Goal: Task Accomplishment & Management: Check status

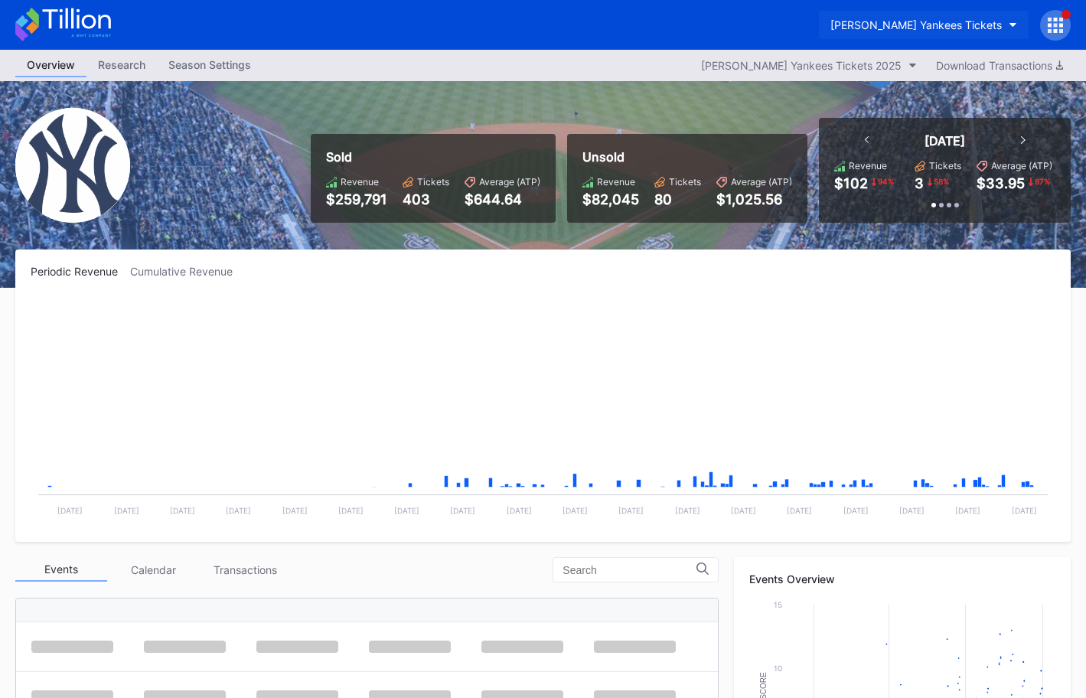
click at [917, 27] on div "[PERSON_NAME] Yankees Tickets" at bounding box center [915, 24] width 171 height 13
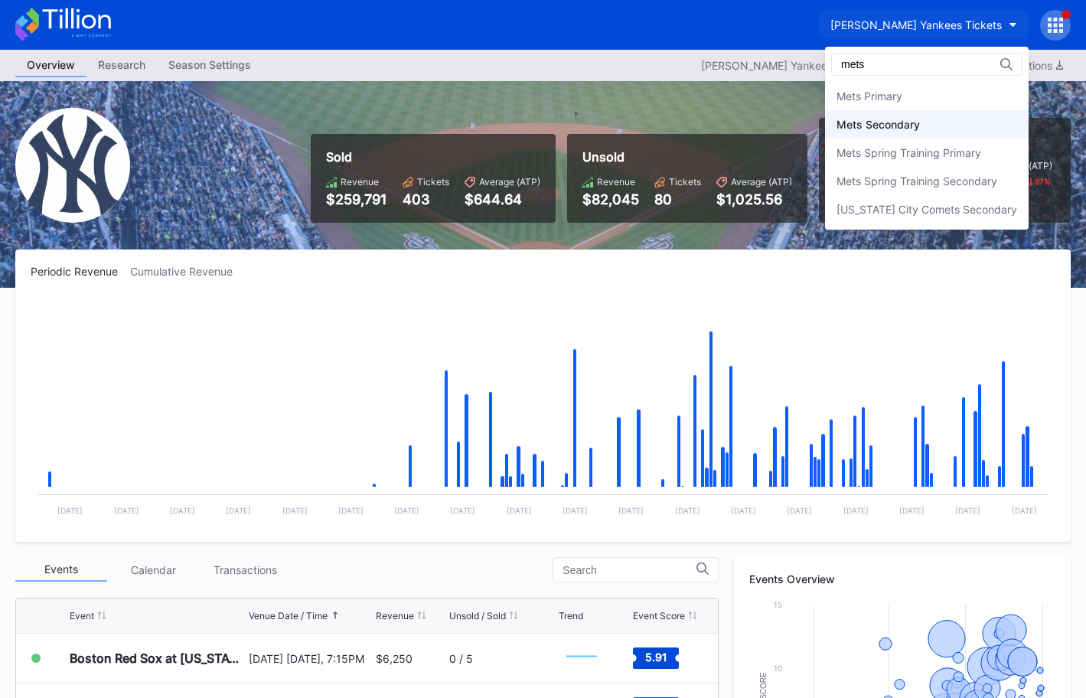
type input "mets"
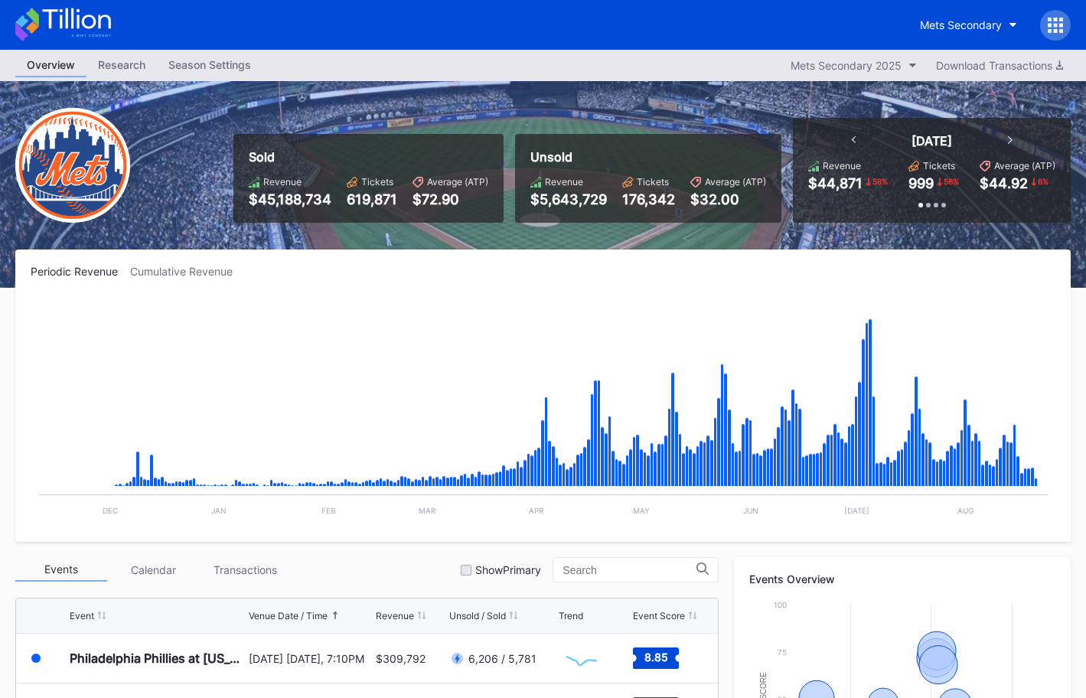
click at [80, 27] on icon at bounding box center [63, 25] width 96 height 34
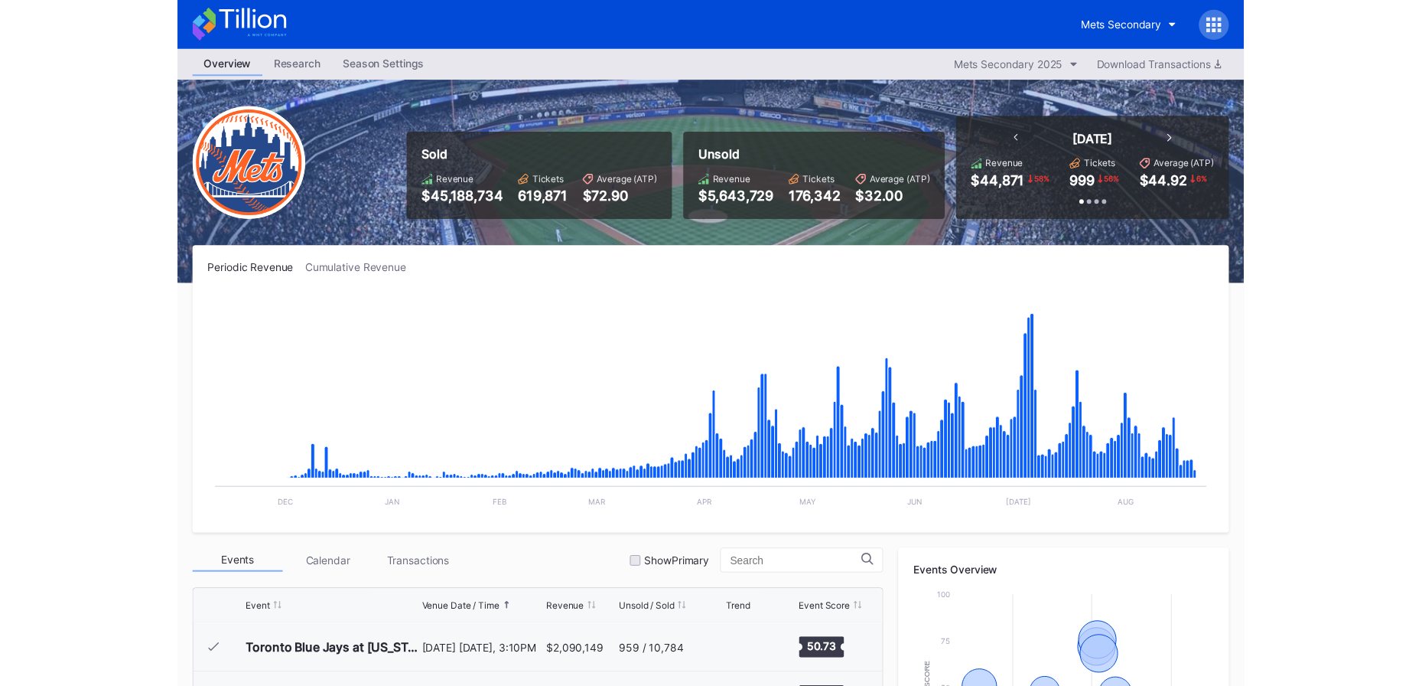
scroll to position [3183, 0]
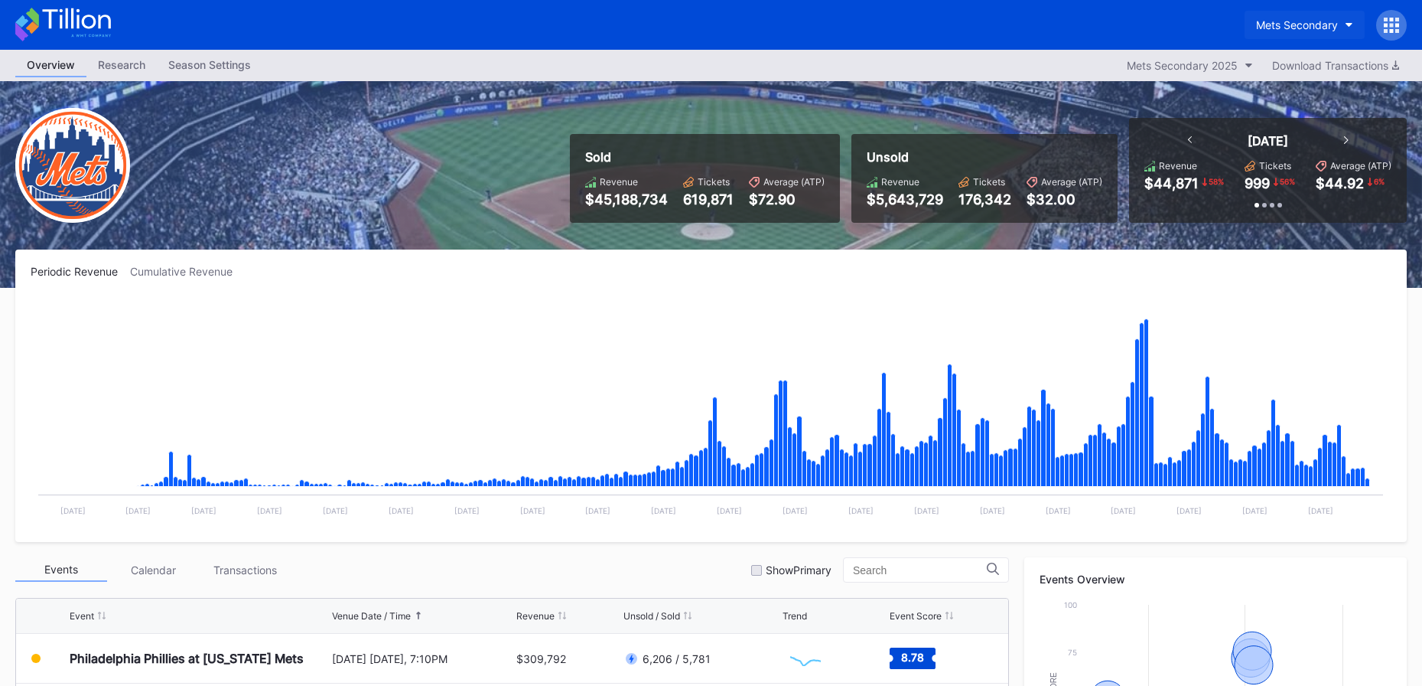
click at [1085, 28] on div "Mets Secondary" at bounding box center [1297, 24] width 82 height 13
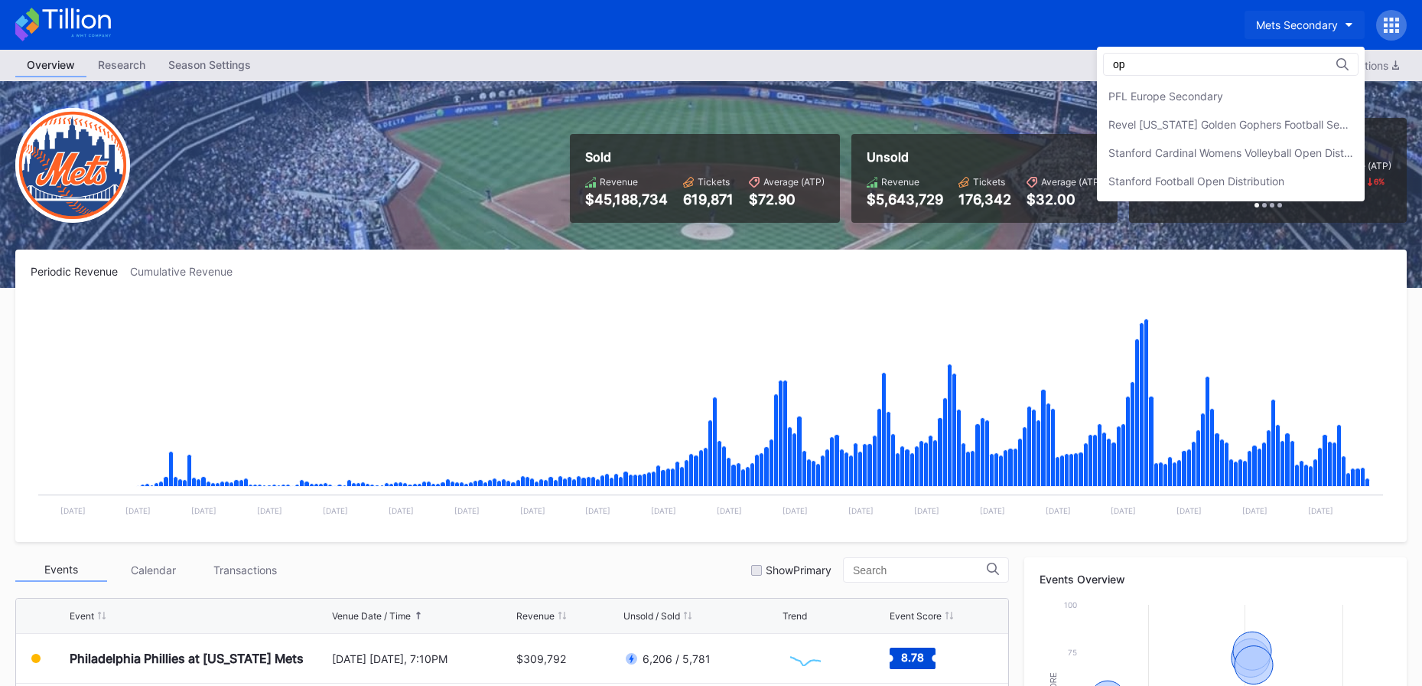
scroll to position [0, 0]
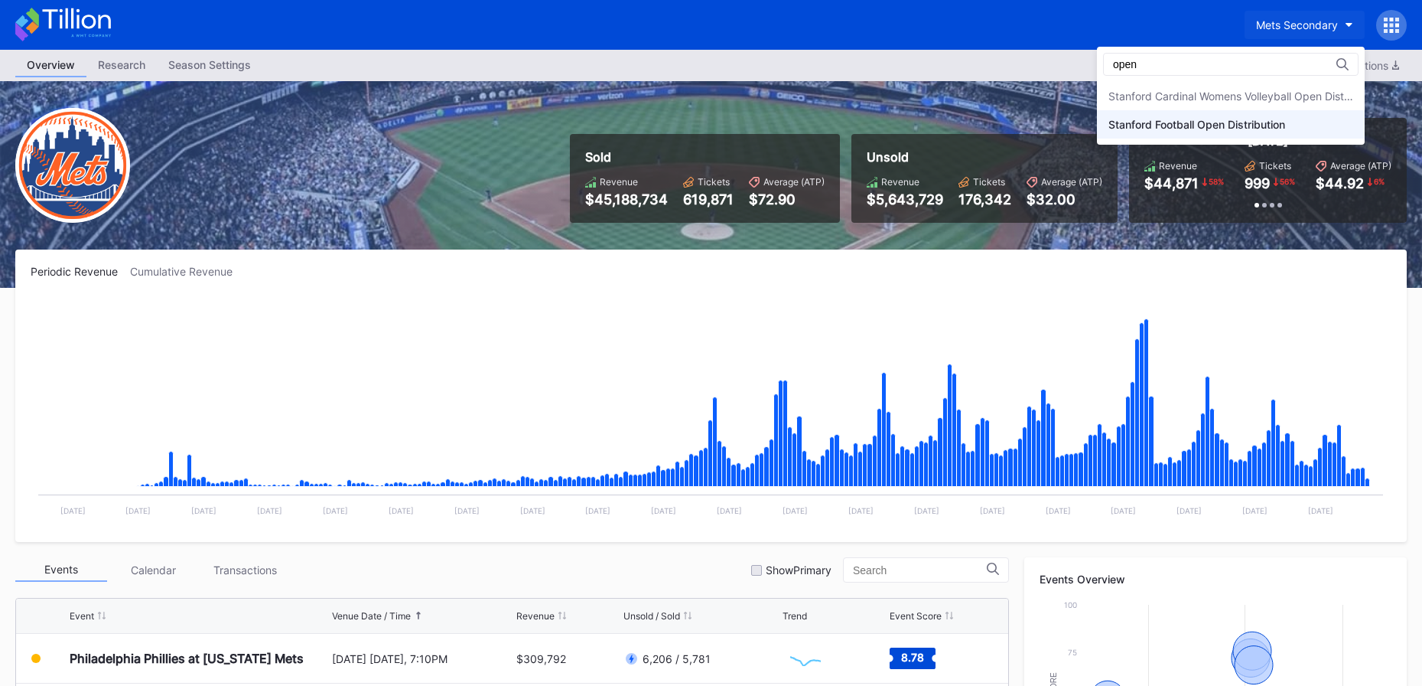
type input "open"
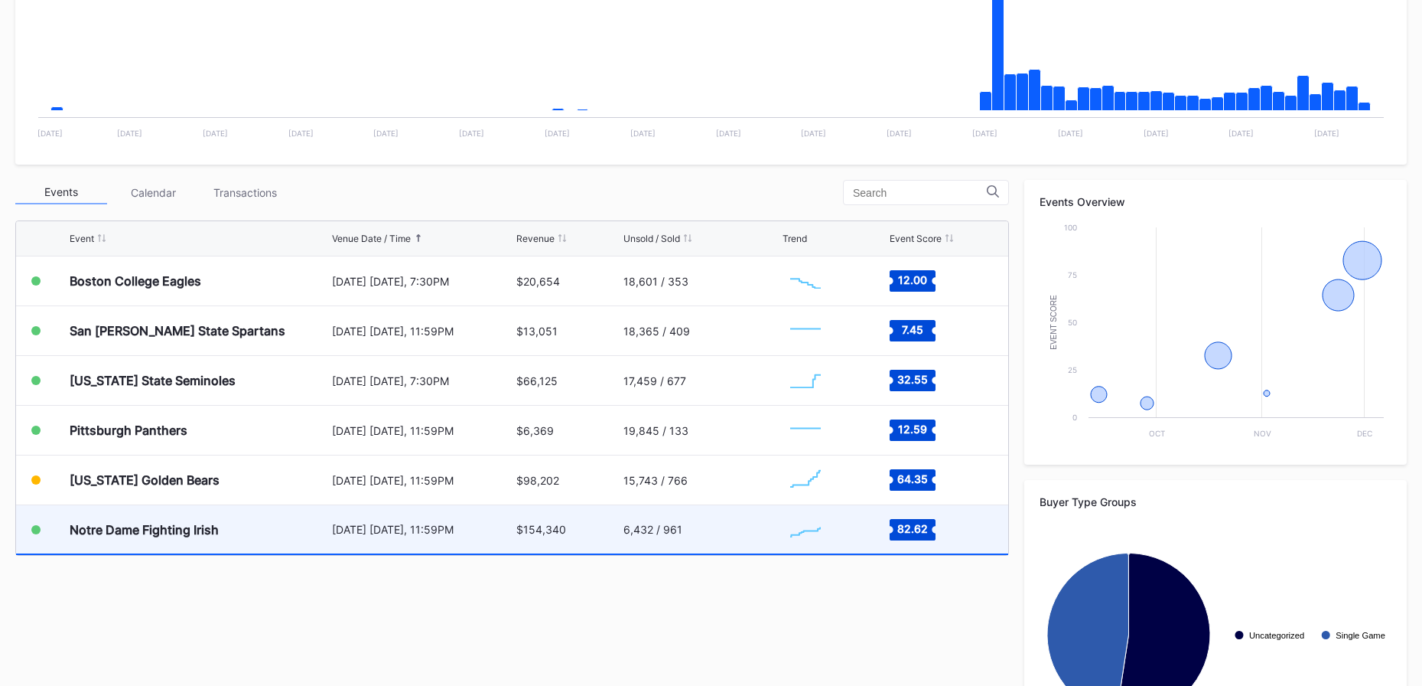
scroll to position [471, 0]
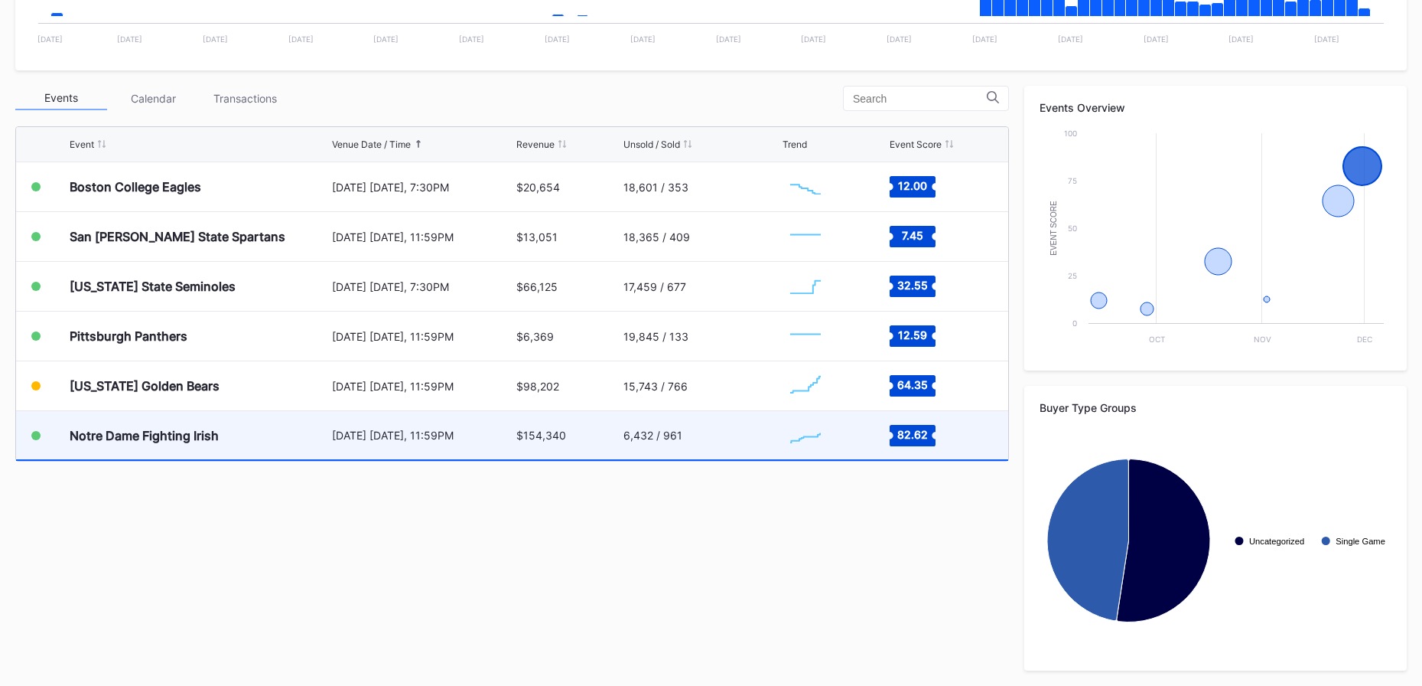
click at [728, 444] on div "6,432 / 961" at bounding box center [701, 435] width 155 height 48
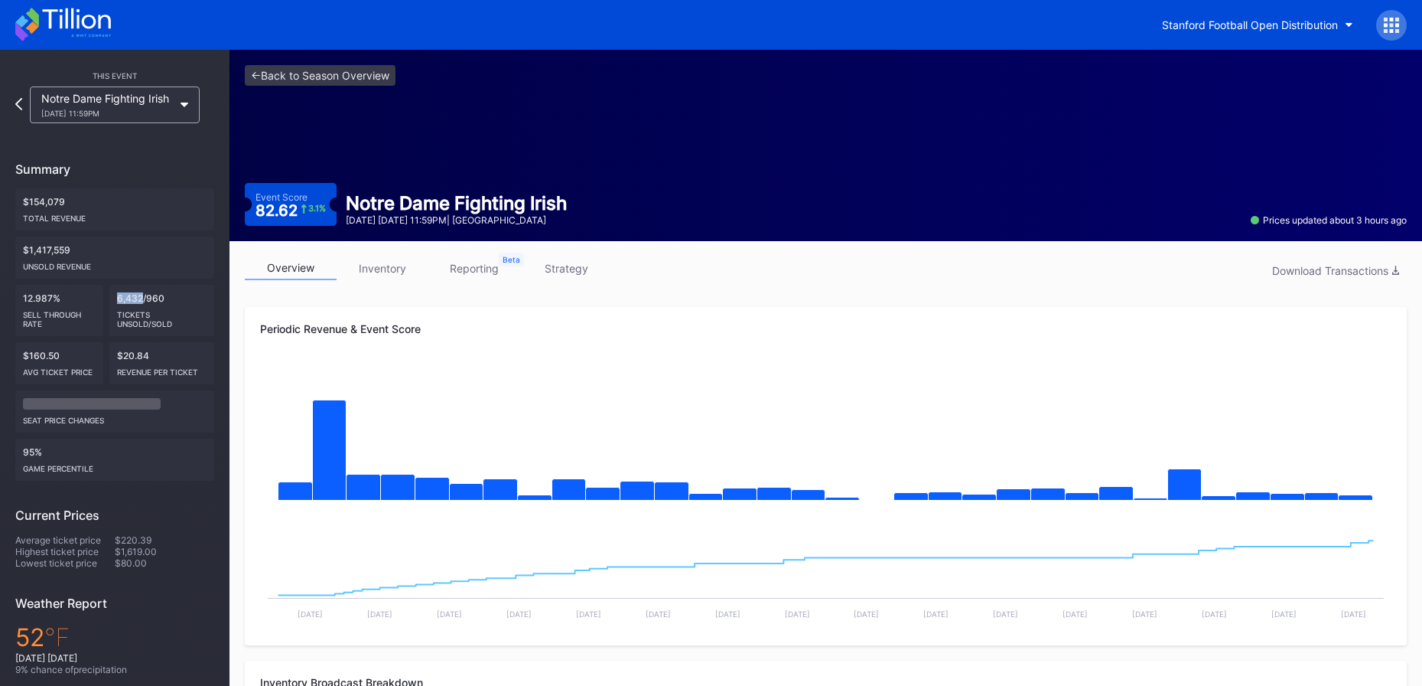
drag, startPoint x: 111, startPoint y: 295, endPoint x: 143, endPoint y: 298, distance: 32.2
click at [143, 298] on div "6,432/960 Tickets Unsold/Sold" at bounding box center [162, 310] width 106 height 51
click at [316, 84] on link "<- Back to Season Overview" at bounding box center [320, 75] width 151 height 21
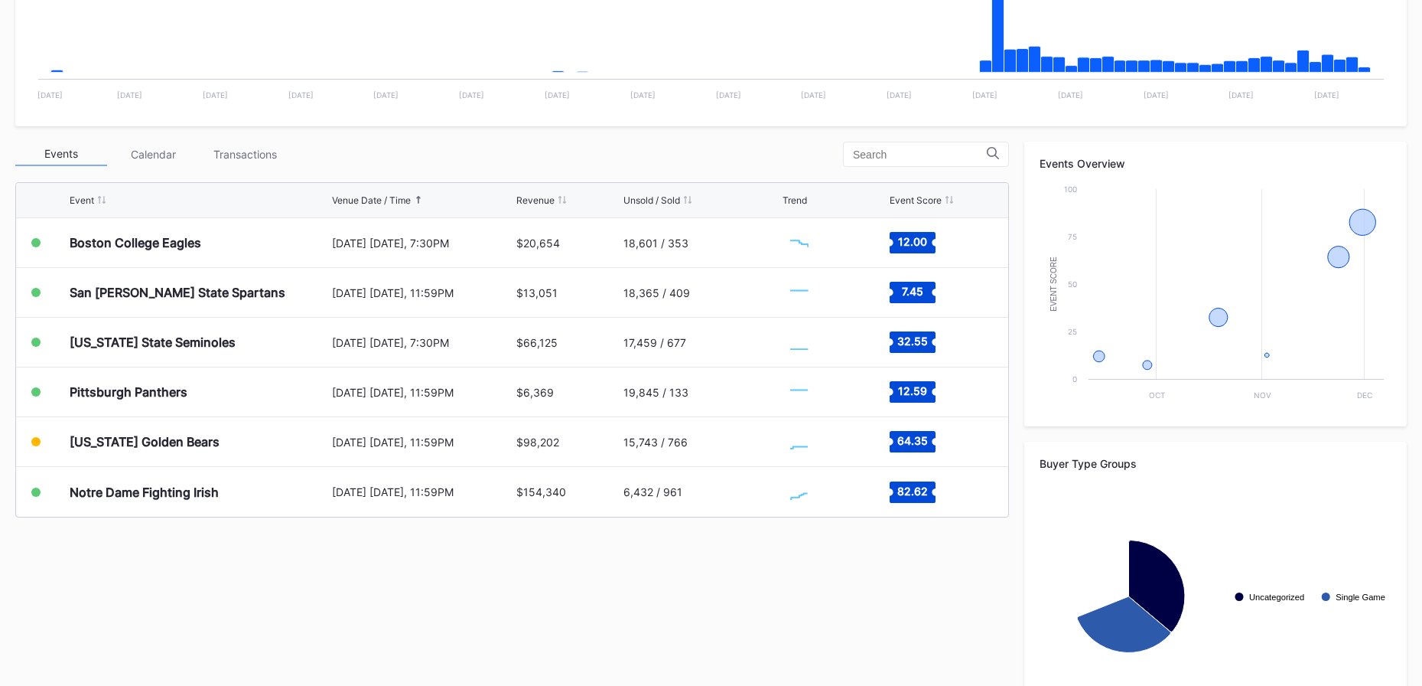
scroll to position [471, 0]
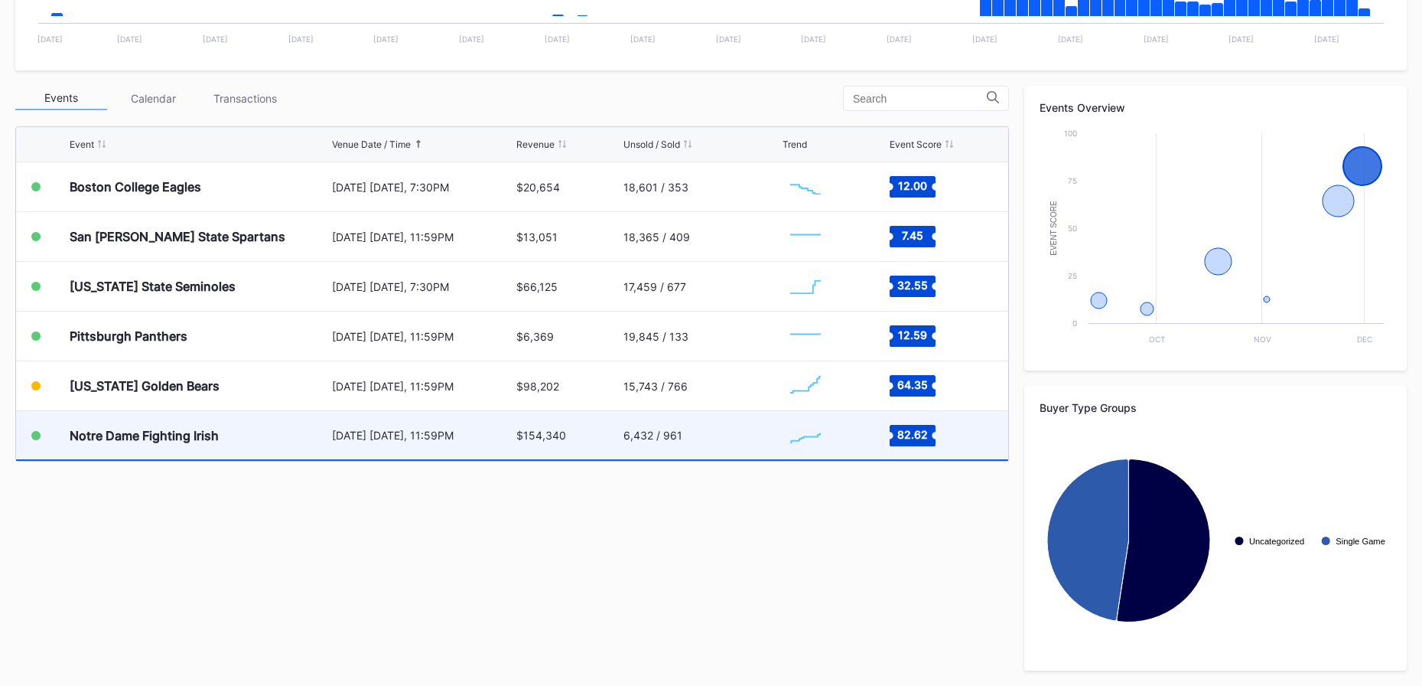
click at [568, 454] on div "$154,340" at bounding box center [567, 435] width 103 height 48
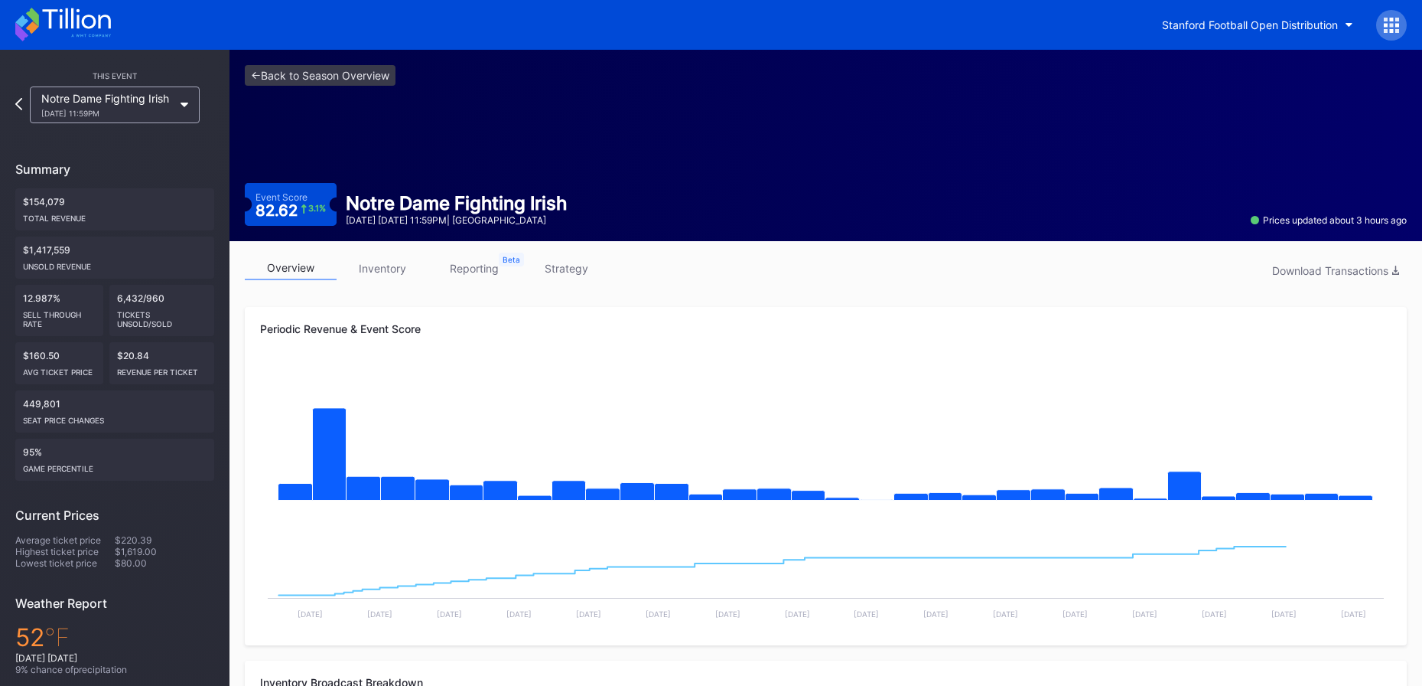
click at [1085, 25] on icon at bounding box center [1392, 25] width 4 height 4
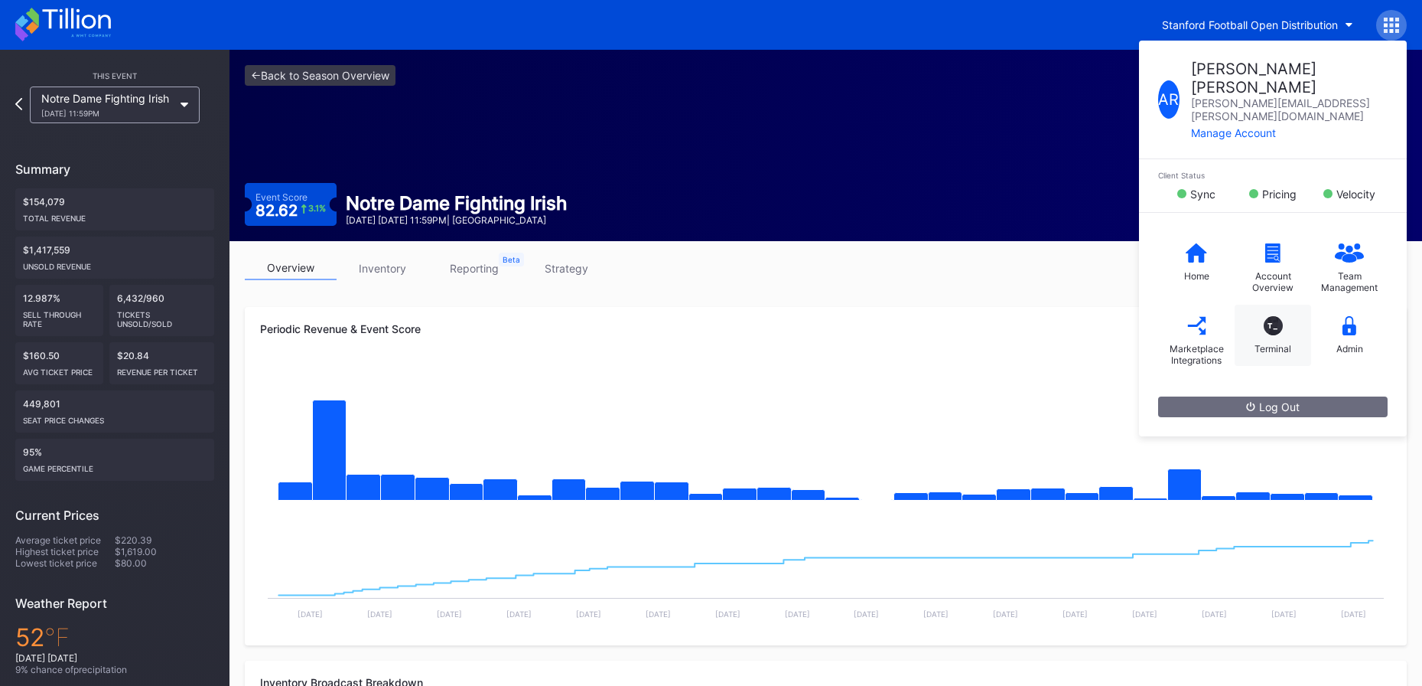
click at [1085, 343] on div "Terminal" at bounding box center [1273, 348] width 37 height 11
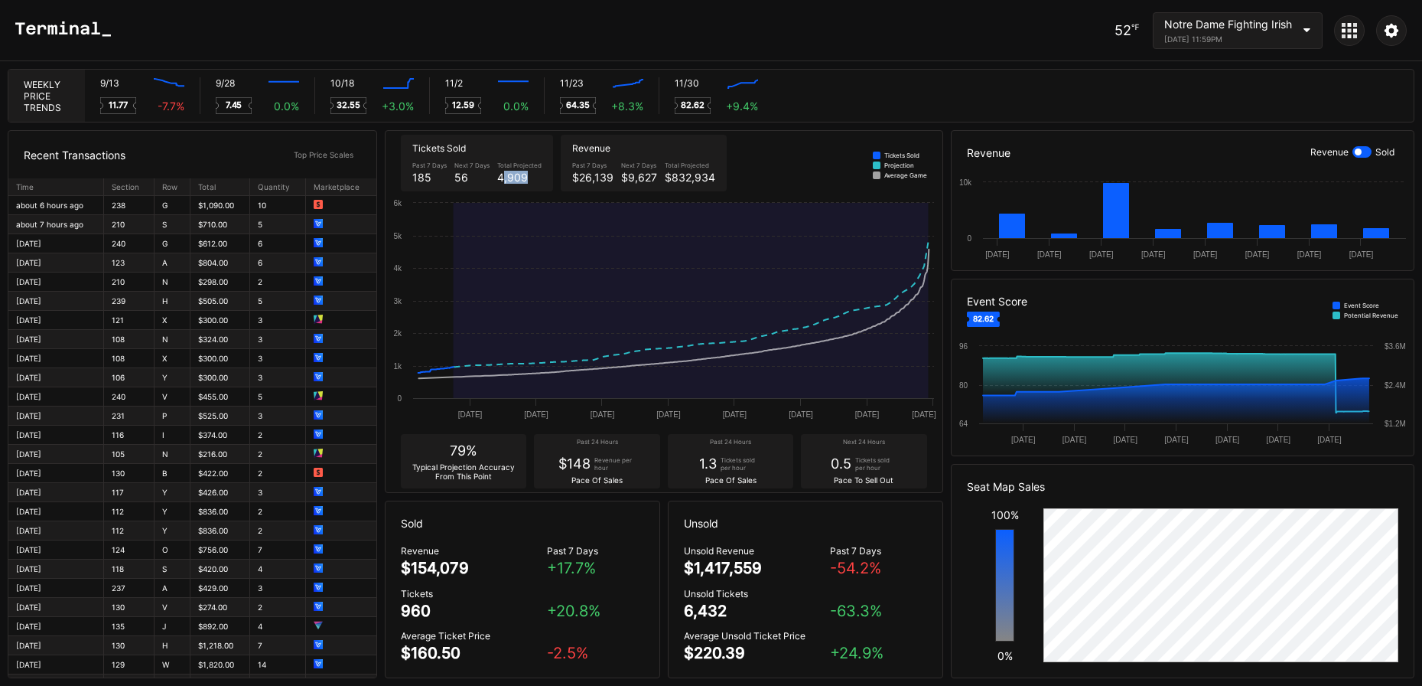
drag, startPoint x: 509, startPoint y: 179, endPoint x: 528, endPoint y: 180, distance: 19.1
click at [528, 180] on div "4,909" at bounding box center [519, 177] width 44 height 13
click at [1085, 29] on div "Notre Dame Fighting Irish" at bounding box center [1228, 24] width 128 height 13
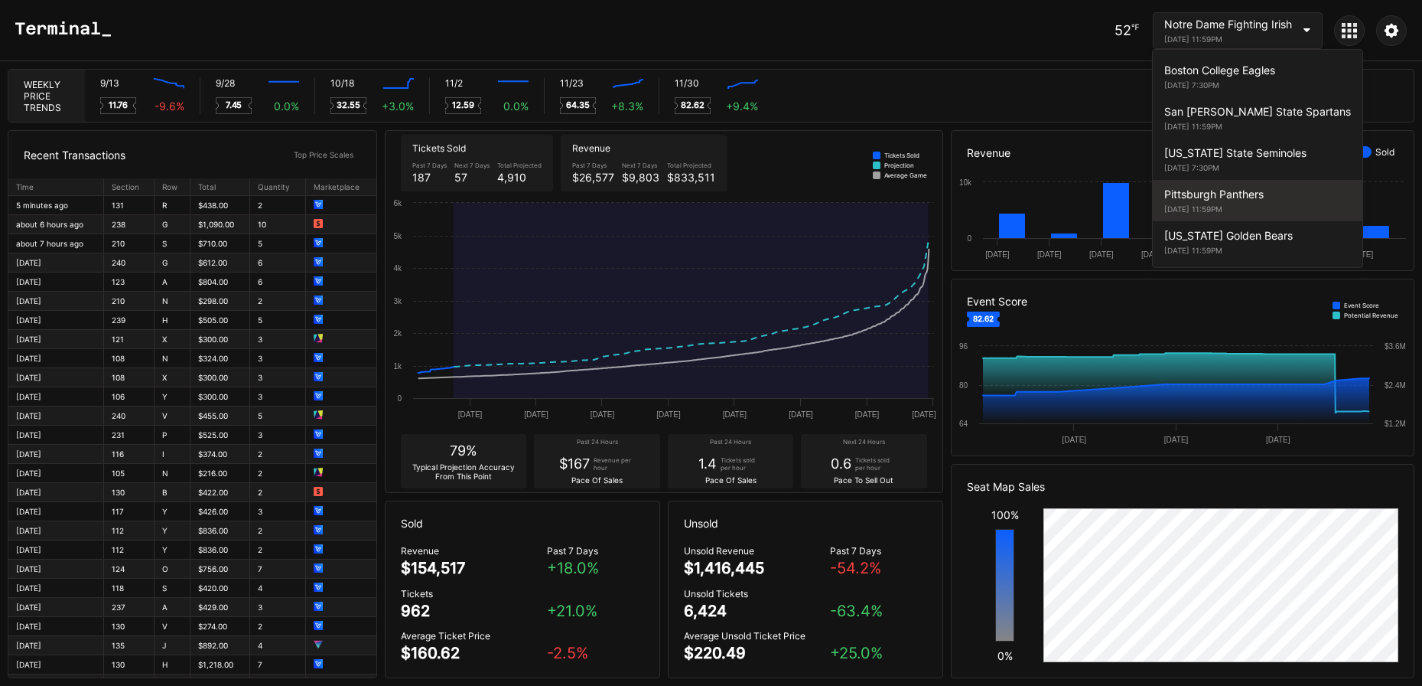
scroll to position [42, 0]
click at [1085, 193] on div "California Golden Bears" at bounding box center [1257, 193] width 187 height 13
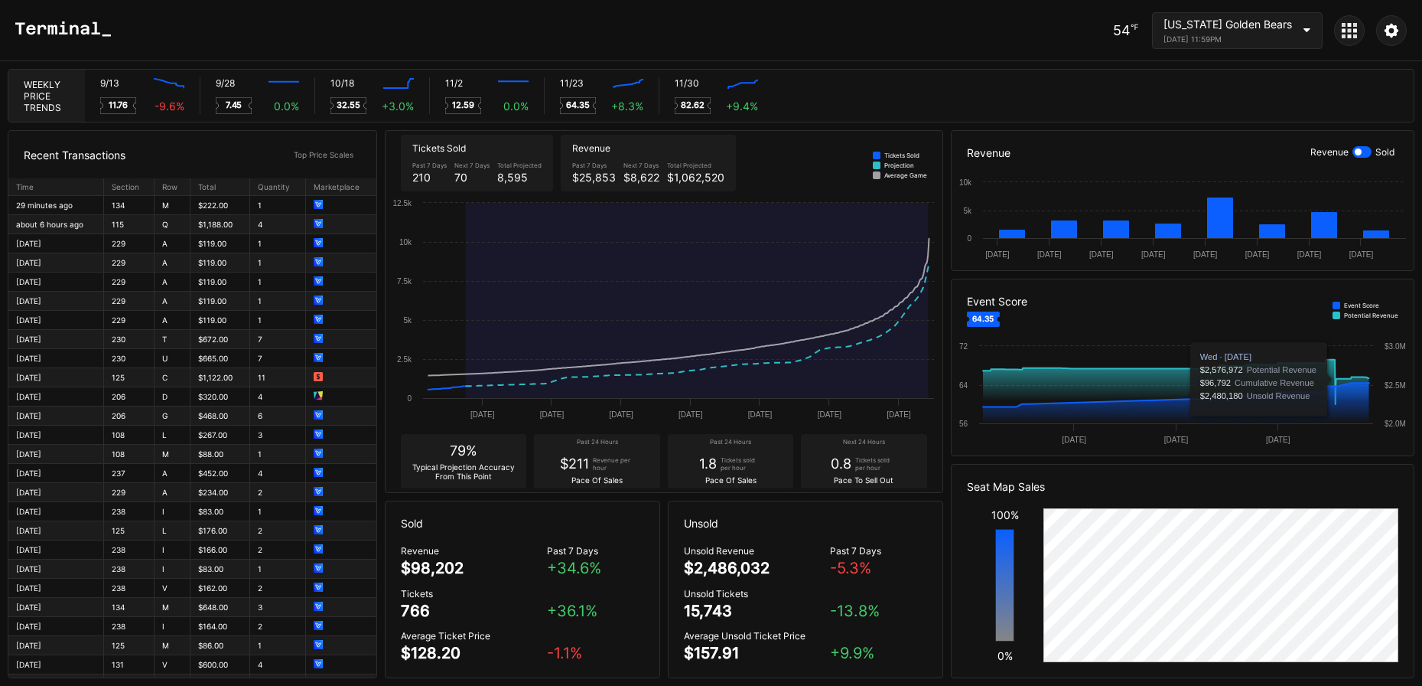
click at [1085, 34] on div "November 22, 2025 11:59PM" at bounding box center [1228, 38] width 129 height 9
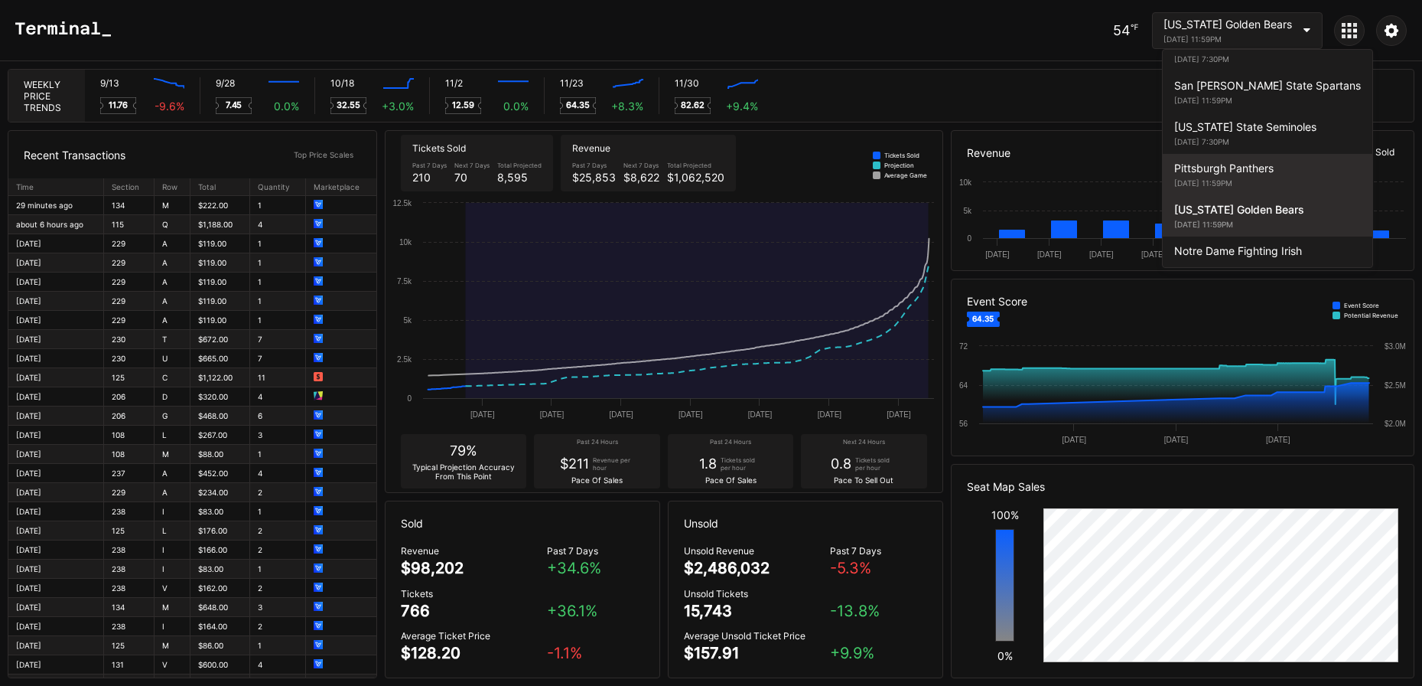
scroll to position [25, 0]
click at [1085, 174] on div "Pittsburgh Panthers" at bounding box center [1267, 168] width 187 height 13
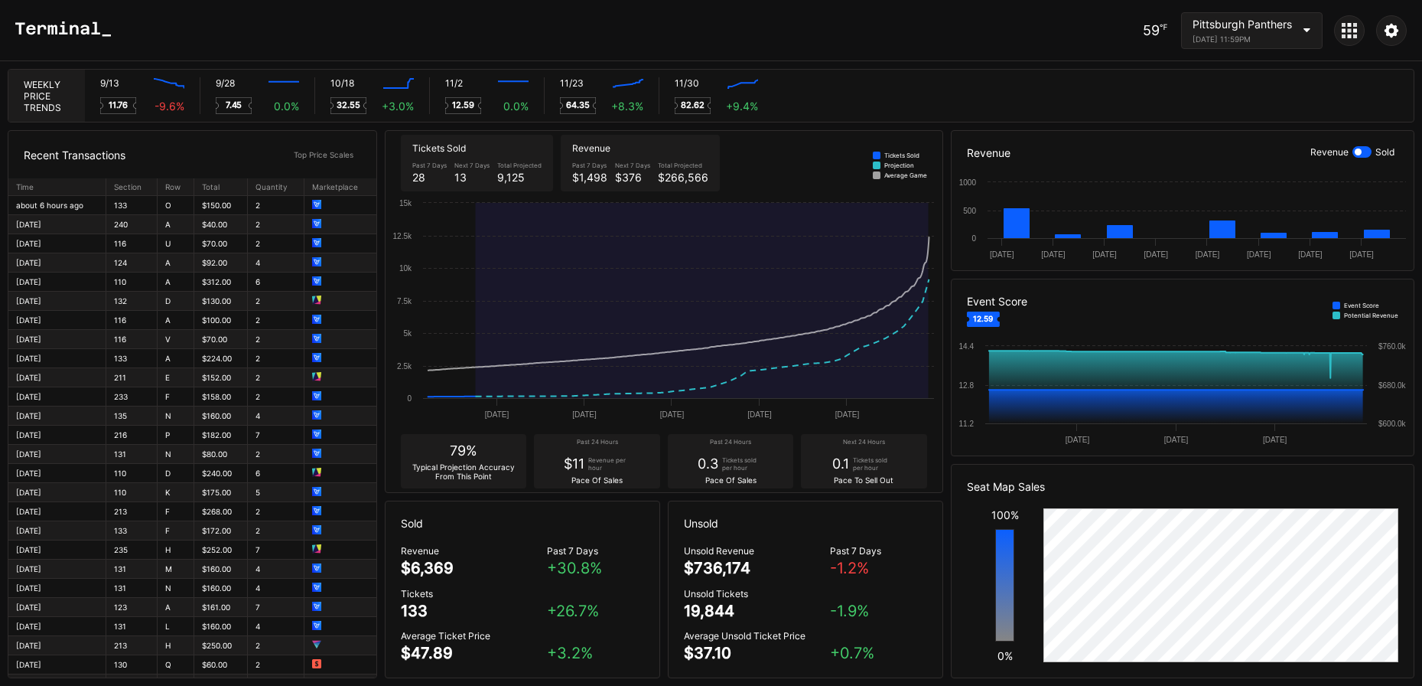
click at [1085, 43] on div "November 1, 2025 11:59PM" at bounding box center [1242, 38] width 99 height 9
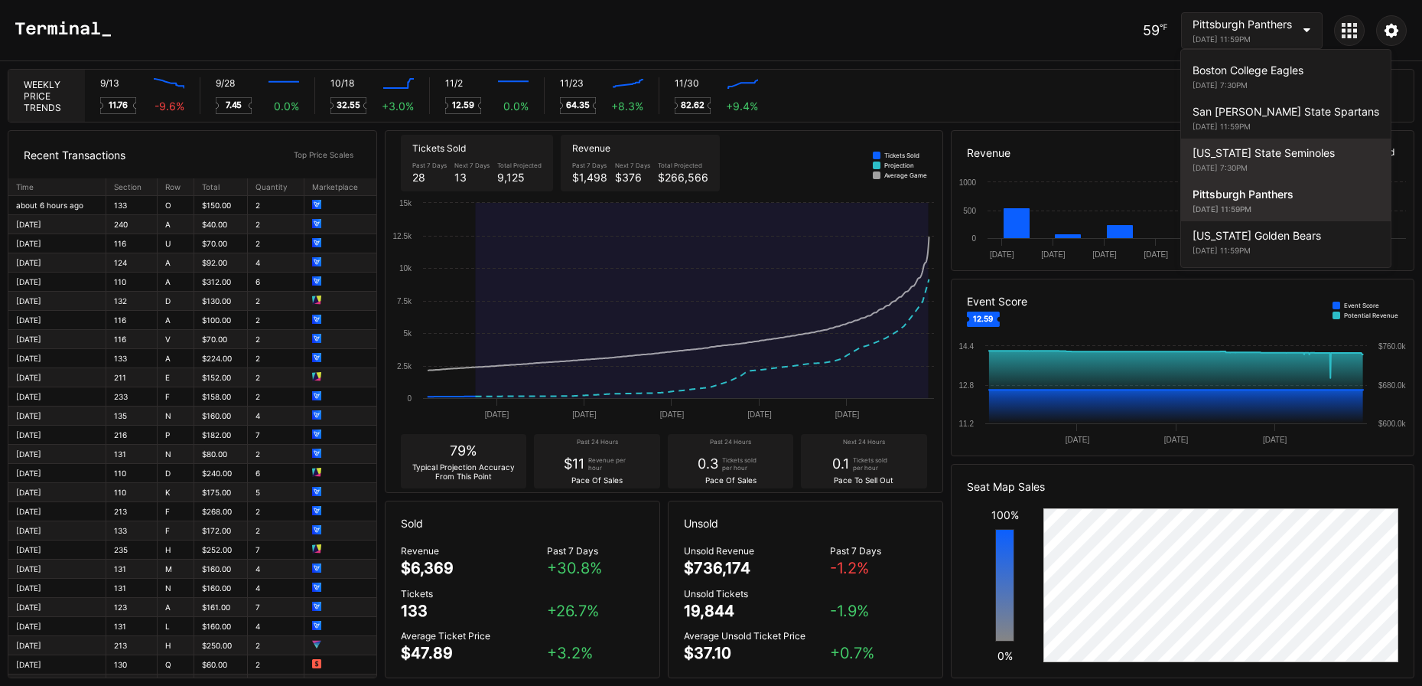
scroll to position [42, 0]
click at [1085, 191] on div "California Golden Bears" at bounding box center [1286, 193] width 187 height 13
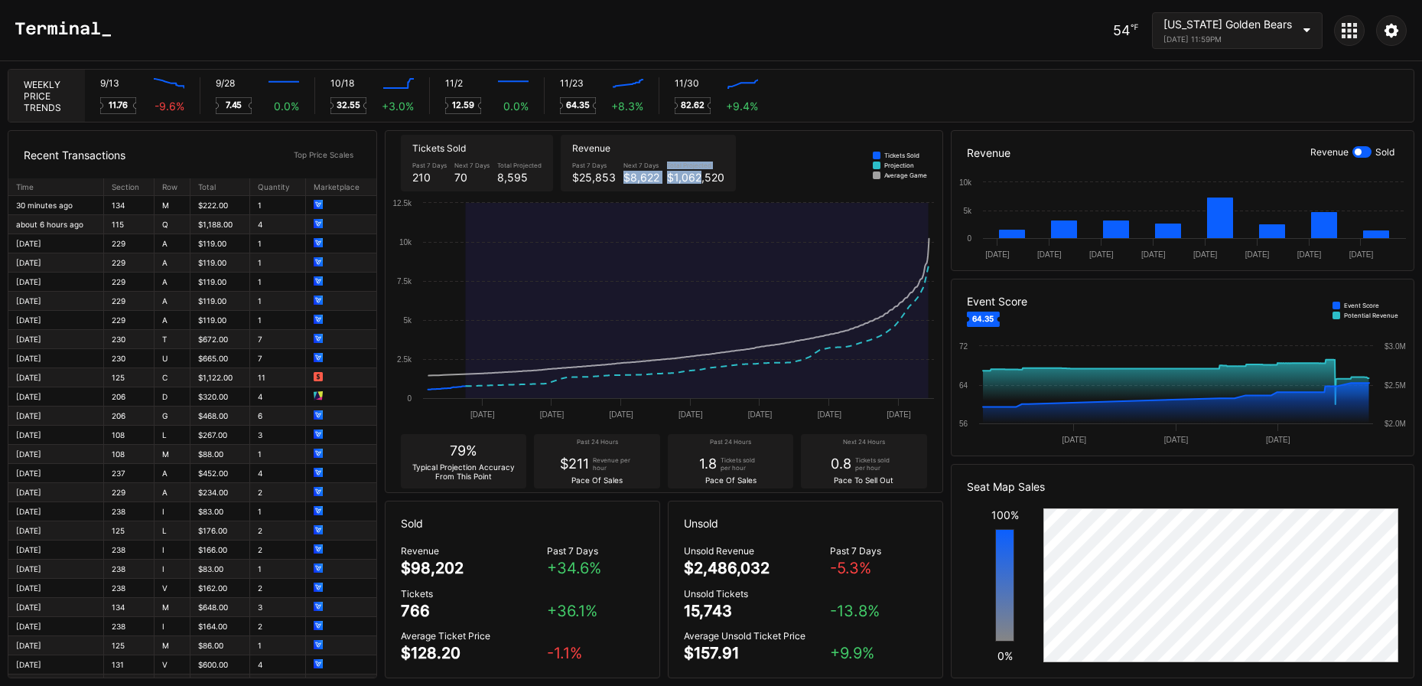
drag, startPoint x: 653, startPoint y: 170, endPoint x: 702, endPoint y: 173, distance: 48.3
click at [699, 173] on div "Past 7 Days $25,853 Next 7 Days $8,622 Total Projected $1,062,520" at bounding box center [648, 173] width 160 height 30
click at [705, 174] on div "$1,062,520" at bounding box center [695, 177] width 57 height 13
click at [1085, 35] on div "November 22, 2025 11:59PM" at bounding box center [1228, 38] width 129 height 9
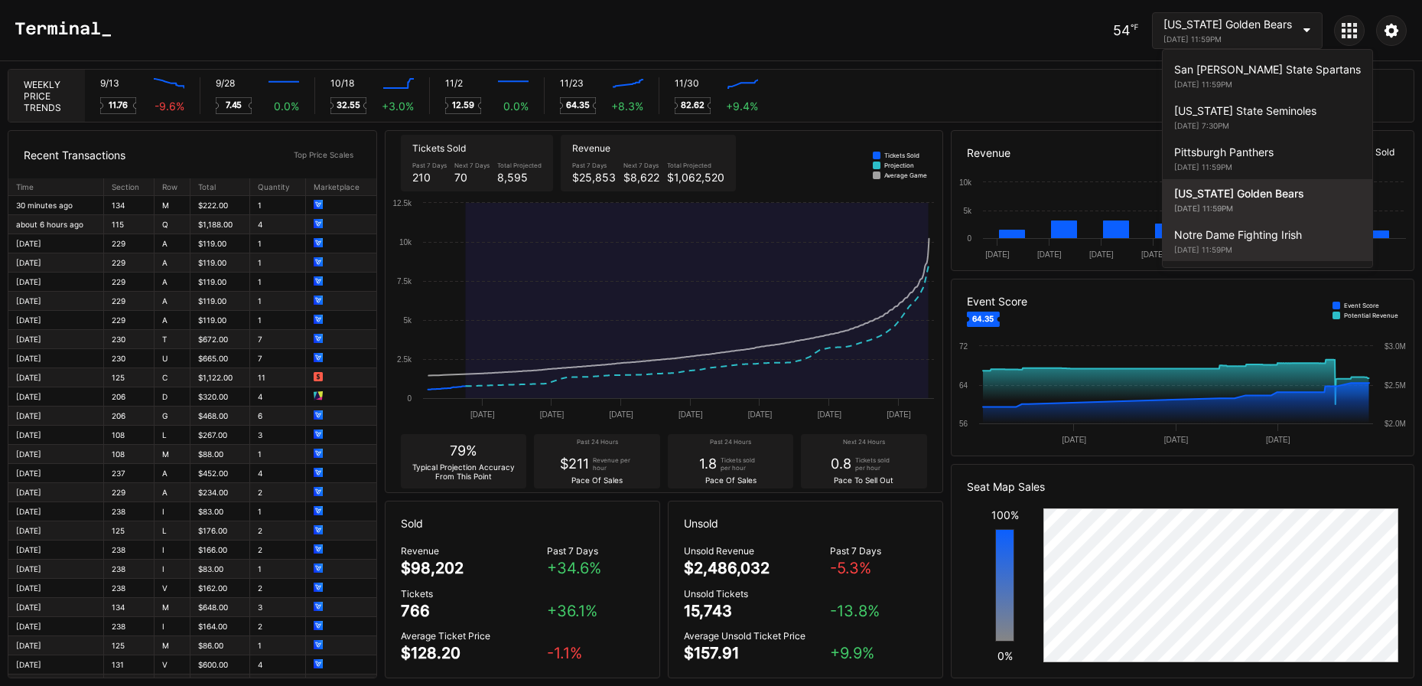
click at [1085, 232] on div "Notre Dame Fighting Irish" at bounding box center [1267, 234] width 187 height 13
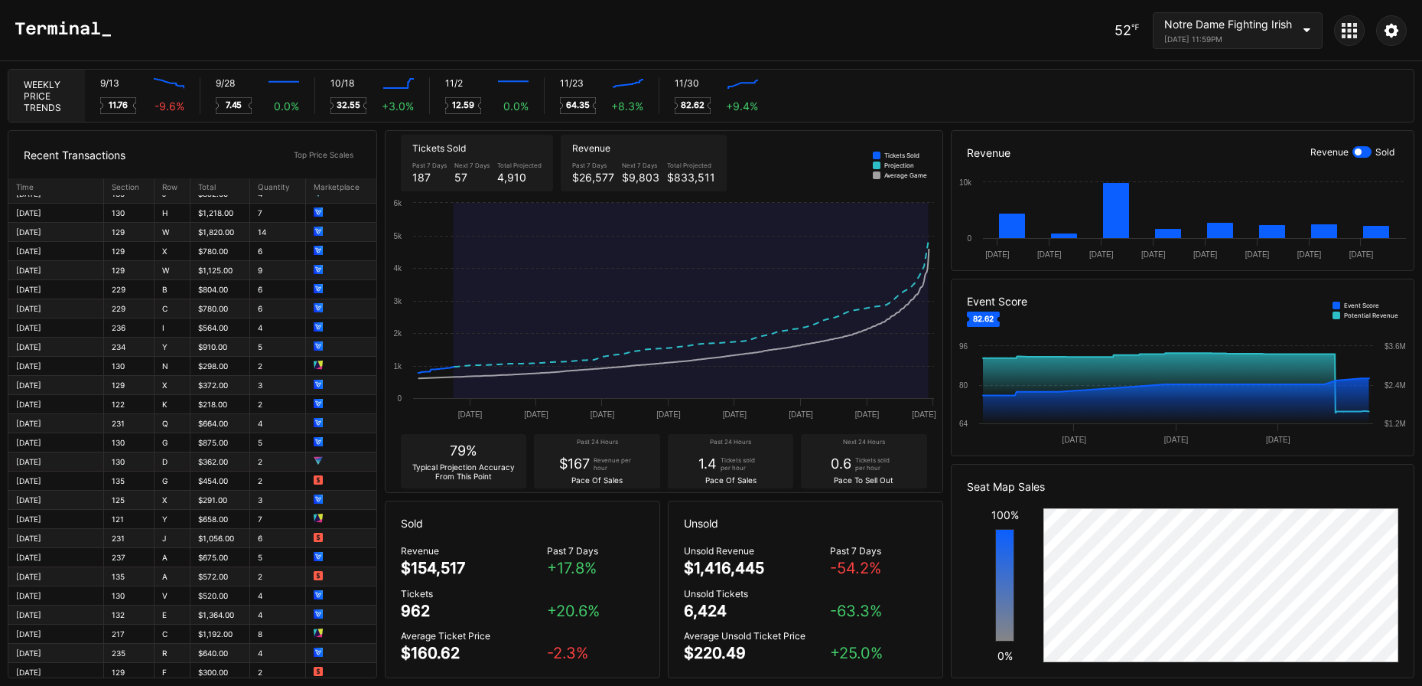
scroll to position [0, 0]
click at [1085, 33] on div at bounding box center [1349, 30] width 31 height 31
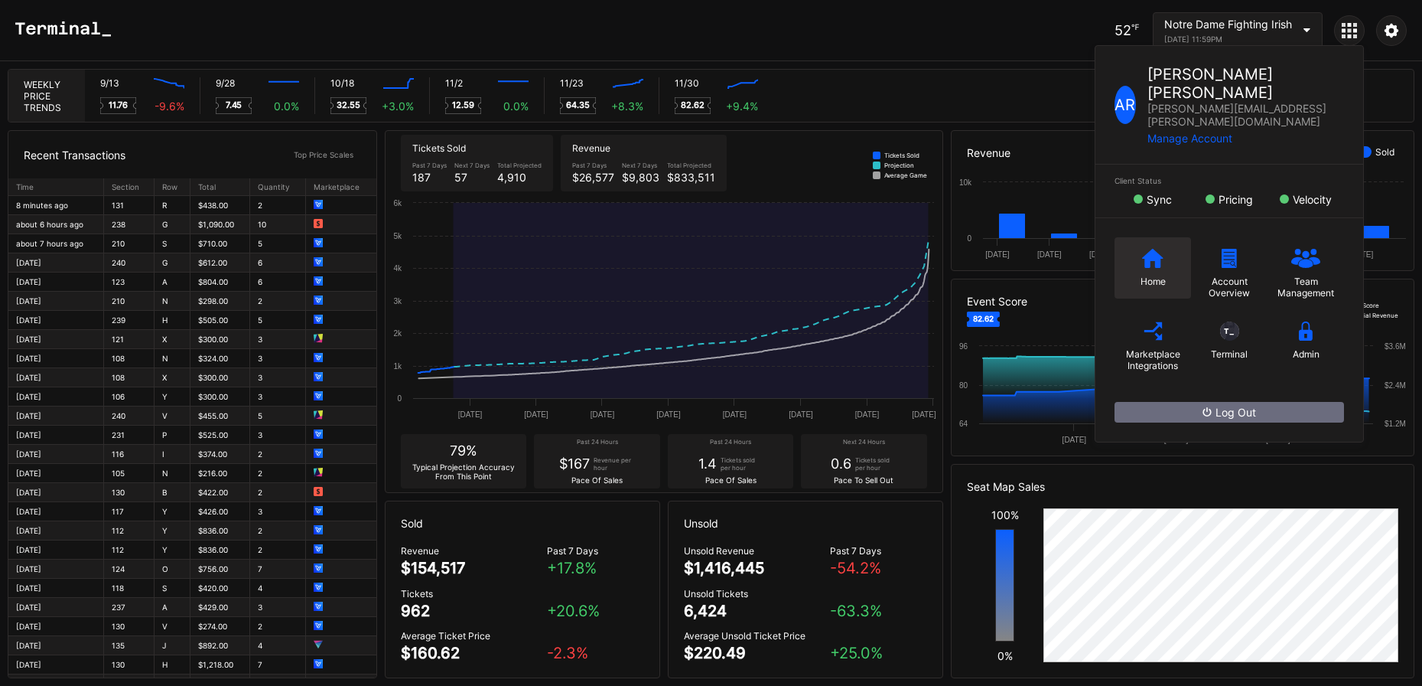
click at [1085, 251] on div "Home" at bounding box center [1153, 267] width 77 height 61
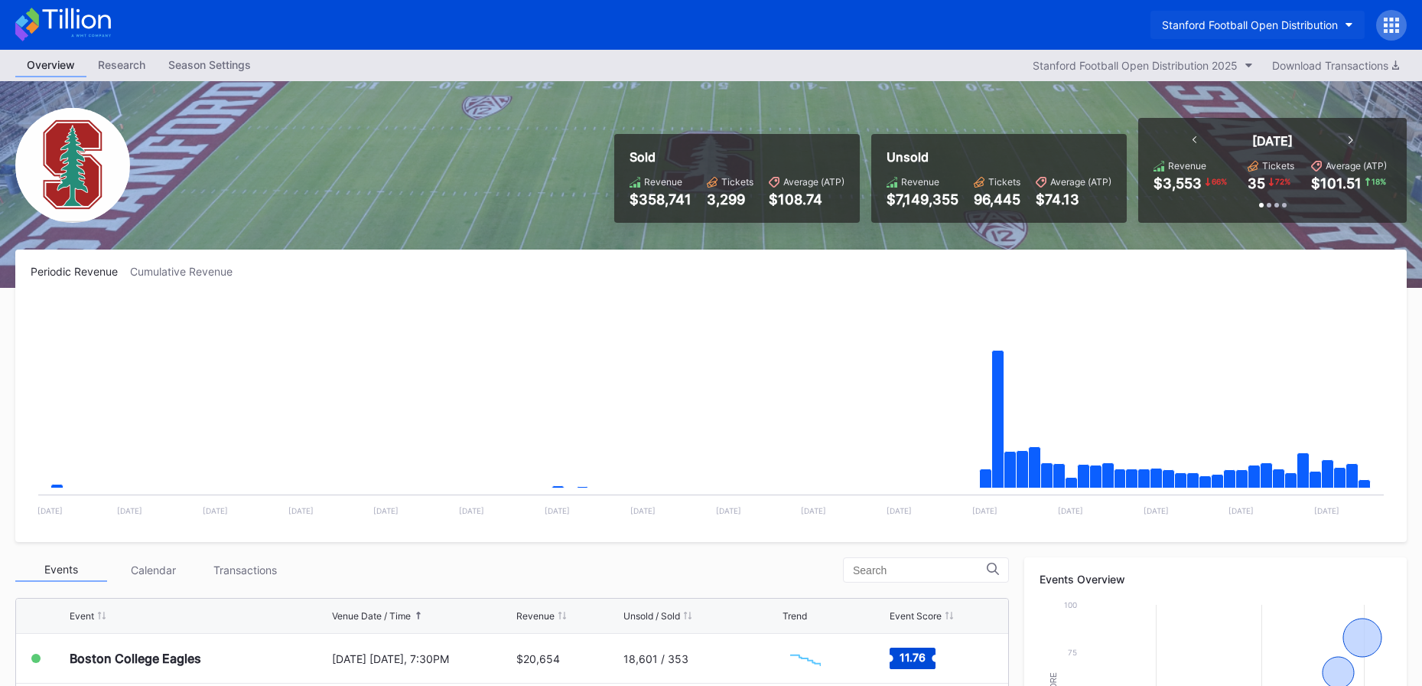
click at [1085, 25] on div "Stanford Football Open Distribution" at bounding box center [1250, 24] width 176 height 13
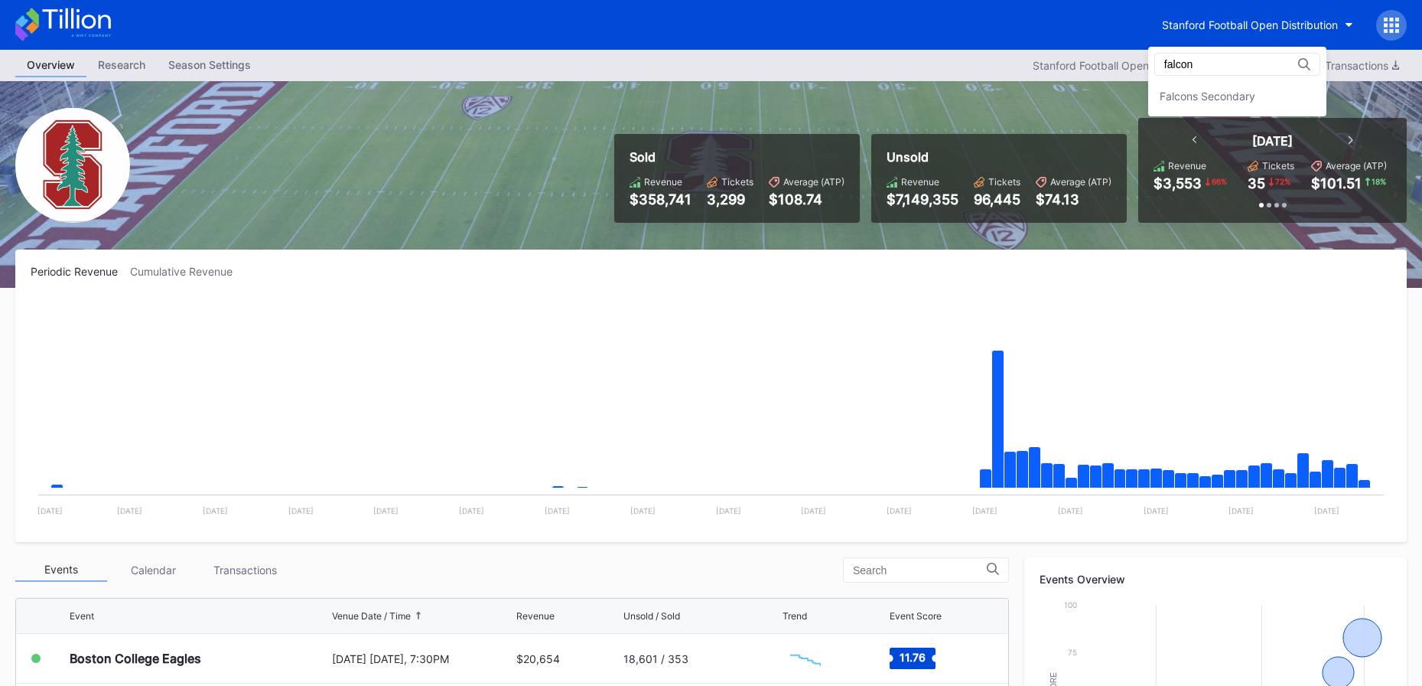
type input "falcon"
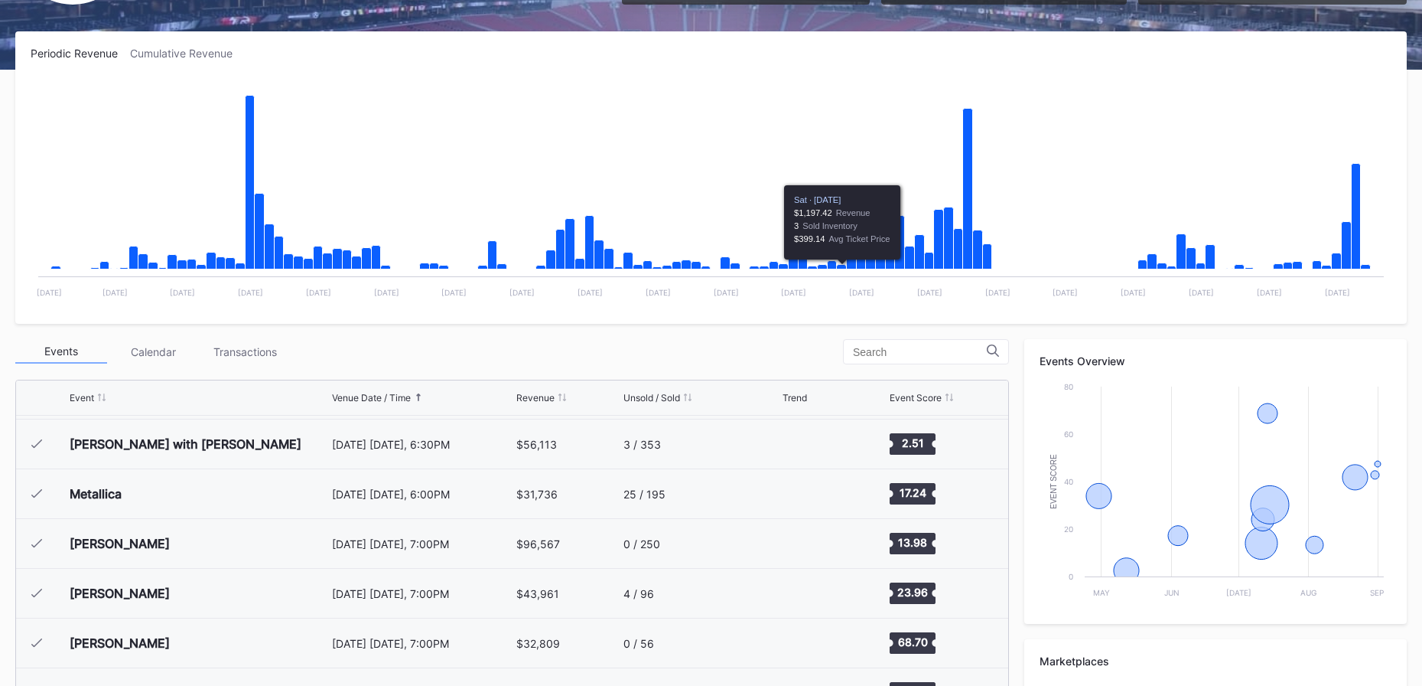
scroll to position [486, 0]
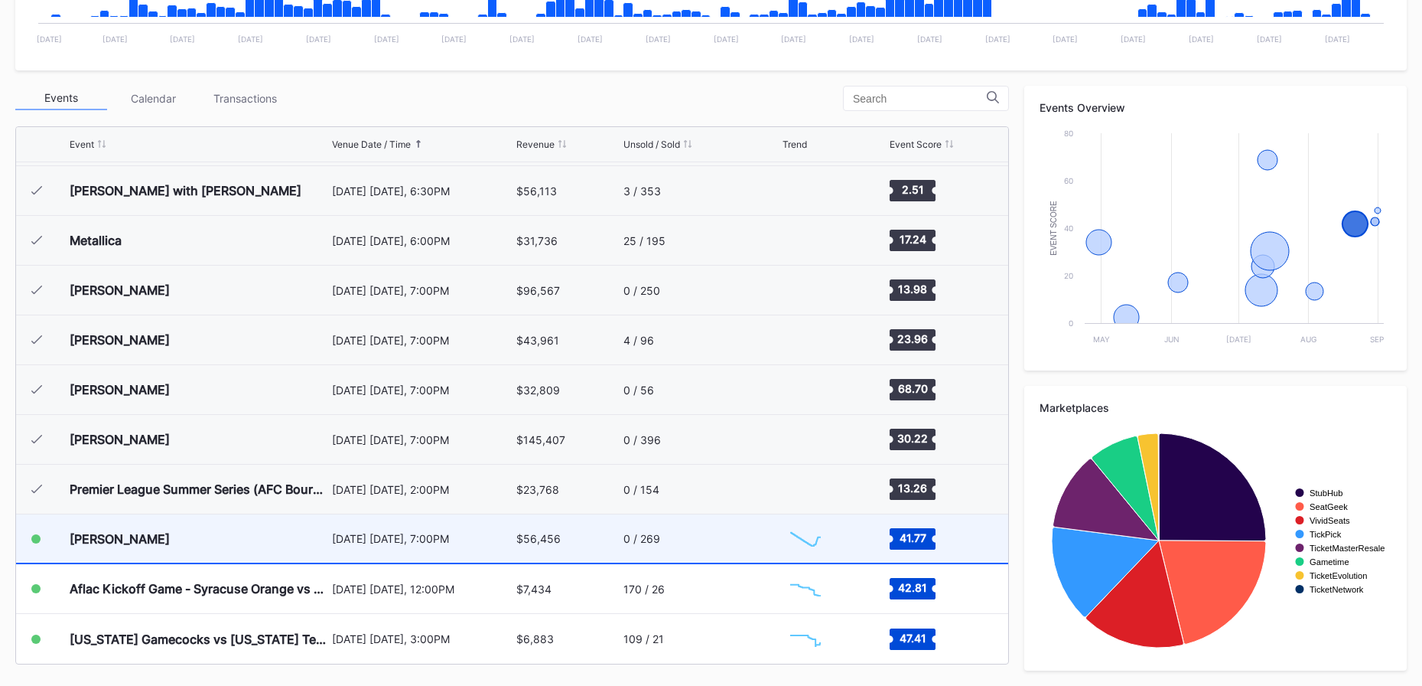
click at [474, 542] on div "August 21 Thursday, 7:00PM" at bounding box center [422, 538] width 181 height 13
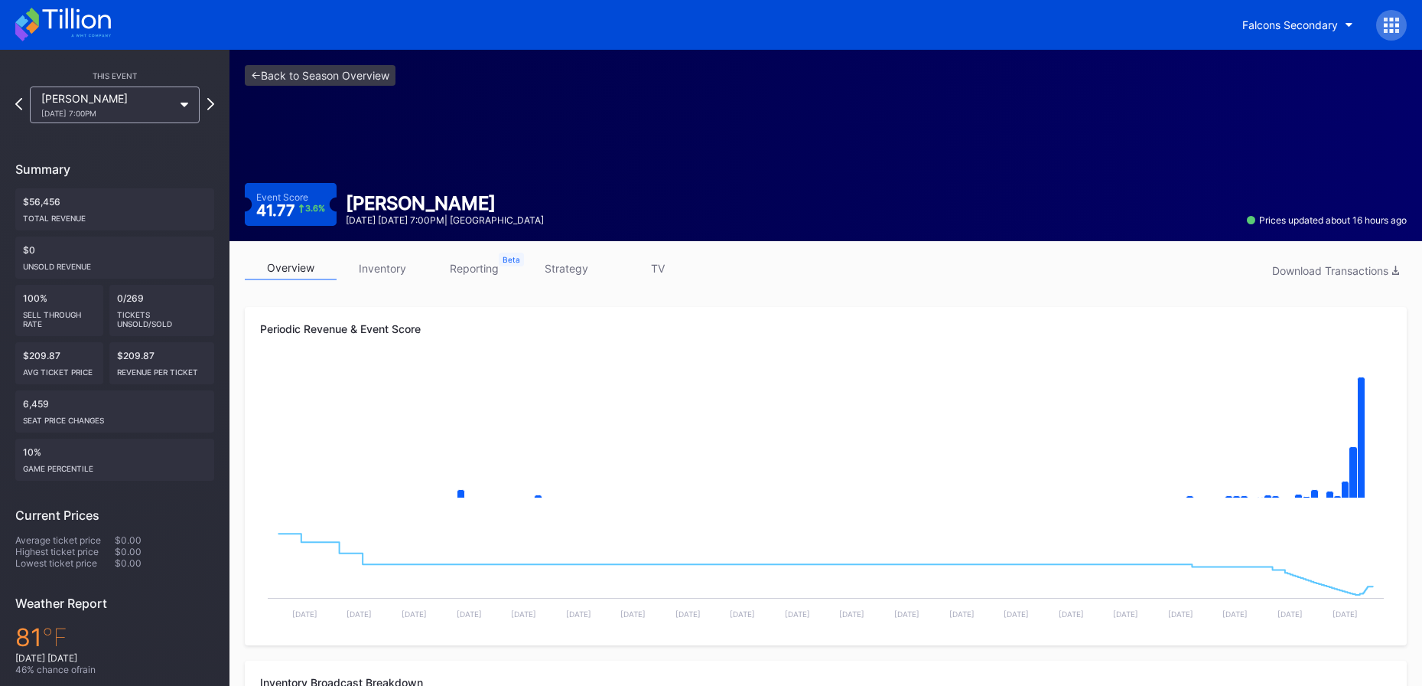
click at [398, 268] on link "inventory" at bounding box center [383, 268] width 92 height 24
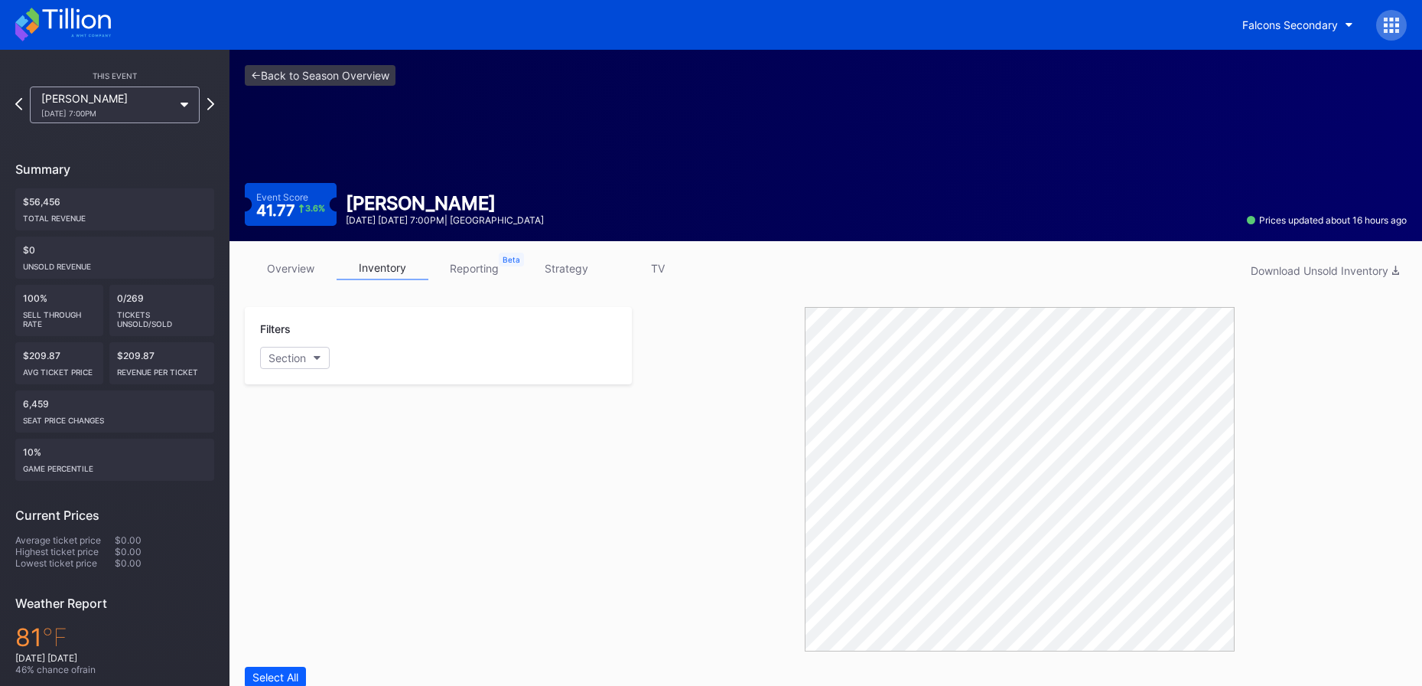
click at [285, 278] on link "overview" at bounding box center [291, 268] width 92 height 24
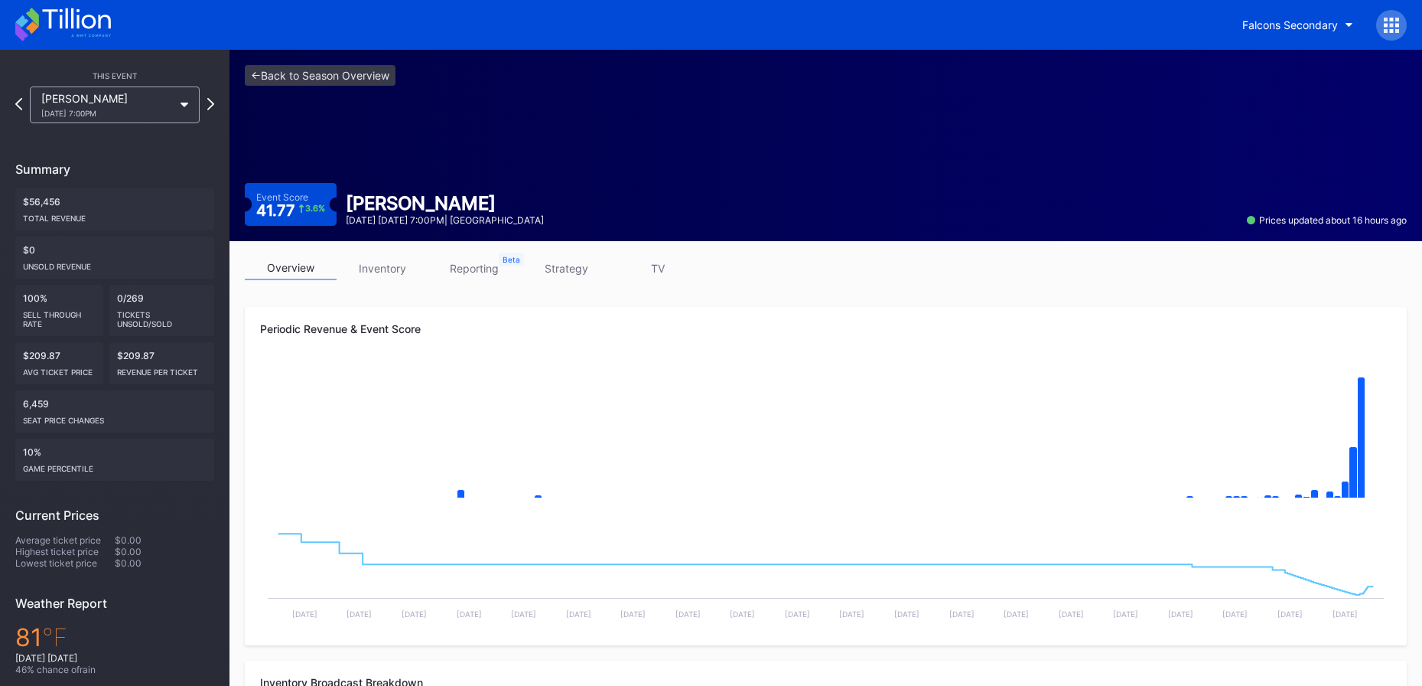
click at [430, 128] on div "<- Back to Season Overview Event Score 41.77 3.6 % The Weeknd August 21 Thursda…" at bounding box center [826, 145] width 1193 height 191
click at [375, 83] on link "<- Back to Season Overview" at bounding box center [320, 75] width 151 height 21
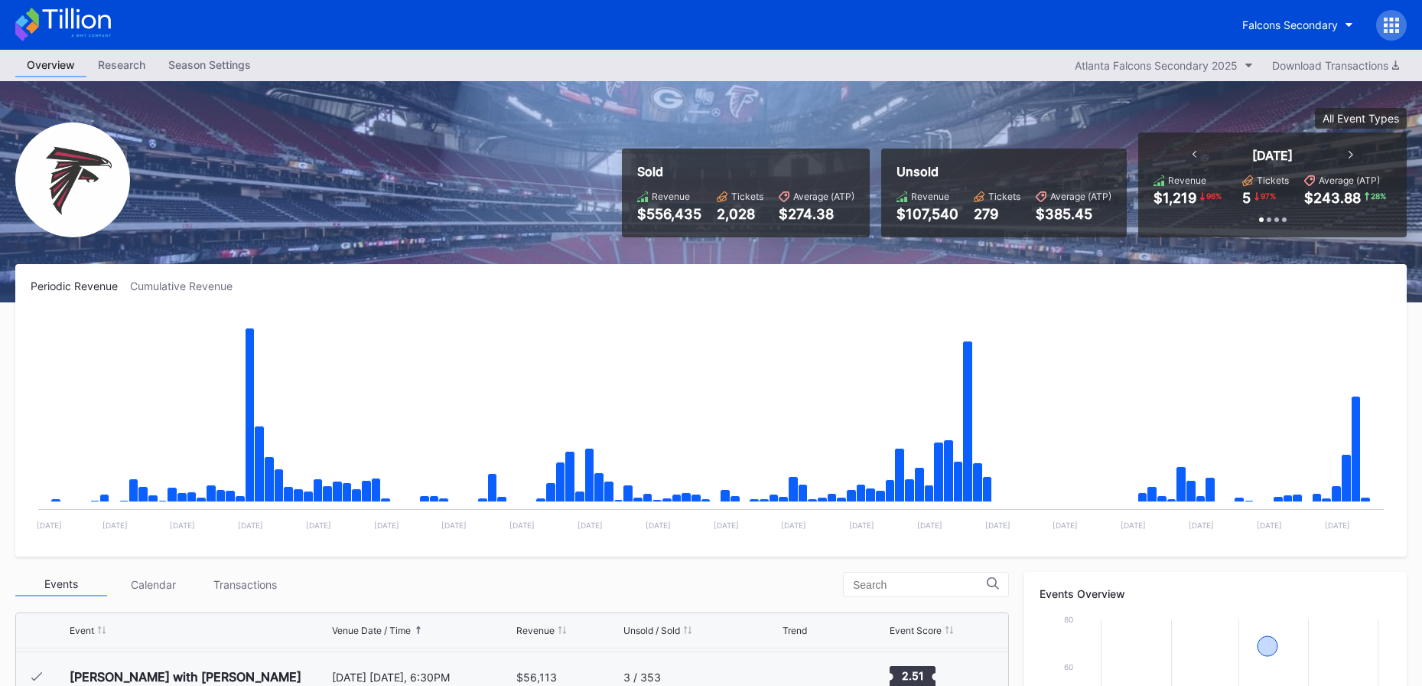
click at [67, 24] on icon at bounding box center [63, 25] width 96 height 34
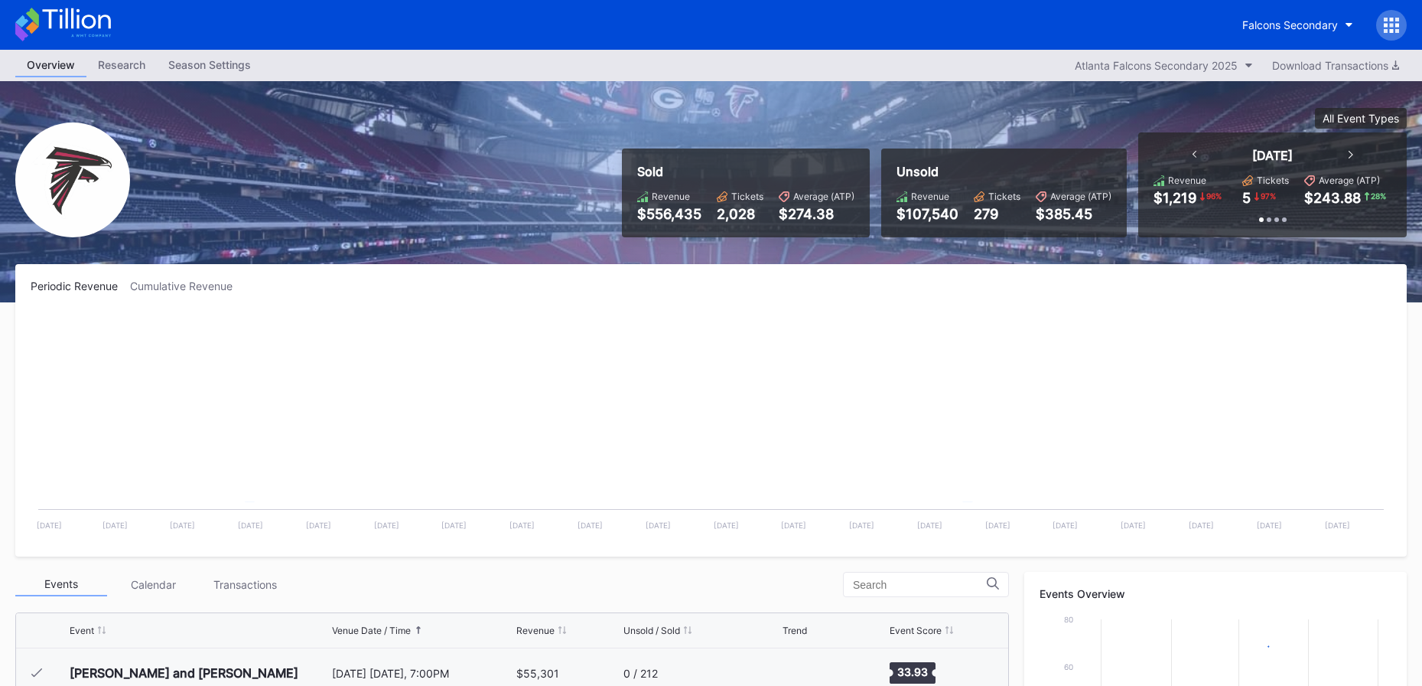
scroll to position [46, 0]
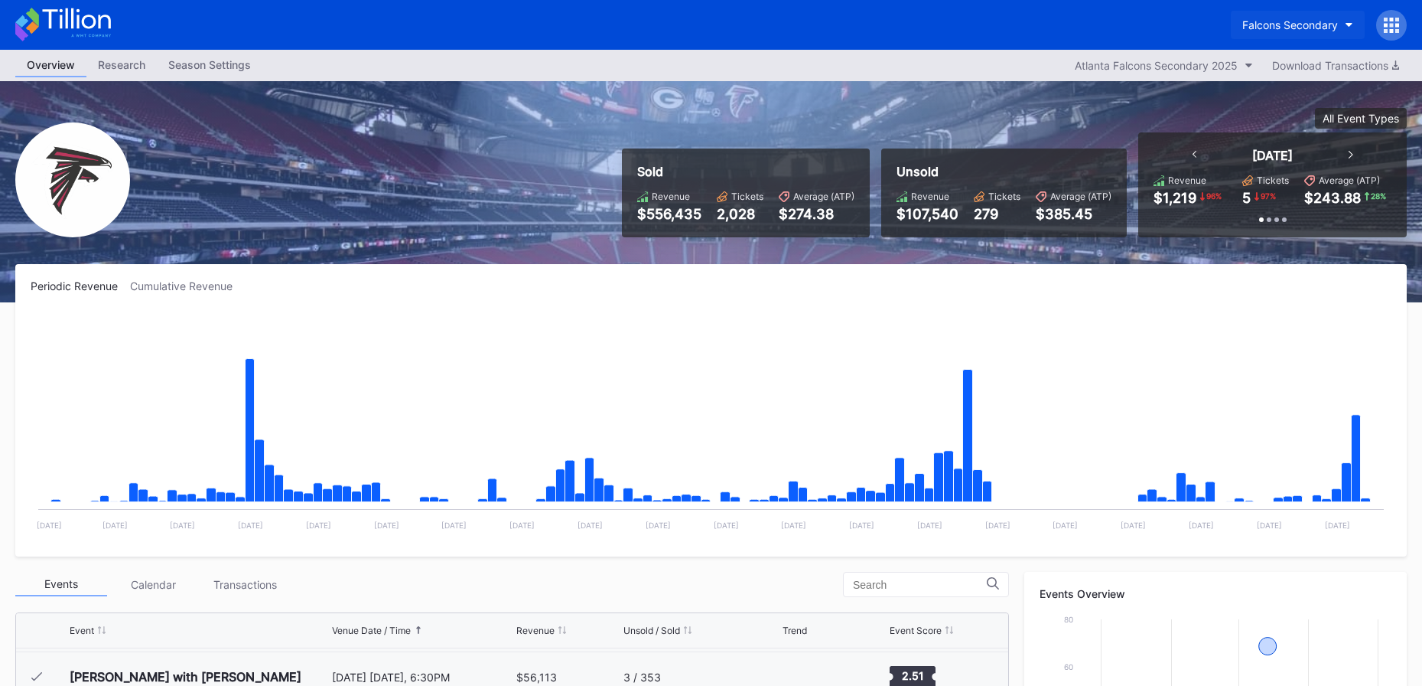
click at [1085, 21] on div "Falcons Secondary" at bounding box center [1290, 24] width 96 height 13
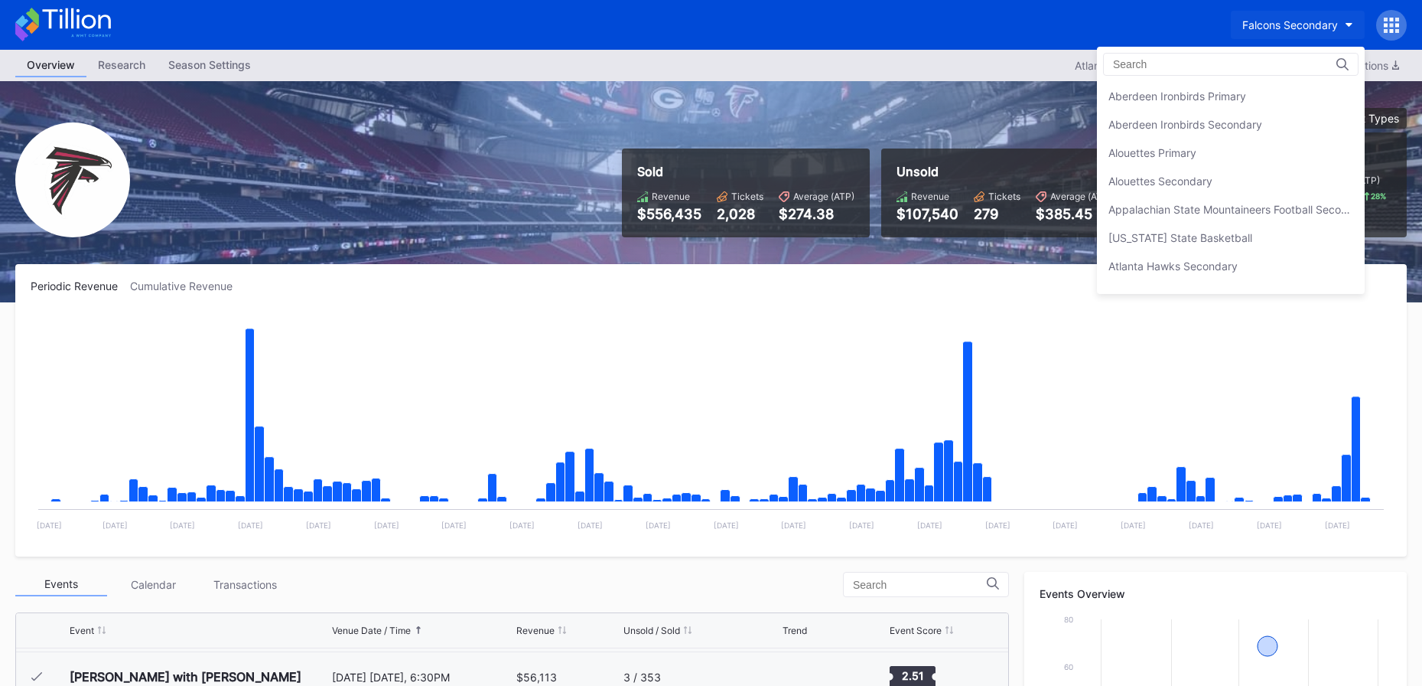
scroll to position [1614, 0]
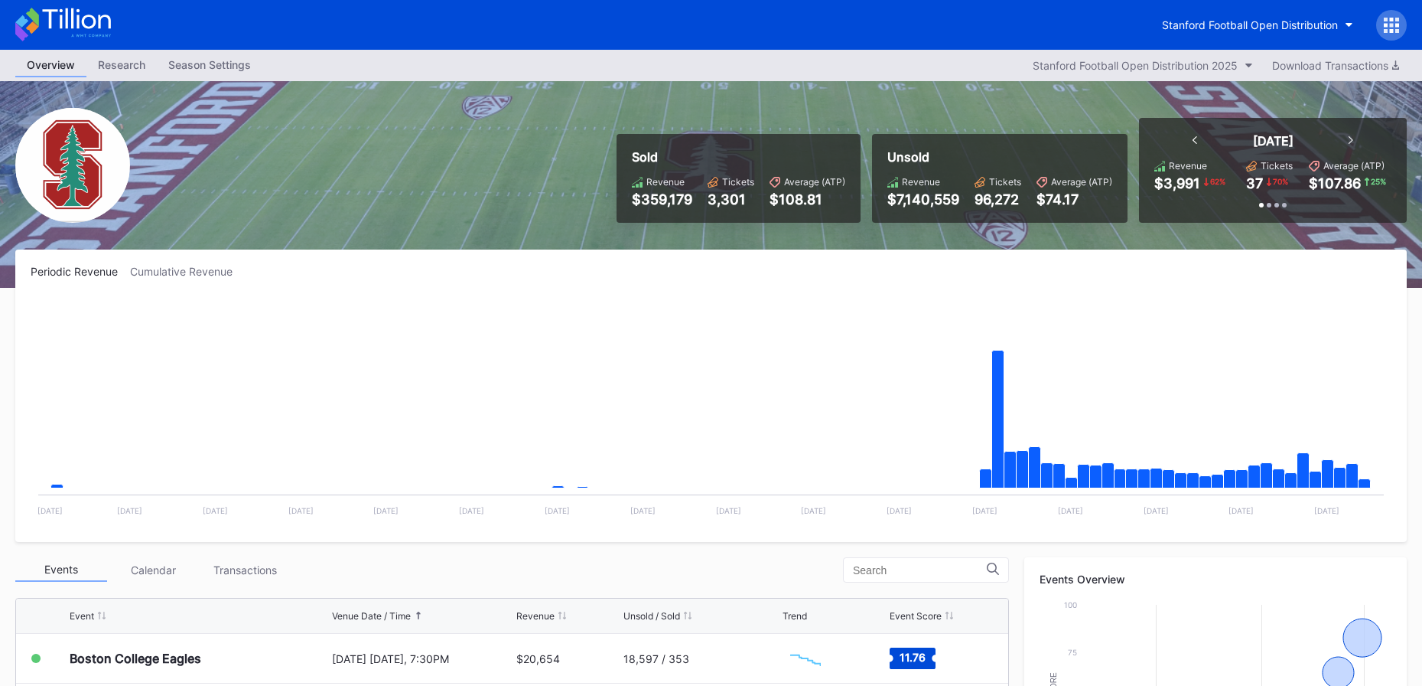
click at [1392, 27] on icon at bounding box center [1391, 25] width 15 height 15
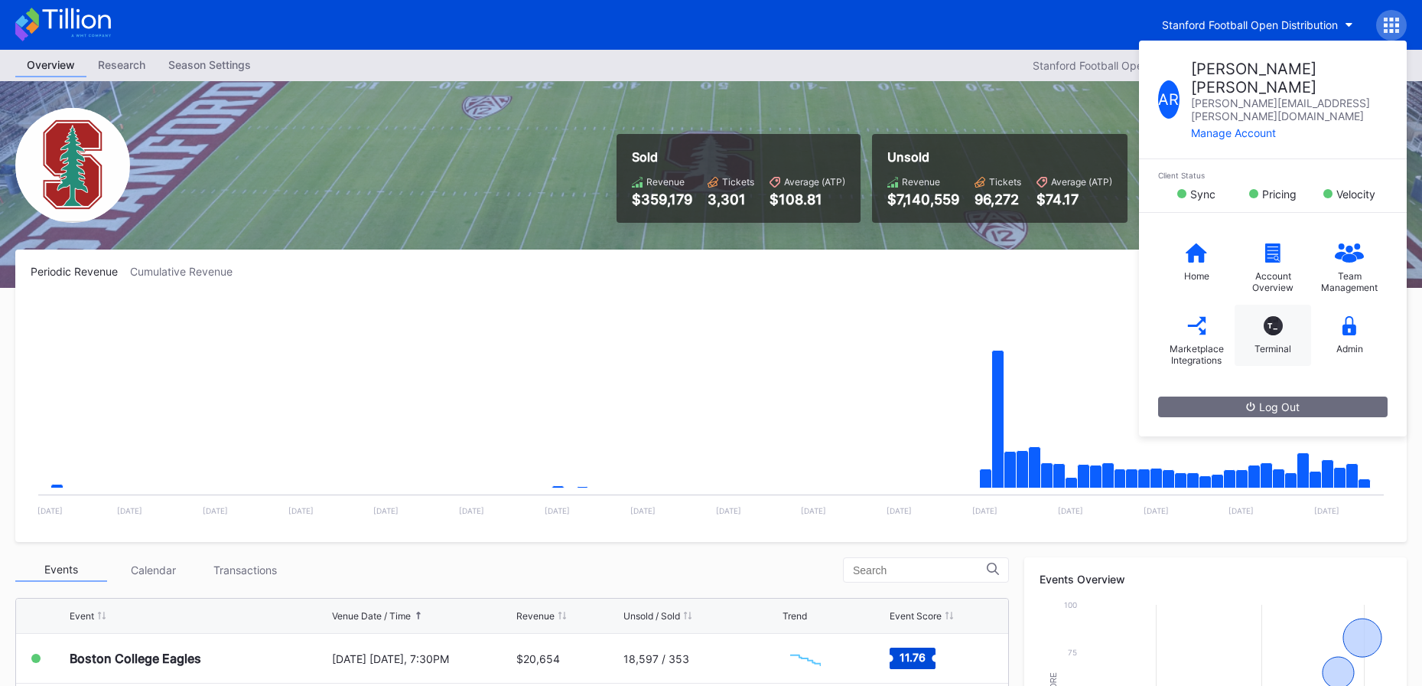
click at [1264, 316] on div "T_" at bounding box center [1273, 325] width 19 height 19
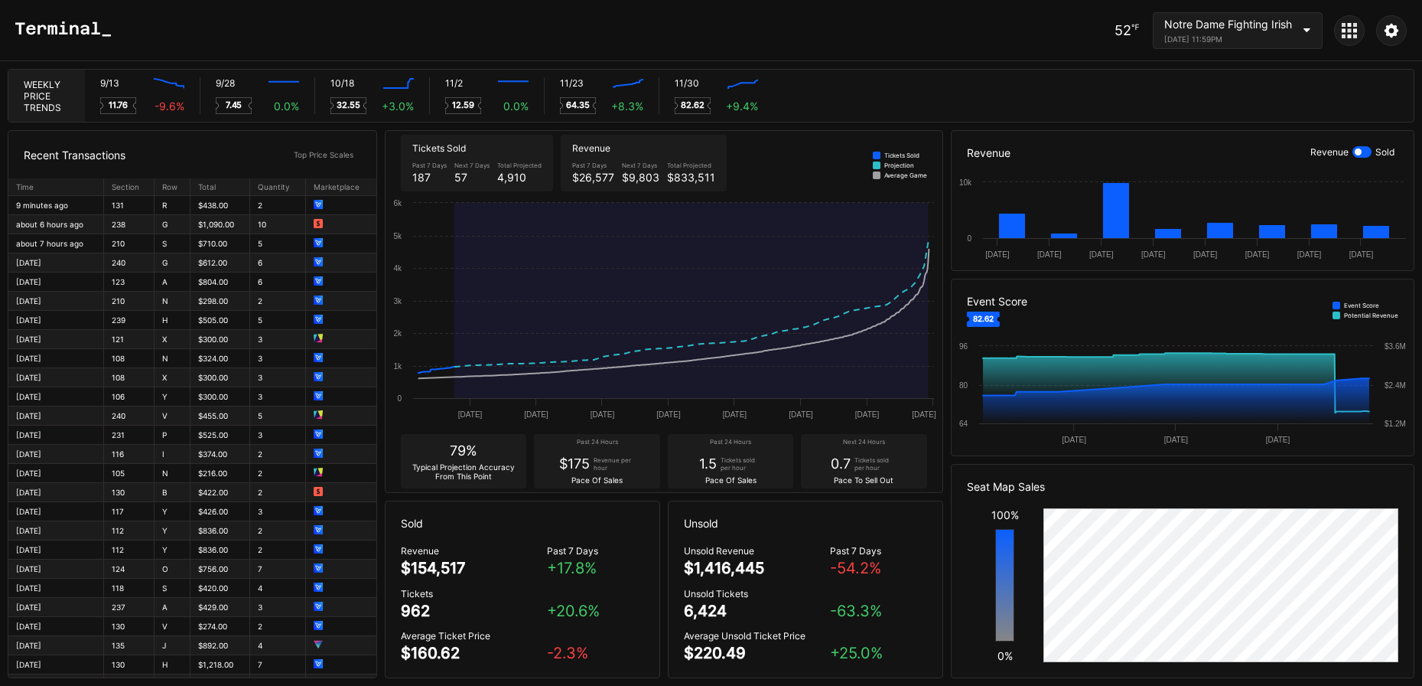
click at [97, 40] on div "52 ℉ Notre Dame Fighting Irish [DATE] 11:59PM" at bounding box center [711, 30] width 1422 height 61
click at [1348, 42] on div at bounding box center [1349, 30] width 31 height 31
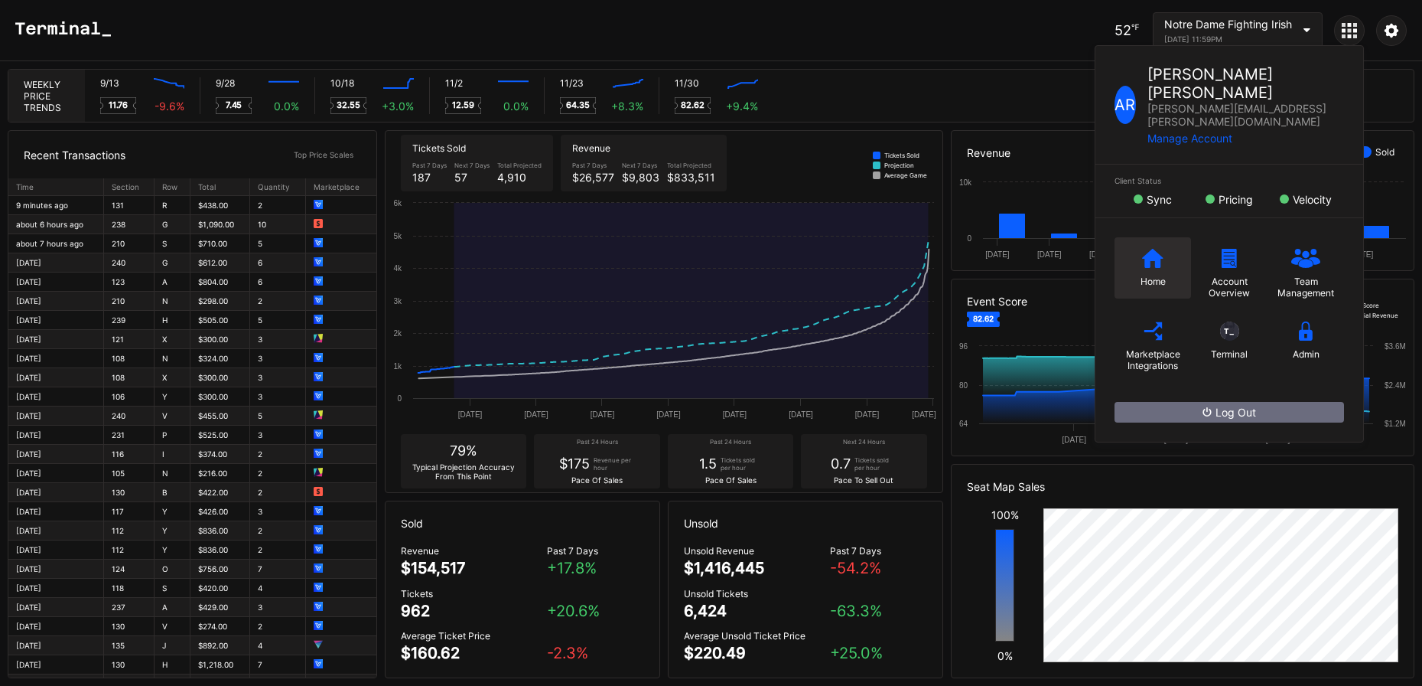
click at [1142, 249] on icon at bounding box center [1152, 258] width 21 height 19
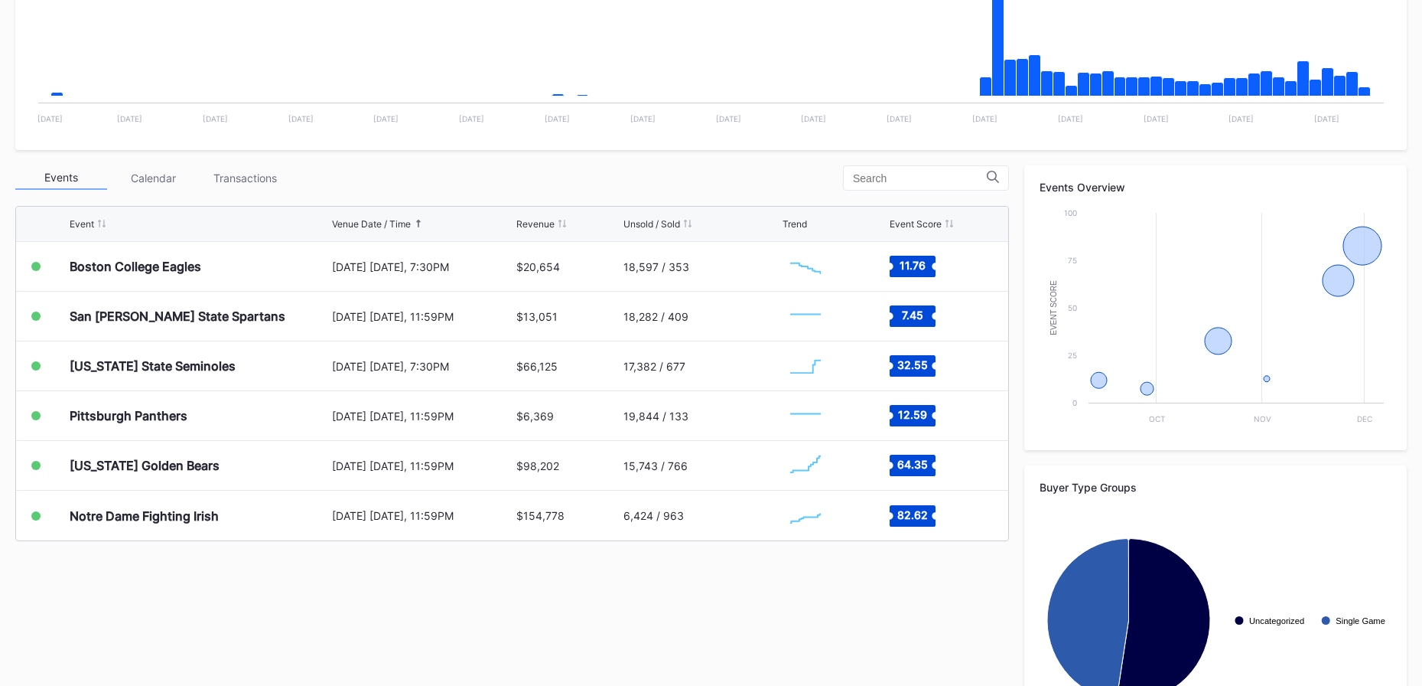
scroll to position [471, 0]
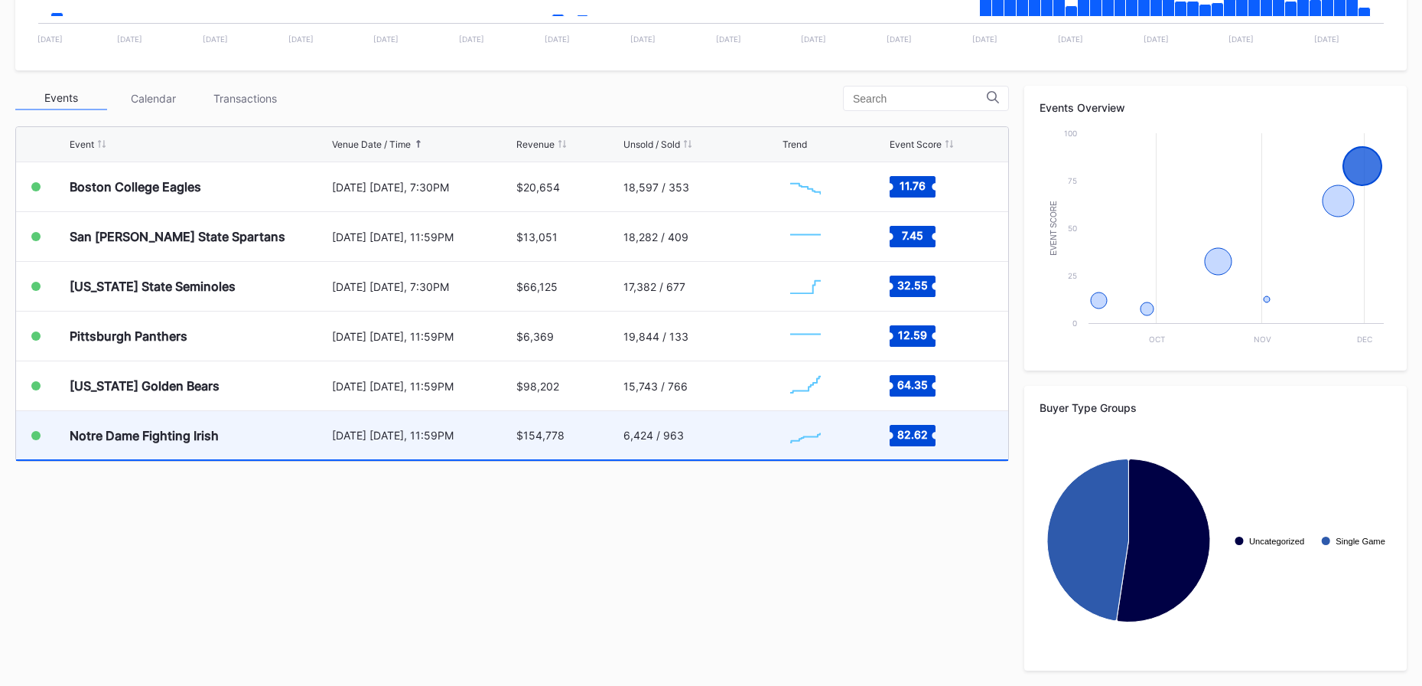
click at [650, 449] on div "6,424 / 963" at bounding box center [701, 435] width 155 height 48
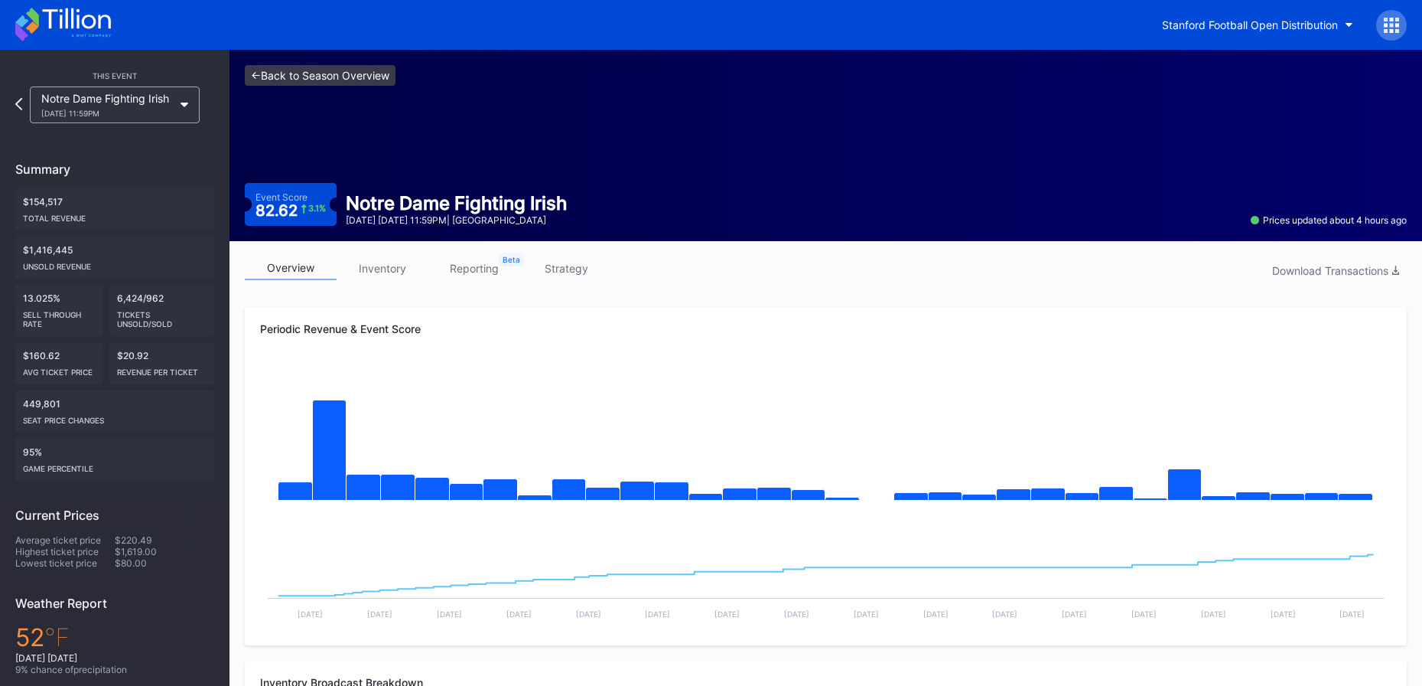
click at [334, 81] on link "<- Back to Season Overview" at bounding box center [320, 75] width 151 height 21
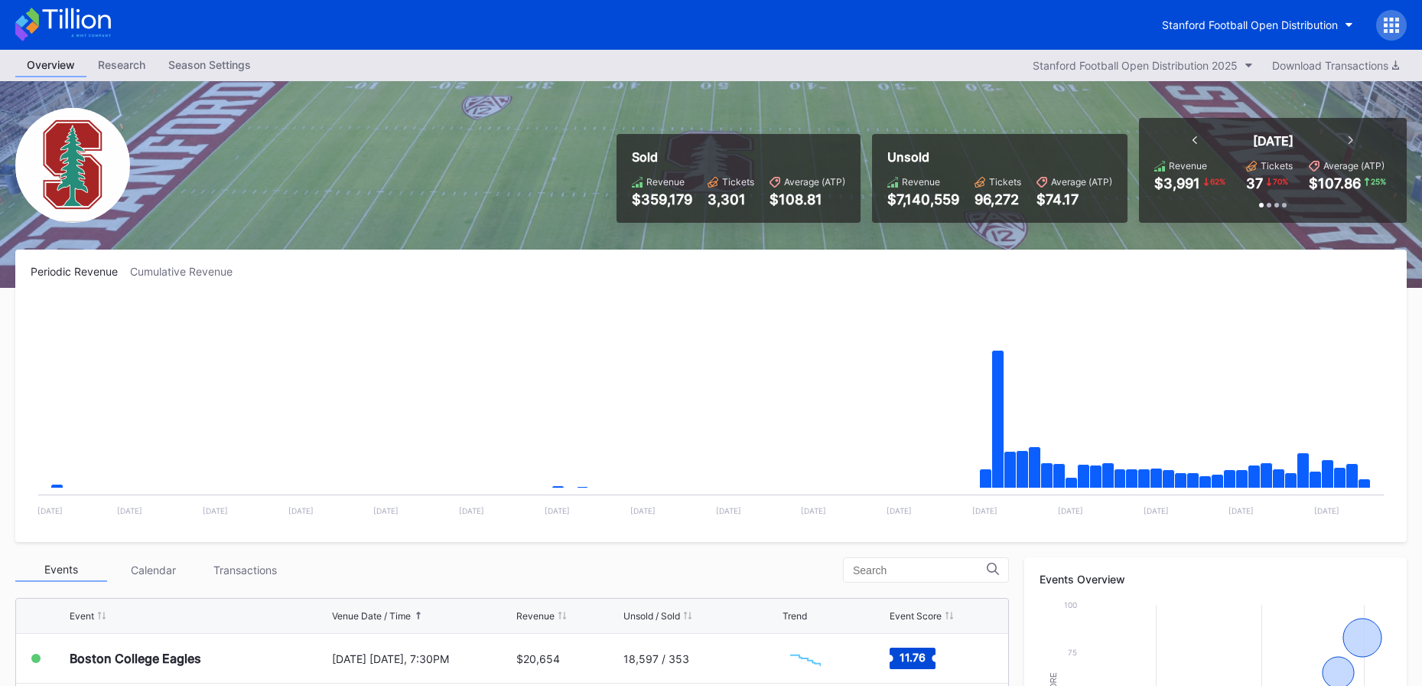
click at [64, 24] on icon at bounding box center [63, 25] width 96 height 34
click at [1303, 33] on button "Stanford Football Open Distribution" at bounding box center [1258, 25] width 214 height 28
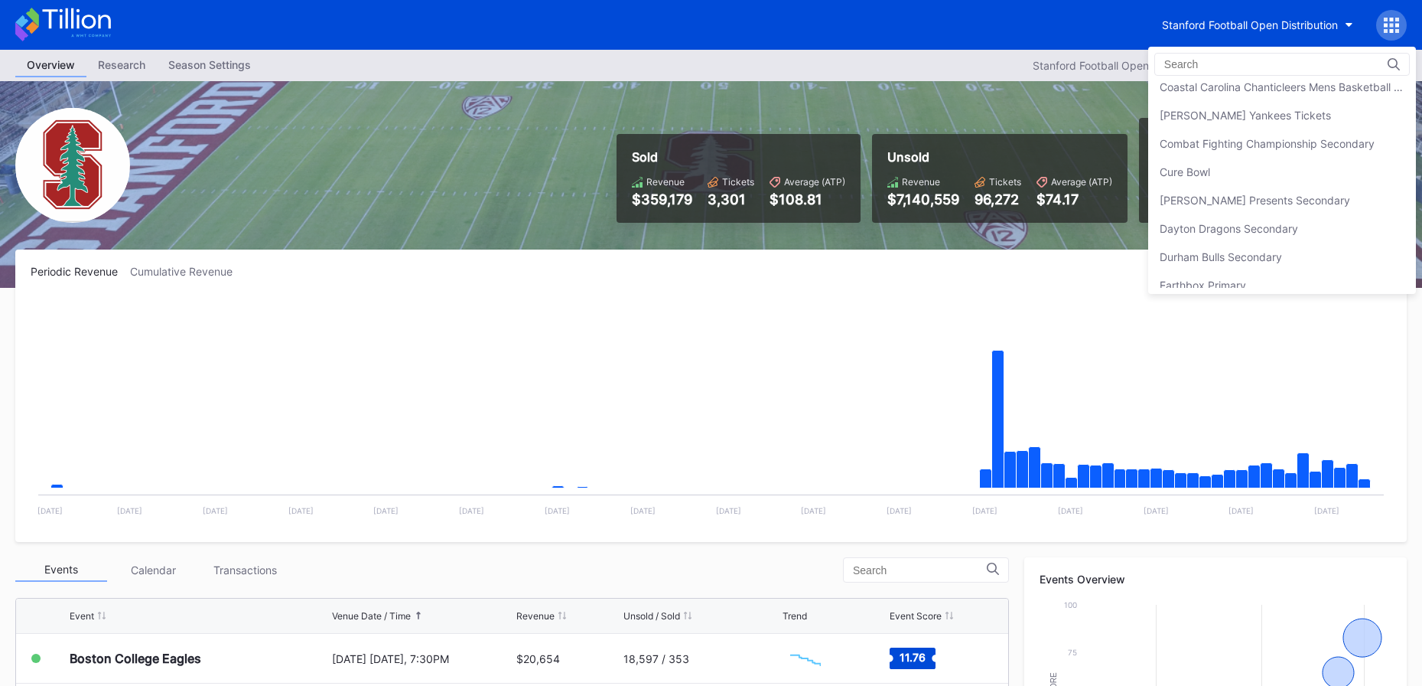
scroll to position [1002, 0]
click at [1259, 191] on div "Danny Wimmer Presents Secondary" at bounding box center [1255, 197] width 191 height 13
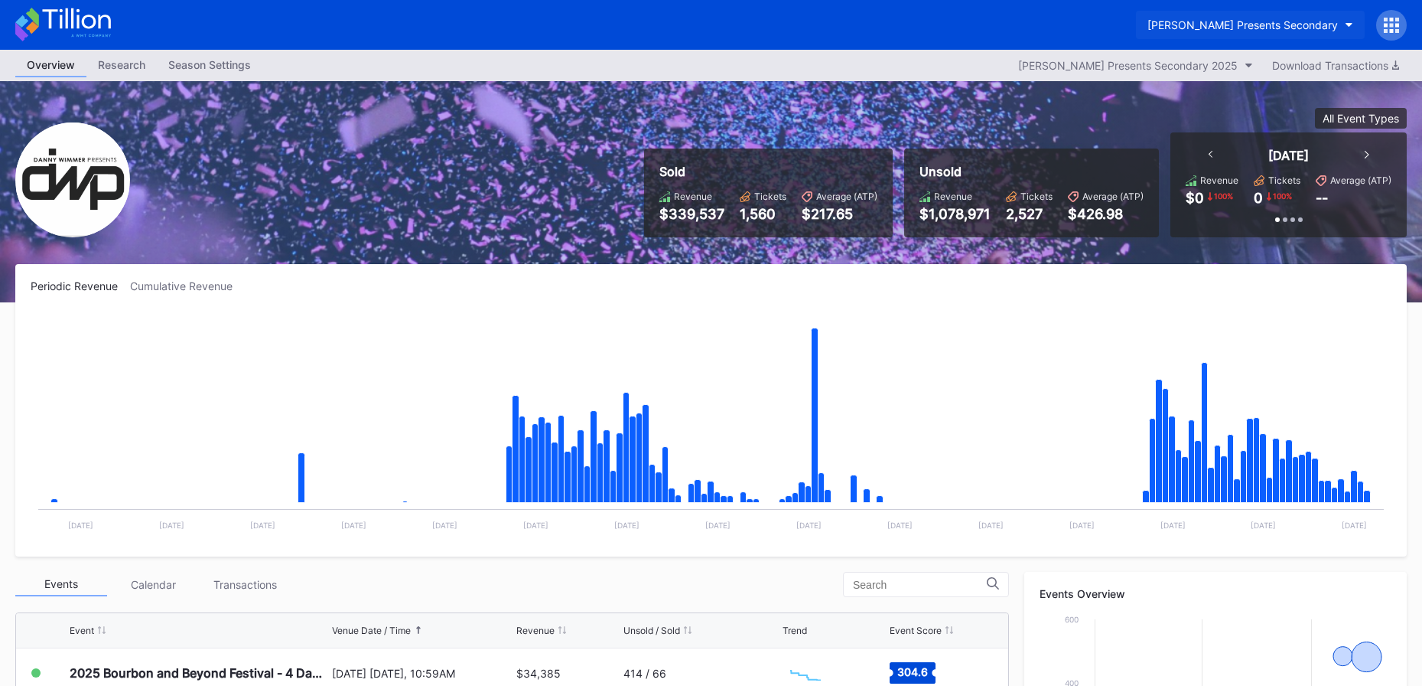
click at [1280, 28] on div "[PERSON_NAME] Presents Secondary" at bounding box center [1243, 24] width 191 height 13
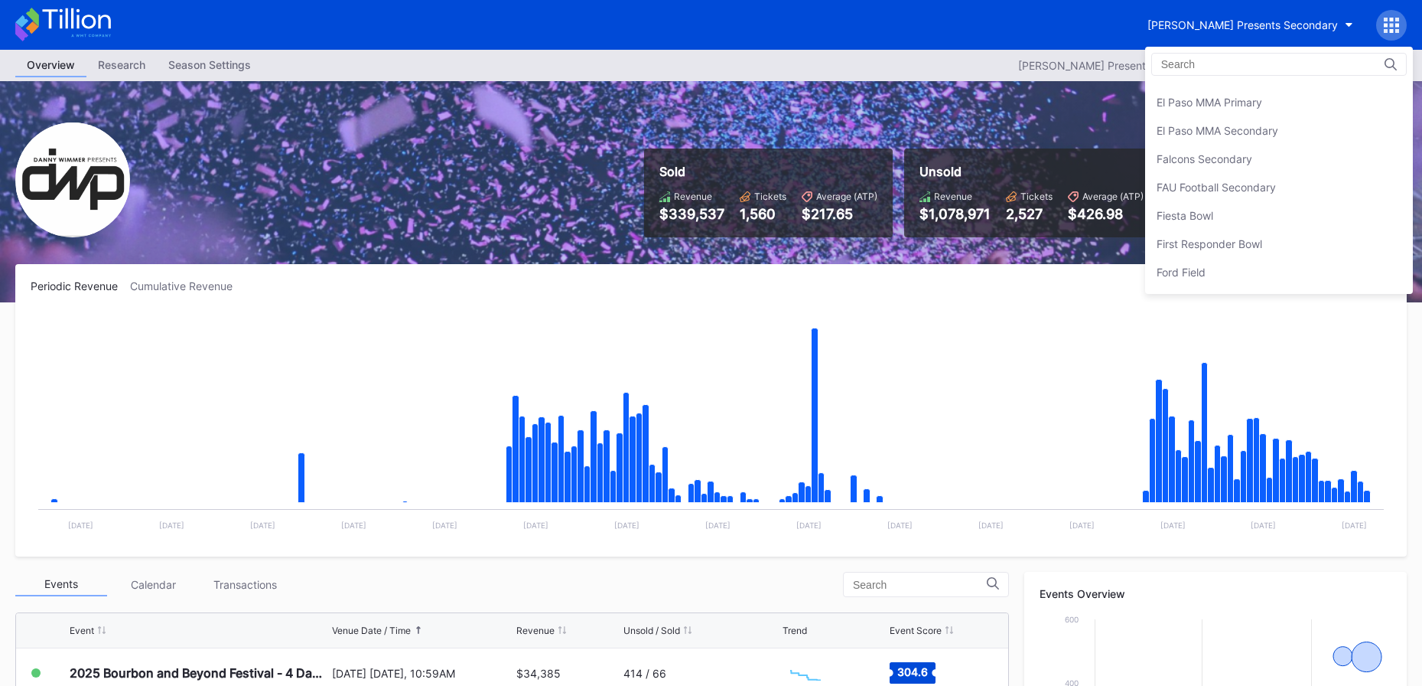
scroll to position [1559, 0]
click at [1224, 144] on div "Falcons Secondary" at bounding box center [1205, 150] width 96 height 13
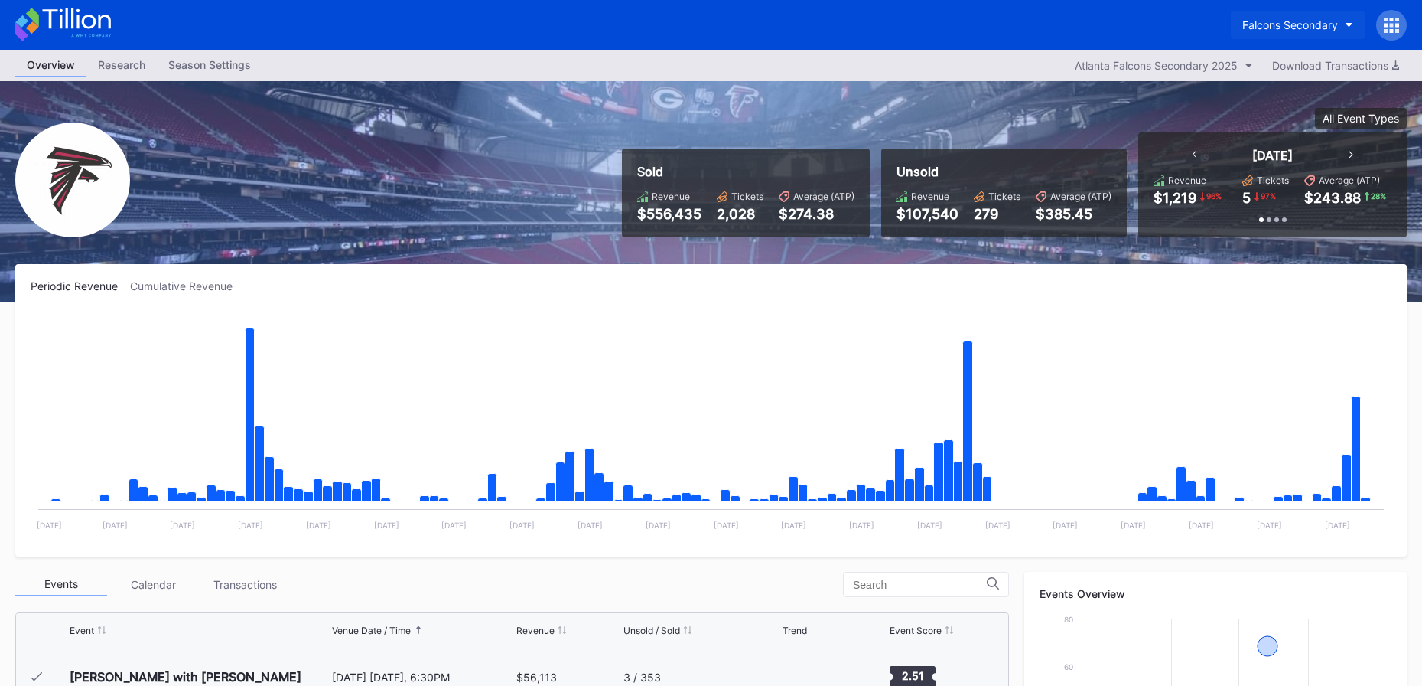
click at [1248, 24] on div "Falcons Secondary" at bounding box center [1290, 24] width 96 height 13
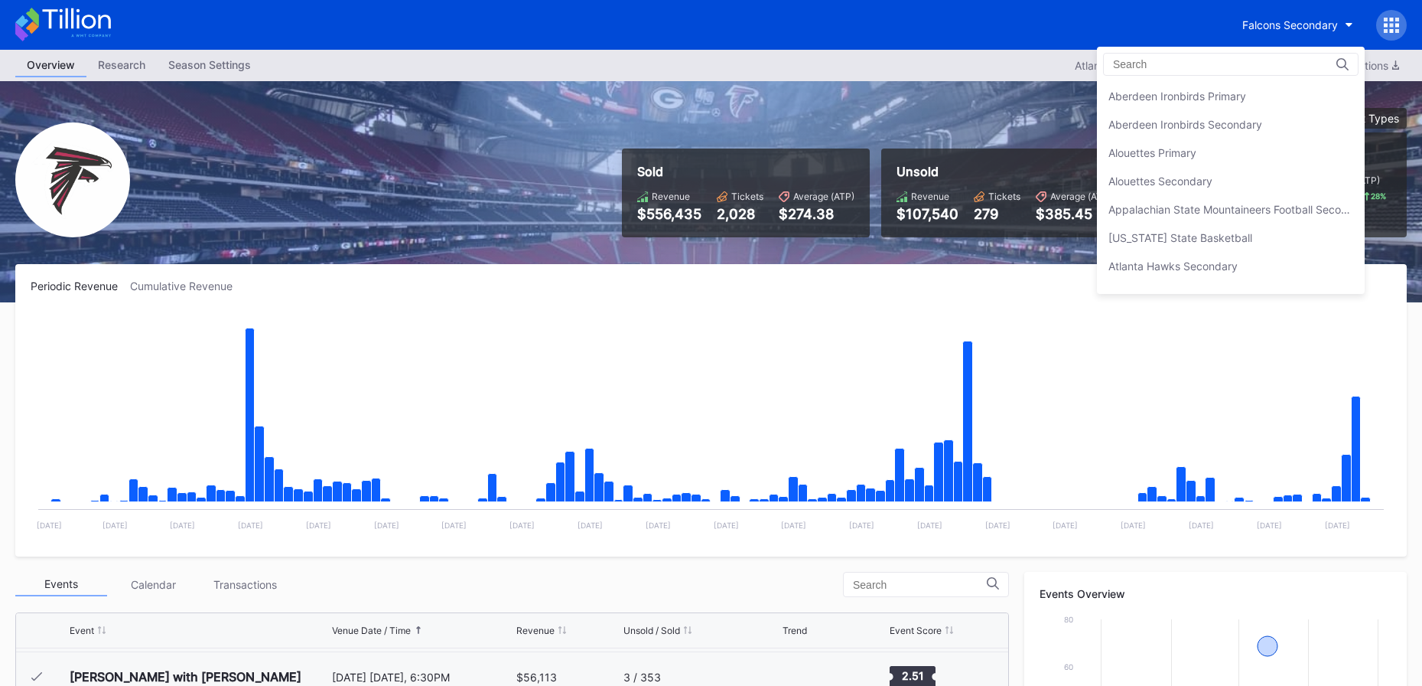
scroll to position [1614, 0]
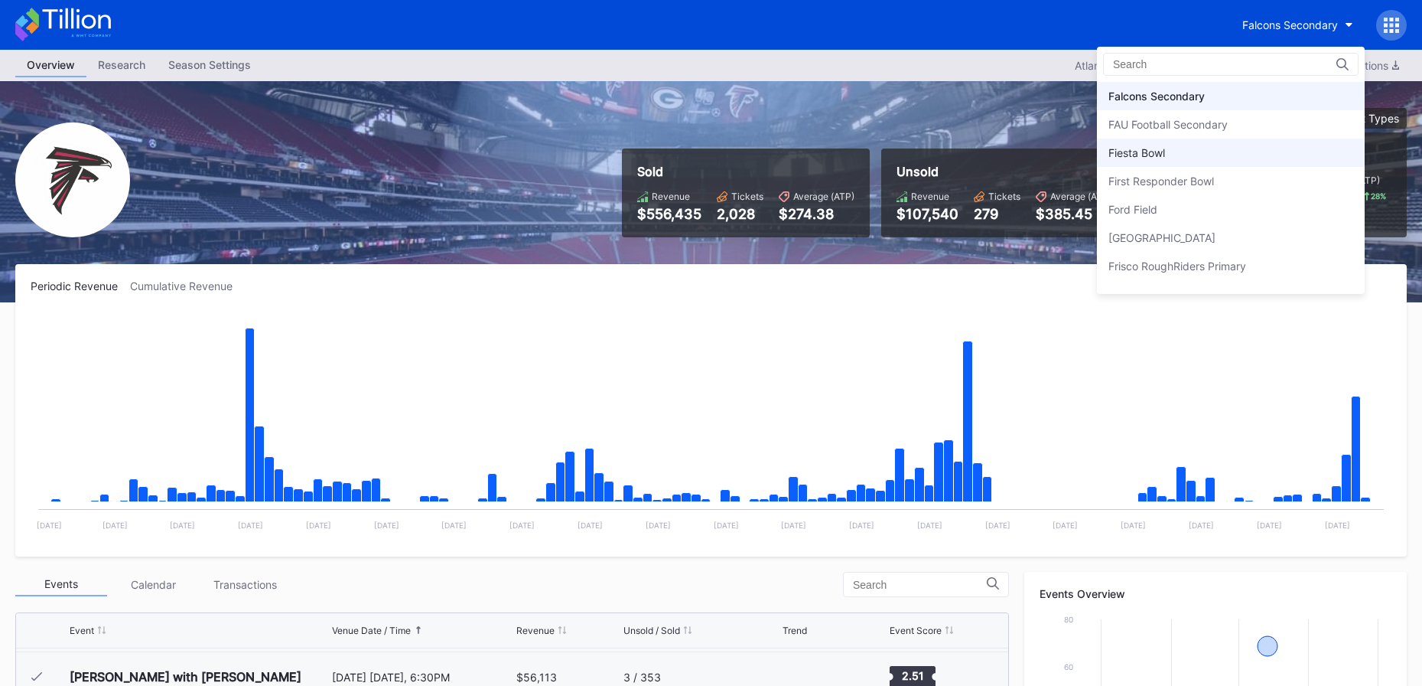
click at [1216, 162] on div "Fiesta Bowl" at bounding box center [1231, 152] width 268 height 28
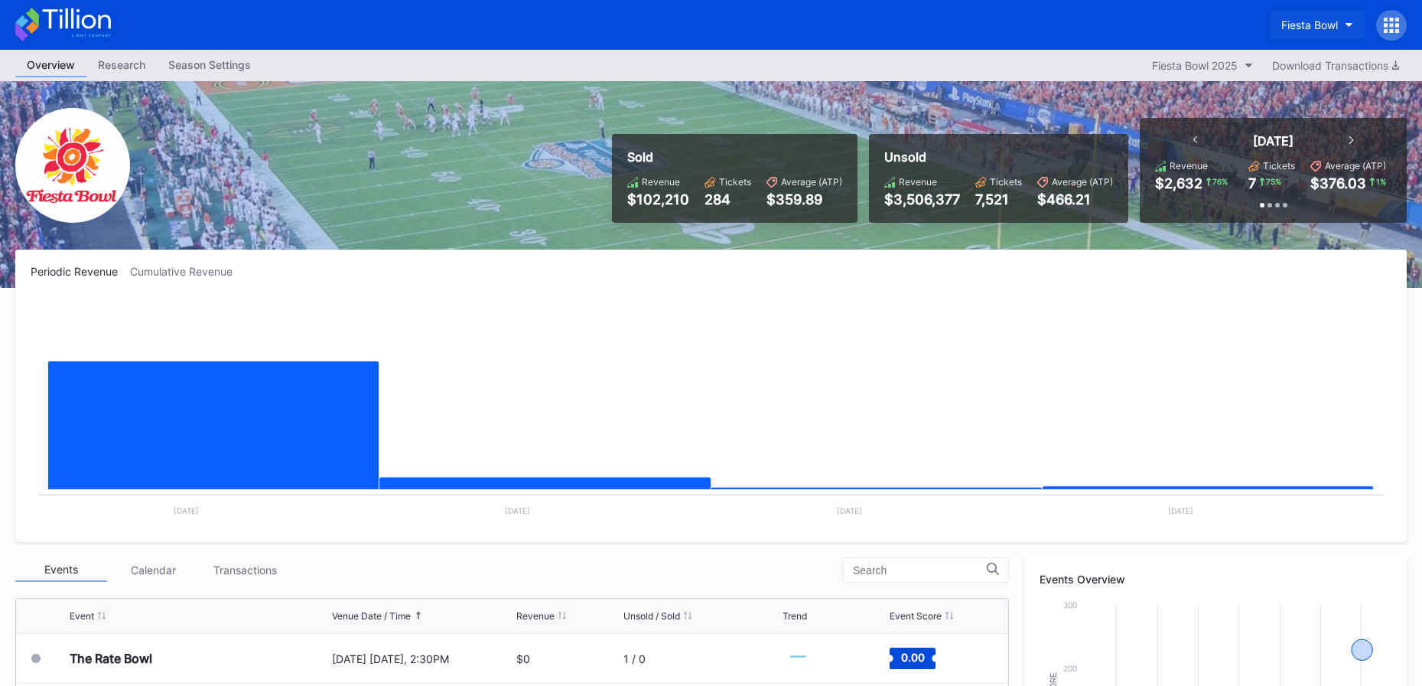
click at [1298, 23] on div "Fiesta Bowl" at bounding box center [1309, 24] width 57 height 13
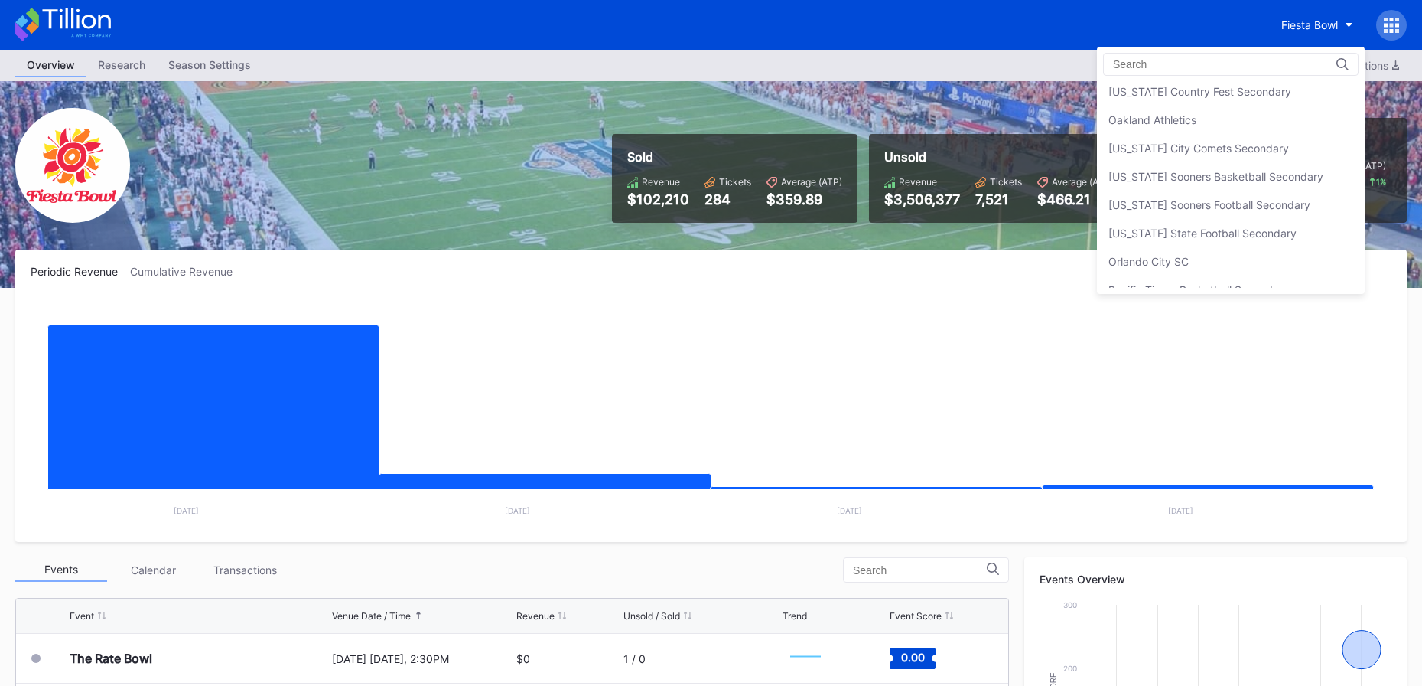
scroll to position [3157, 0]
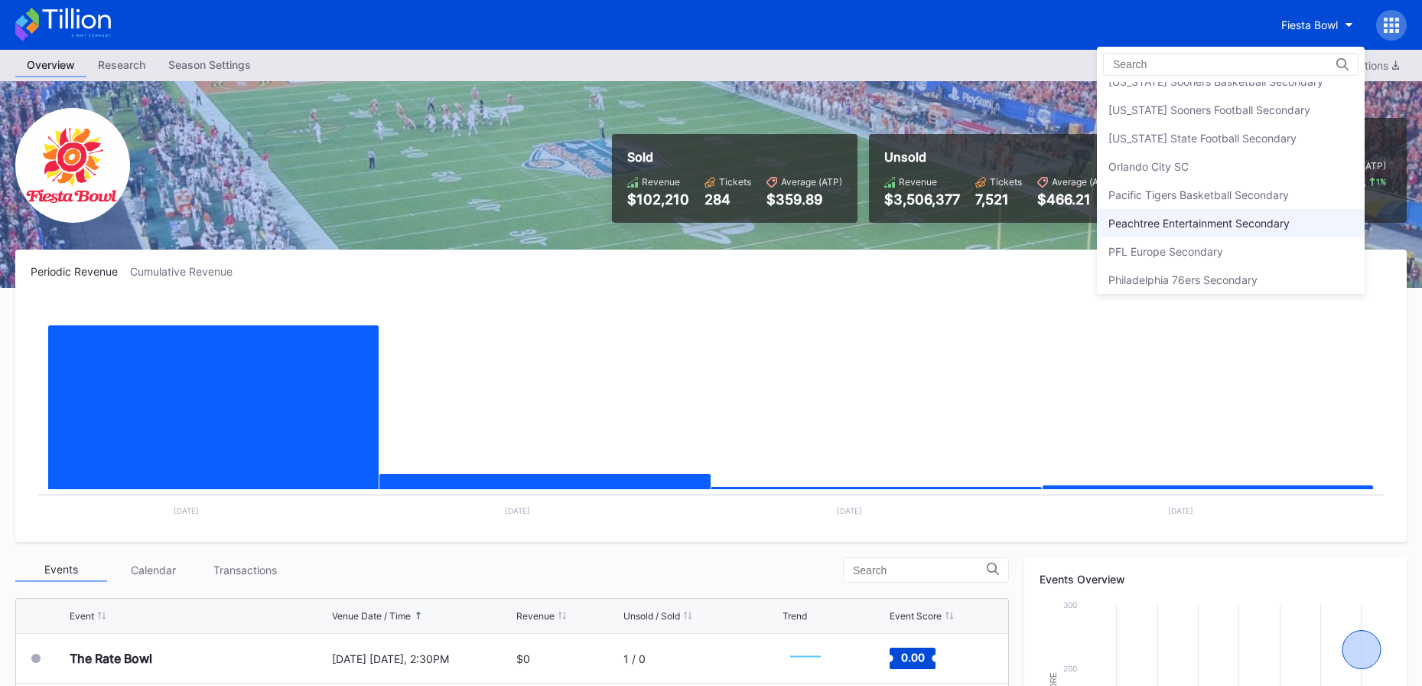
click at [1204, 224] on div "Peachtree Entertainment Secondary" at bounding box center [1199, 223] width 181 height 13
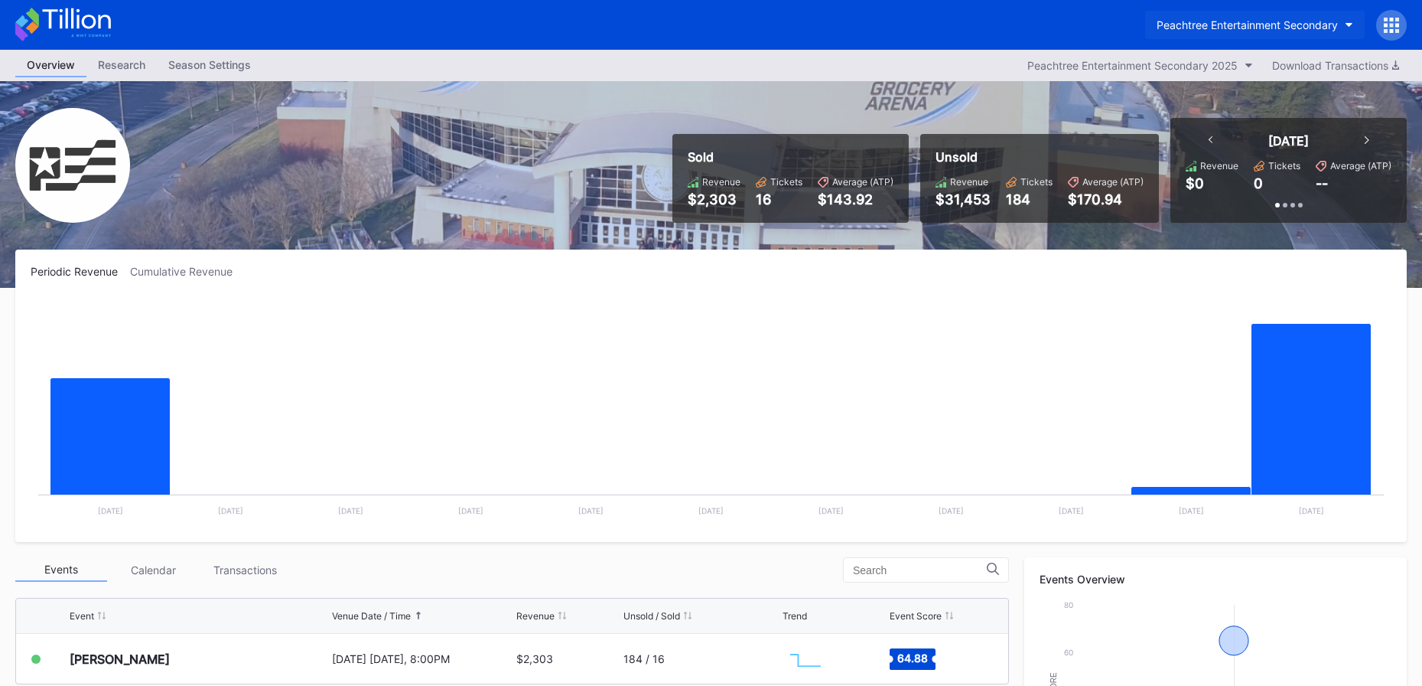
click at [1202, 20] on div "Peachtree Entertainment Secondary" at bounding box center [1247, 24] width 181 height 13
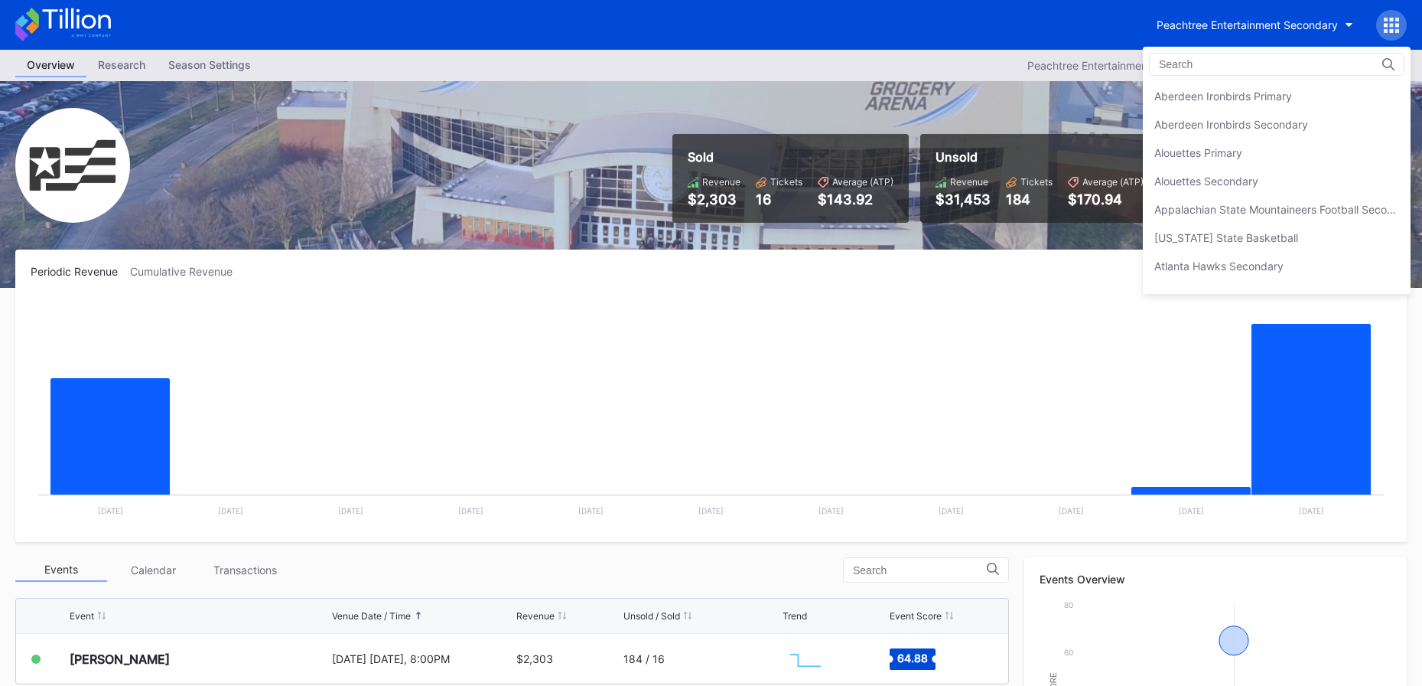
scroll to position [3284, 0]
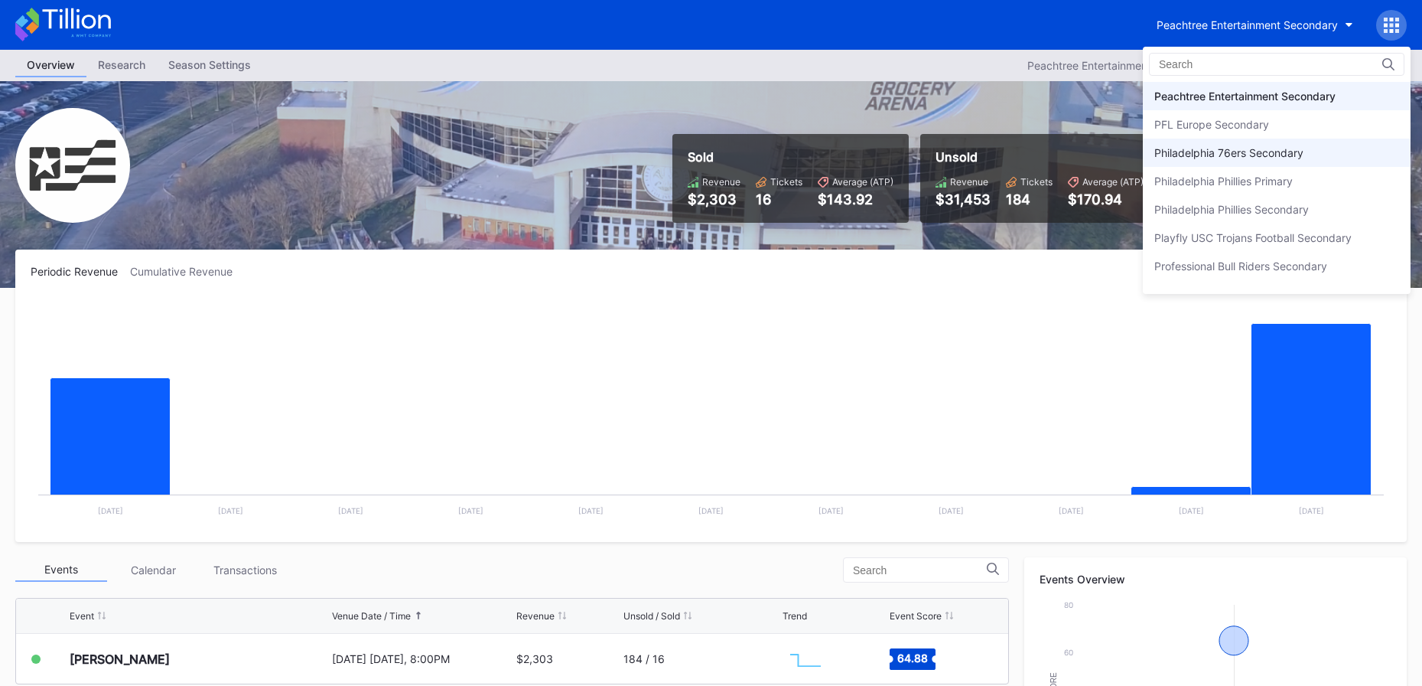
click at [1196, 161] on div "Philadelphia 76ers Secondary" at bounding box center [1277, 152] width 268 height 28
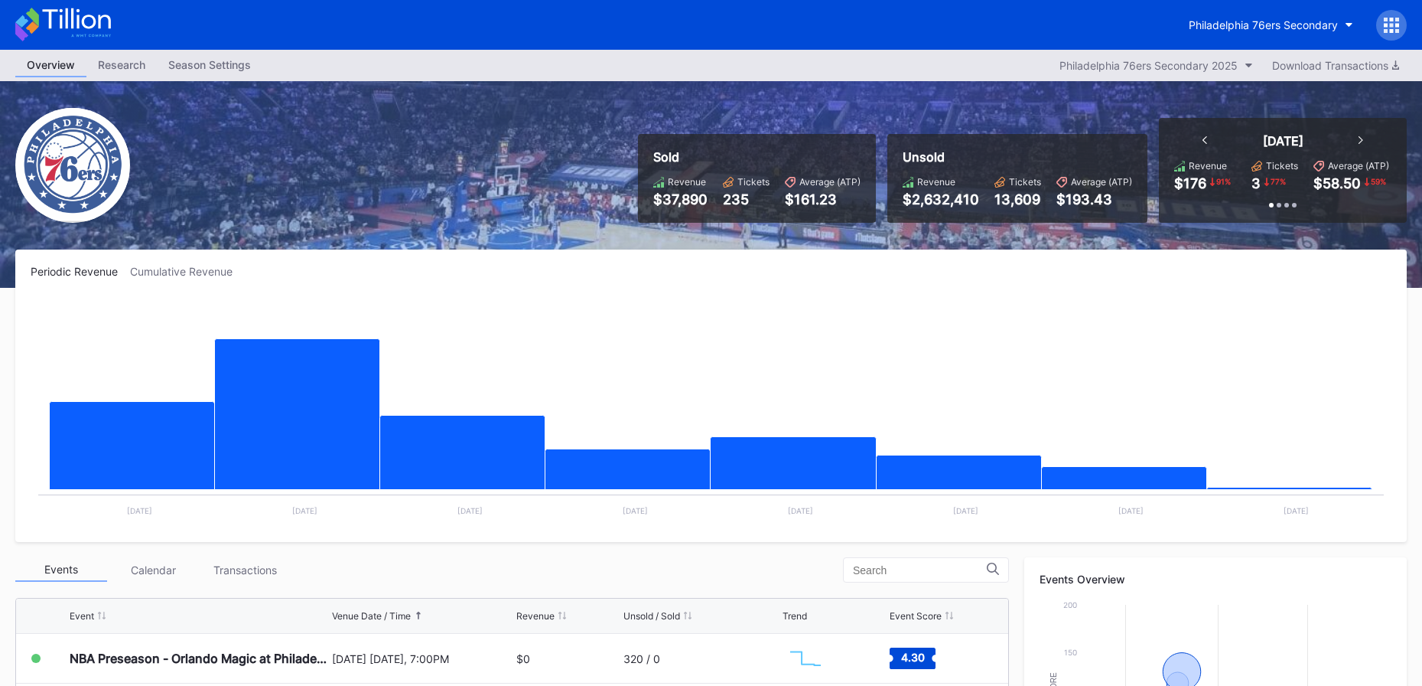
click at [1401, 25] on div at bounding box center [1391, 25] width 31 height 31
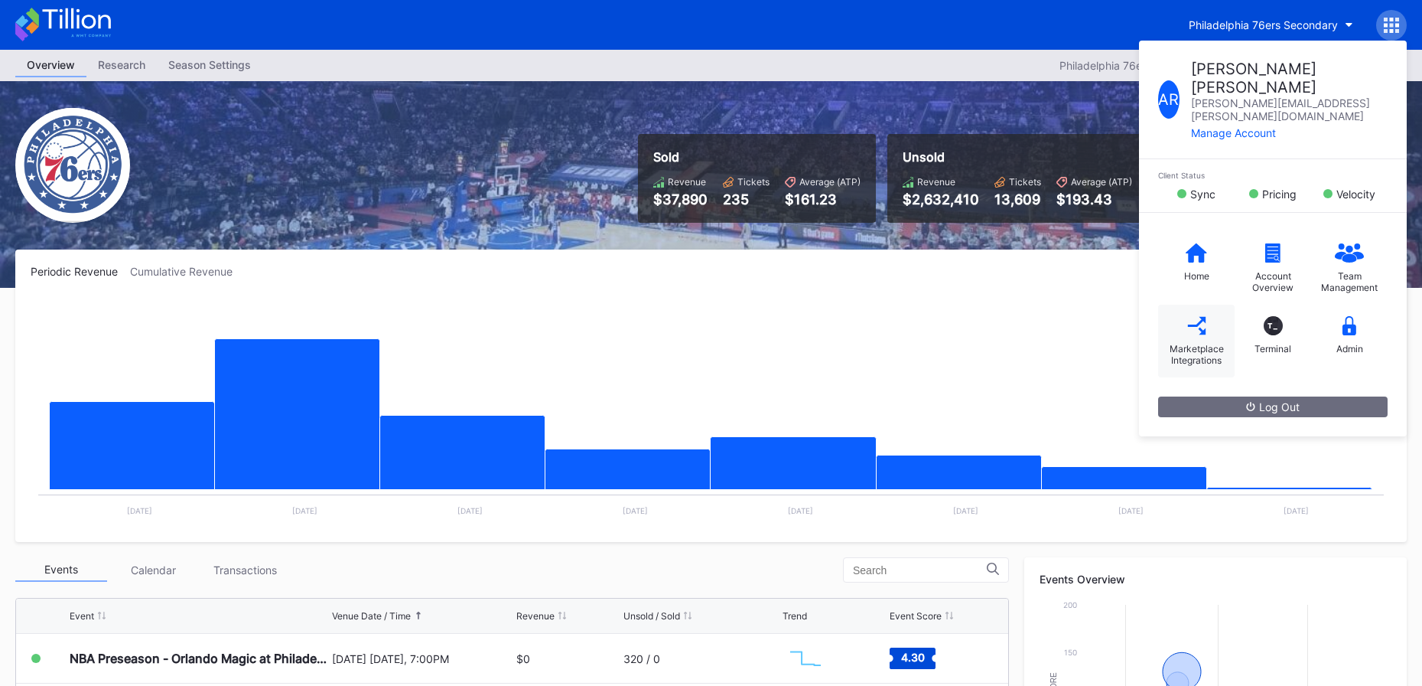
click at [1189, 343] on div "Marketplace Integrations" at bounding box center [1196, 354] width 61 height 23
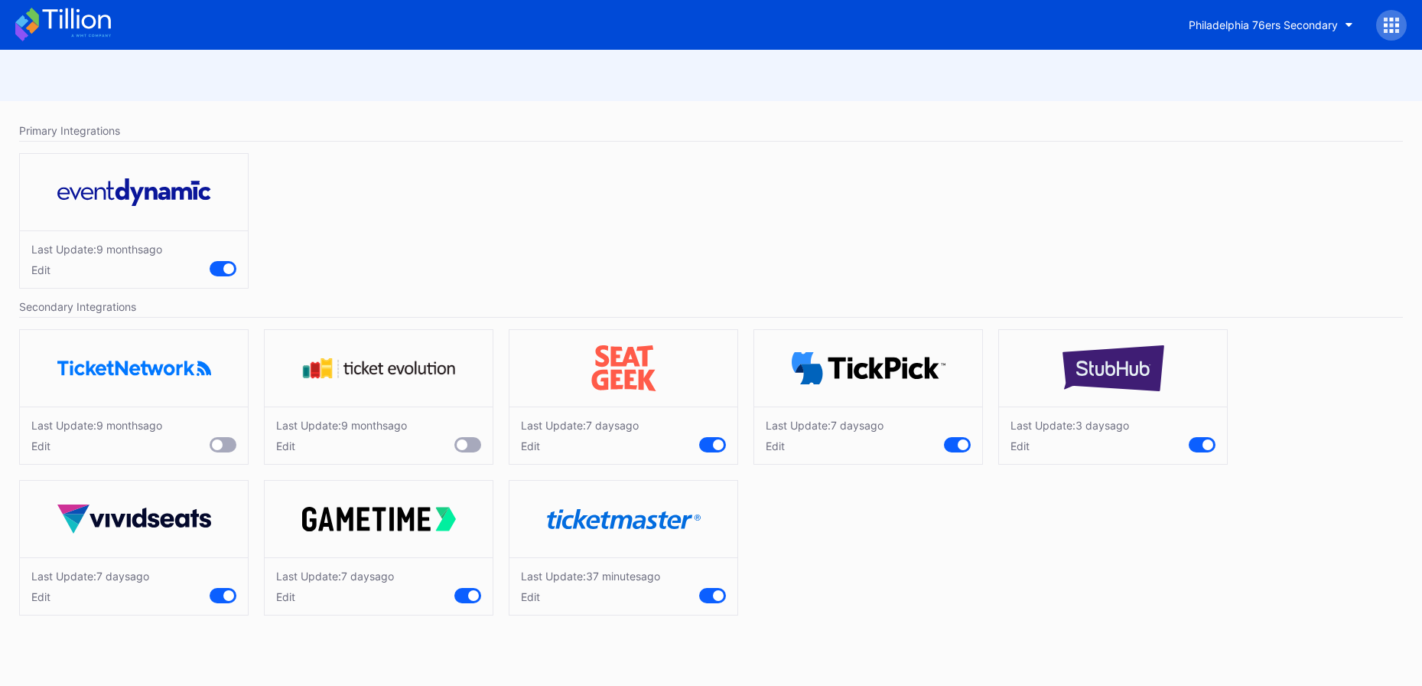
click at [96, 31] on icon at bounding box center [63, 25] width 96 height 34
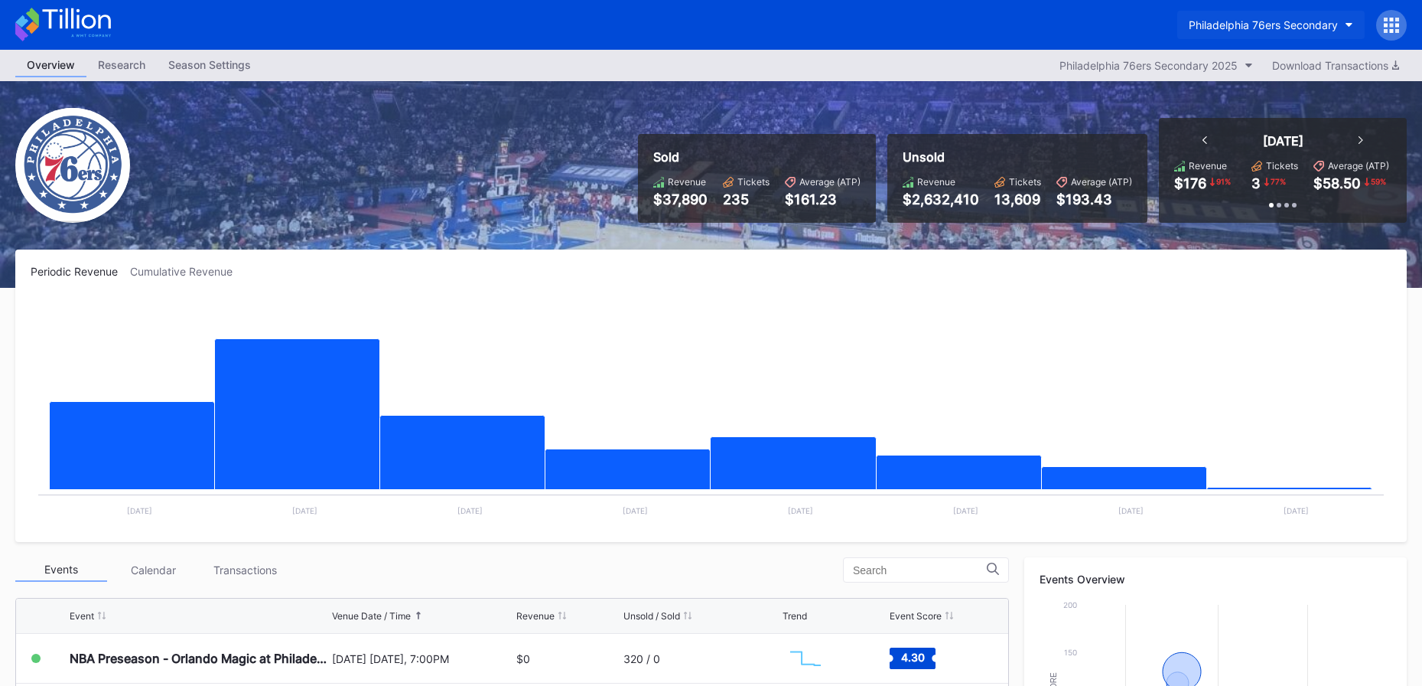
click at [1225, 20] on div "Philadelphia 76ers Secondary" at bounding box center [1263, 24] width 149 height 13
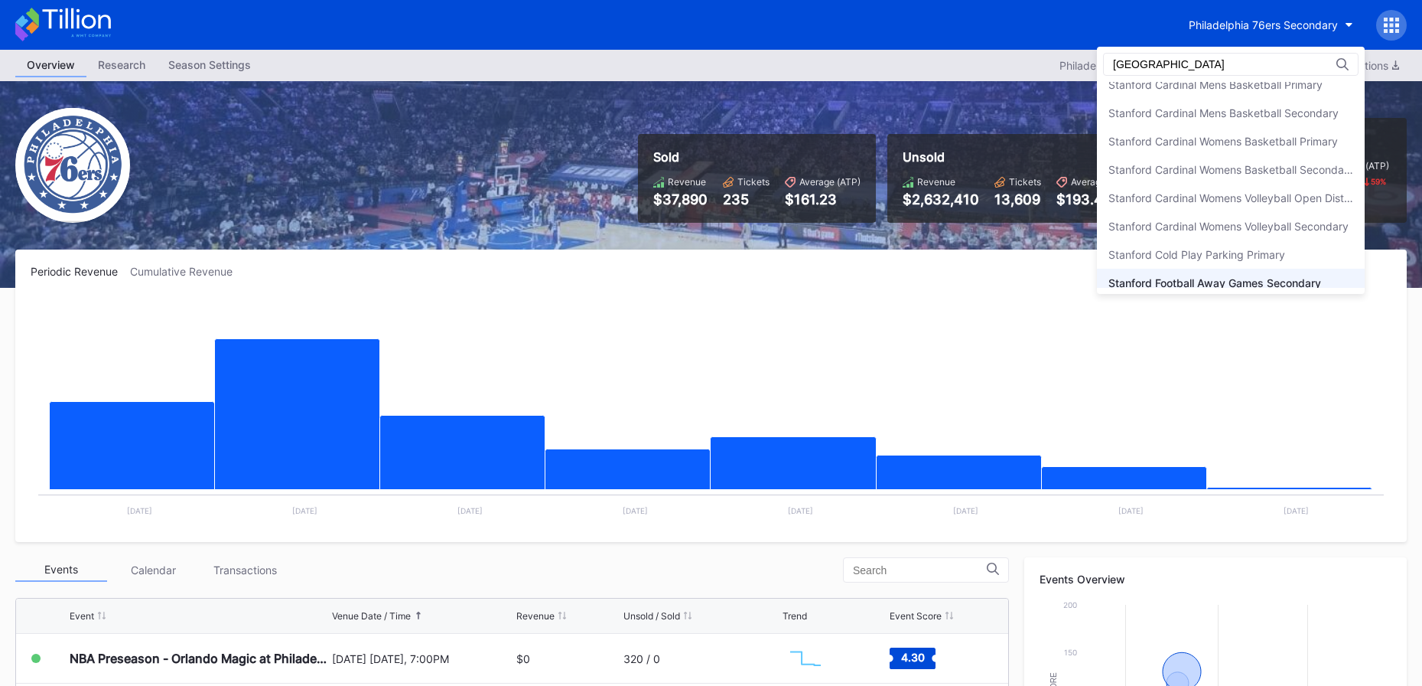
scroll to position [134, 0]
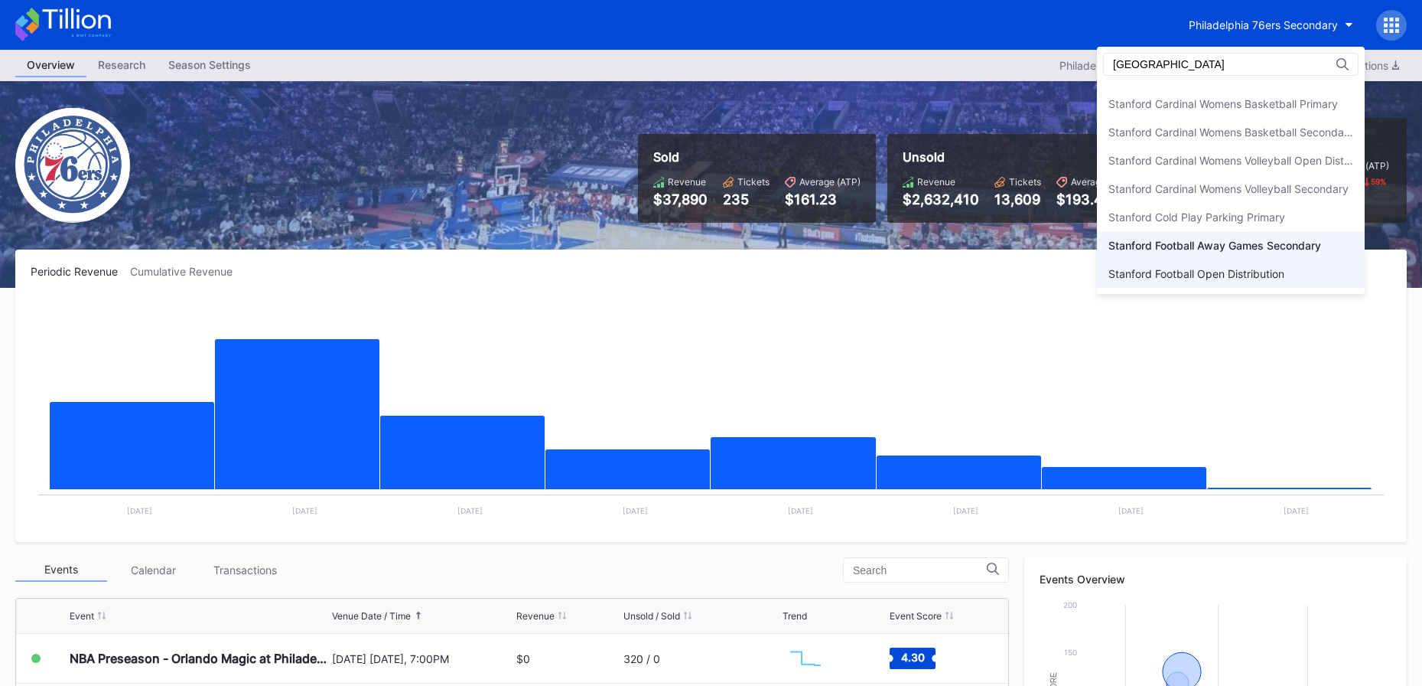
type input "stanford"
click at [1252, 267] on div "Stanford Football Open Distribution" at bounding box center [1197, 273] width 176 height 13
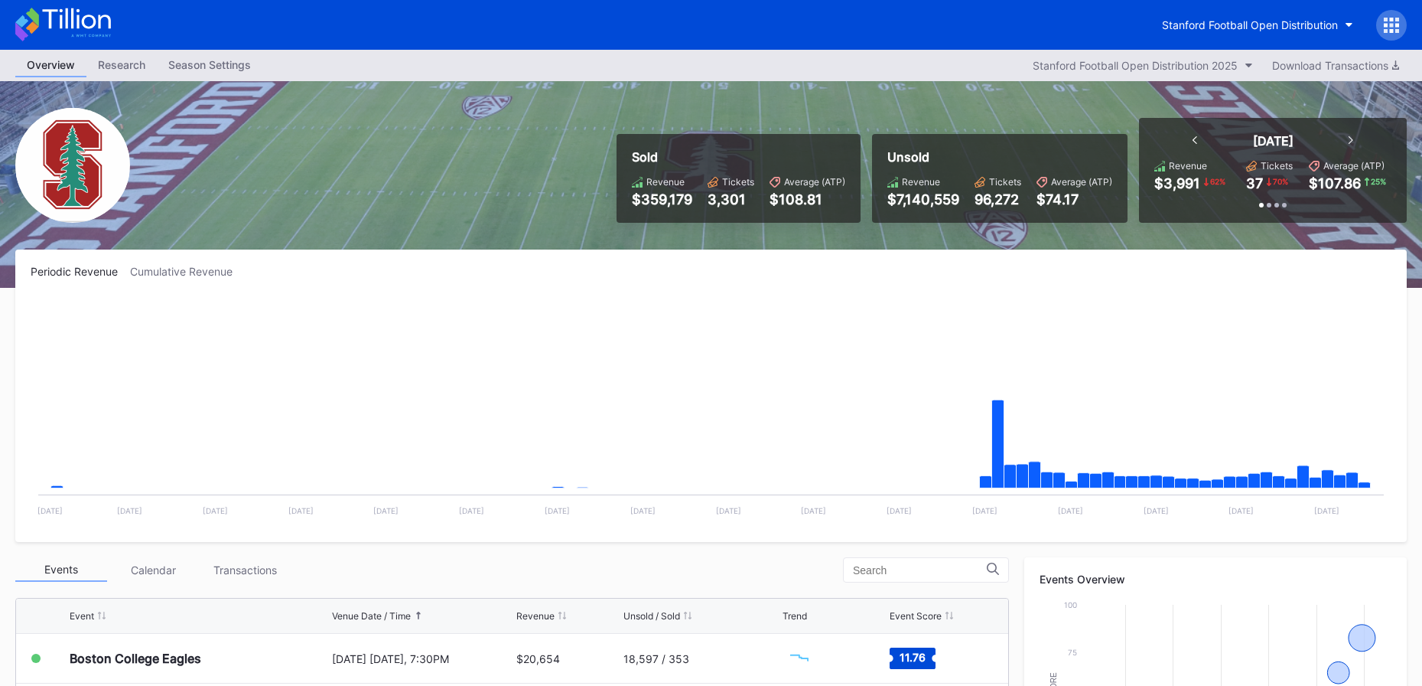
click at [1394, 22] on icon at bounding box center [1391, 25] width 15 height 15
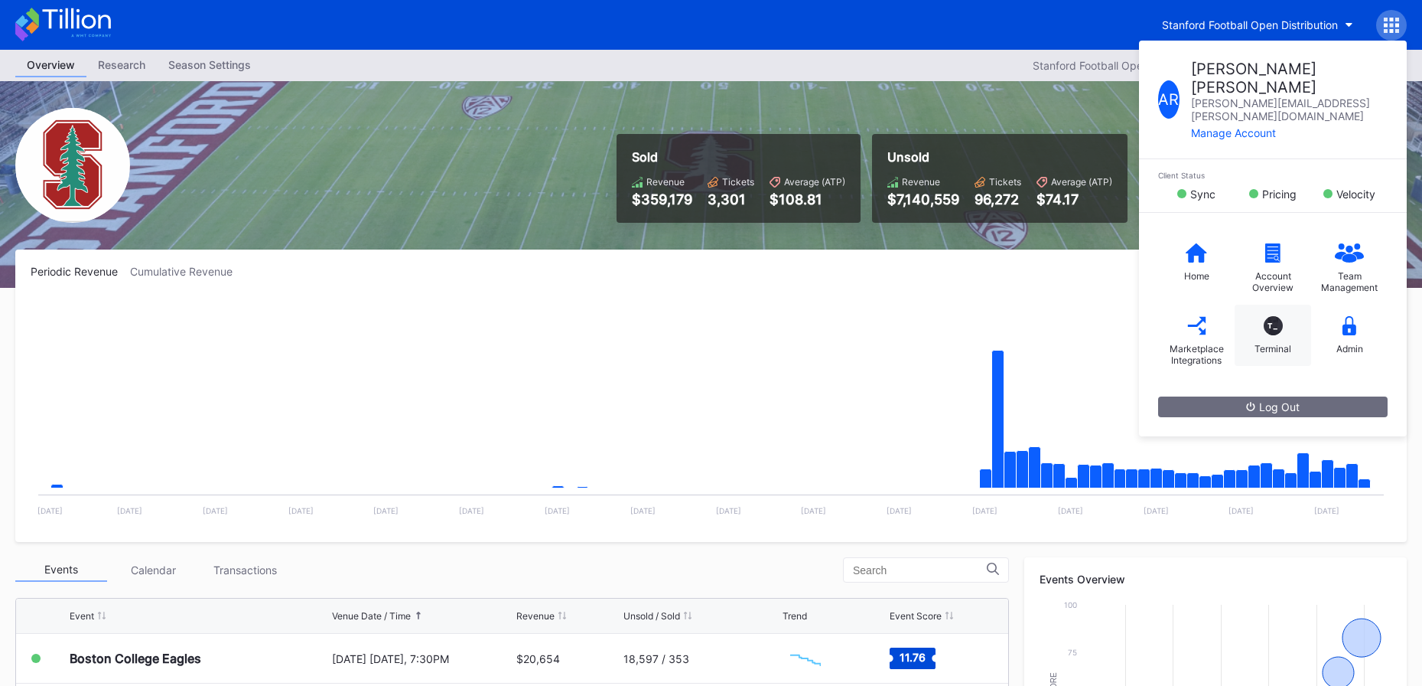
click at [1269, 343] on div "Terminal" at bounding box center [1273, 348] width 37 height 11
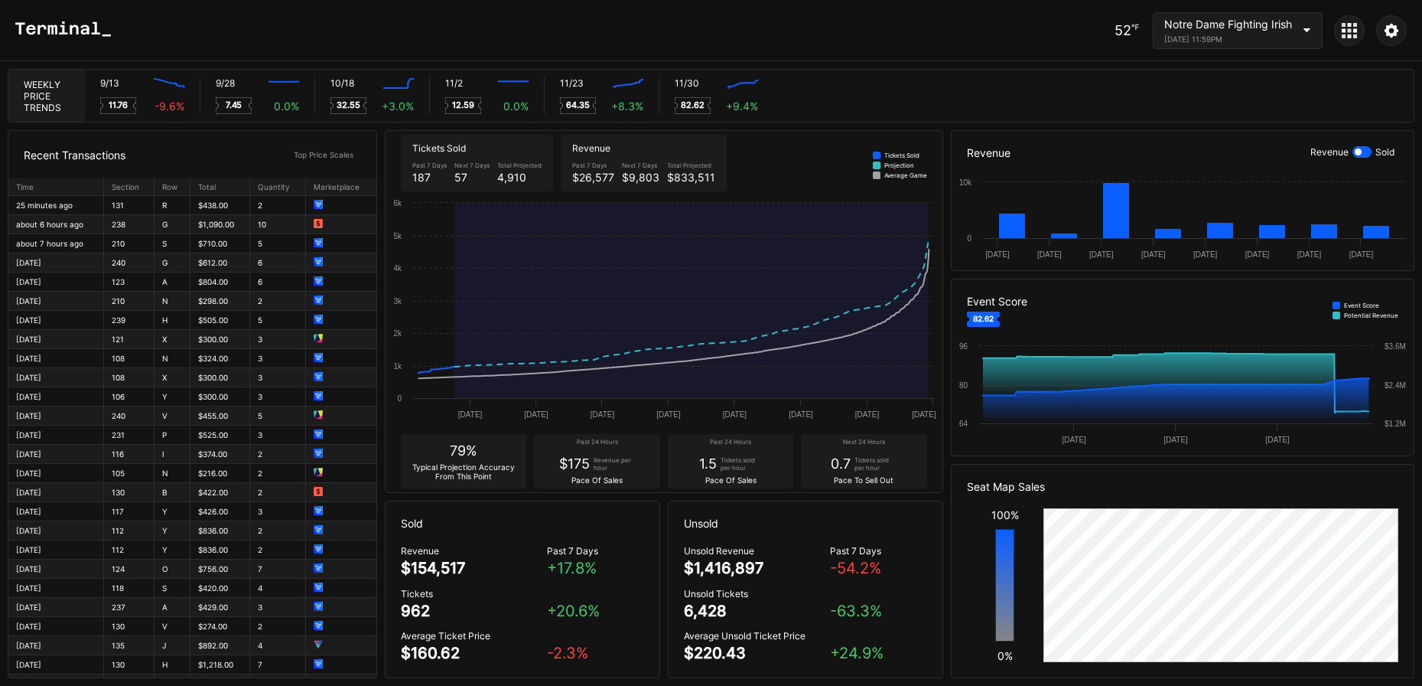
click at [1340, 37] on div at bounding box center [1349, 30] width 31 height 31
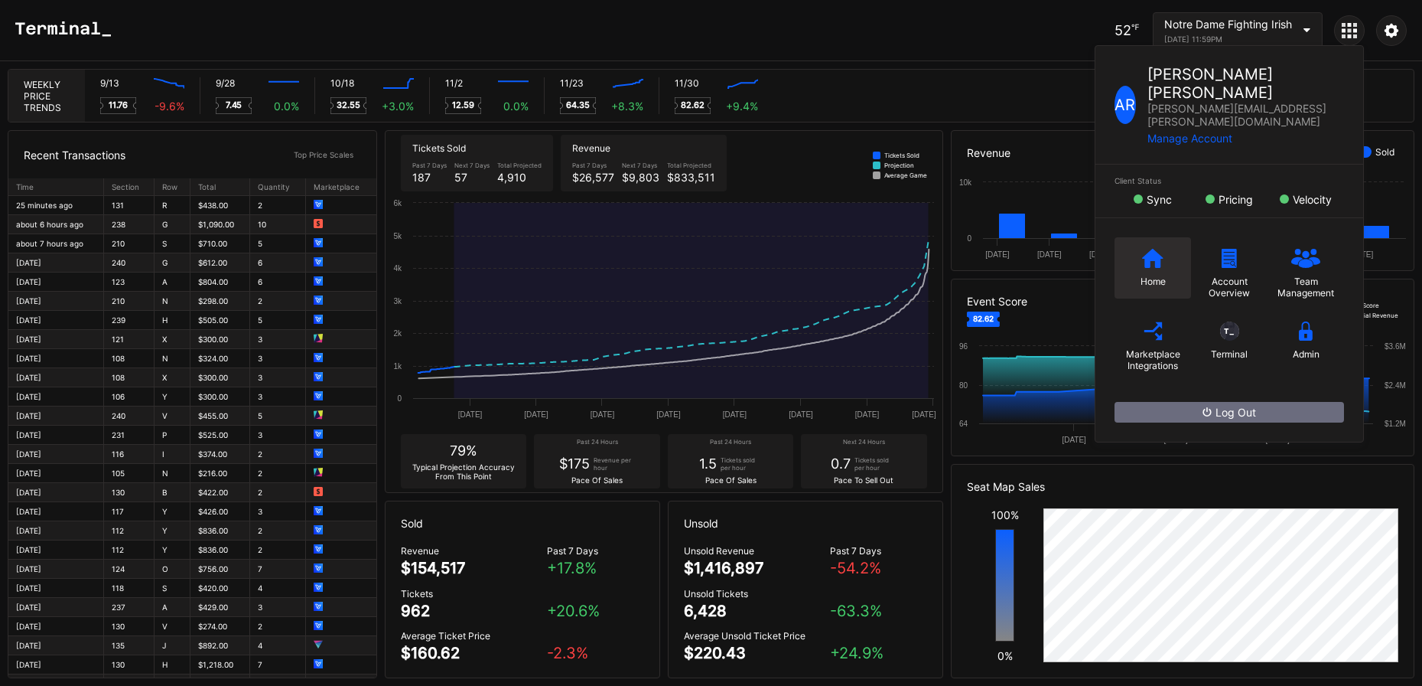
click at [1151, 249] on icon at bounding box center [1152, 258] width 21 height 19
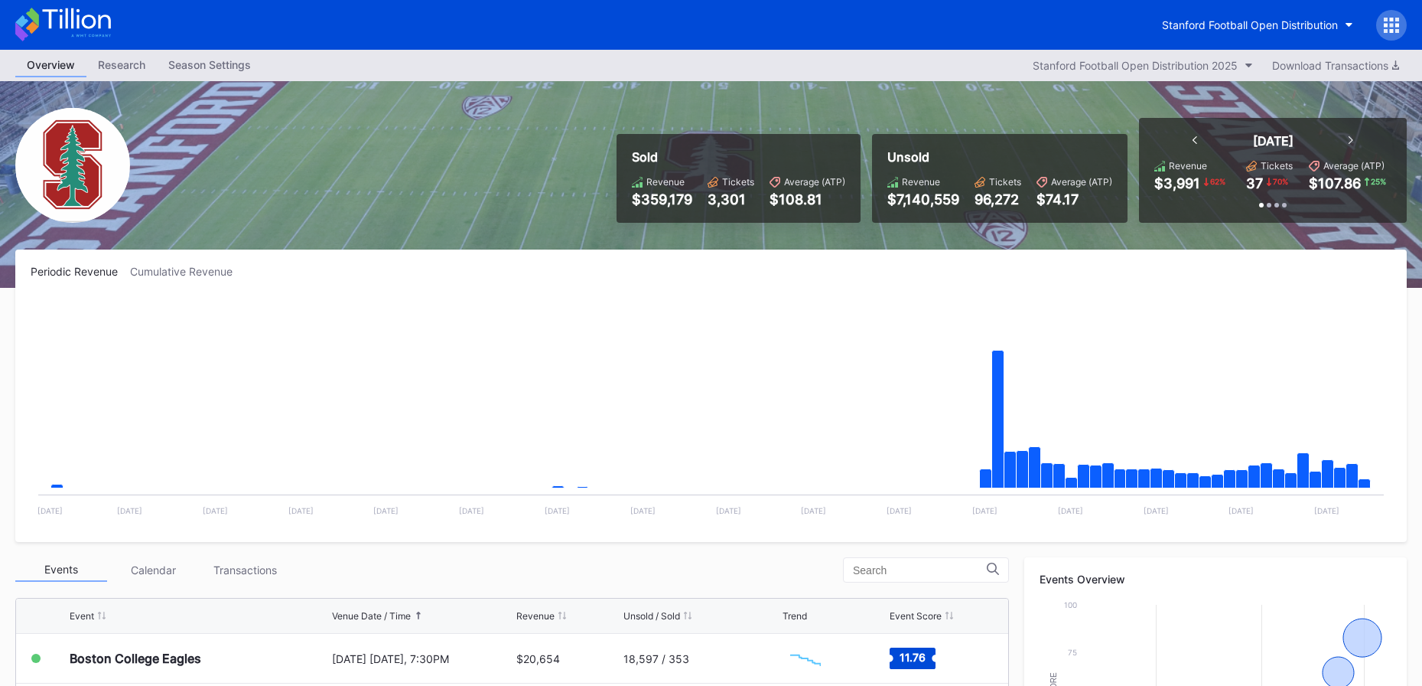
click at [86, 23] on icon at bounding box center [63, 25] width 96 height 34
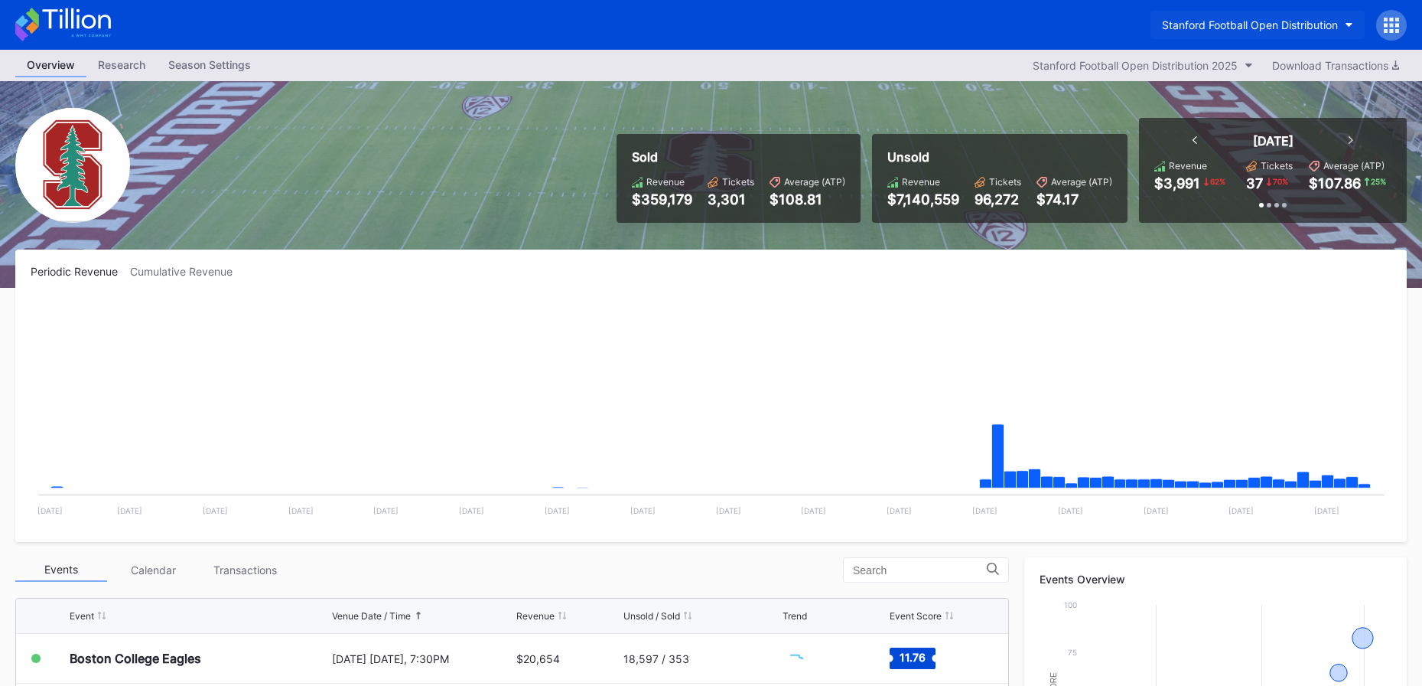
click at [1249, 19] on div "Stanford Football Open Distribution" at bounding box center [1250, 24] width 176 height 13
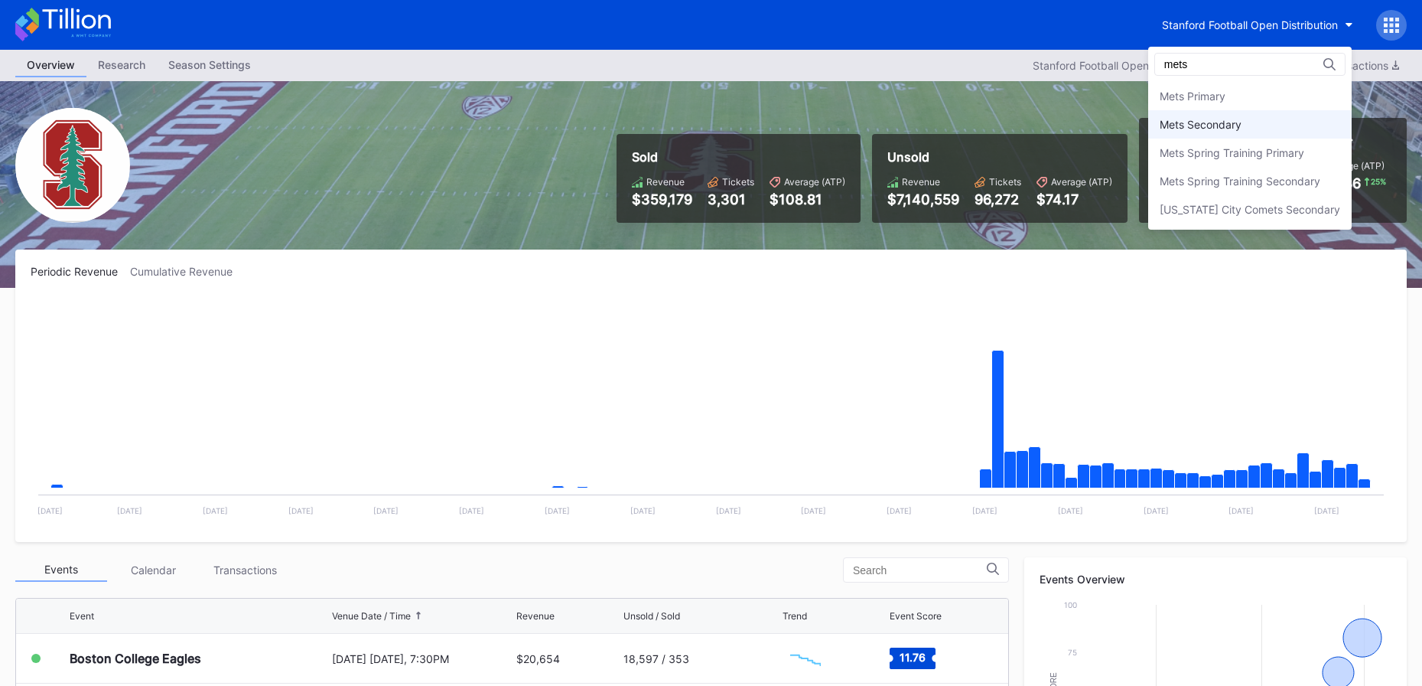
type input "mets"
click at [1259, 117] on div "Mets Secondary" at bounding box center [1250, 124] width 204 height 28
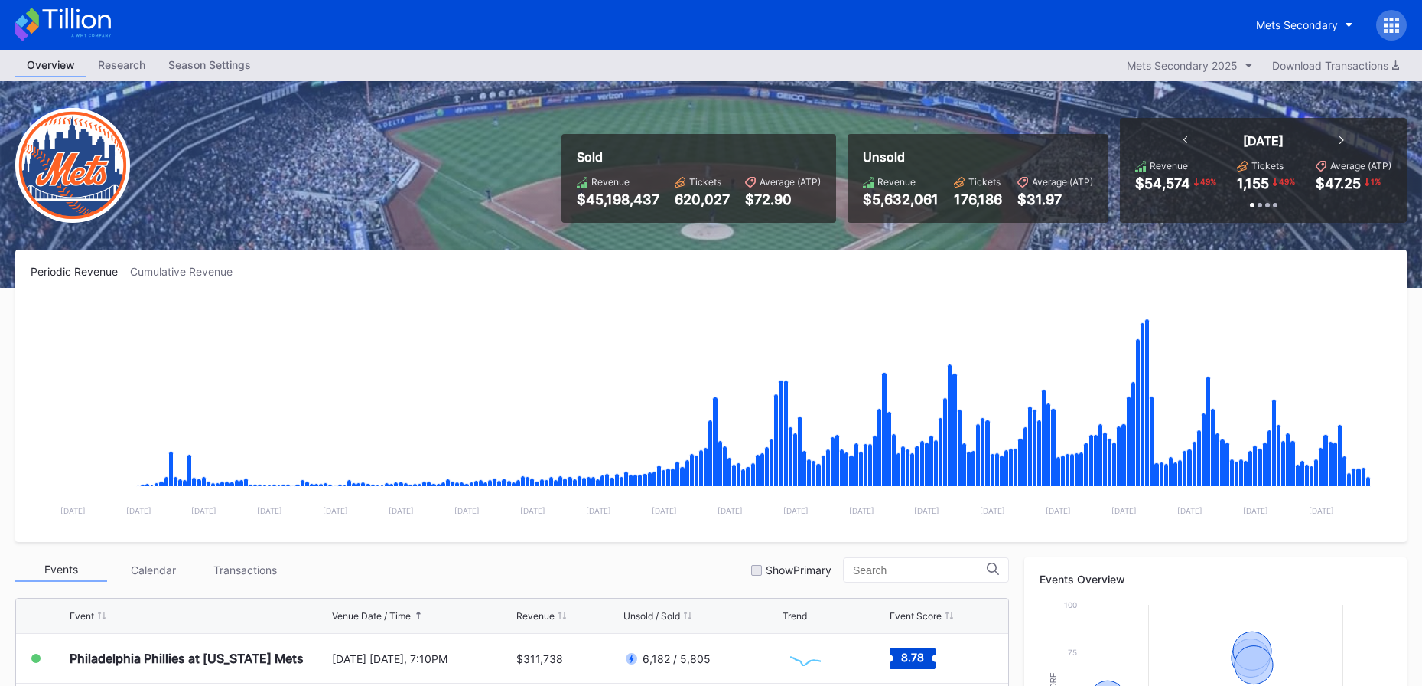
click at [86, 27] on icon at bounding box center [76, 18] width 68 height 21
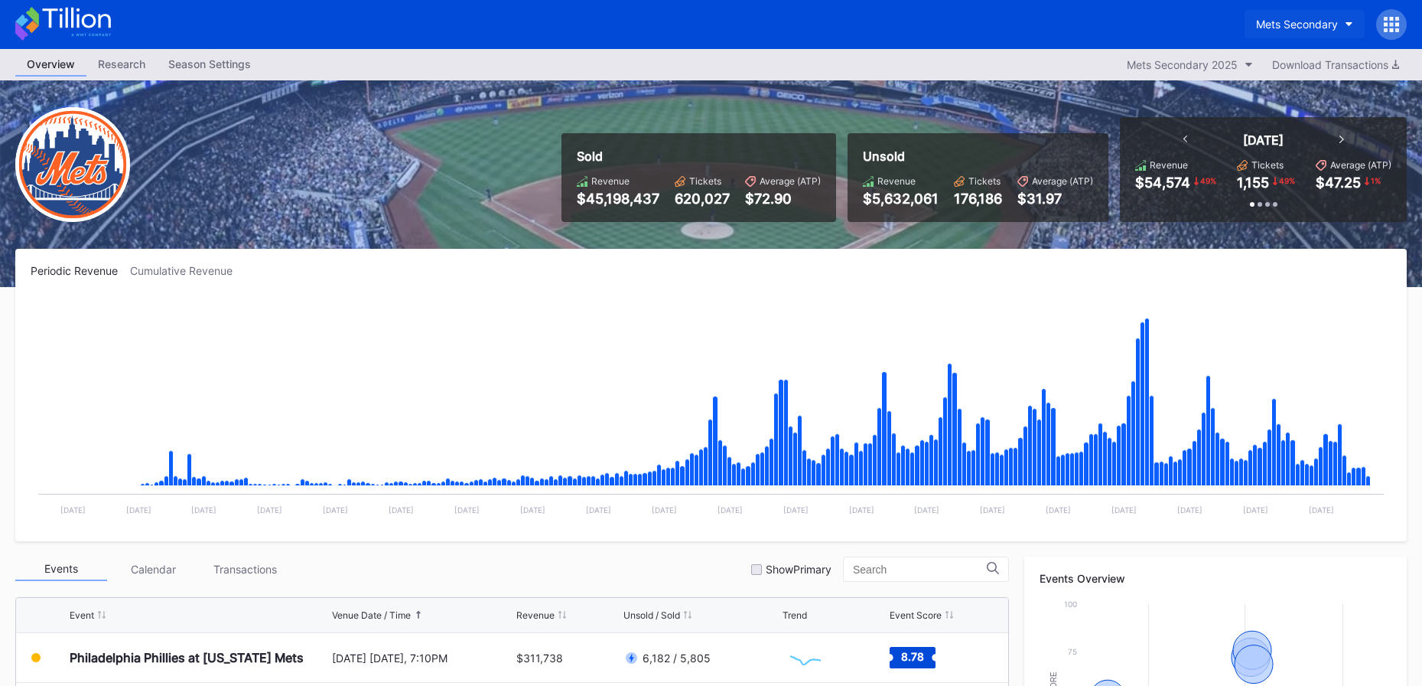
click at [1307, 24] on div "Mets Secondary" at bounding box center [1297, 24] width 82 height 13
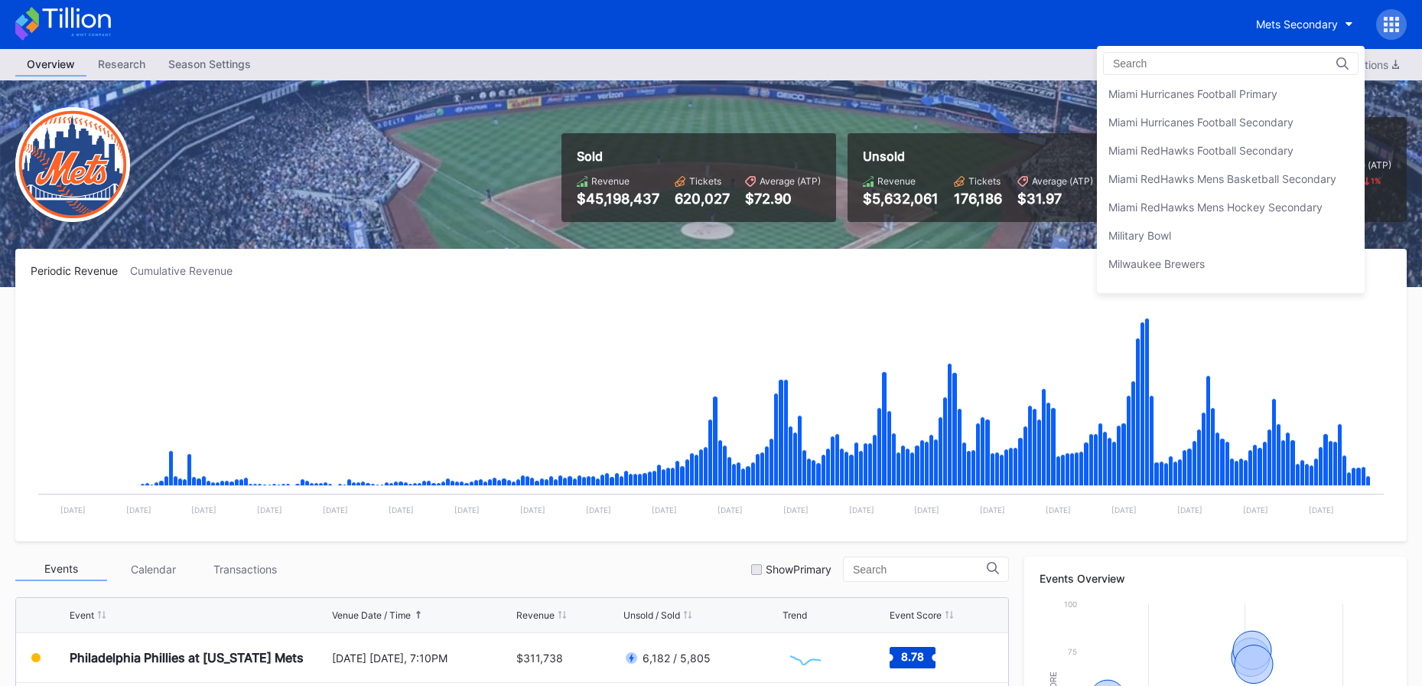
scroll to position [2575, 0]
click at [1262, 157] on div "Miami RedHawks Football Secondary" at bounding box center [1201, 152] width 185 height 13
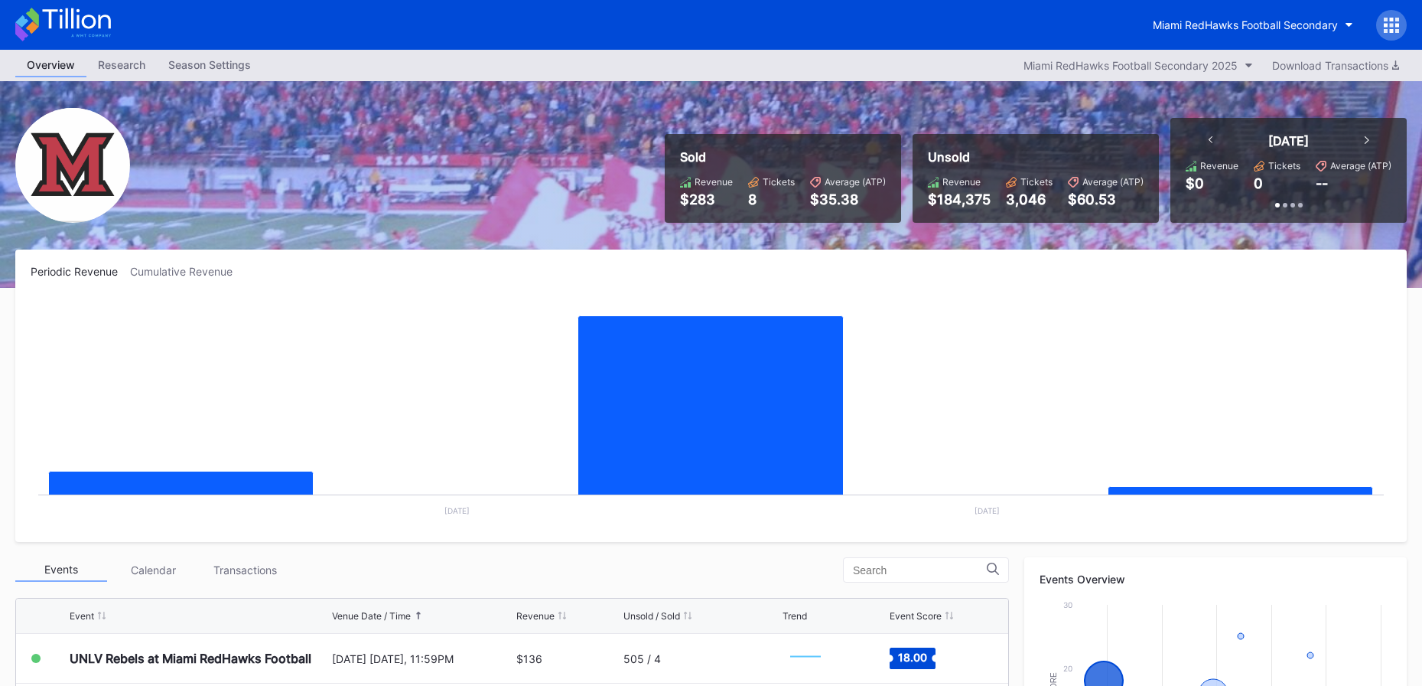
click at [65, 28] on icon at bounding box center [63, 25] width 96 height 34
click at [1283, 28] on div "Miami RedHawks Football Secondary" at bounding box center [1245, 24] width 185 height 13
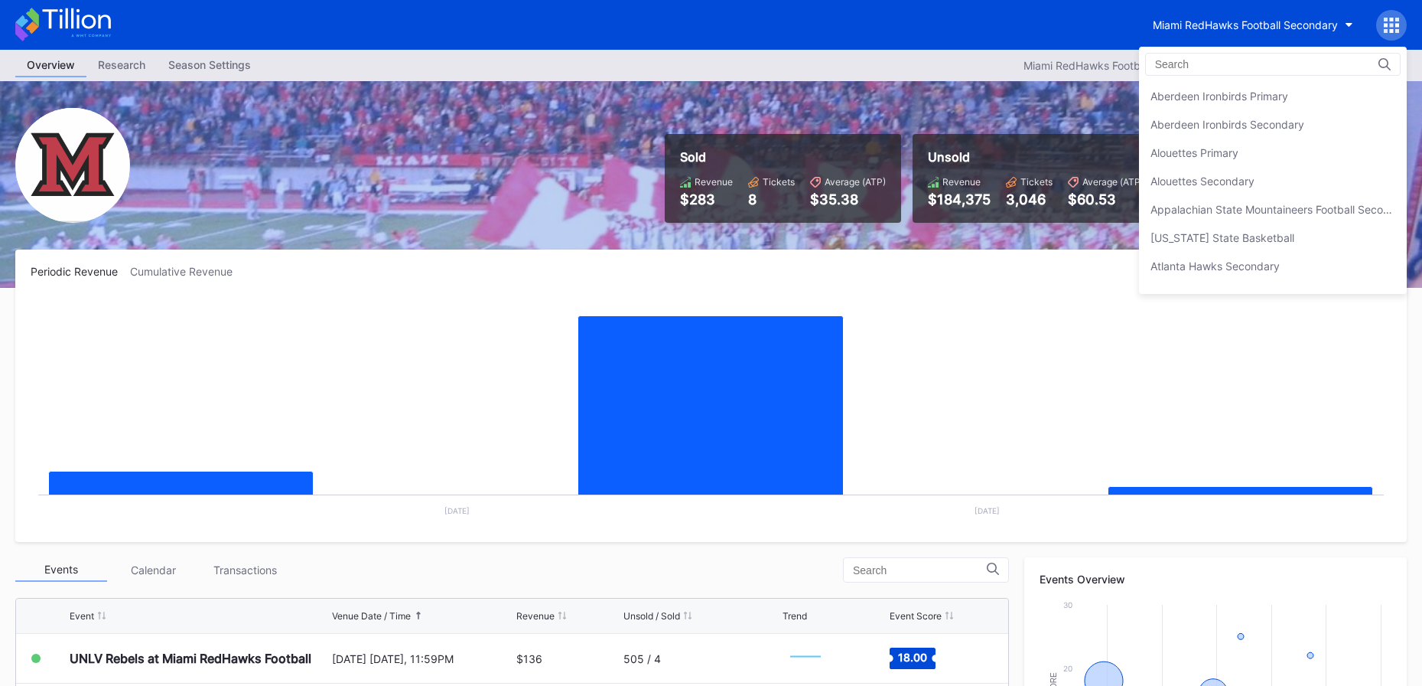
scroll to position [2633, 0]
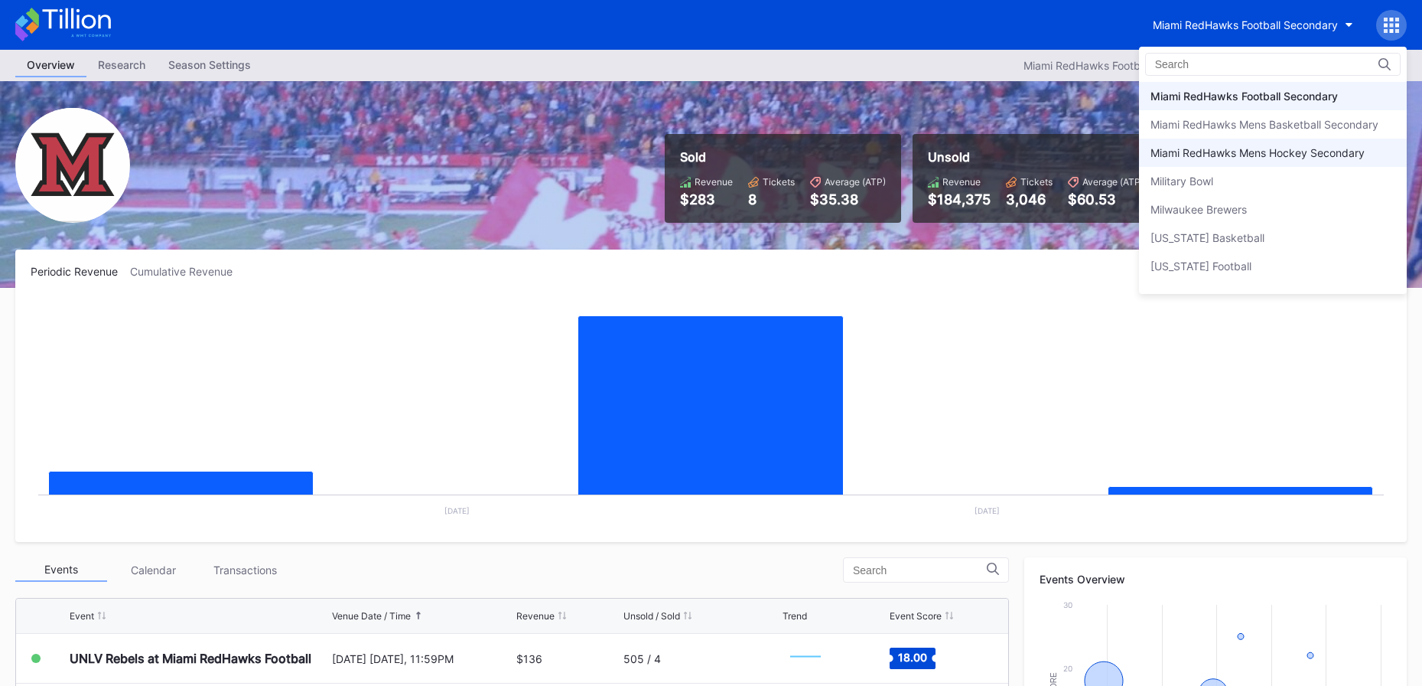
click at [1255, 164] on div "Miami RedHawks Mens Hockey Secondary" at bounding box center [1273, 152] width 268 height 28
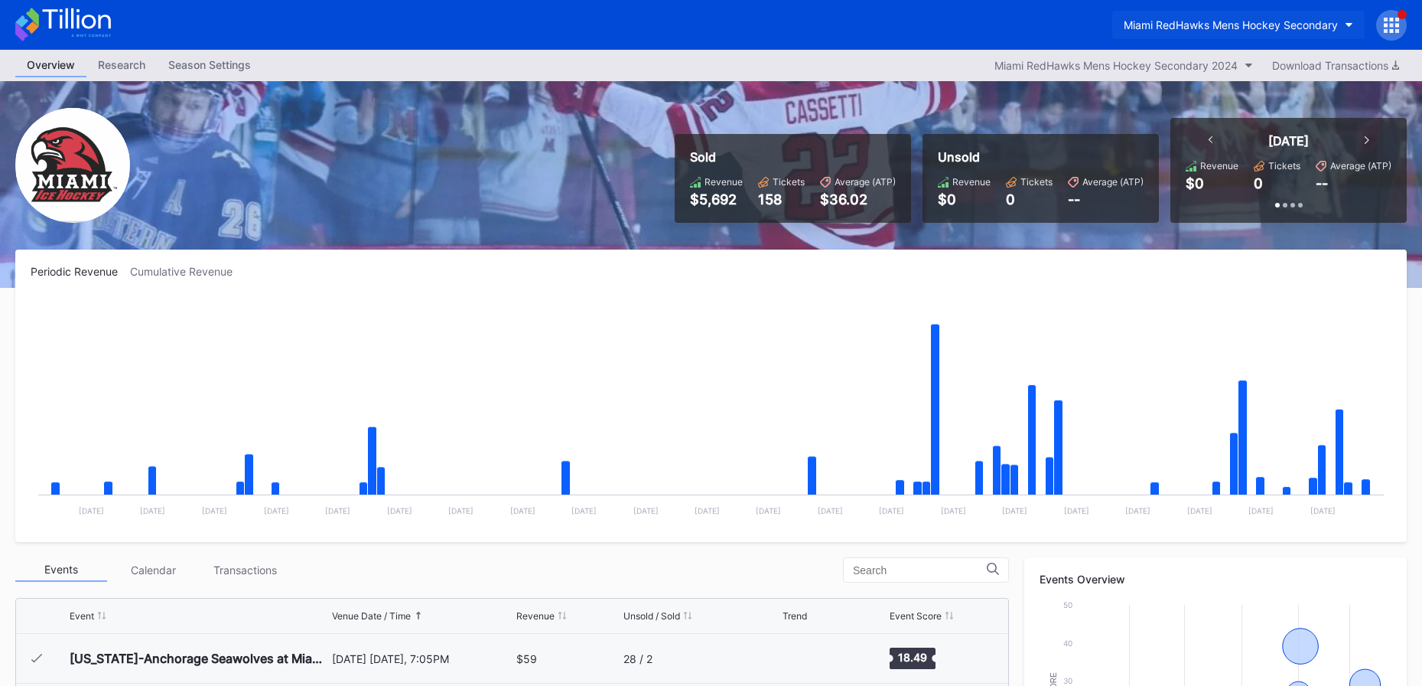
click at [1258, 34] on button "Miami RedHawks Mens Hockey Secondary" at bounding box center [1238, 25] width 252 height 28
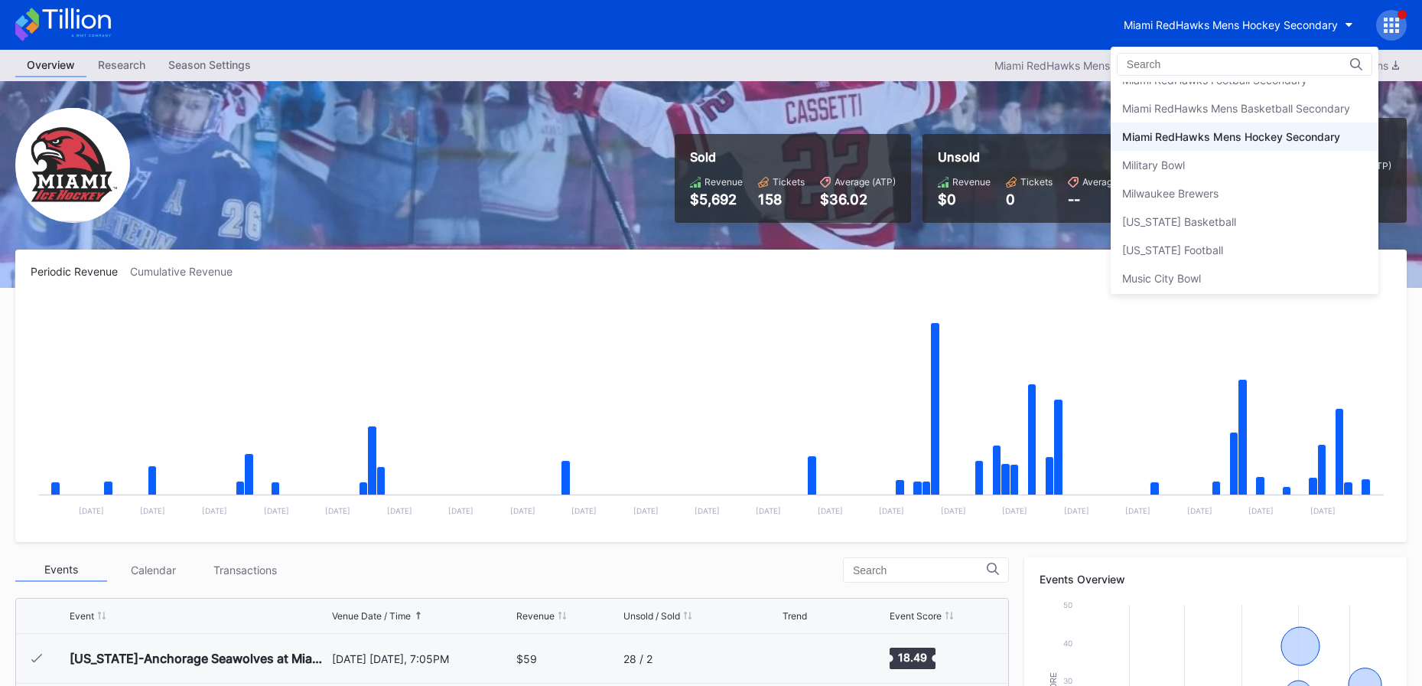
scroll to position [2648, 0]
click at [1256, 108] on div "Miami RedHawks Mens Basketball Secondary" at bounding box center [1236, 109] width 228 height 13
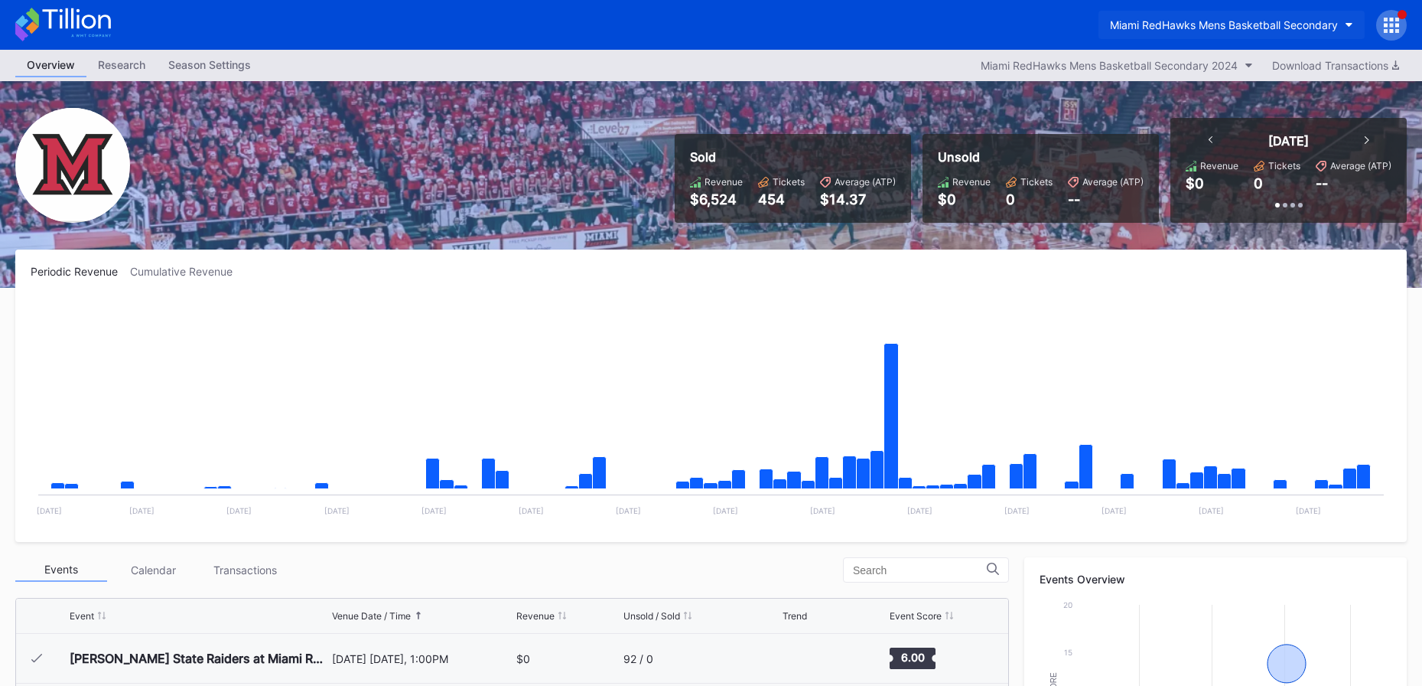
click at [1221, 28] on div "Miami RedHawks Mens Basketball Secondary" at bounding box center [1224, 24] width 228 height 13
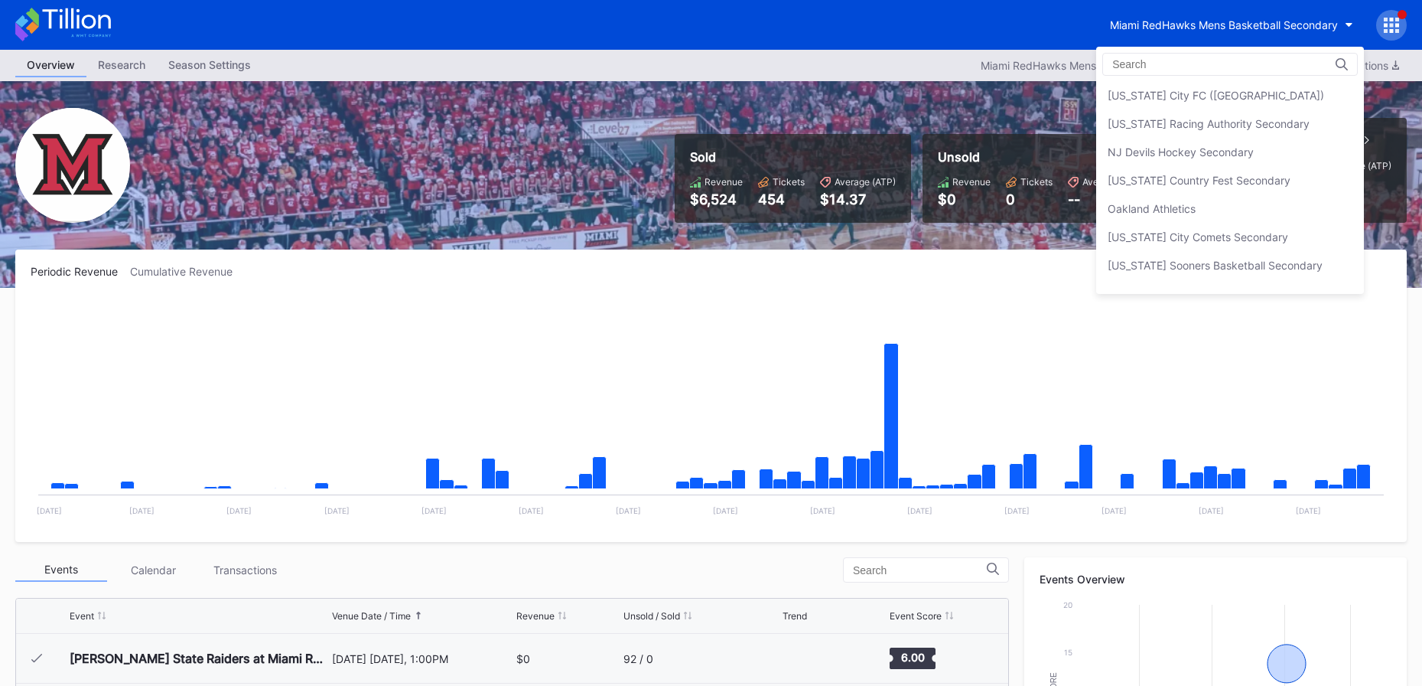
scroll to position [2981, 0]
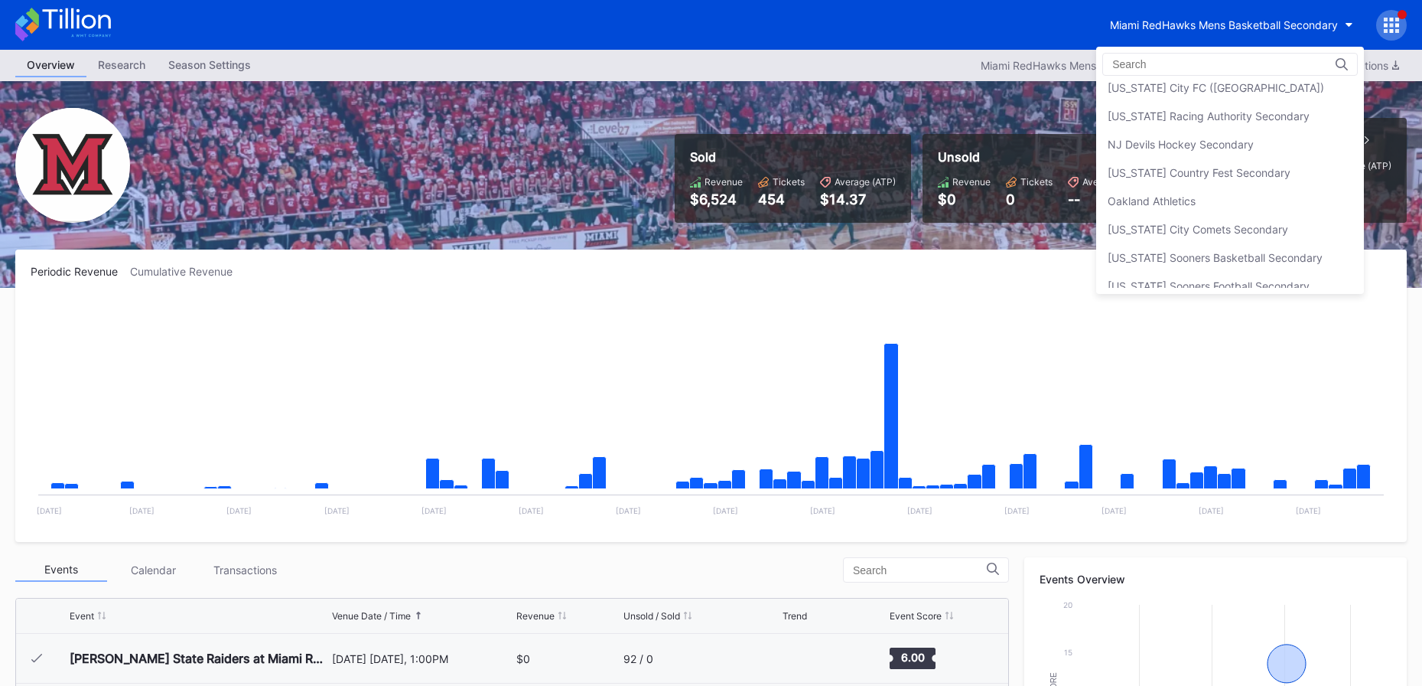
click at [1226, 139] on div "NJ Devils Hockey Secondary" at bounding box center [1181, 144] width 146 height 13
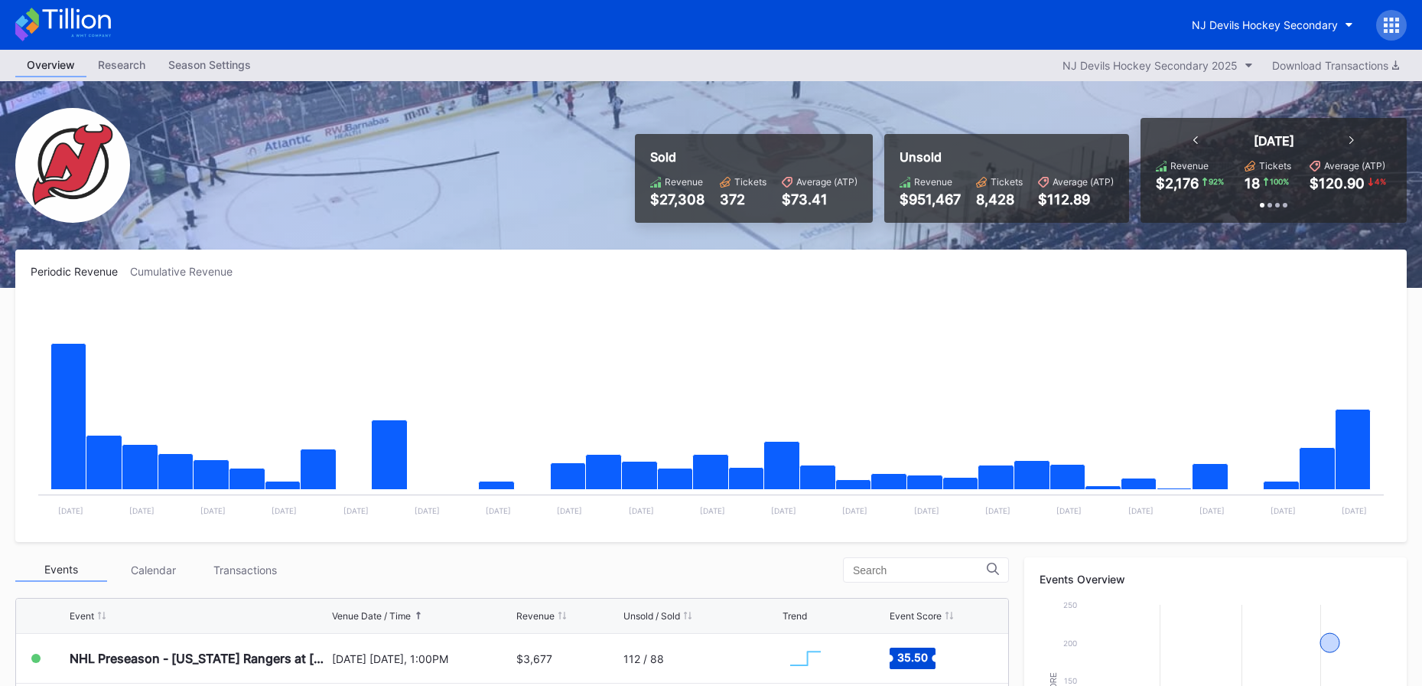
click at [82, 19] on icon at bounding box center [76, 18] width 68 height 21
click at [98, 29] on icon at bounding box center [63, 25] width 96 height 34
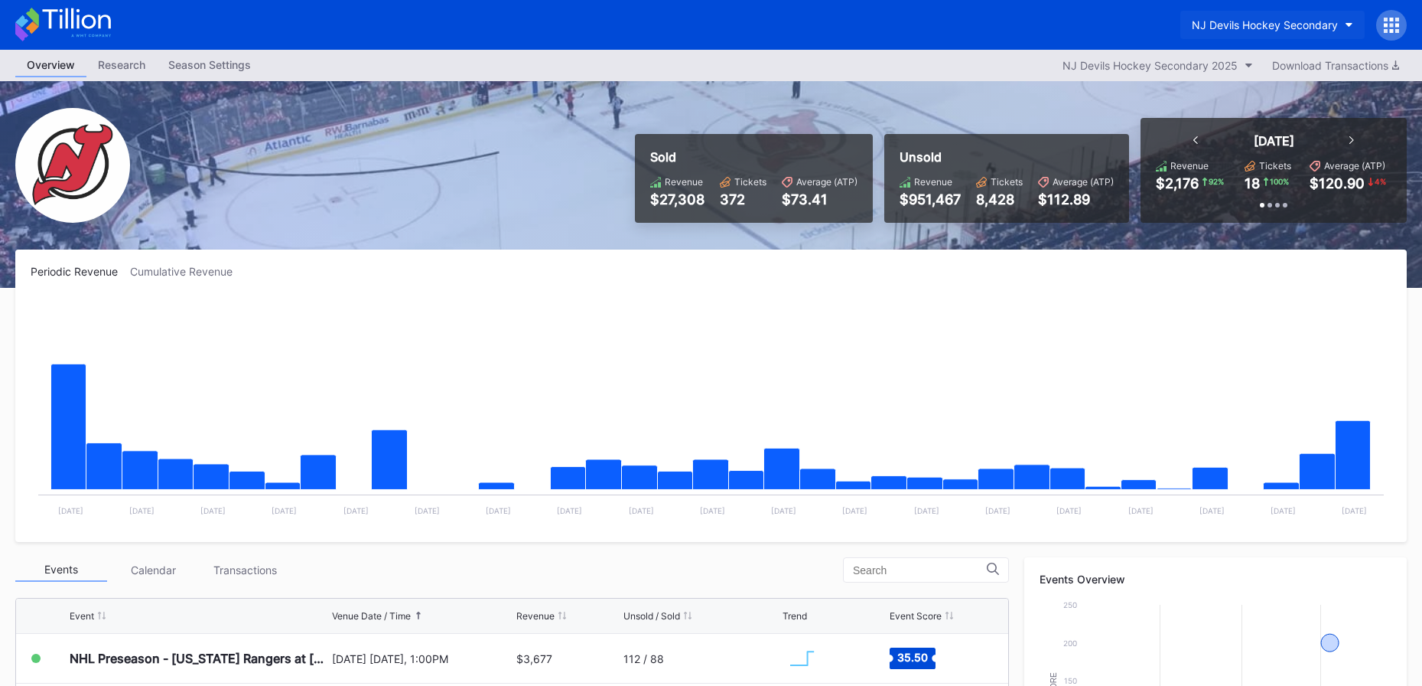
click at [1249, 32] on button "NJ Devils Hockey Secondary" at bounding box center [1272, 25] width 184 height 28
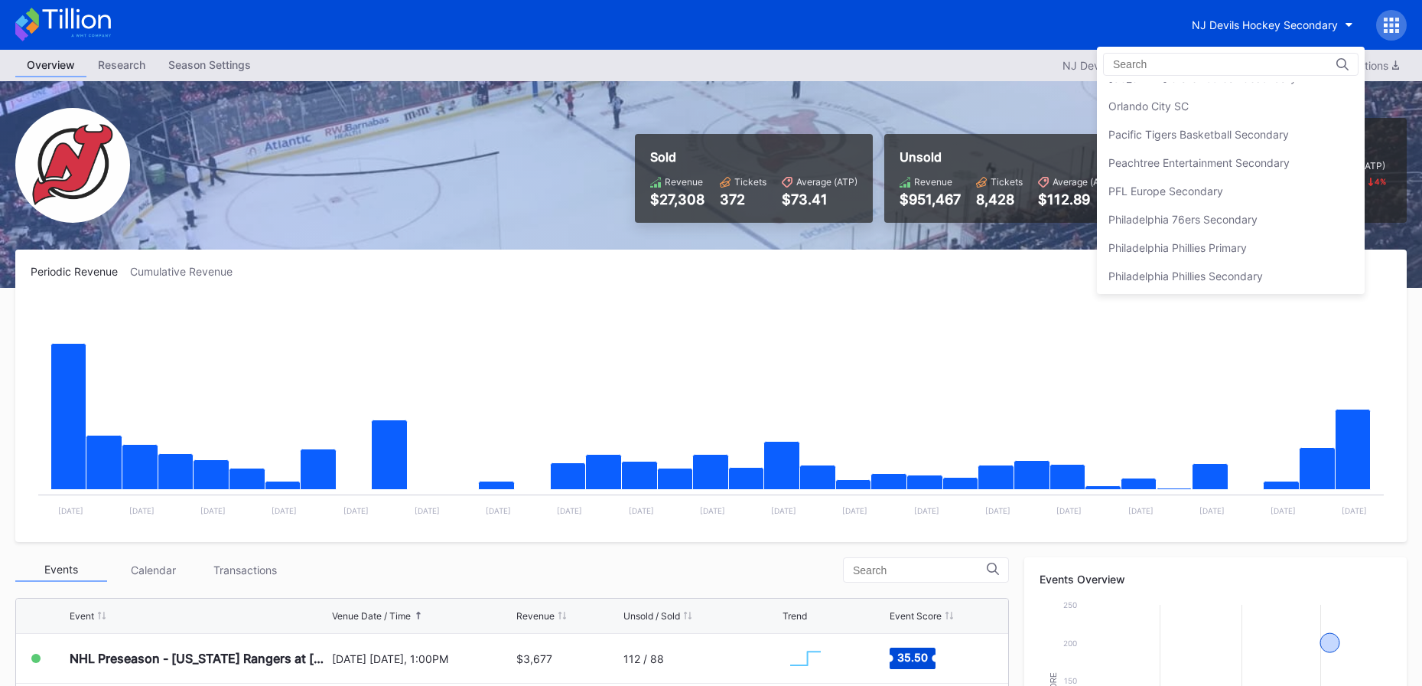
scroll to position [3242, 0]
click at [1203, 200] on div "Philadelphia 76ers Secondary" at bounding box center [1231, 194] width 268 height 28
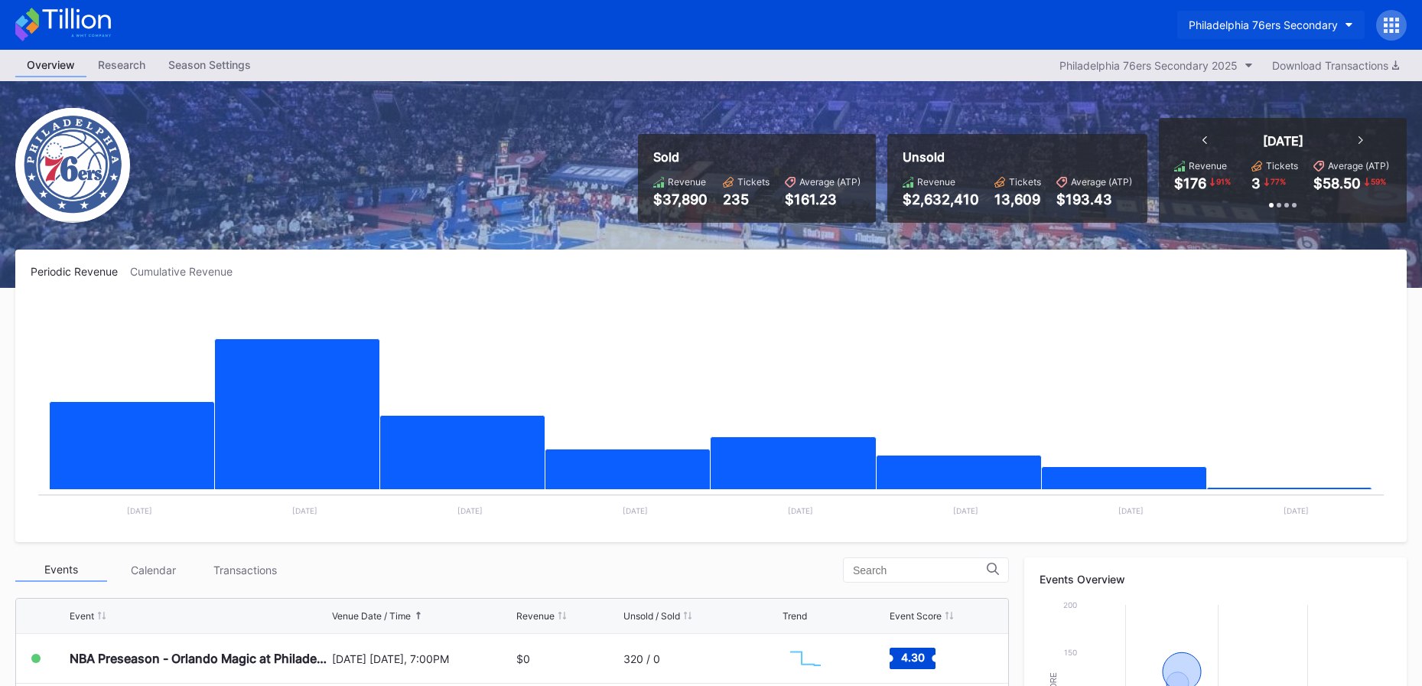
click at [1259, 14] on button "Philadelphia 76ers Secondary" at bounding box center [1270, 25] width 187 height 28
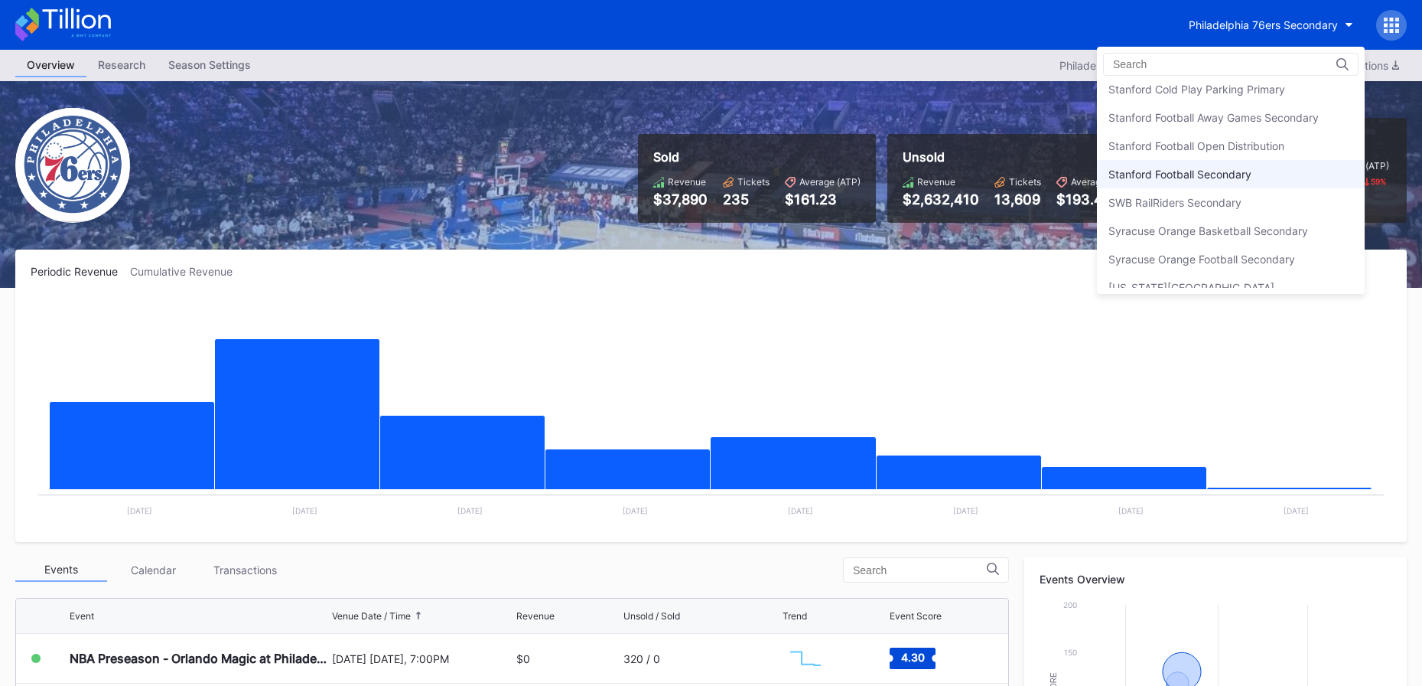
scroll to position [4730, 0]
click at [1229, 161] on div "Stanford Football Open Distribution" at bounding box center [1231, 150] width 268 height 28
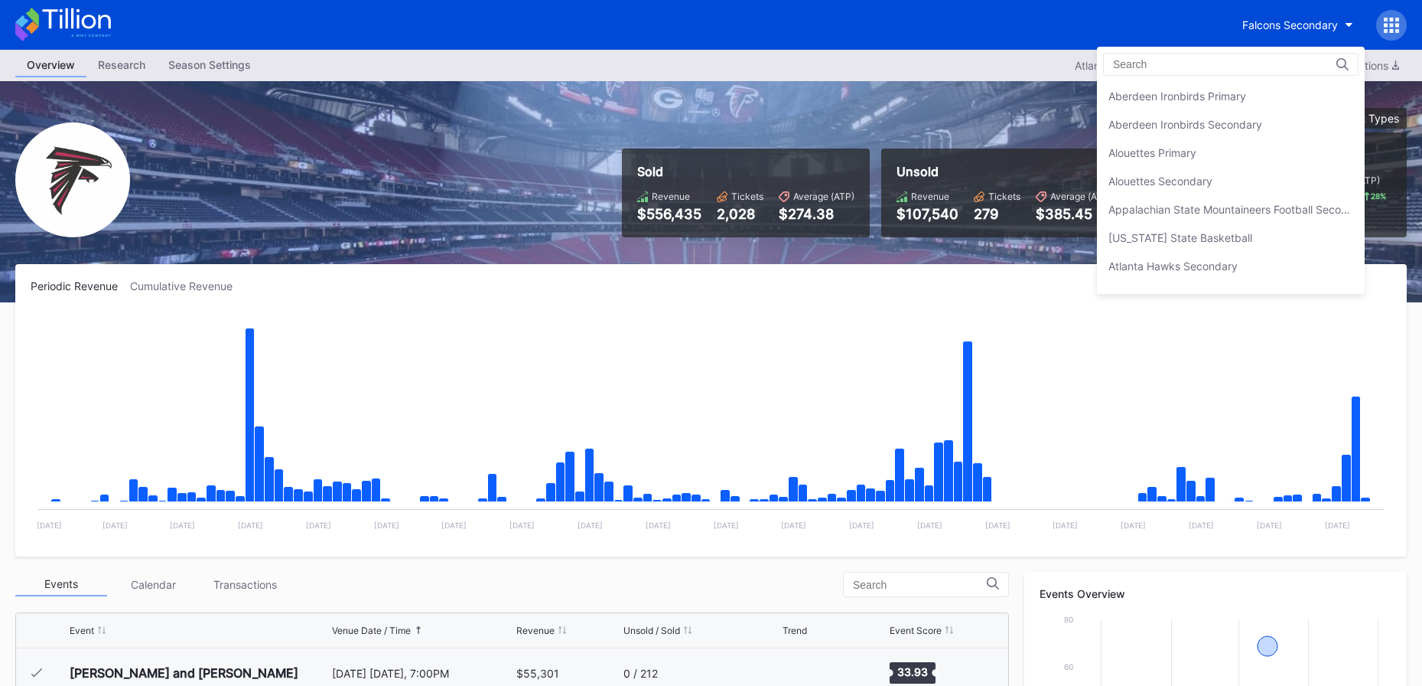
scroll to position [1614, 0]
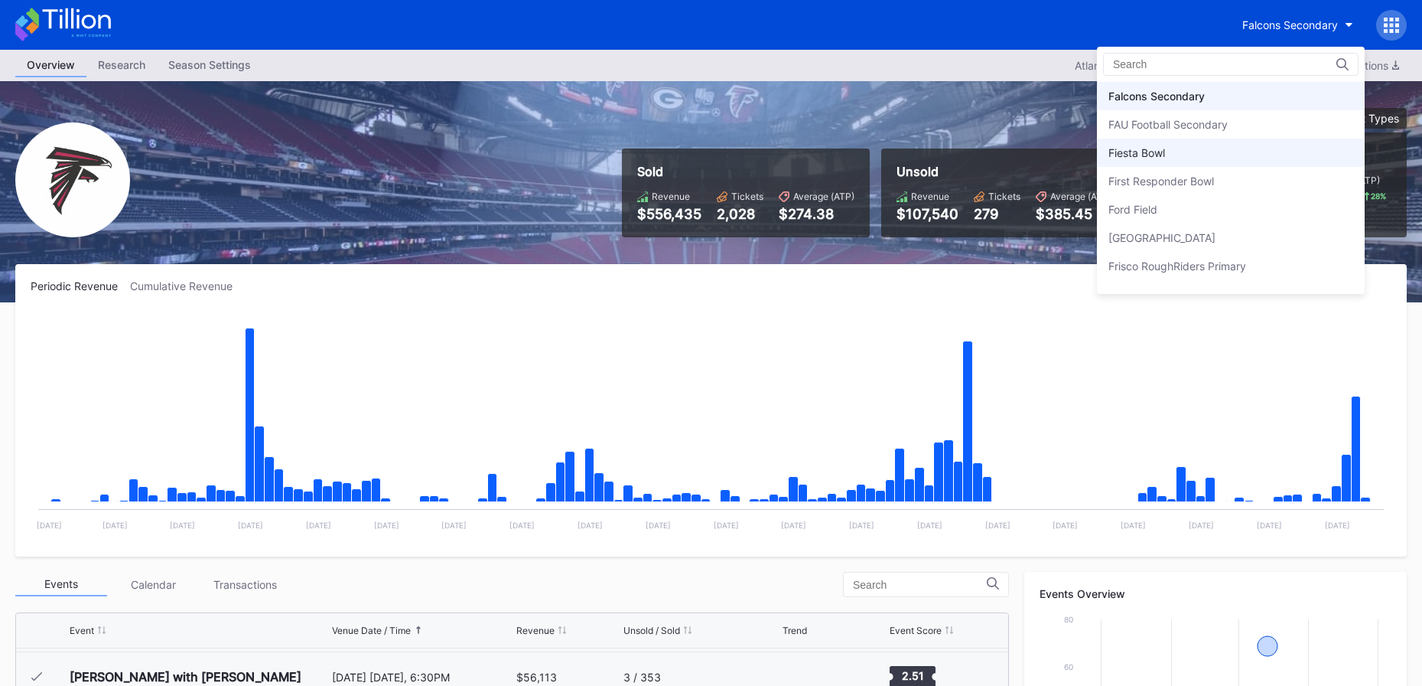
click at [1206, 161] on div "Fiesta Bowl" at bounding box center [1231, 152] width 268 height 28
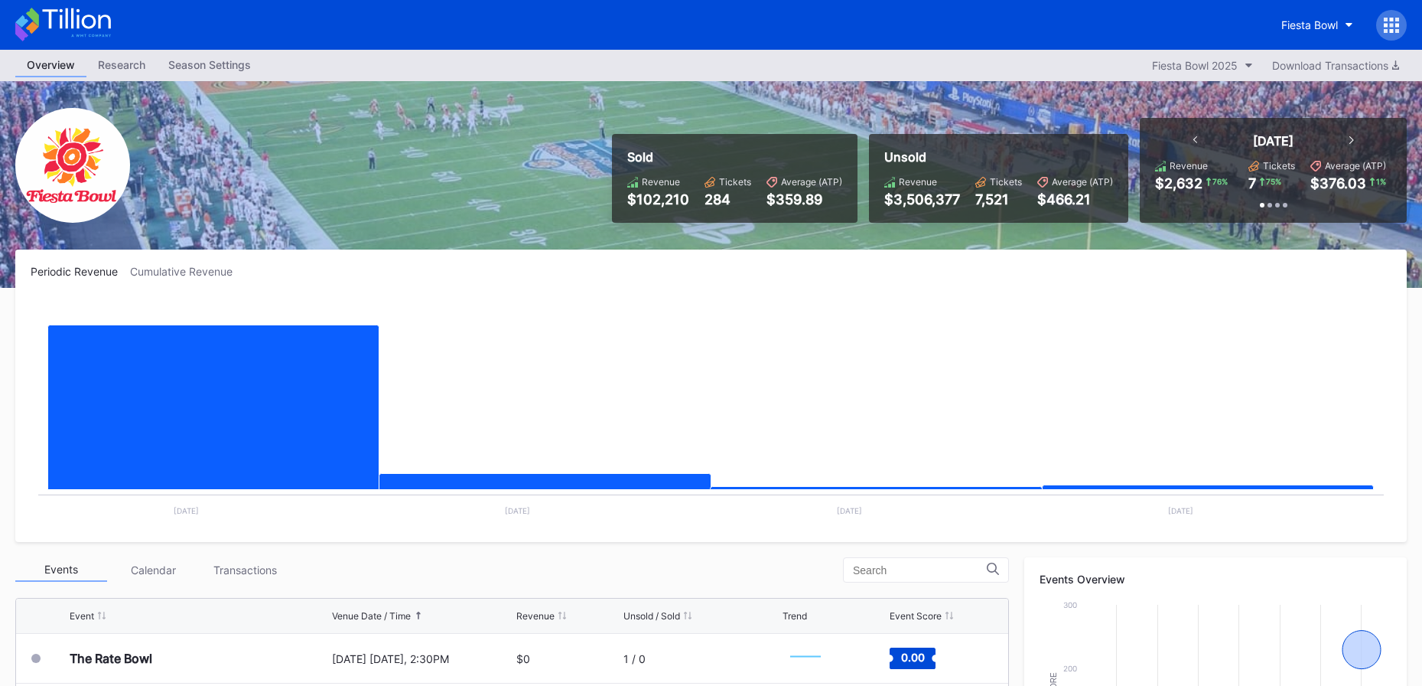
scroll to position [471, 0]
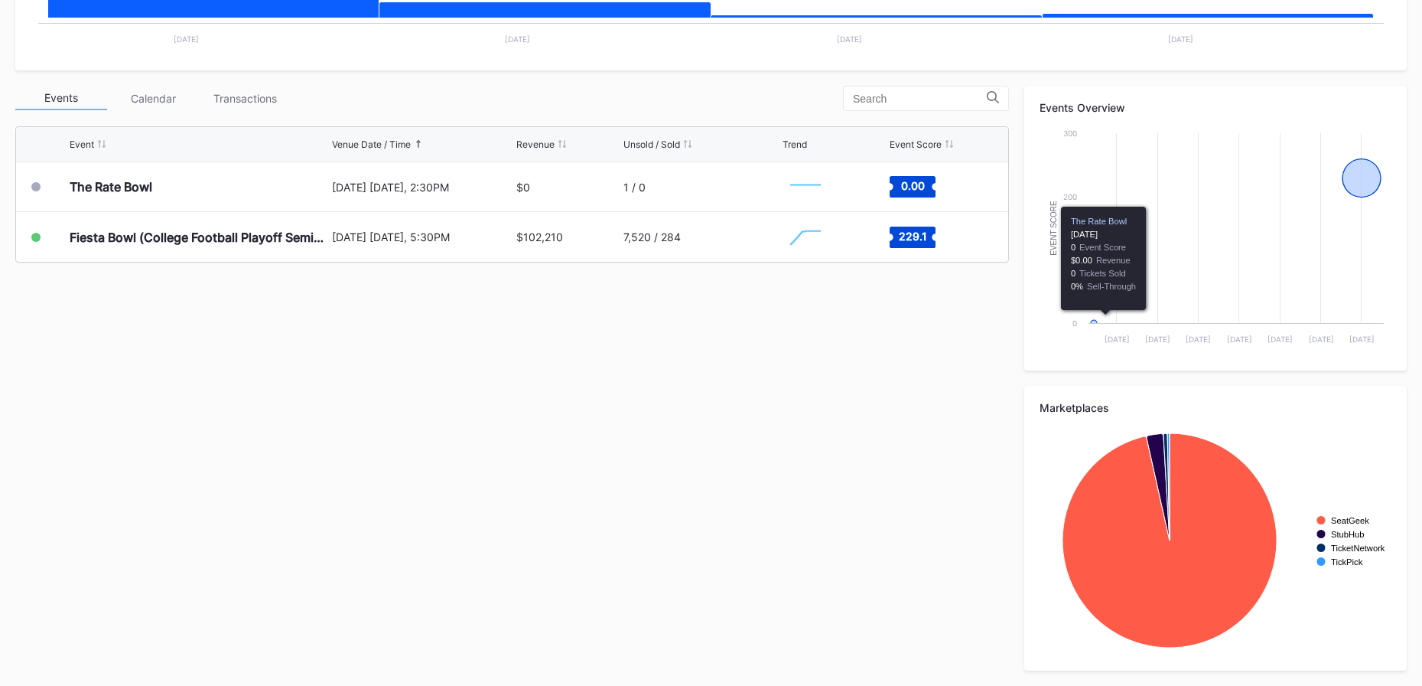
click at [677, 355] on div "Events Calendar Transactions Event Venue Date / Time Revenue Unsold / Sold Tren…" at bounding box center [711, 378] width 1392 height 585
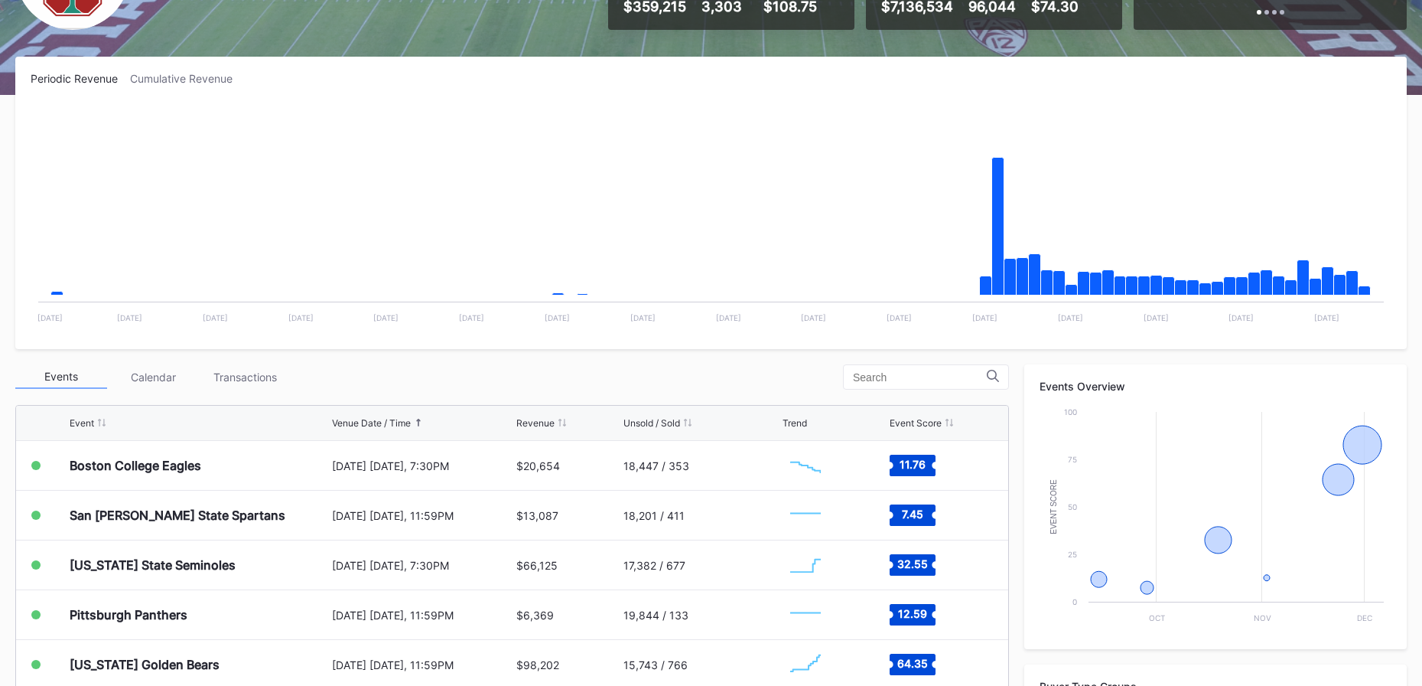
scroll to position [471, 0]
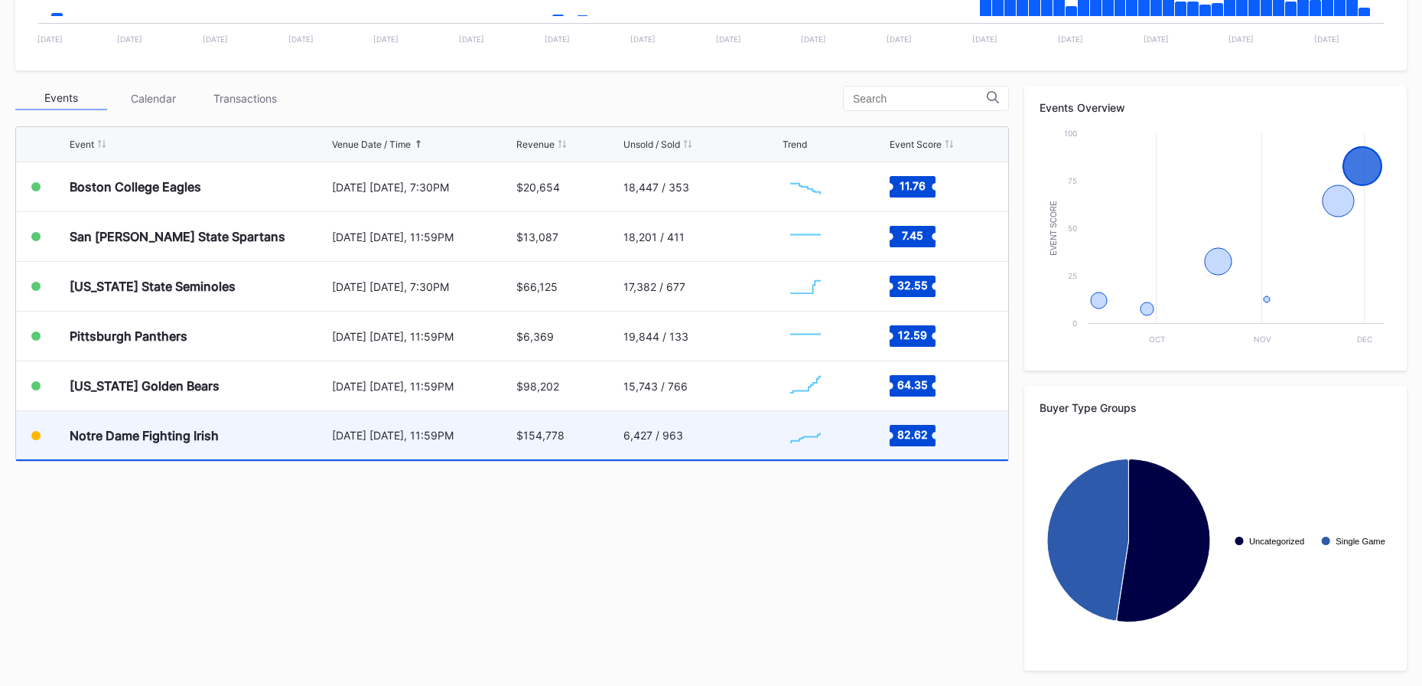
click at [427, 444] on div "[DATE] [DATE], 11:59PM" at bounding box center [422, 435] width 181 height 48
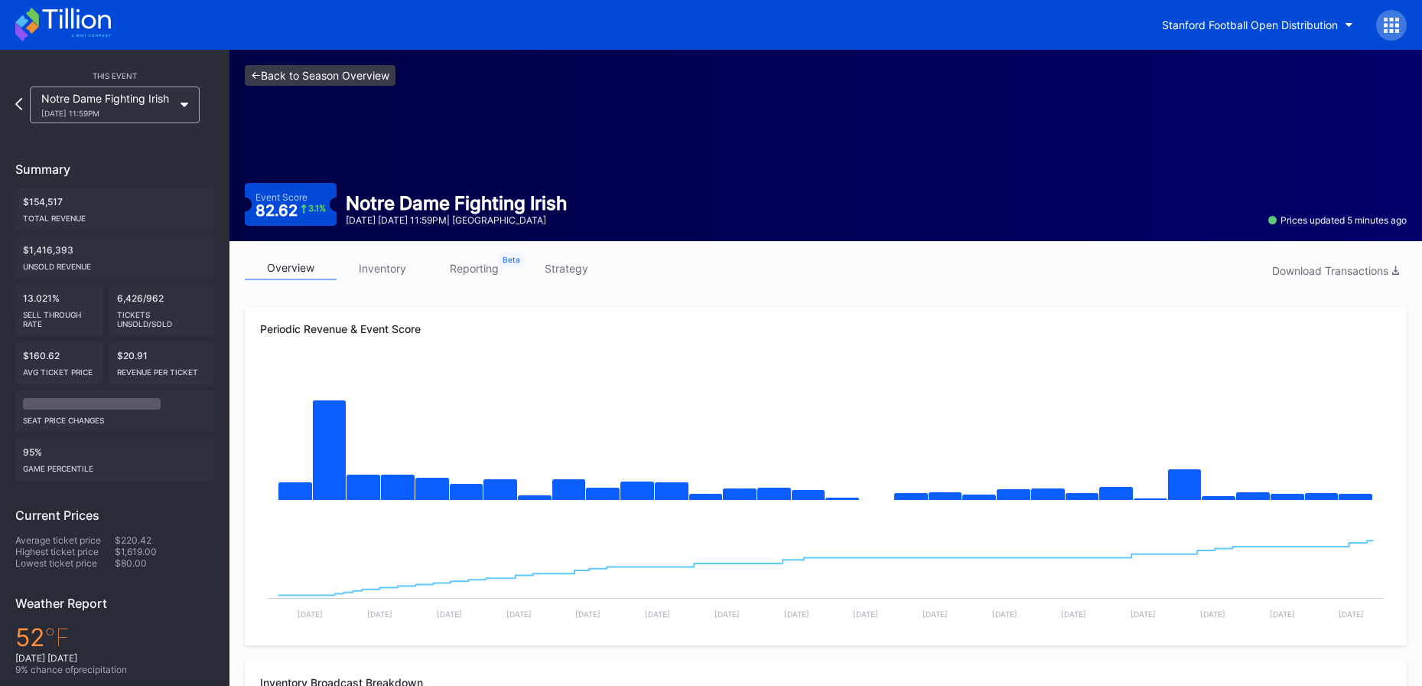
click at [379, 73] on link "<- Back to Season Overview" at bounding box center [320, 75] width 151 height 21
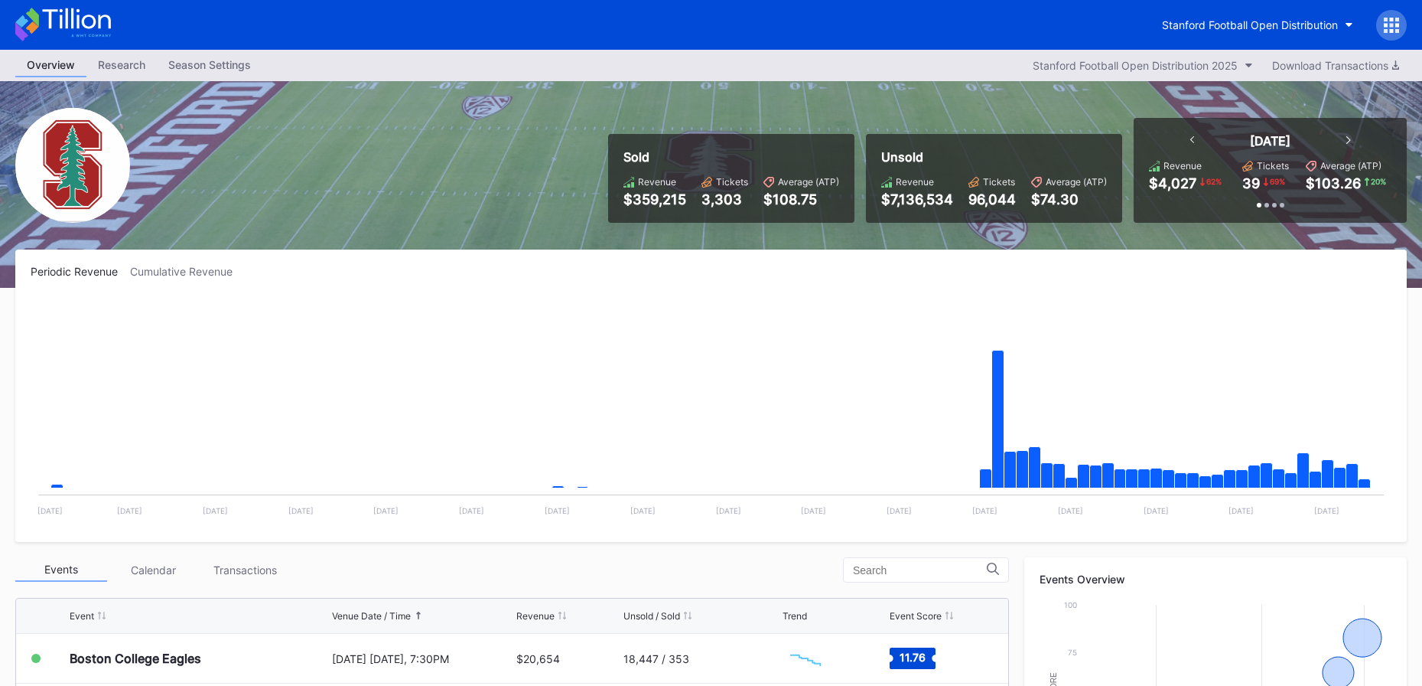
scroll to position [471, 0]
click at [109, 28] on icon at bounding box center [76, 18] width 68 height 21
click at [1252, 31] on div "Stanford Football Open Distribution" at bounding box center [1250, 24] width 176 height 13
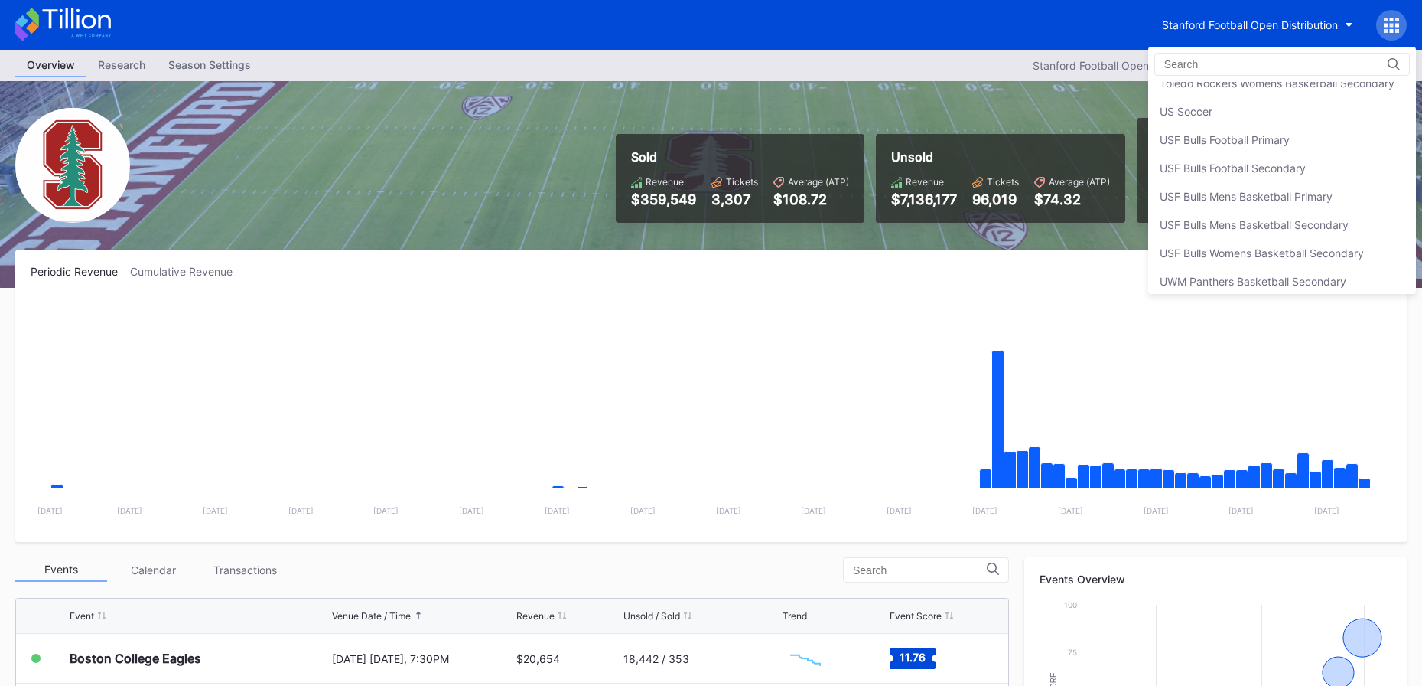
scroll to position [5025, 0]
click at [1234, 171] on div "USF Bulls Football Secondary" at bounding box center [1233, 166] width 146 height 13
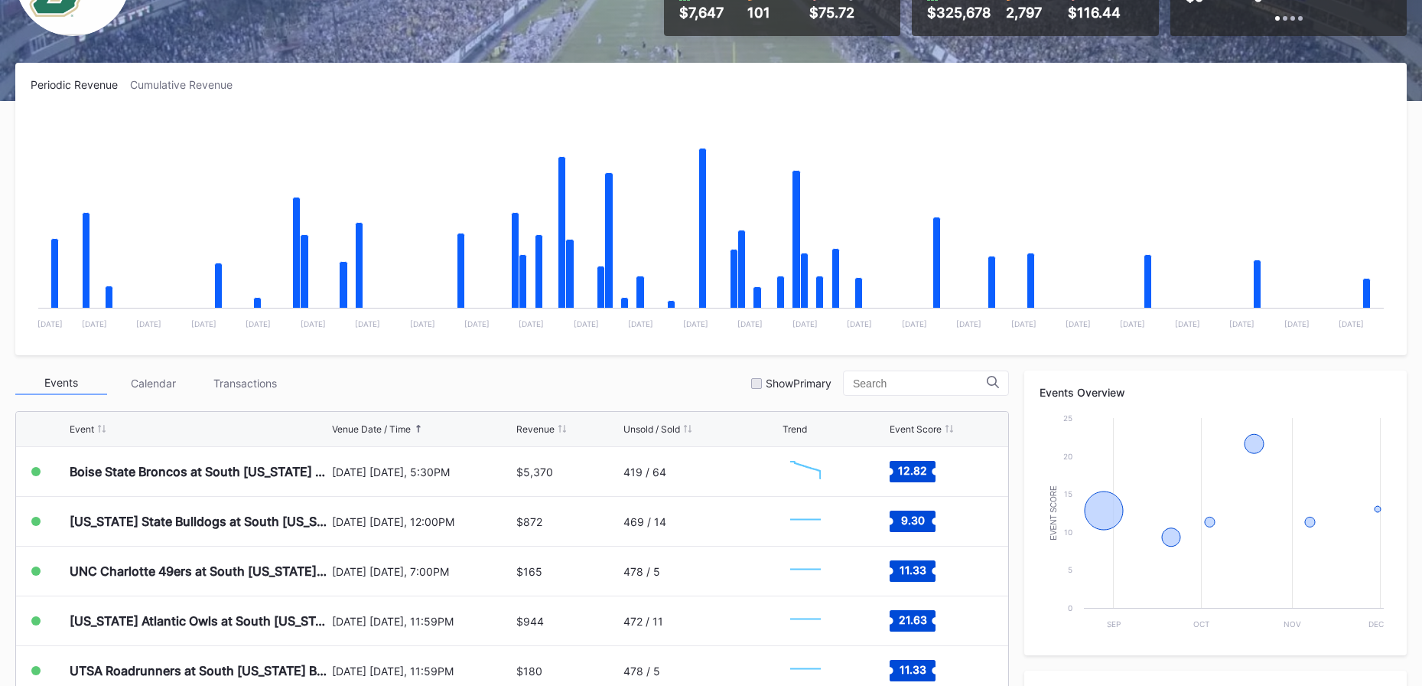
scroll to position [187, 0]
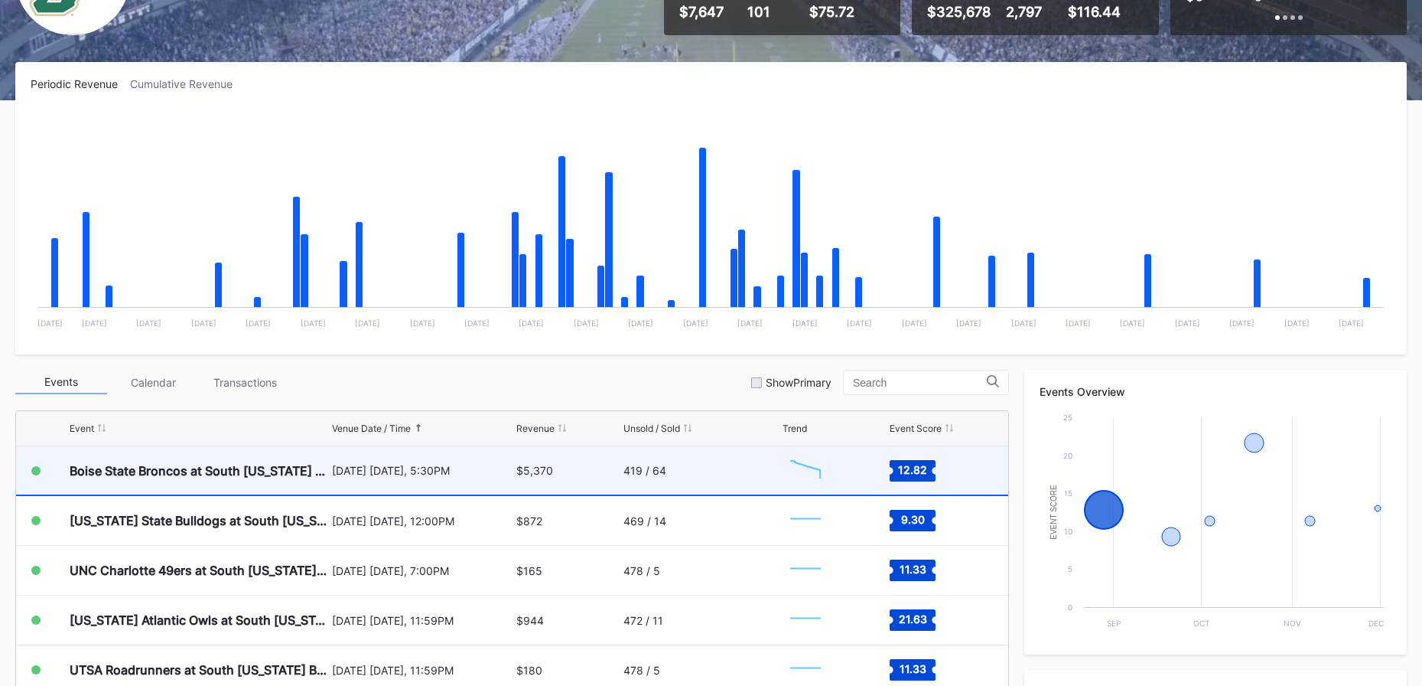
click at [744, 461] on div "419 / 64" at bounding box center [701, 470] width 155 height 48
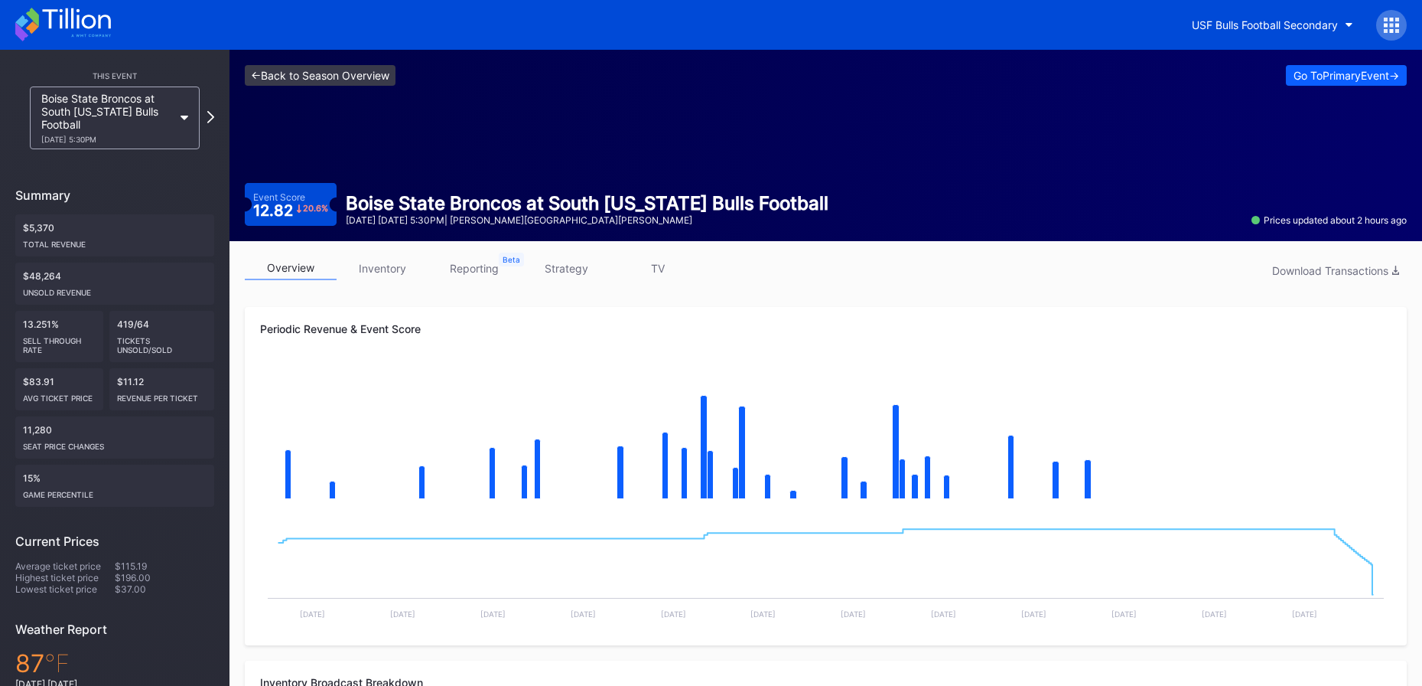
click at [383, 77] on link "<- Back to Season Overview" at bounding box center [320, 75] width 151 height 21
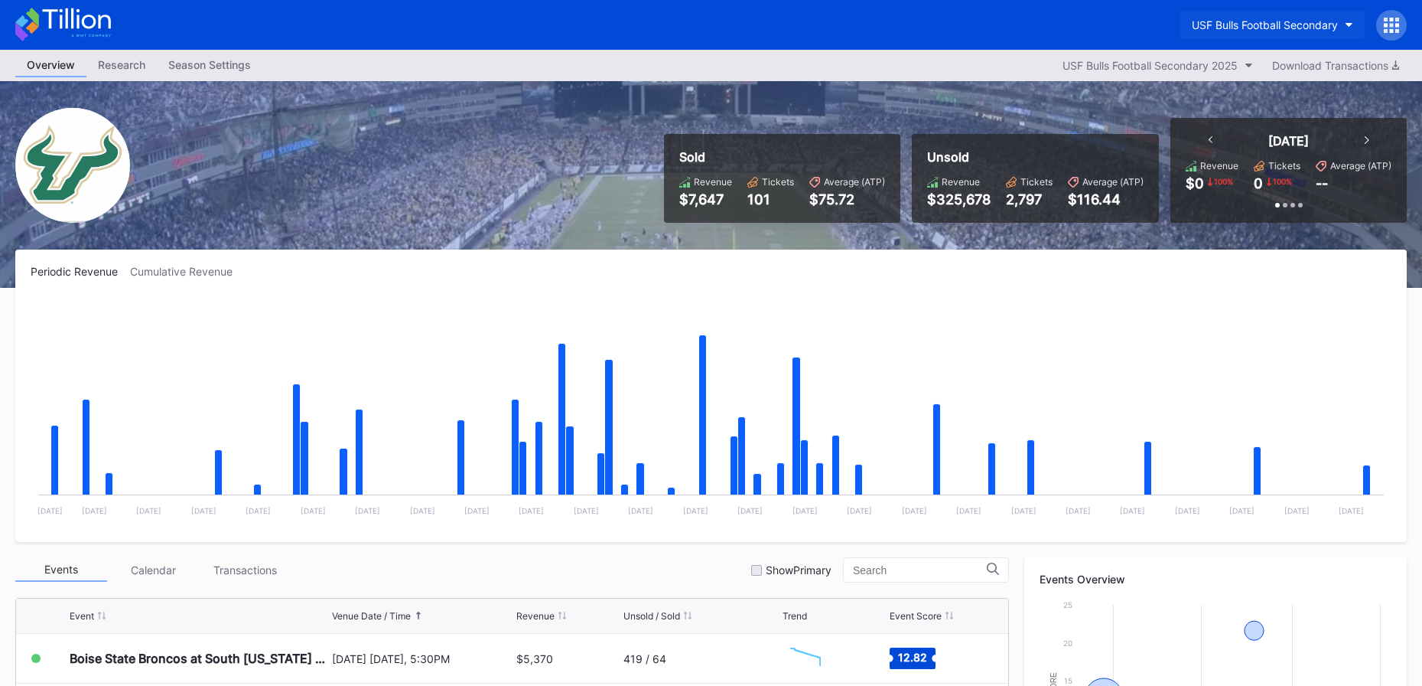
click at [1249, 26] on div "USF Bulls Football Secondary" at bounding box center [1265, 24] width 146 height 13
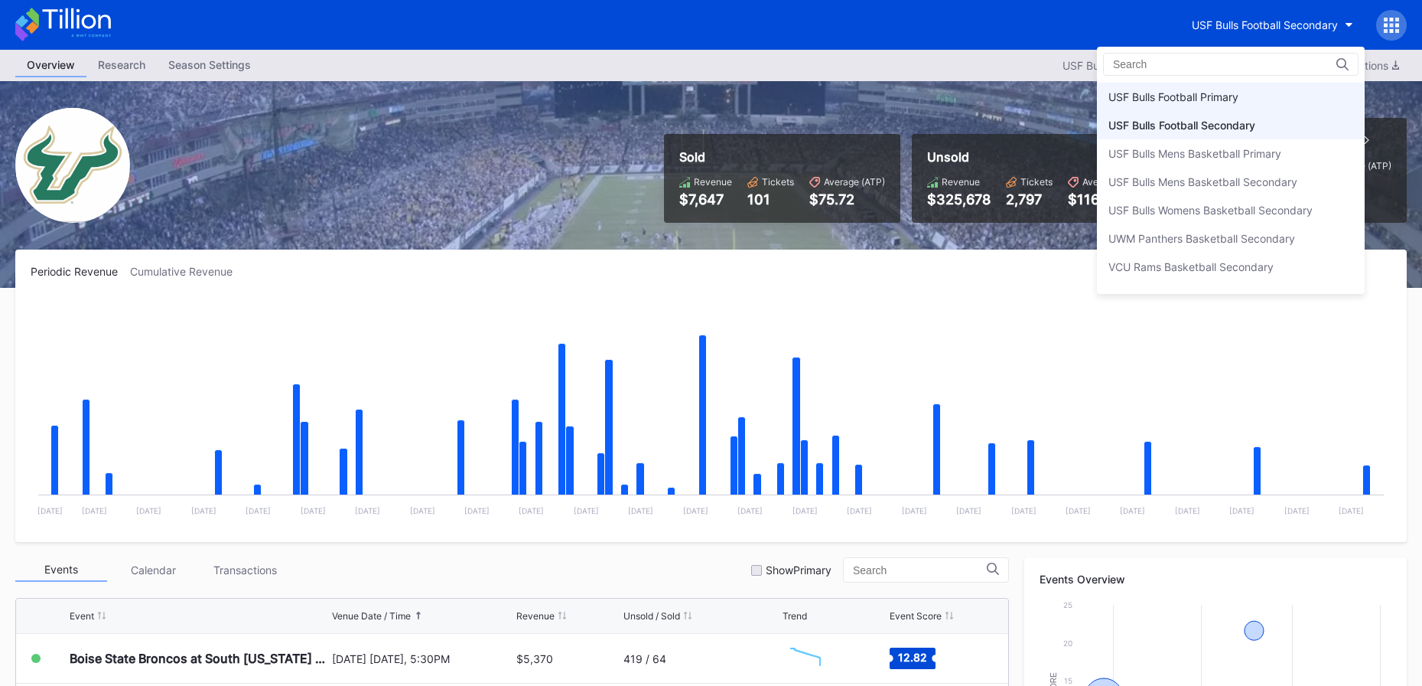
scroll to position [5066, 0]
click at [1226, 91] on div "USF Bulls Football Primary" at bounding box center [1174, 97] width 130 height 13
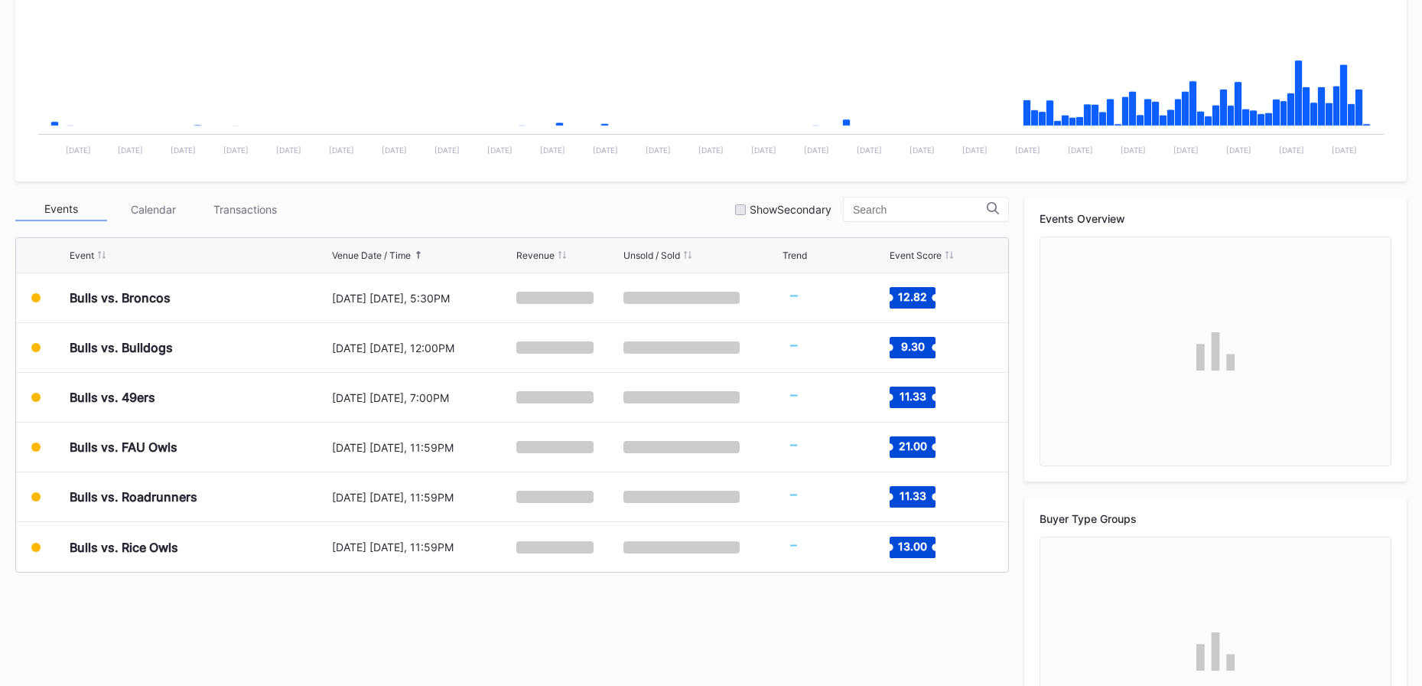
scroll to position [390, 0]
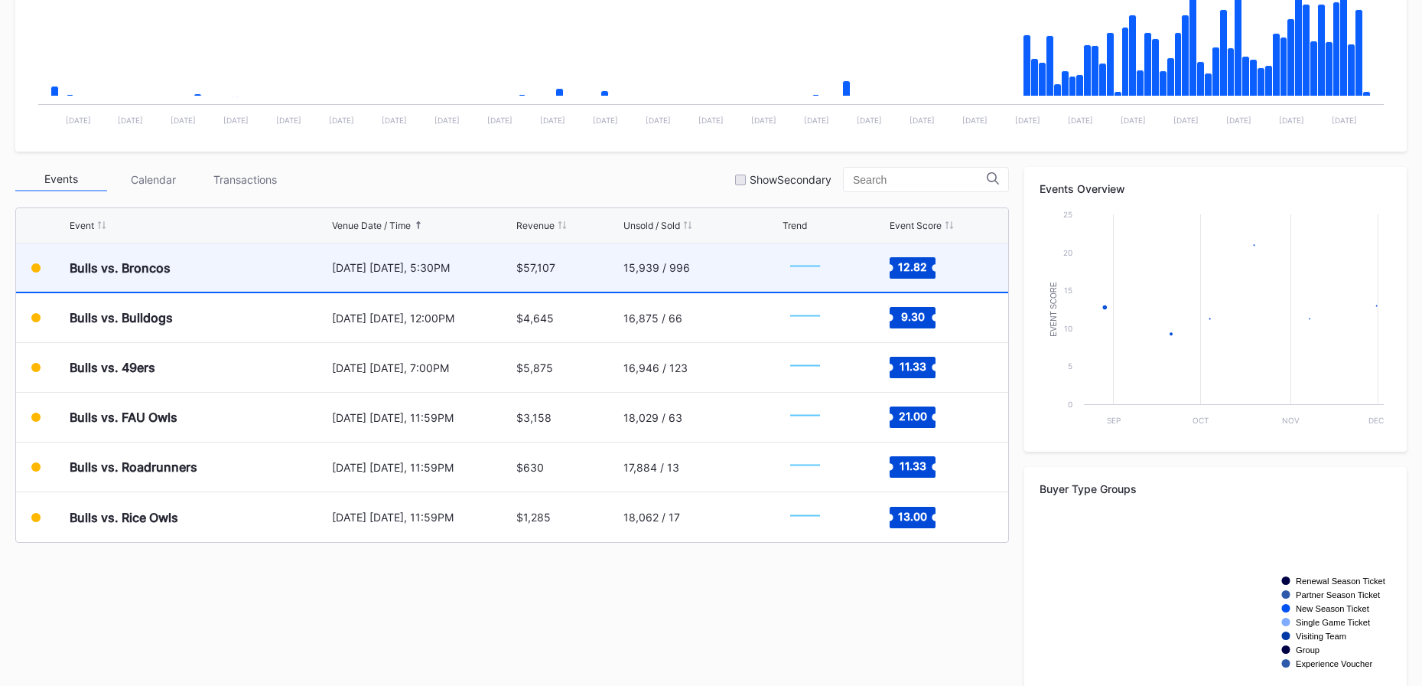
click at [692, 270] on div "15,939 / 996" at bounding box center [701, 267] width 155 height 48
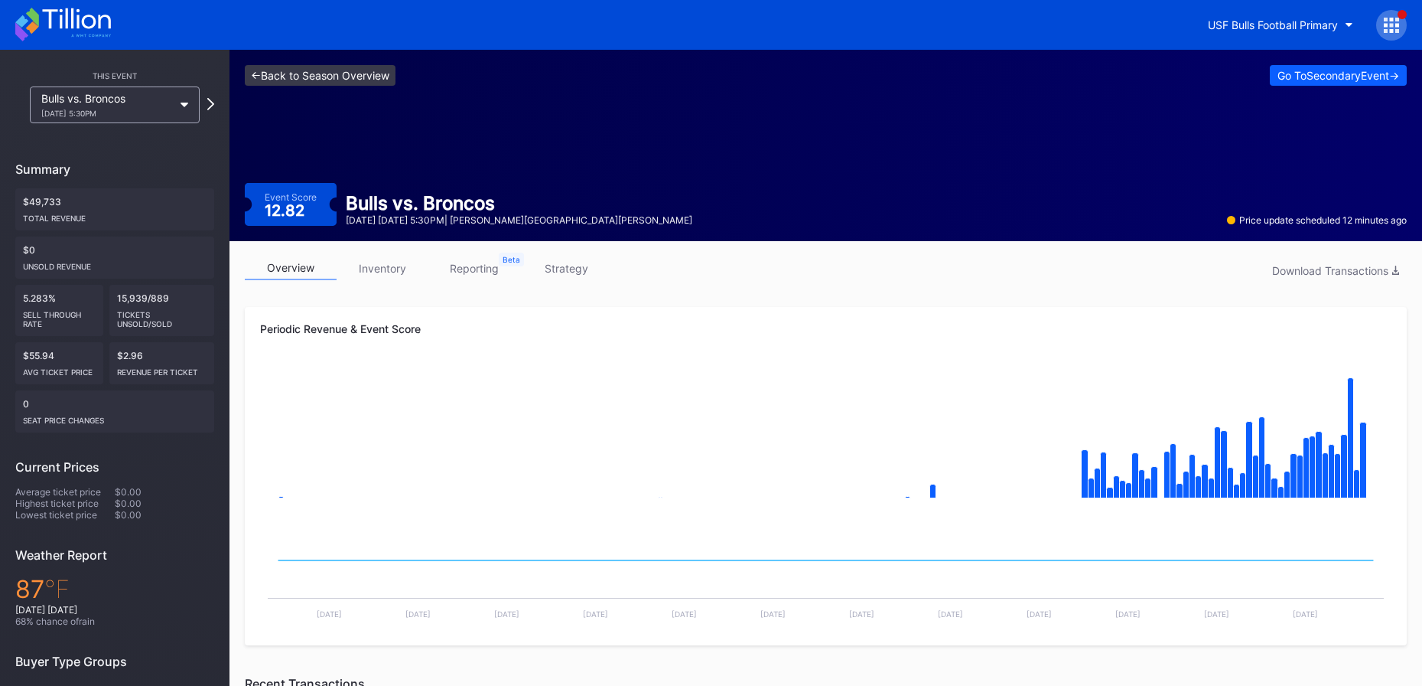
click at [363, 77] on link "<- Back to Season Overview" at bounding box center [320, 75] width 151 height 21
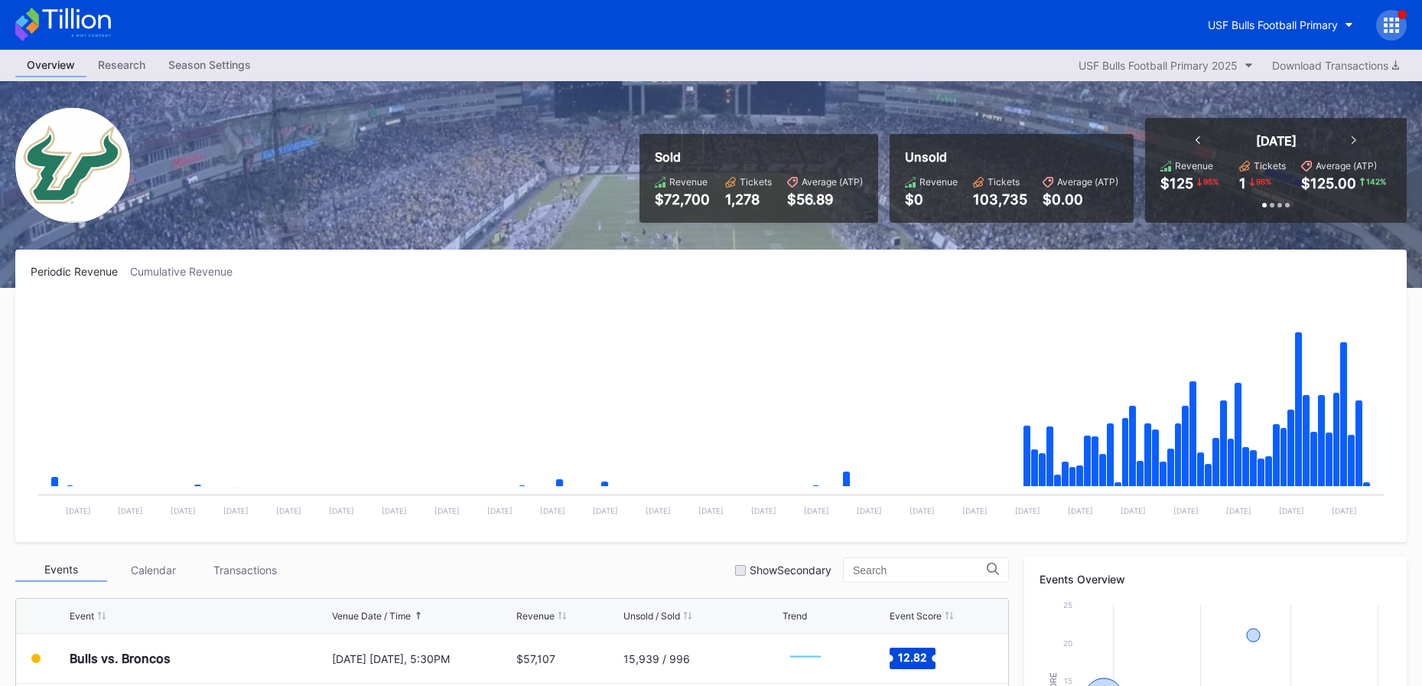
click at [1391, 25] on icon at bounding box center [1392, 25] width 4 height 4
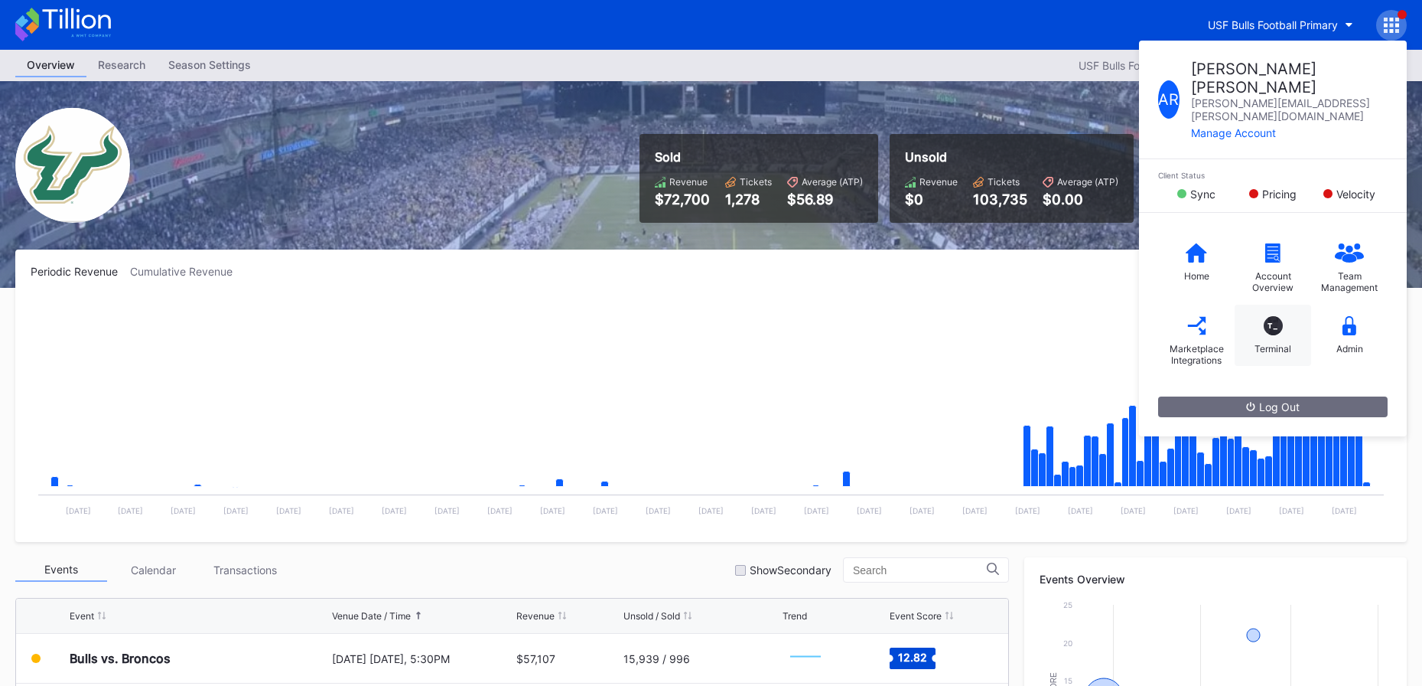
click at [1291, 304] on div "T_ Terminal" at bounding box center [1273, 334] width 77 height 61
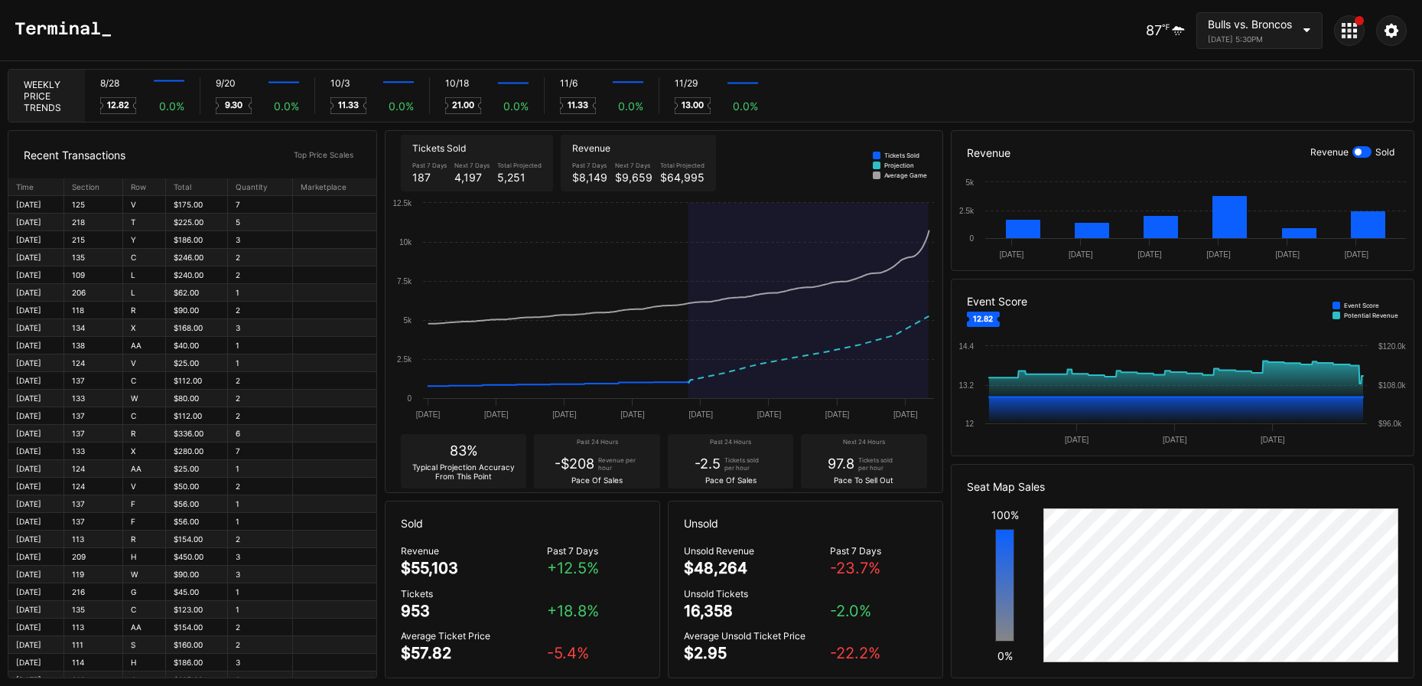
click at [1350, 34] on icon at bounding box center [1350, 36] width 4 height 4
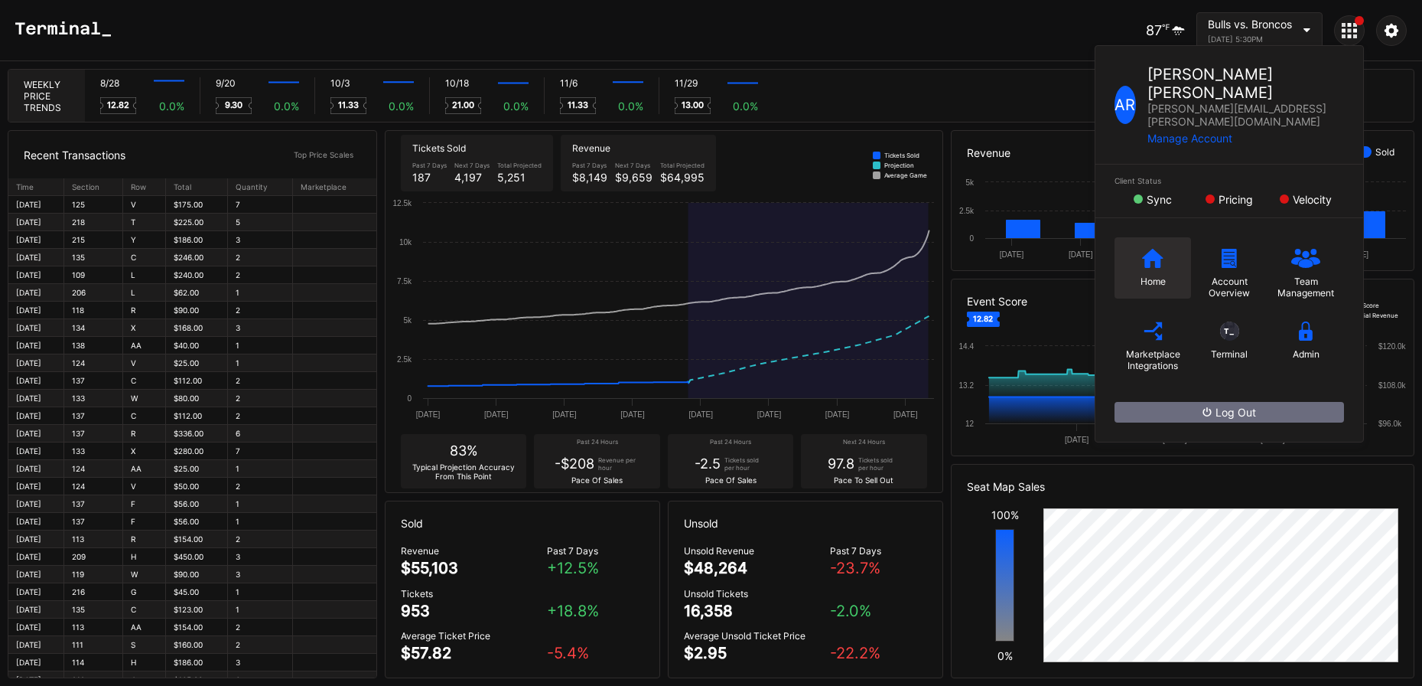
click at [1162, 237] on div "Home" at bounding box center [1153, 267] width 77 height 61
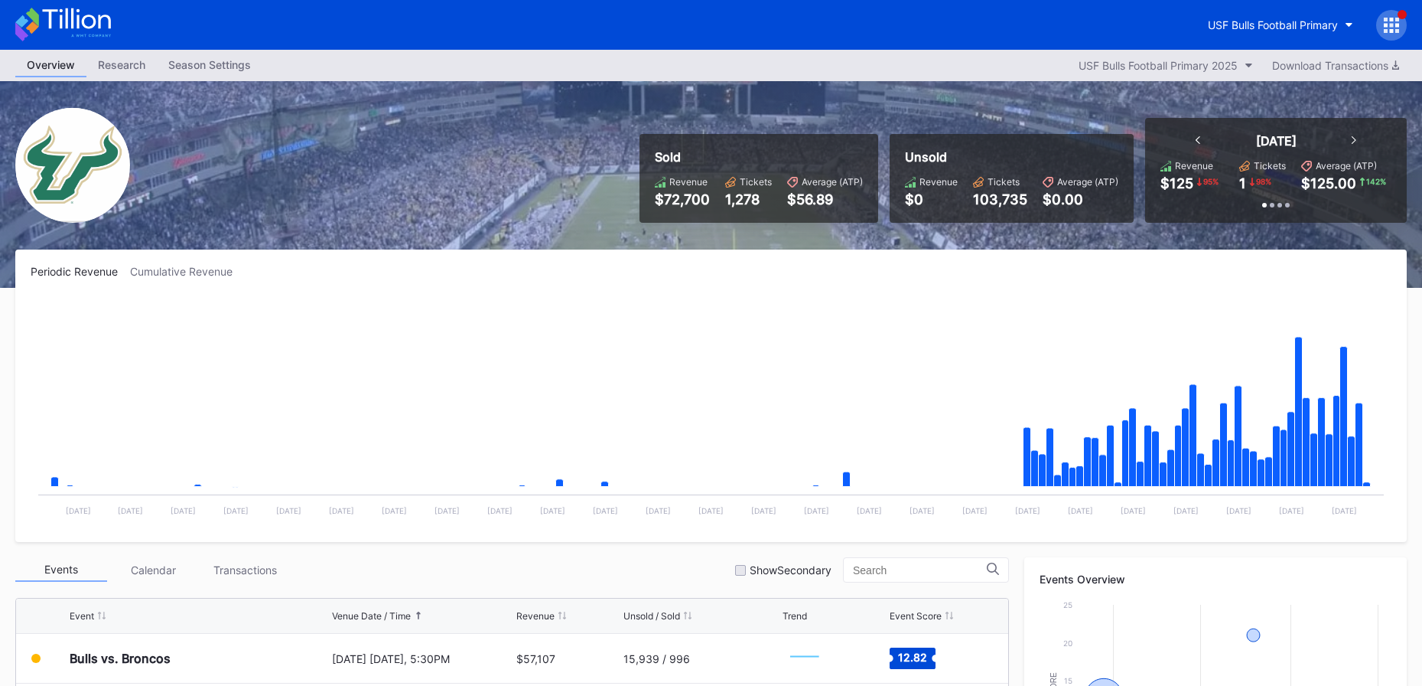
scroll to position [471, 0]
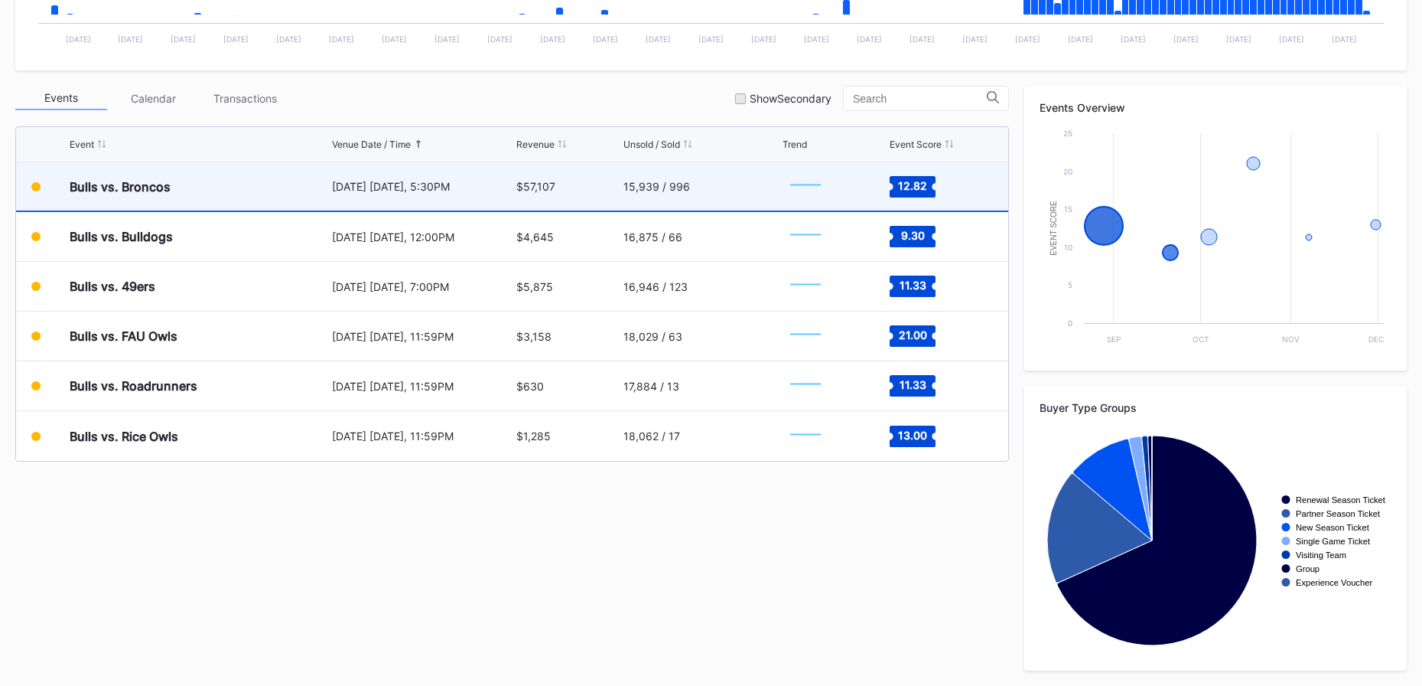
click at [485, 174] on div "August 28 Thursday, 5:30PM" at bounding box center [422, 186] width 181 height 48
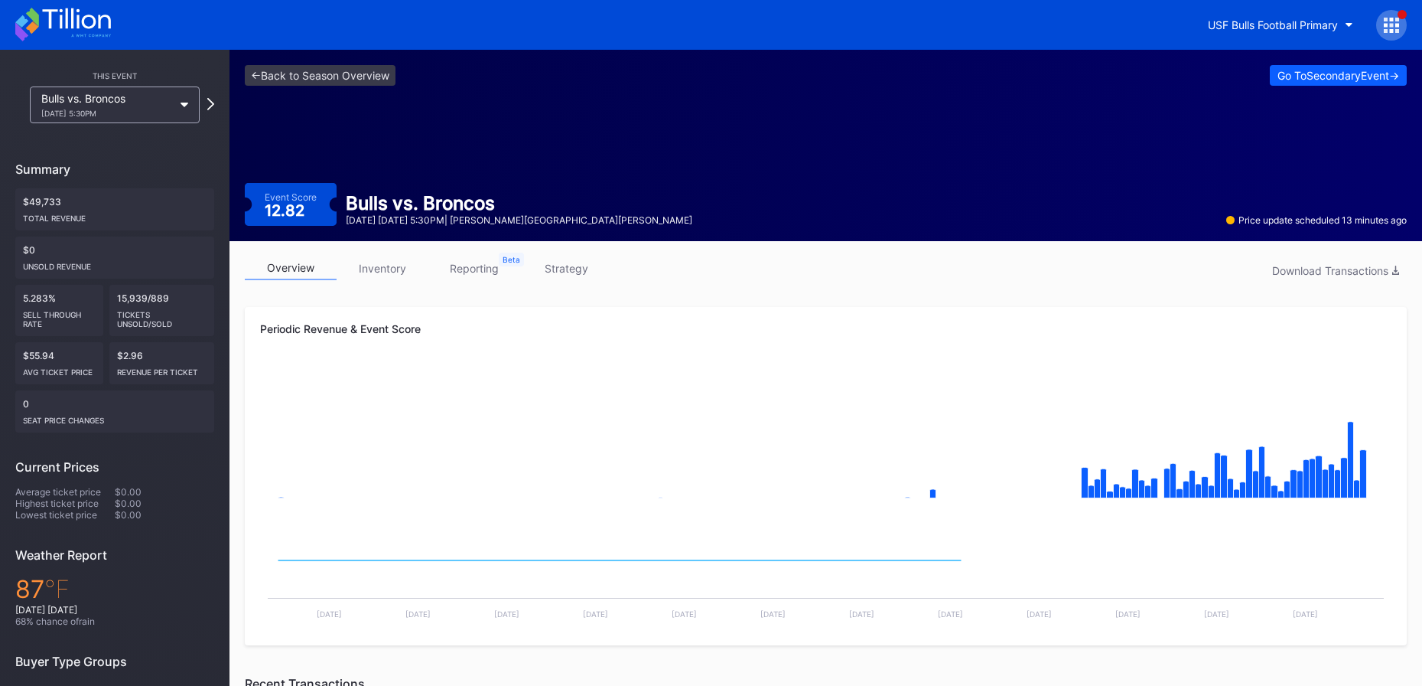
click at [396, 272] on link "inventory" at bounding box center [383, 268] width 92 height 24
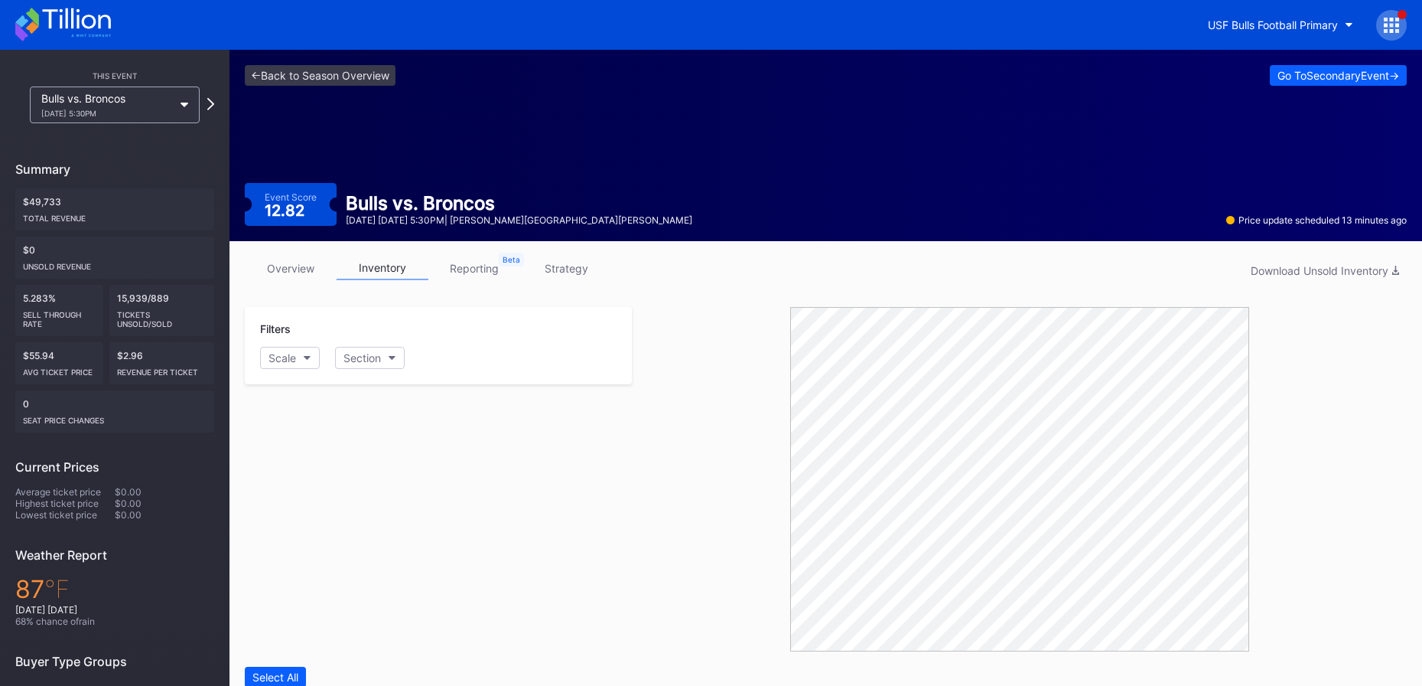
click at [300, 269] on link "overview" at bounding box center [291, 268] width 92 height 24
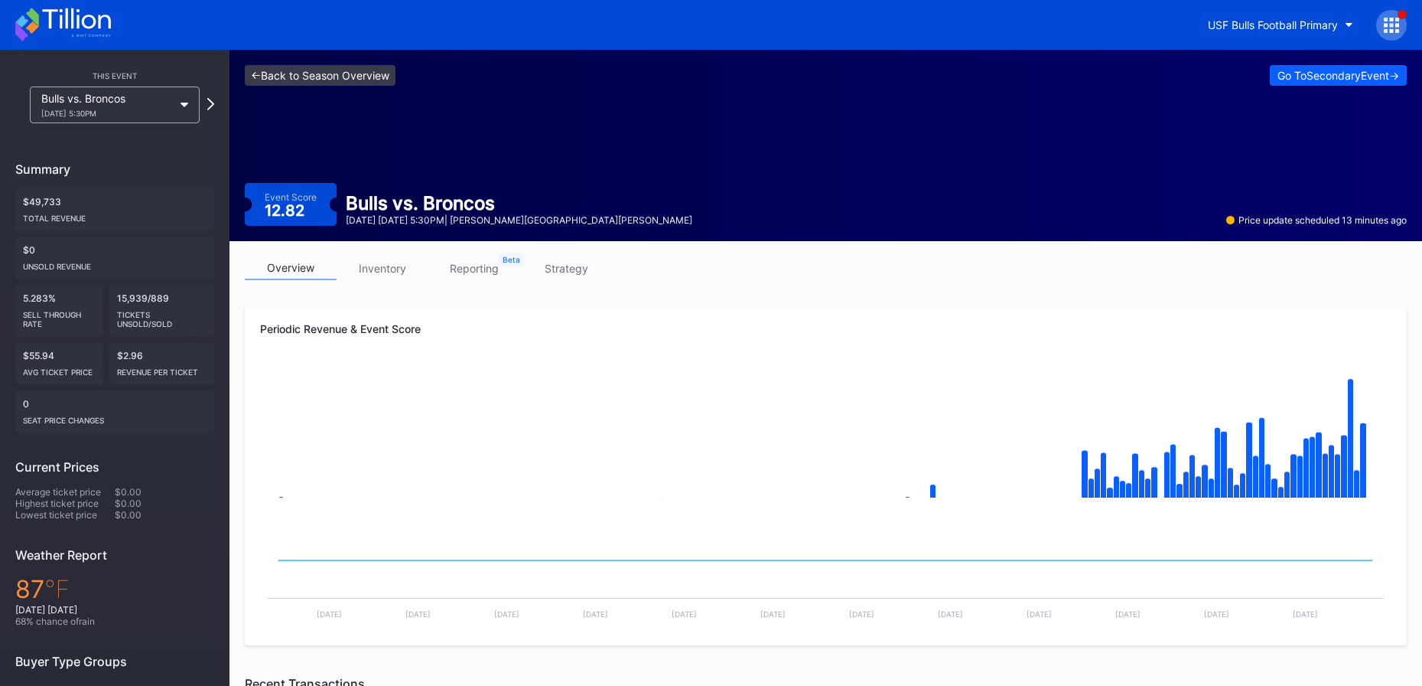
click at [337, 76] on link "<- Back to Season Overview" at bounding box center [320, 75] width 151 height 21
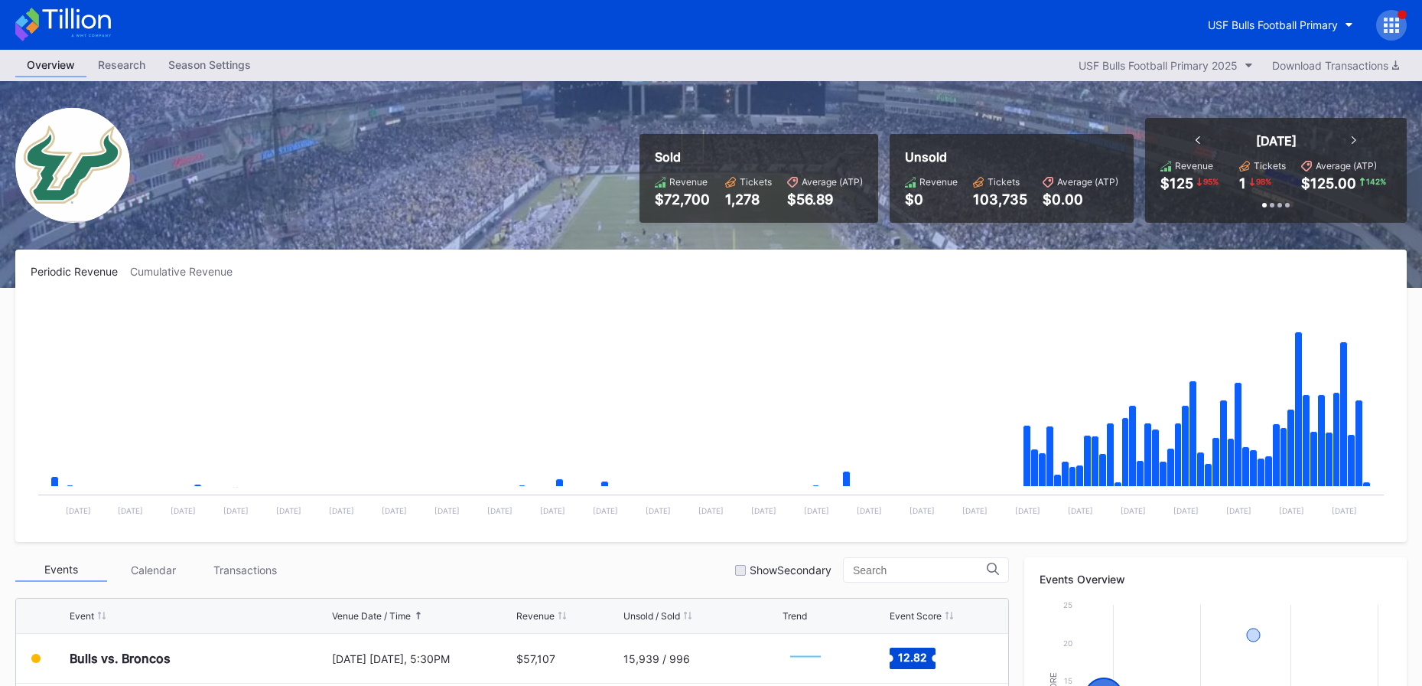
click at [81, 14] on icon at bounding box center [63, 25] width 96 height 34
click at [1283, 14] on button "USF Bulls Football Primary" at bounding box center [1281, 25] width 168 height 28
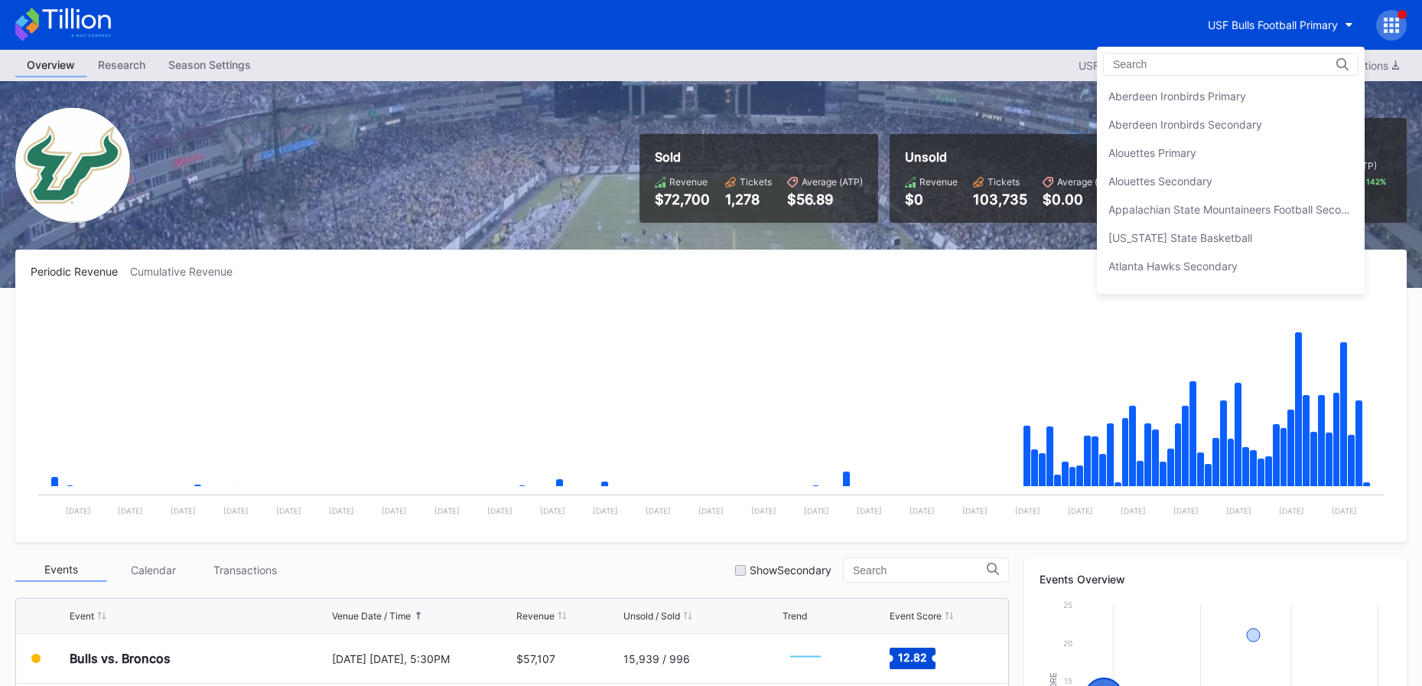
scroll to position [5067, 0]
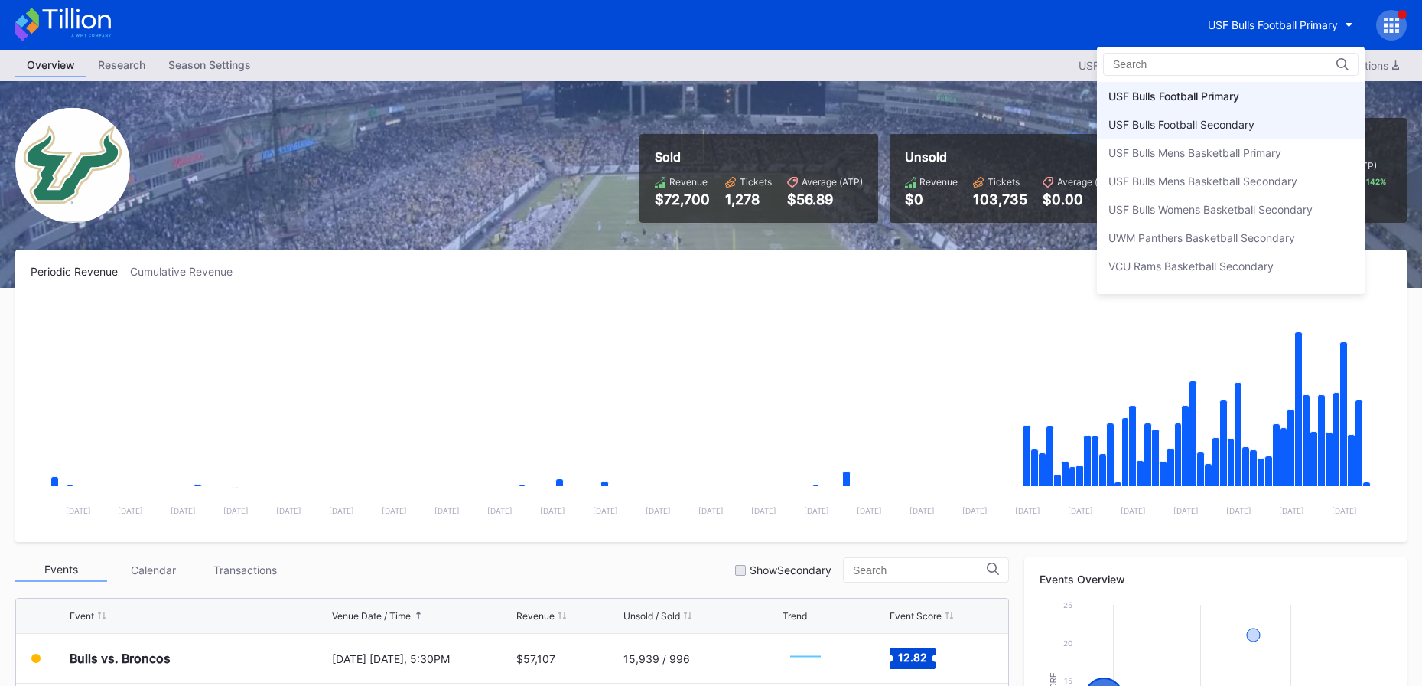
click at [1250, 125] on div "USF Bulls Football Secondary" at bounding box center [1182, 124] width 146 height 13
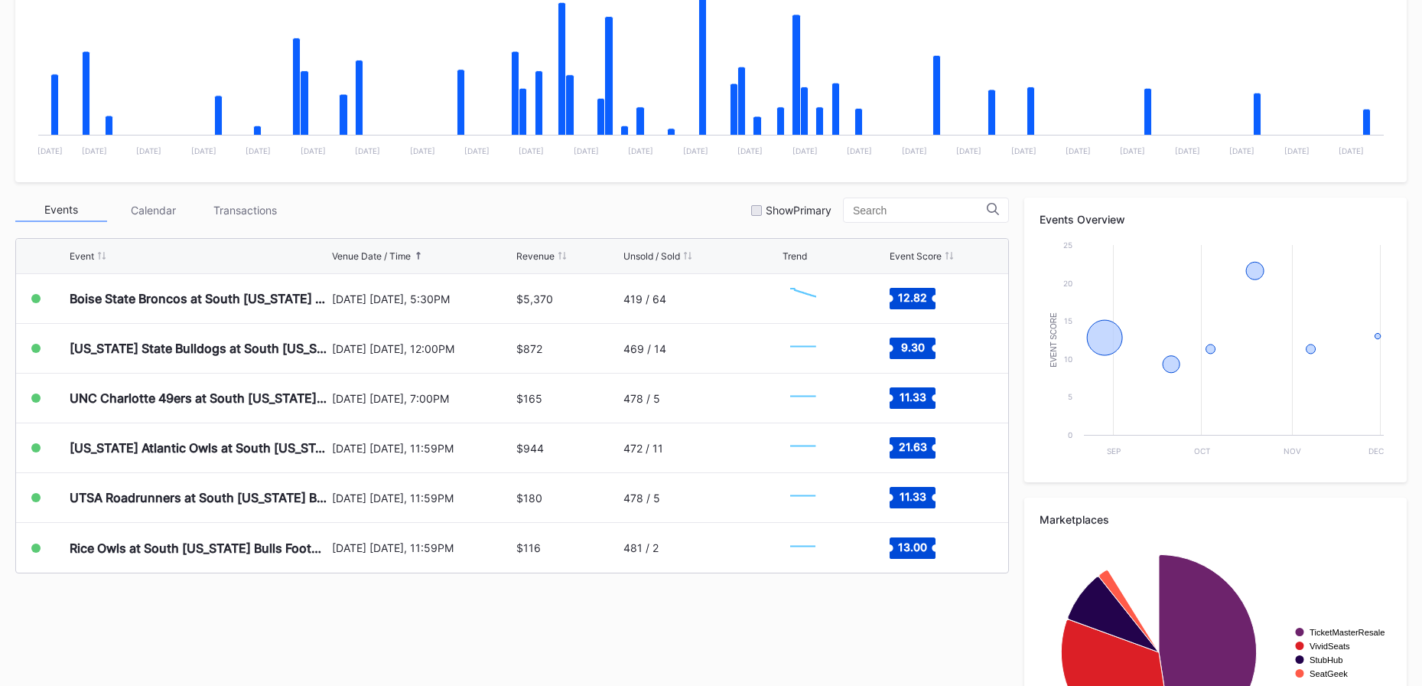
scroll to position [471, 0]
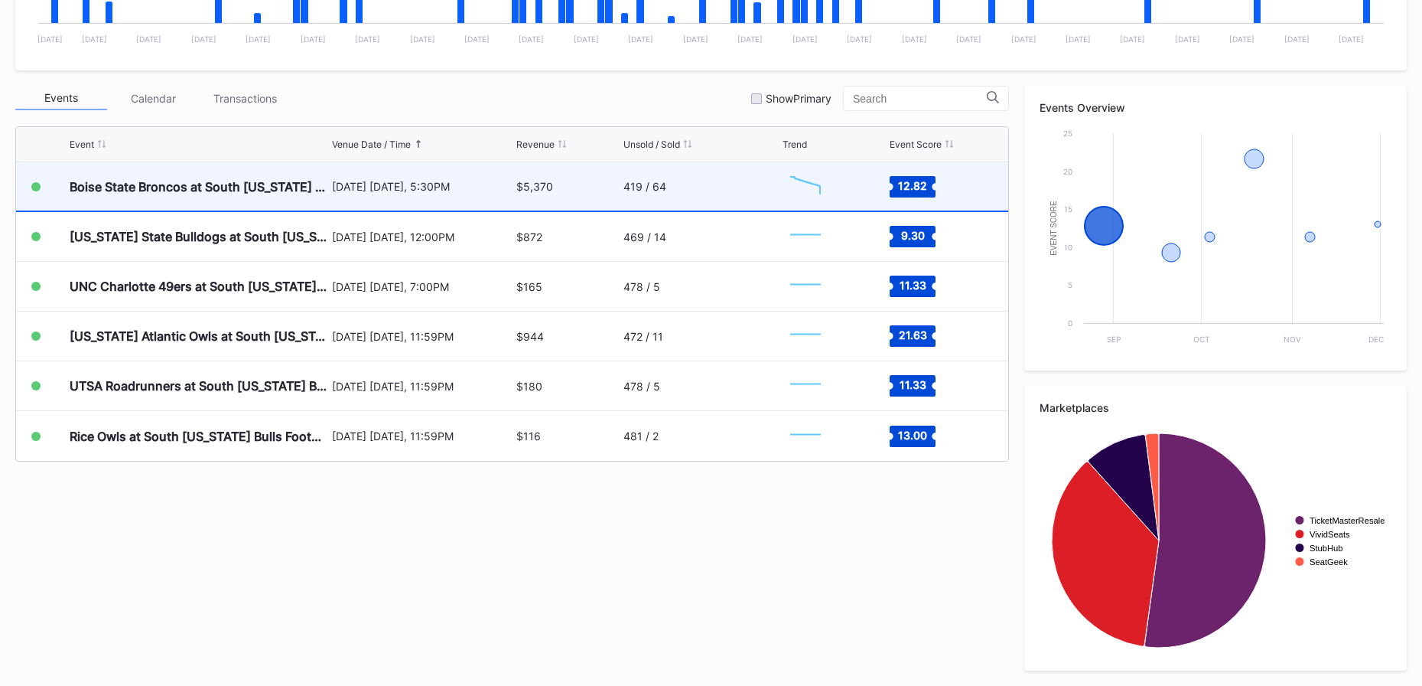
click at [739, 191] on div "419 / 64" at bounding box center [701, 186] width 155 height 48
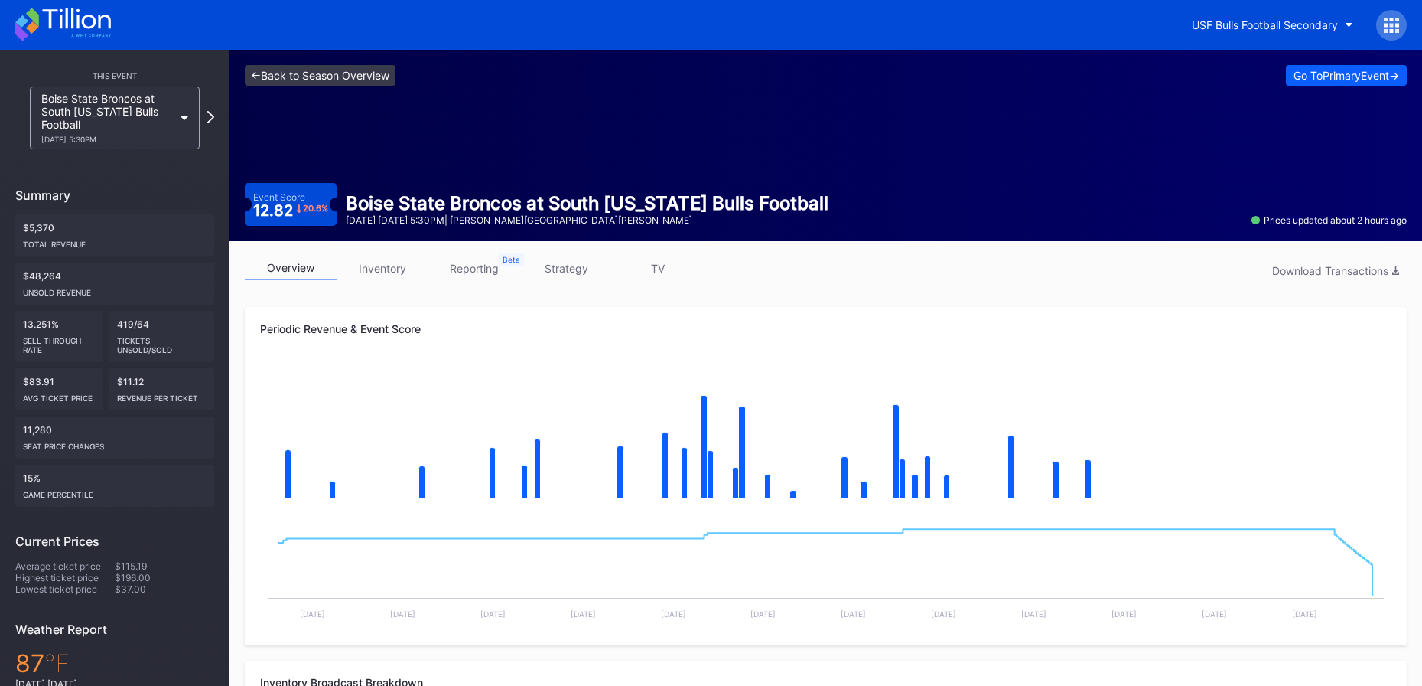
click at [351, 79] on link "<- Back to Season Overview" at bounding box center [320, 75] width 151 height 21
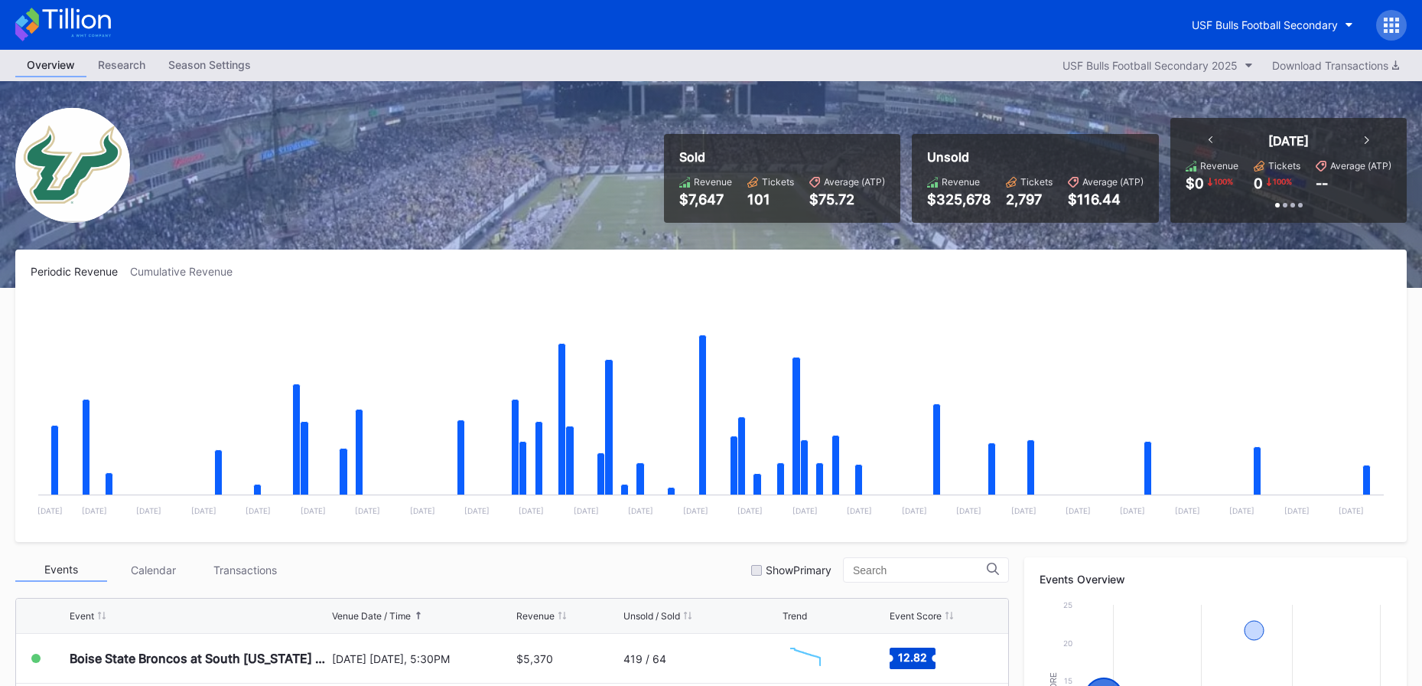
click at [67, 31] on icon at bounding box center [63, 25] width 96 height 34
click at [109, 39] on icon at bounding box center [63, 25] width 96 height 34
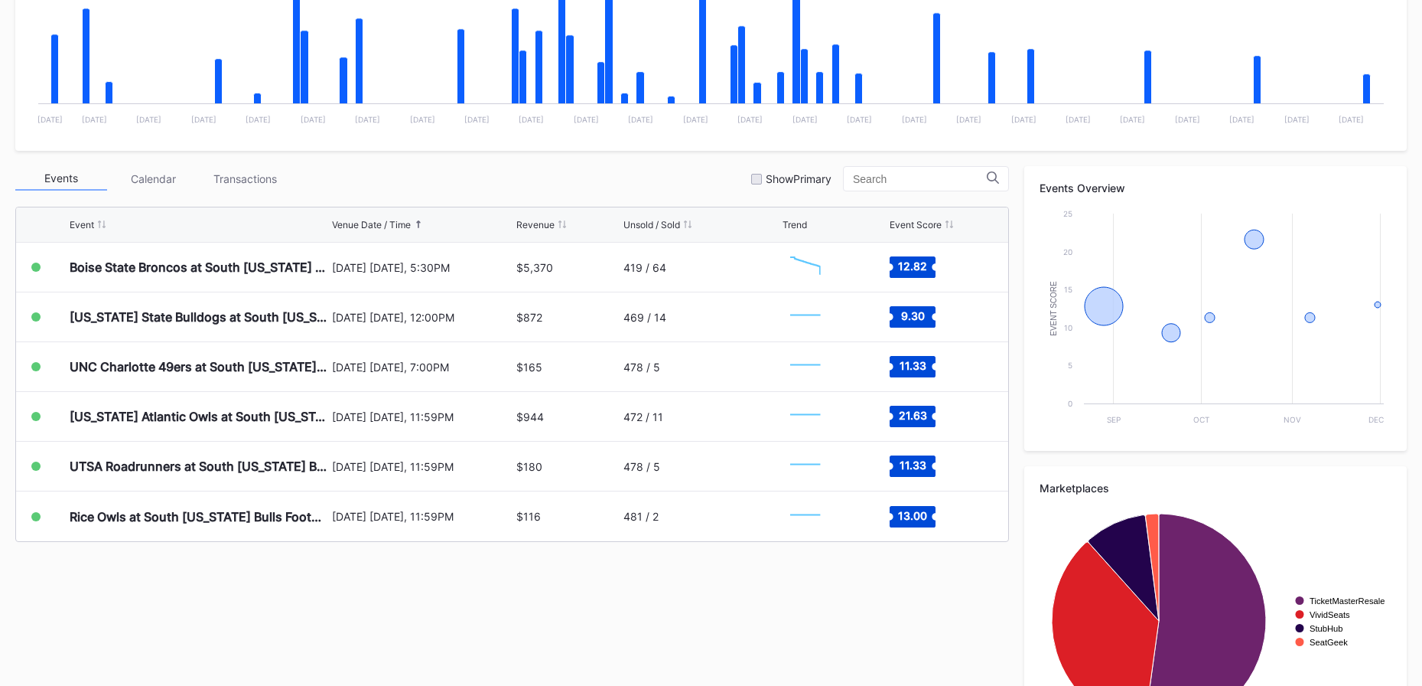
scroll to position [471, 0]
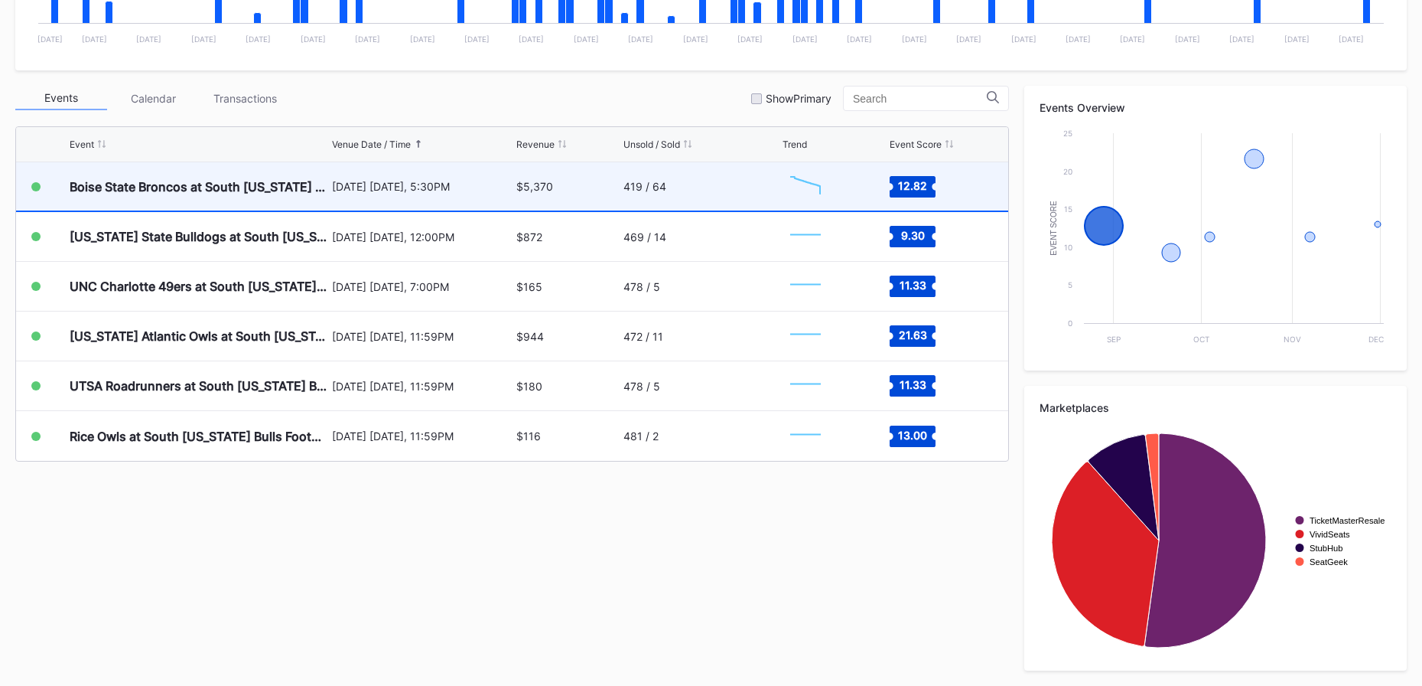
click at [362, 184] on div "August 28 Thursday, 5:30PM" at bounding box center [422, 186] width 181 height 13
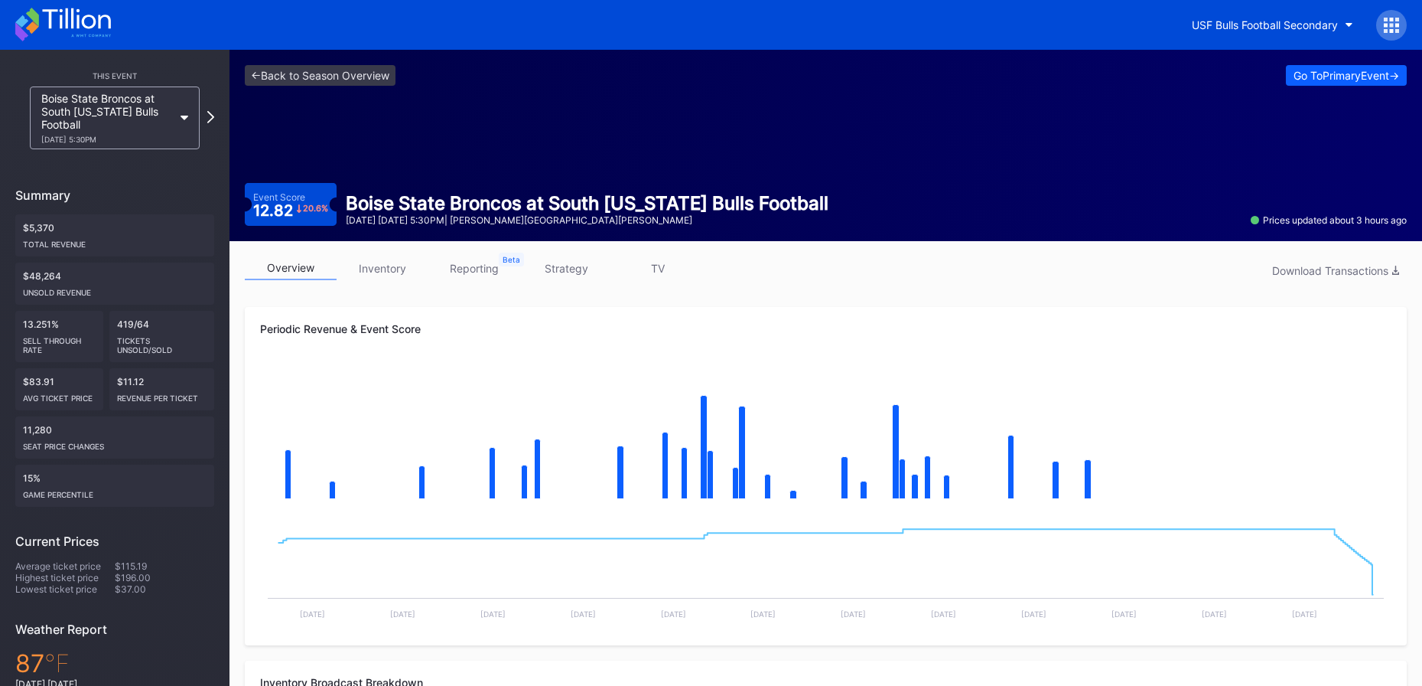
click at [400, 260] on link "inventory" at bounding box center [383, 268] width 92 height 24
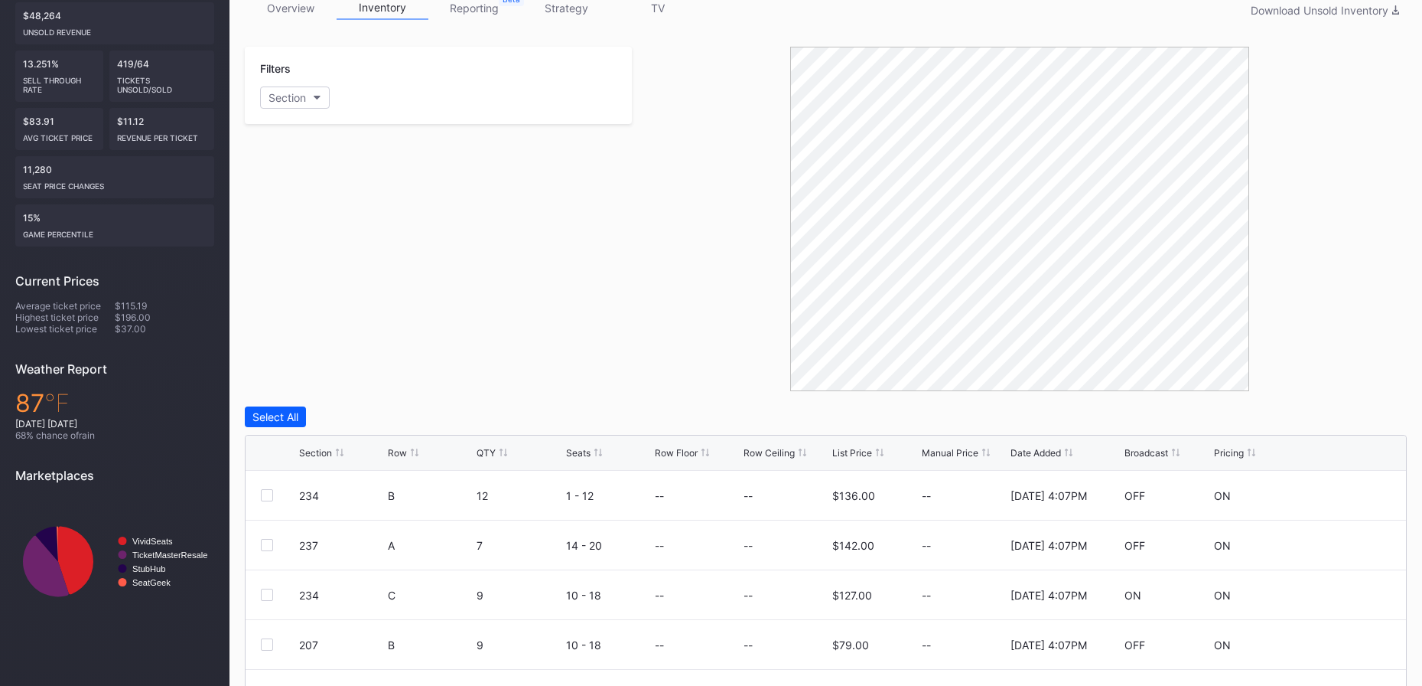
scroll to position [447, 0]
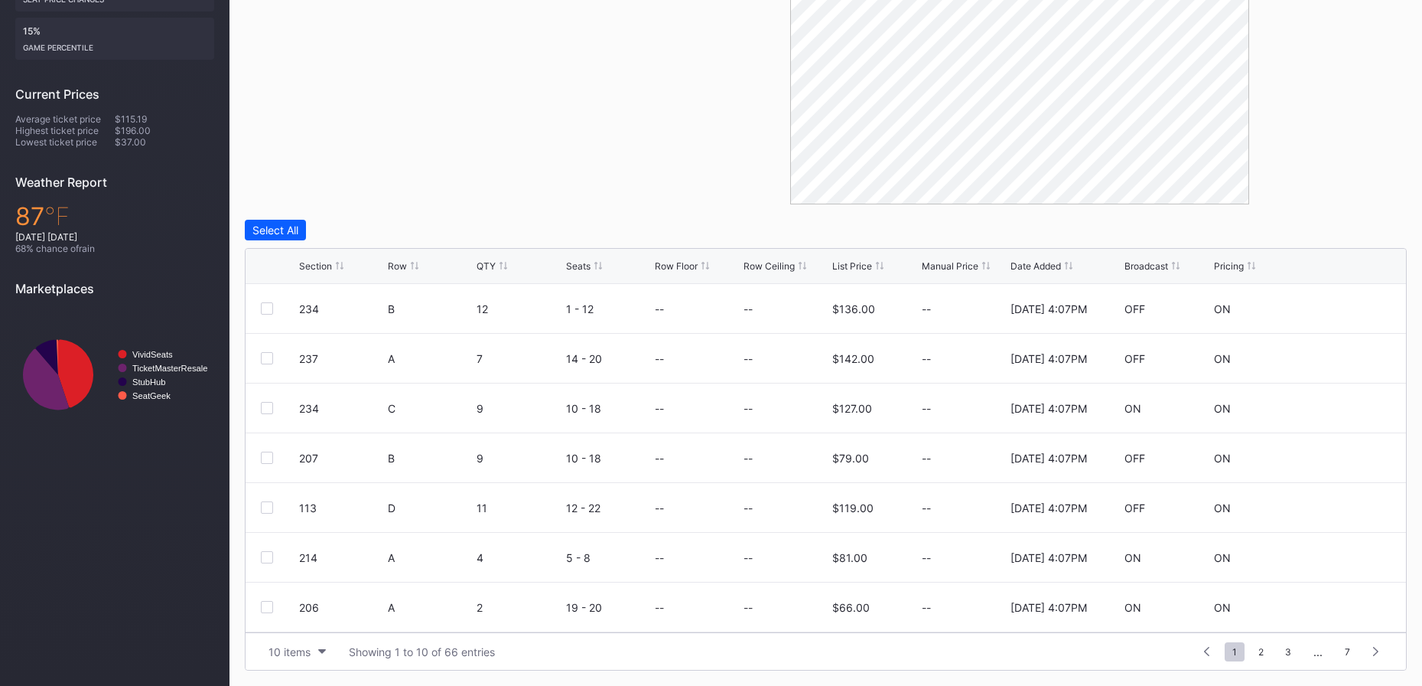
click at [845, 267] on div "List Price" at bounding box center [852, 265] width 40 height 11
click at [848, 263] on div "List Price" at bounding box center [852, 265] width 40 height 11
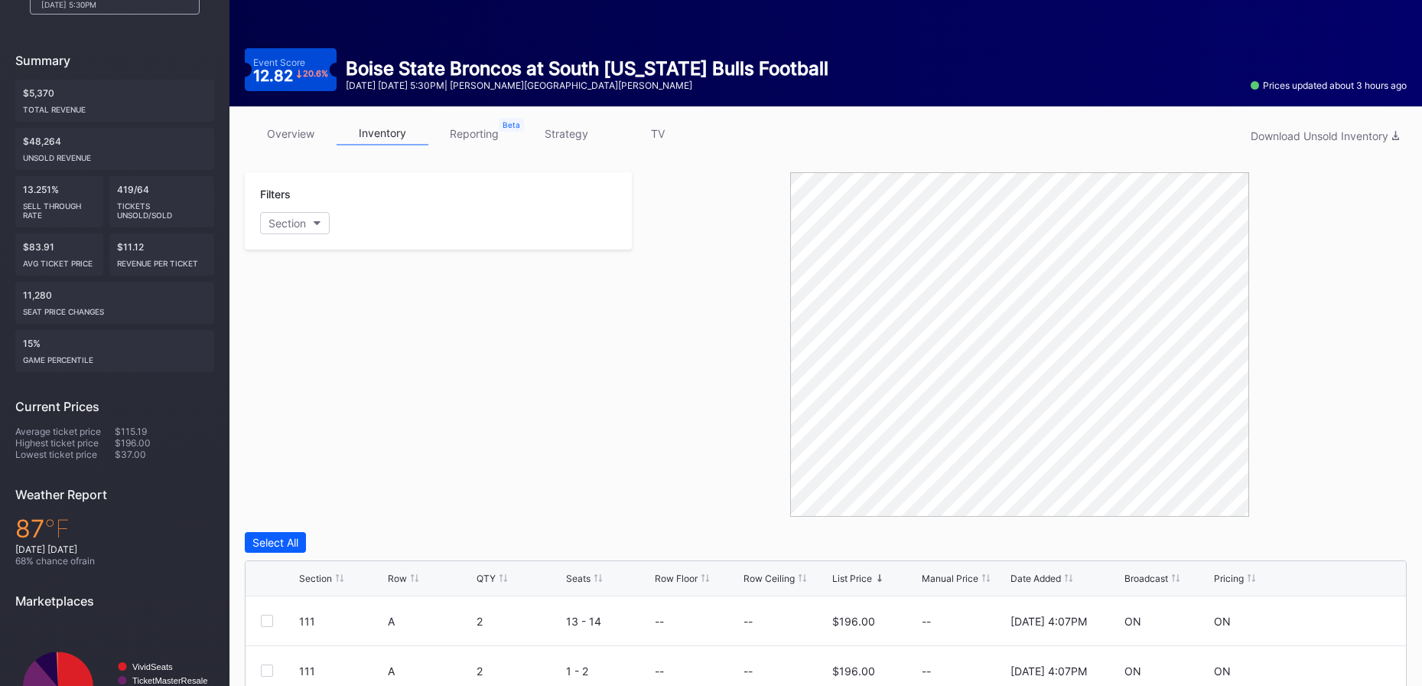
scroll to position [0, 0]
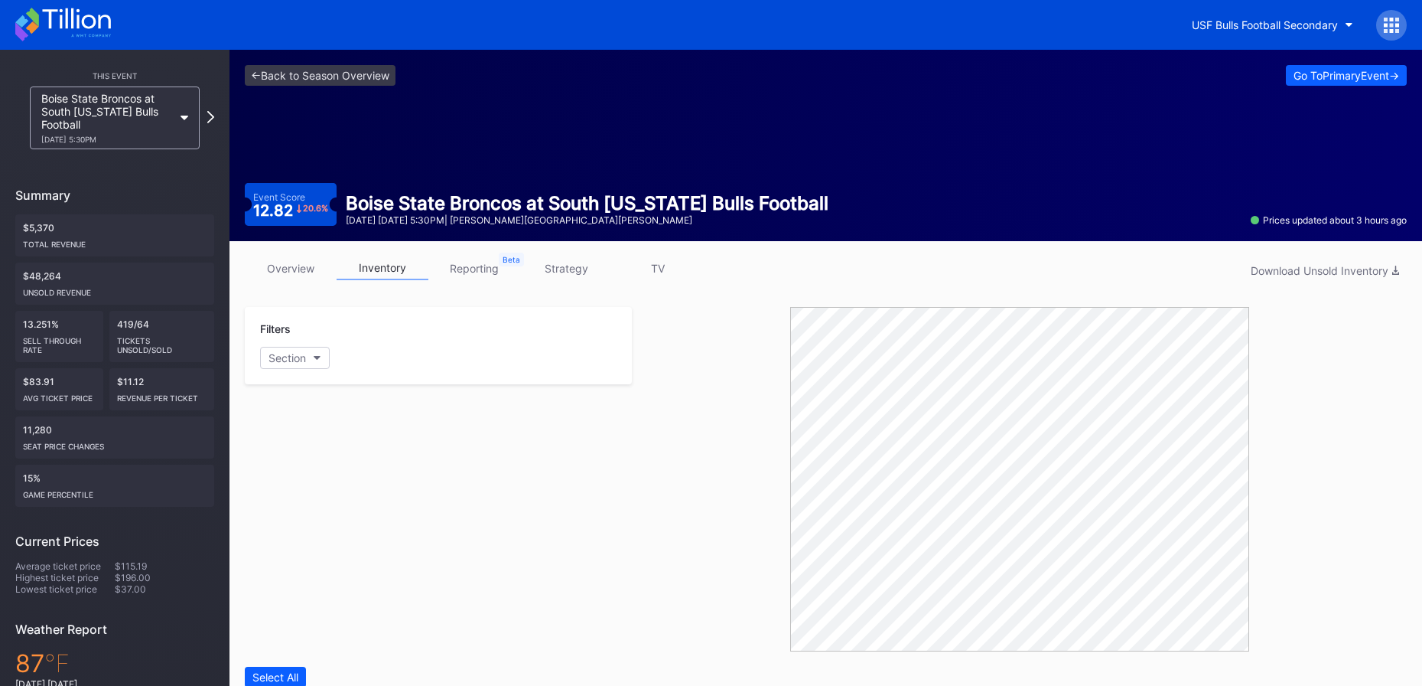
click at [565, 266] on link "strategy" at bounding box center [566, 268] width 92 height 24
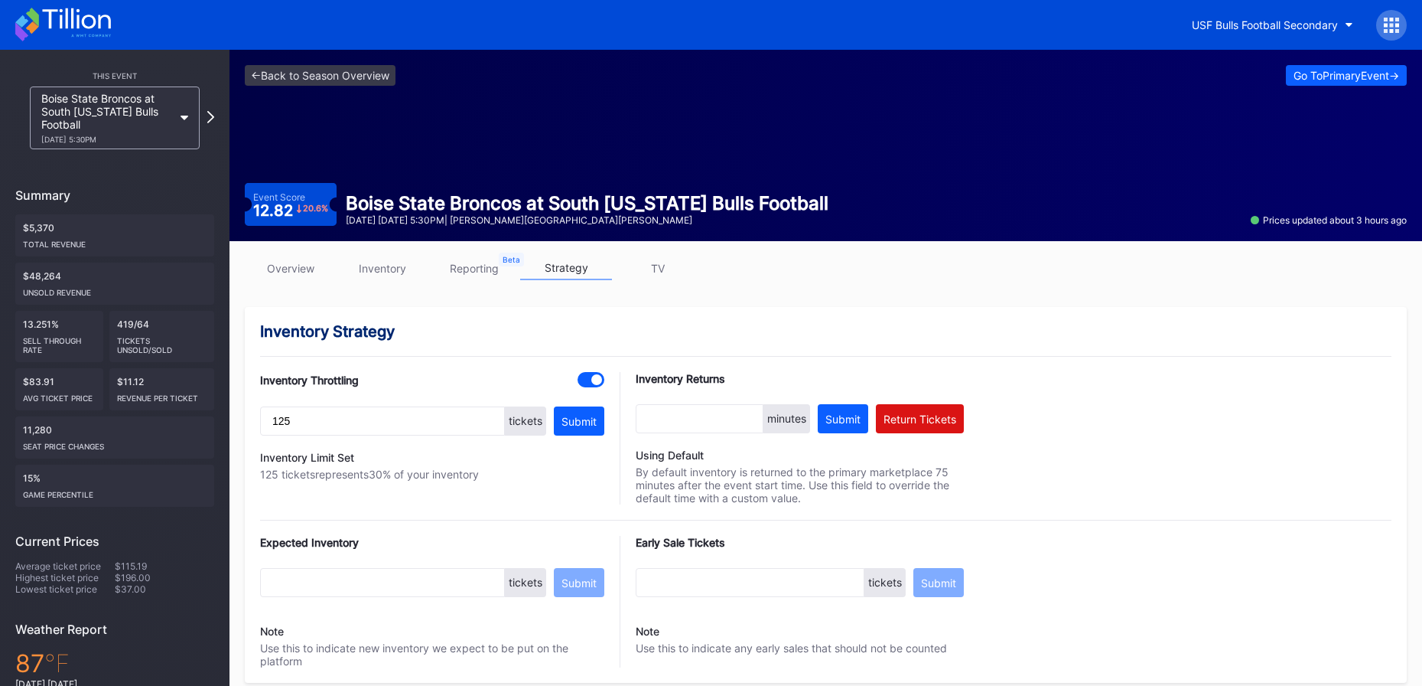
click at [90, 18] on icon at bounding box center [63, 25] width 96 height 34
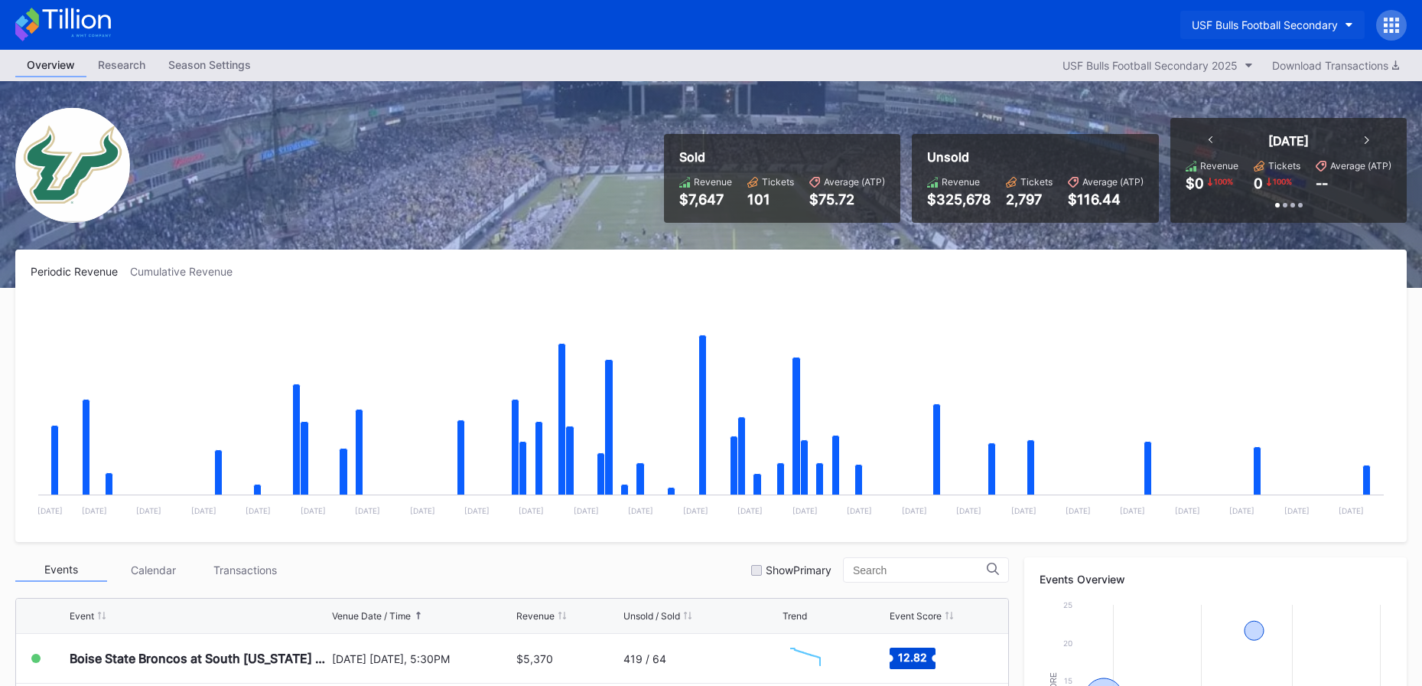
click at [1321, 24] on div "USF Bulls Football Secondary" at bounding box center [1265, 24] width 146 height 13
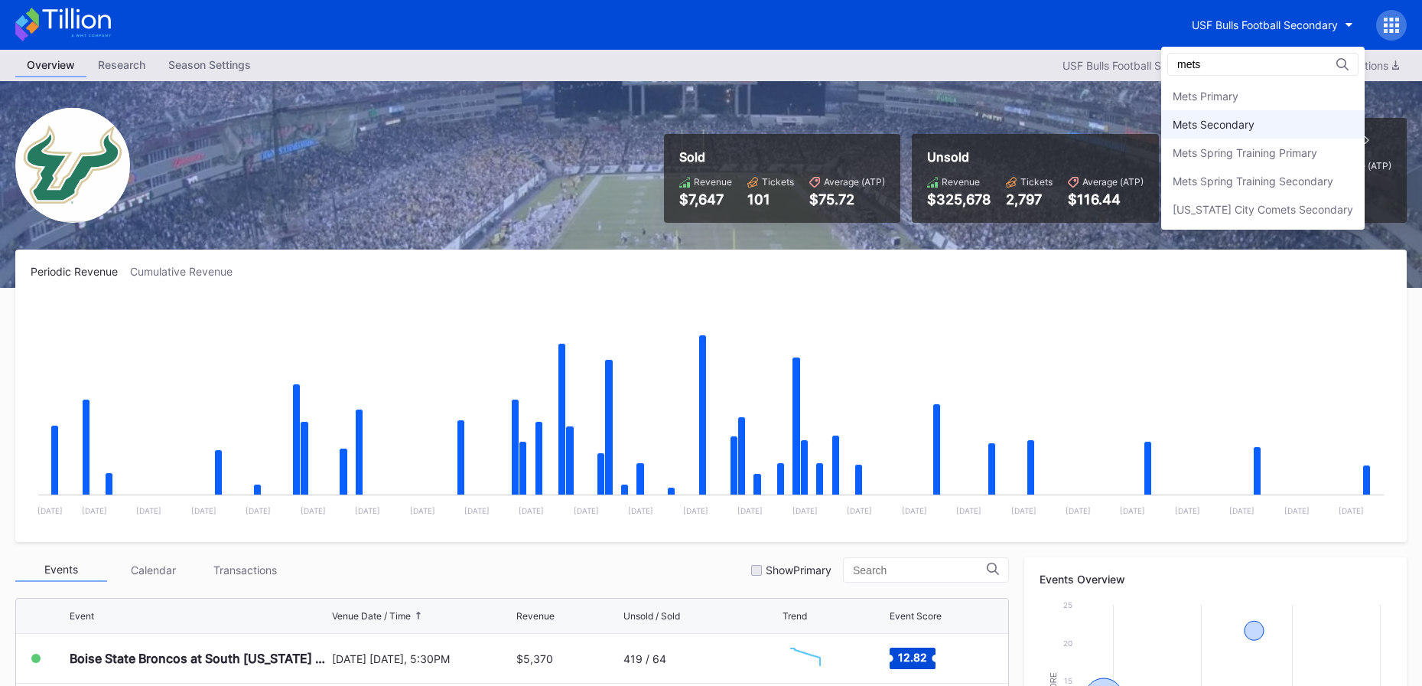
type input "mets"
click at [1356, 119] on div "Mets Secondary" at bounding box center [1263, 124] width 204 height 28
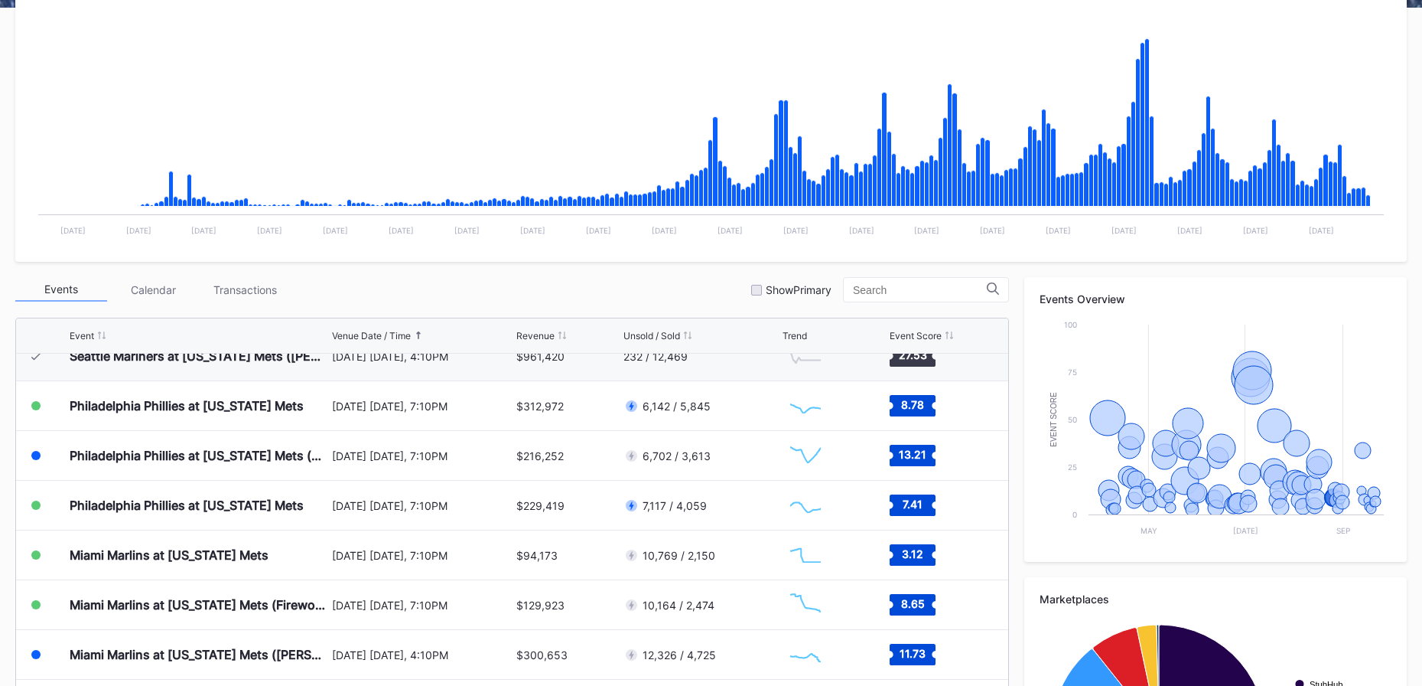
scroll to position [283, 0]
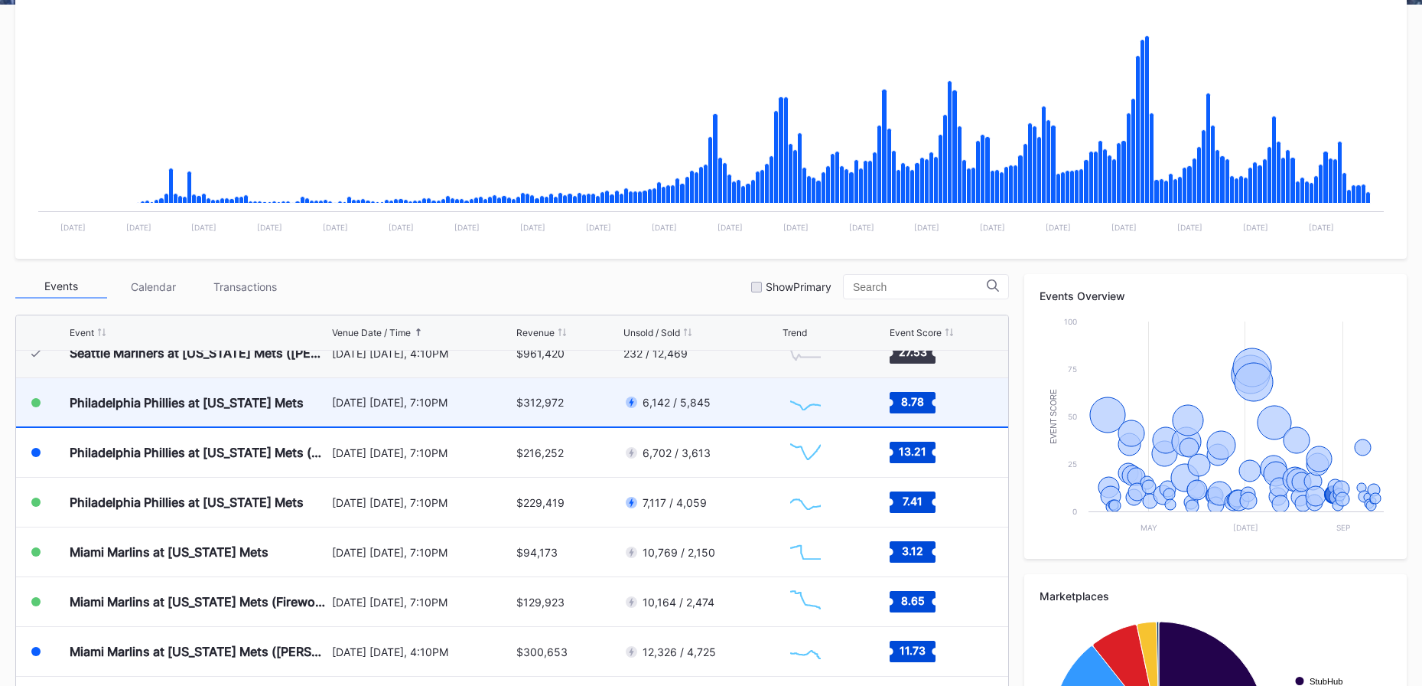
click at [533, 399] on div "$312,972" at bounding box center [539, 402] width 47 height 13
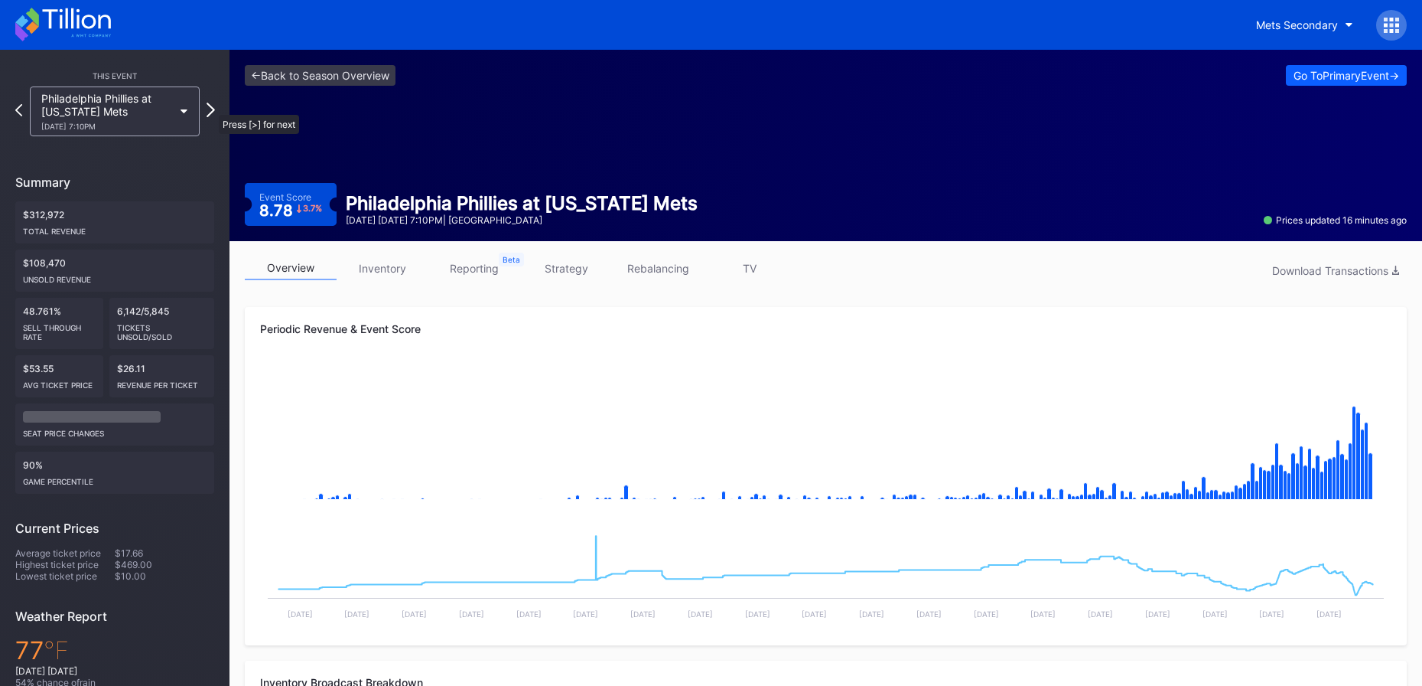
click at [211, 107] on icon at bounding box center [211, 110] width 8 height 15
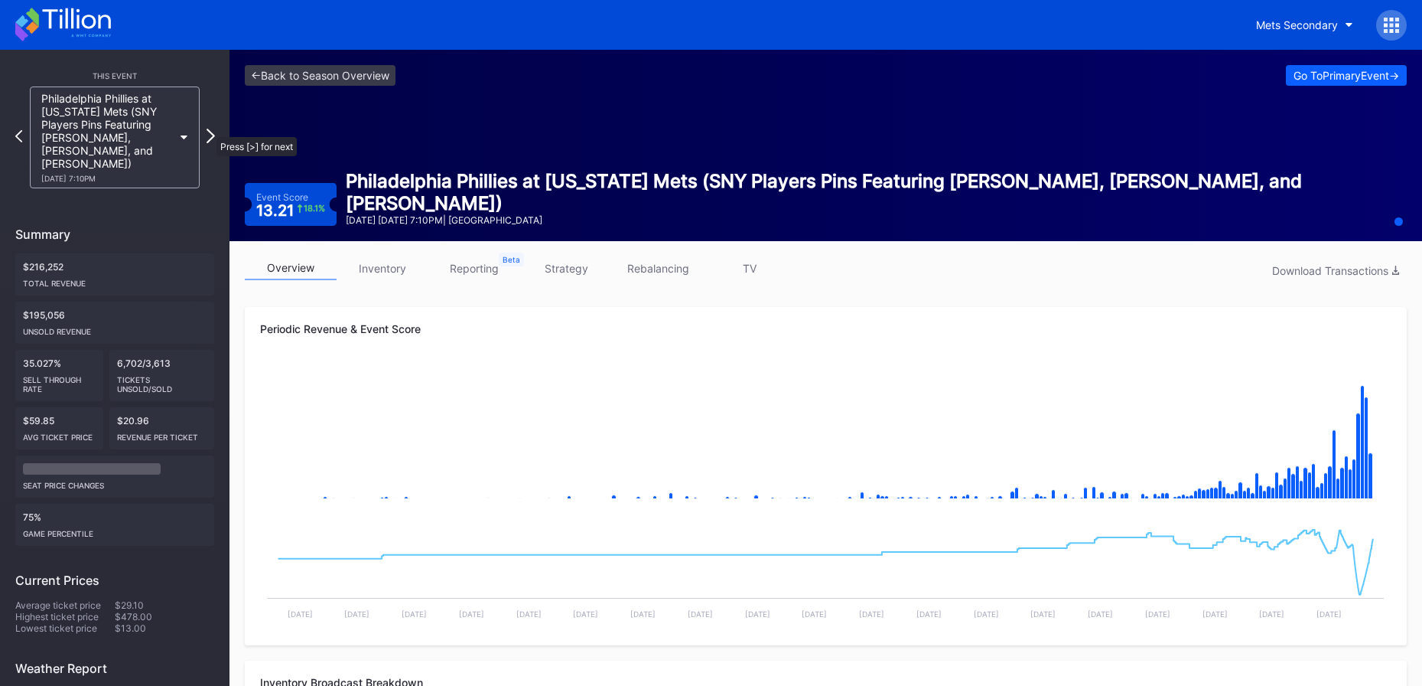
click at [209, 129] on icon at bounding box center [211, 136] width 8 height 15
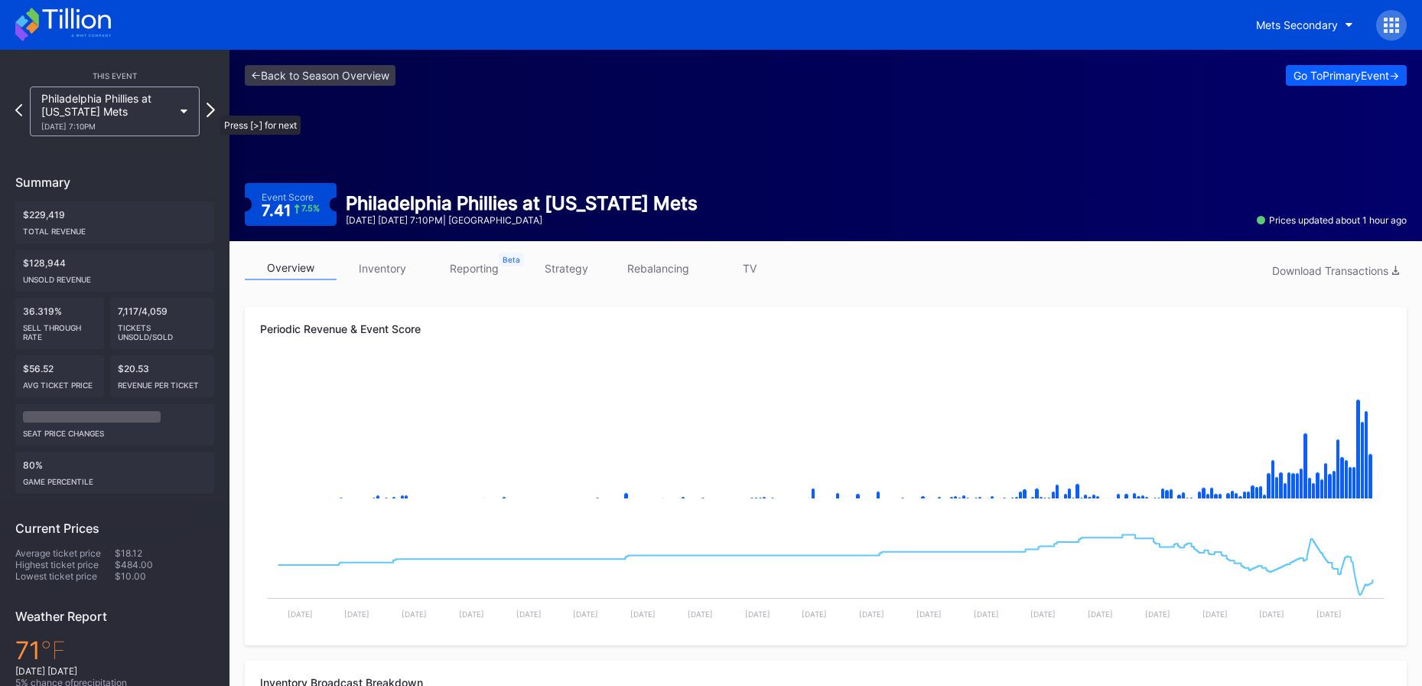
click at [213, 108] on icon at bounding box center [211, 110] width 8 height 15
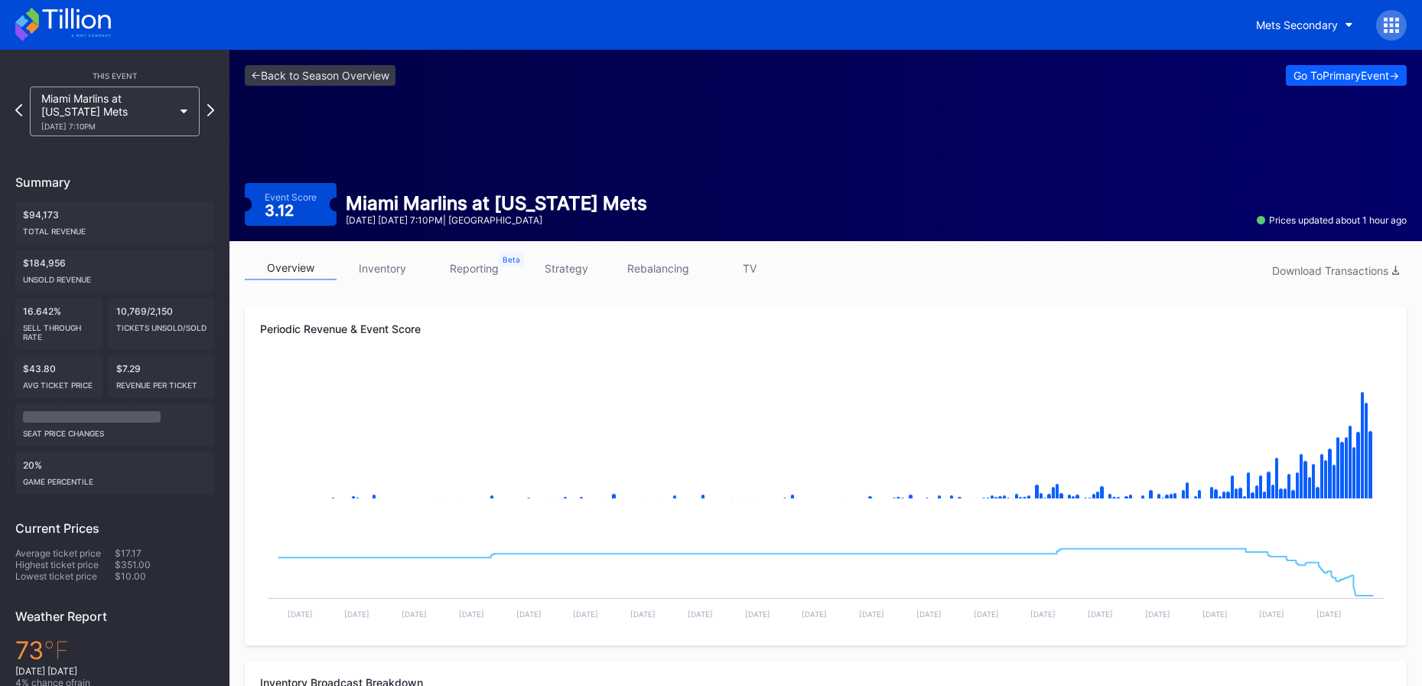
click at [213, 108] on icon at bounding box center [210, 110] width 7 height 12
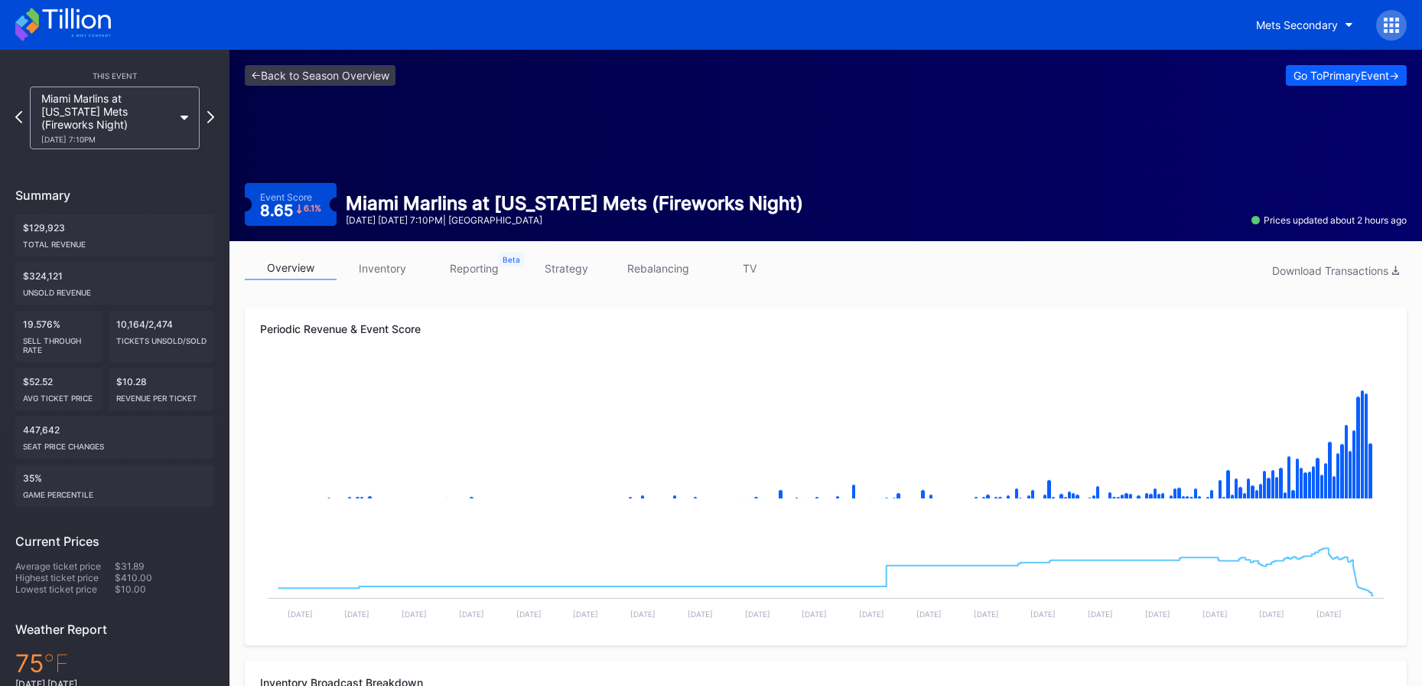
click at [213, 108] on div "Miami Marlins at New York Mets (Fireworks Night) 8/29 Friday 7:10PM" at bounding box center [114, 117] width 199 height 63
click at [213, 114] on icon at bounding box center [211, 116] width 8 height 15
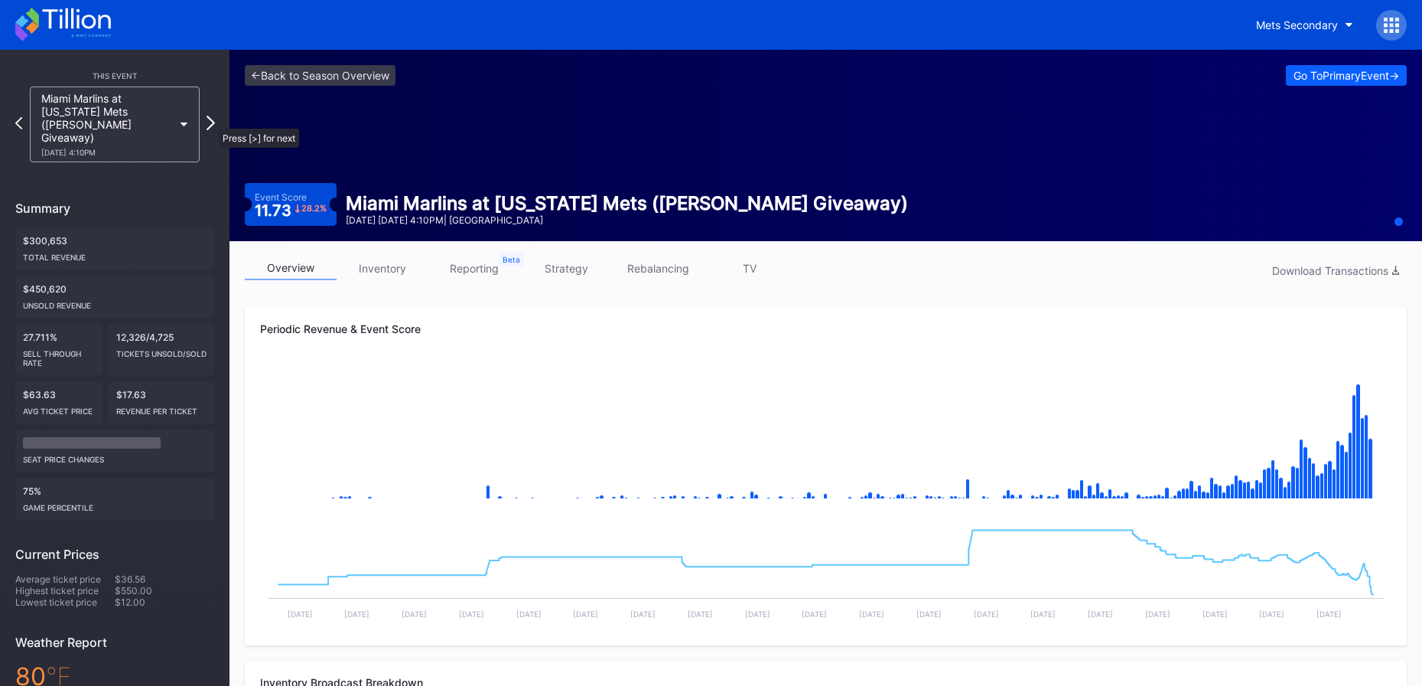
click at [211, 121] on icon at bounding box center [211, 123] width 8 height 15
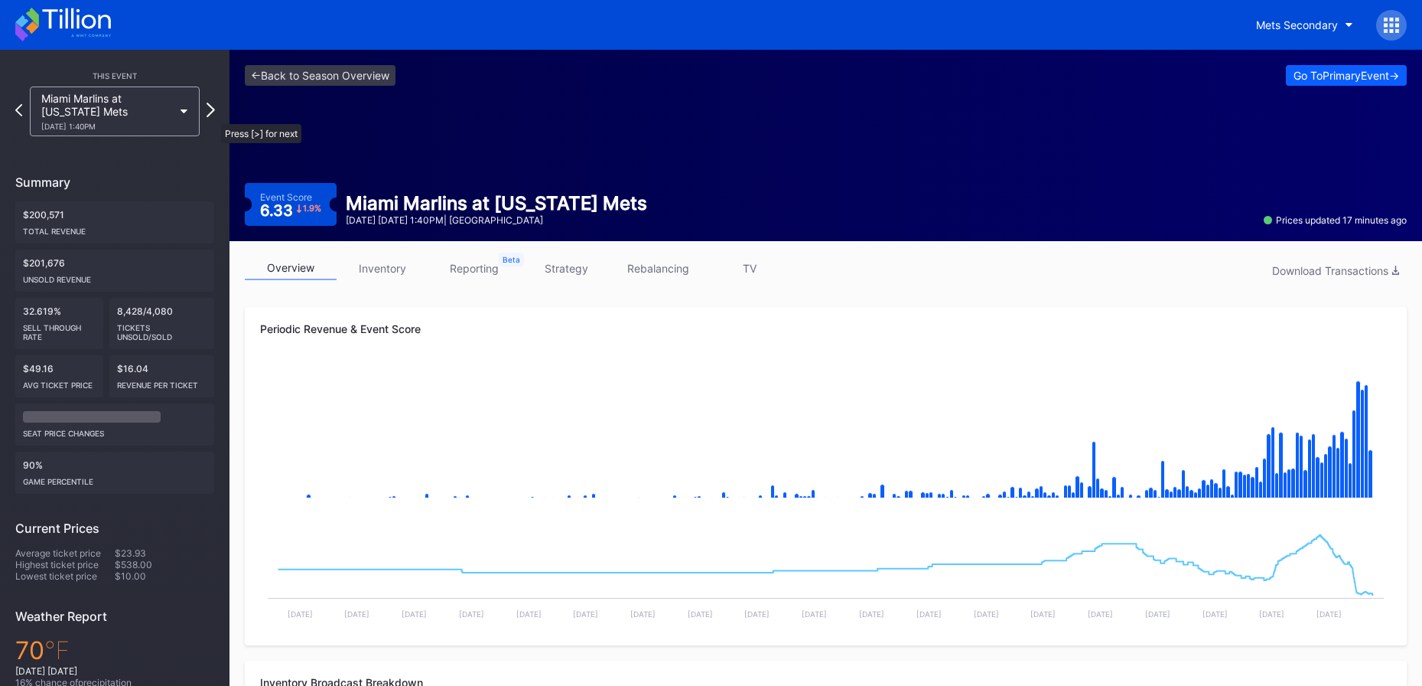
click at [213, 116] on icon at bounding box center [211, 110] width 8 height 15
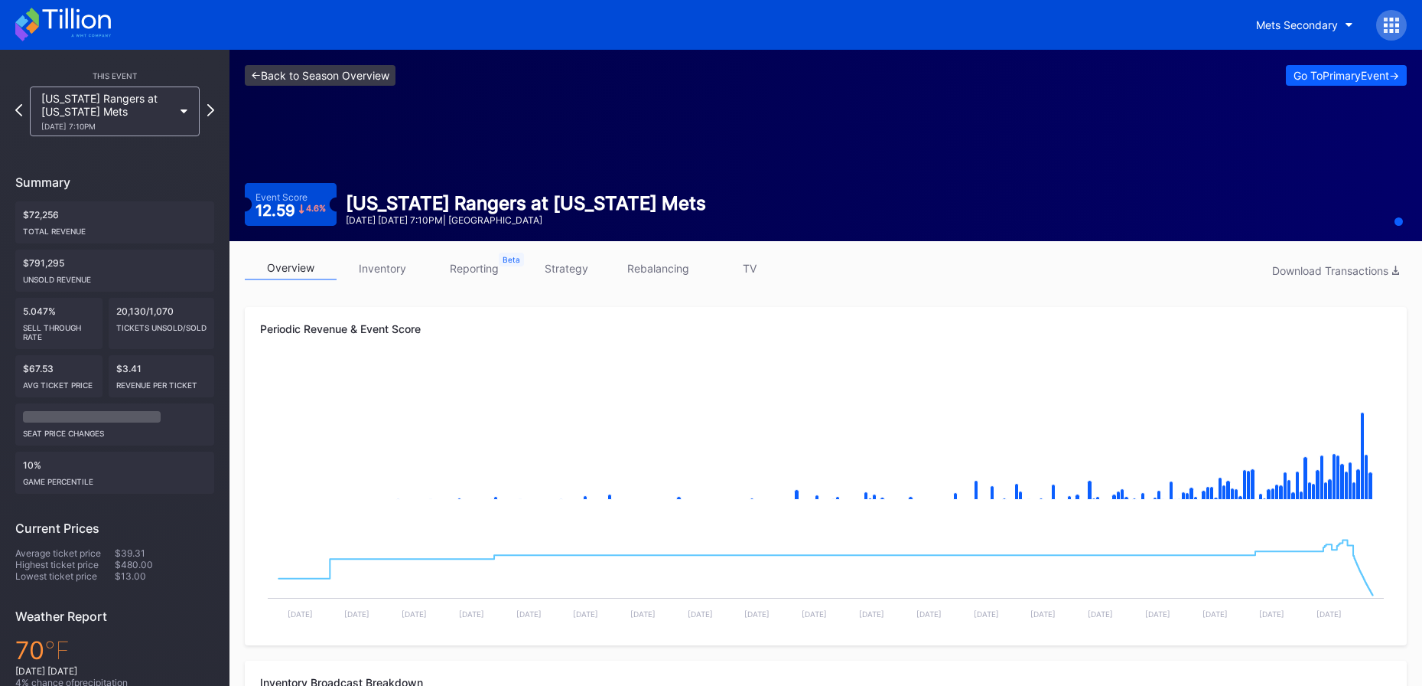
click at [311, 76] on link "<- Back to Season Overview" at bounding box center [320, 75] width 151 height 21
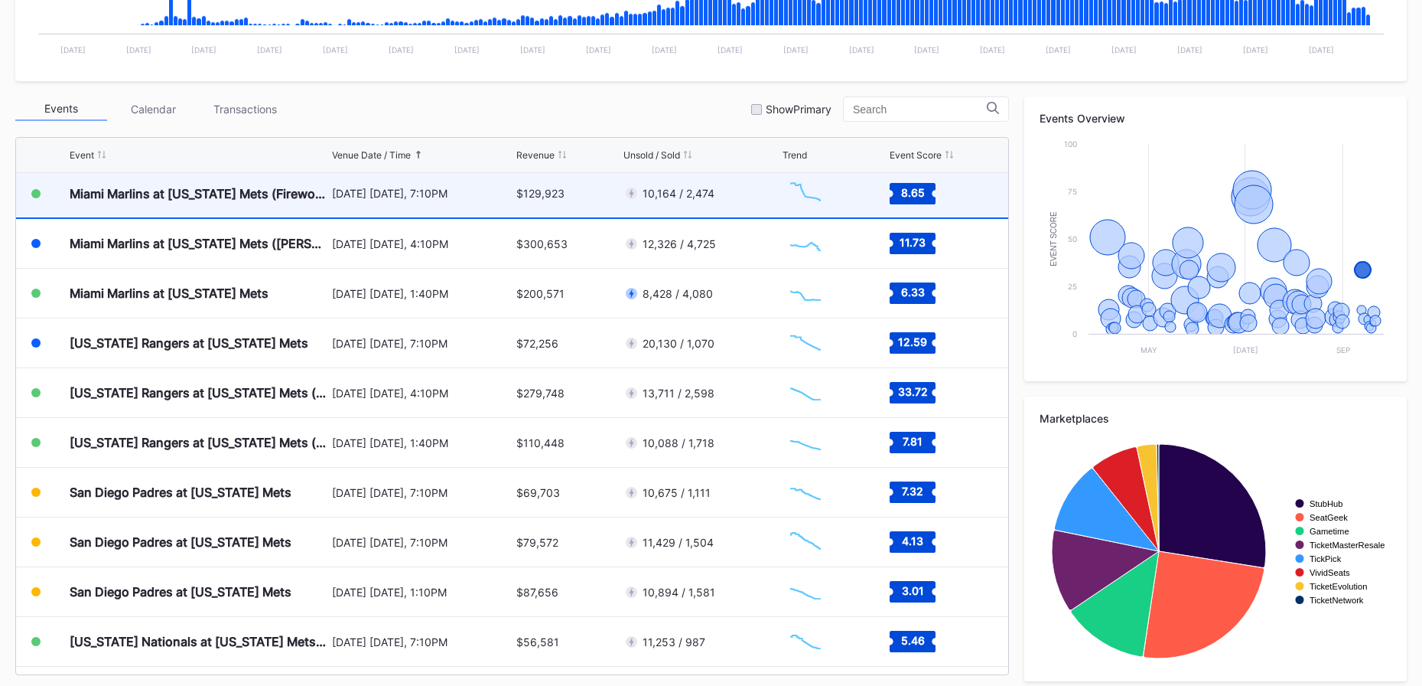
scroll to position [3413, 0]
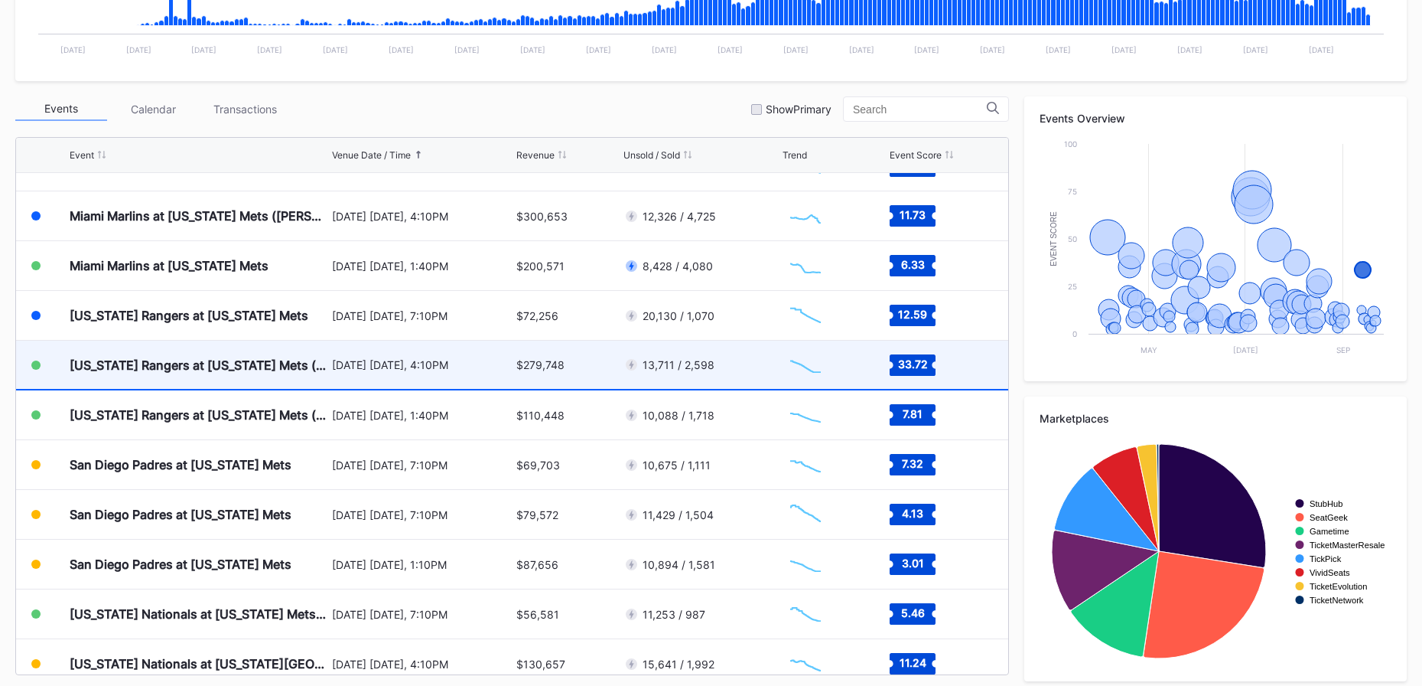
click at [447, 378] on div "September 13 Saturday, 4:10PM" at bounding box center [422, 364] width 181 height 48
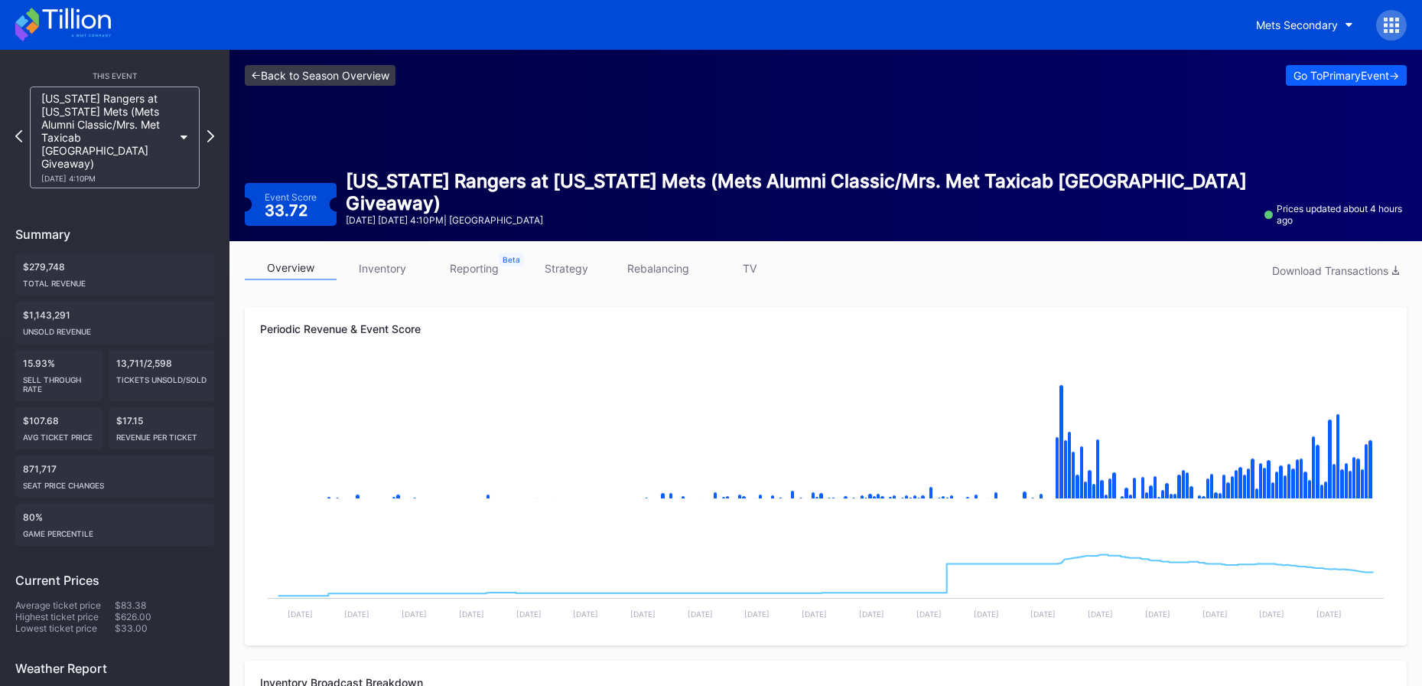
click at [328, 74] on link "<- Back to Season Overview" at bounding box center [320, 75] width 151 height 21
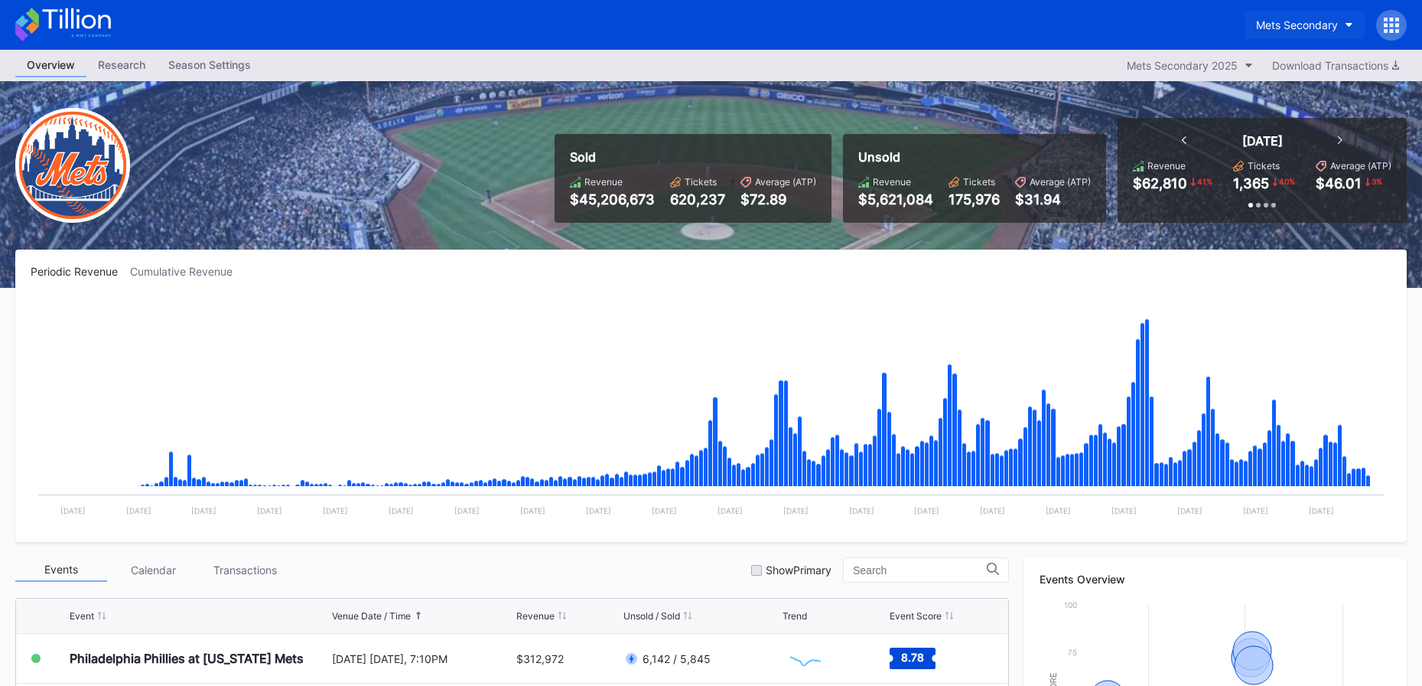
click at [1295, 21] on div "Mets Secondary" at bounding box center [1297, 24] width 82 height 13
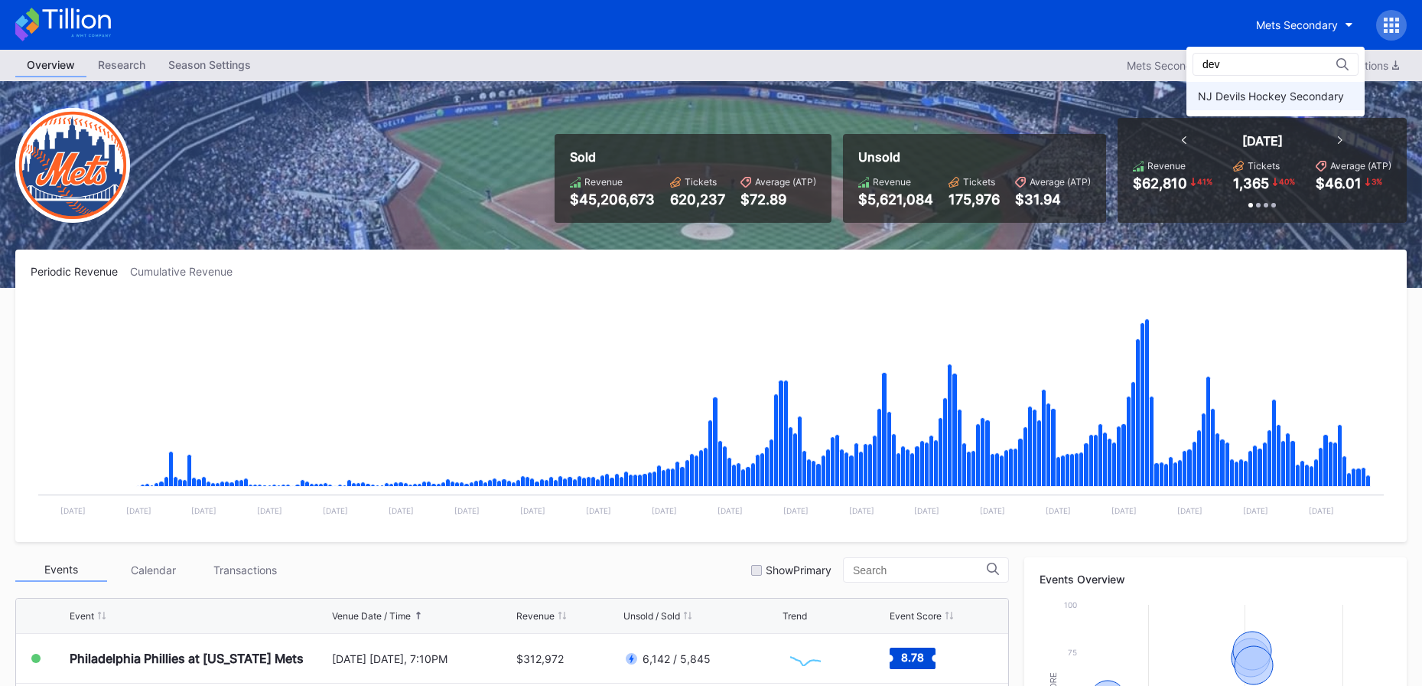
type input "dev"
click at [1239, 98] on div "NJ Devils Hockey Secondary" at bounding box center [1271, 96] width 146 height 13
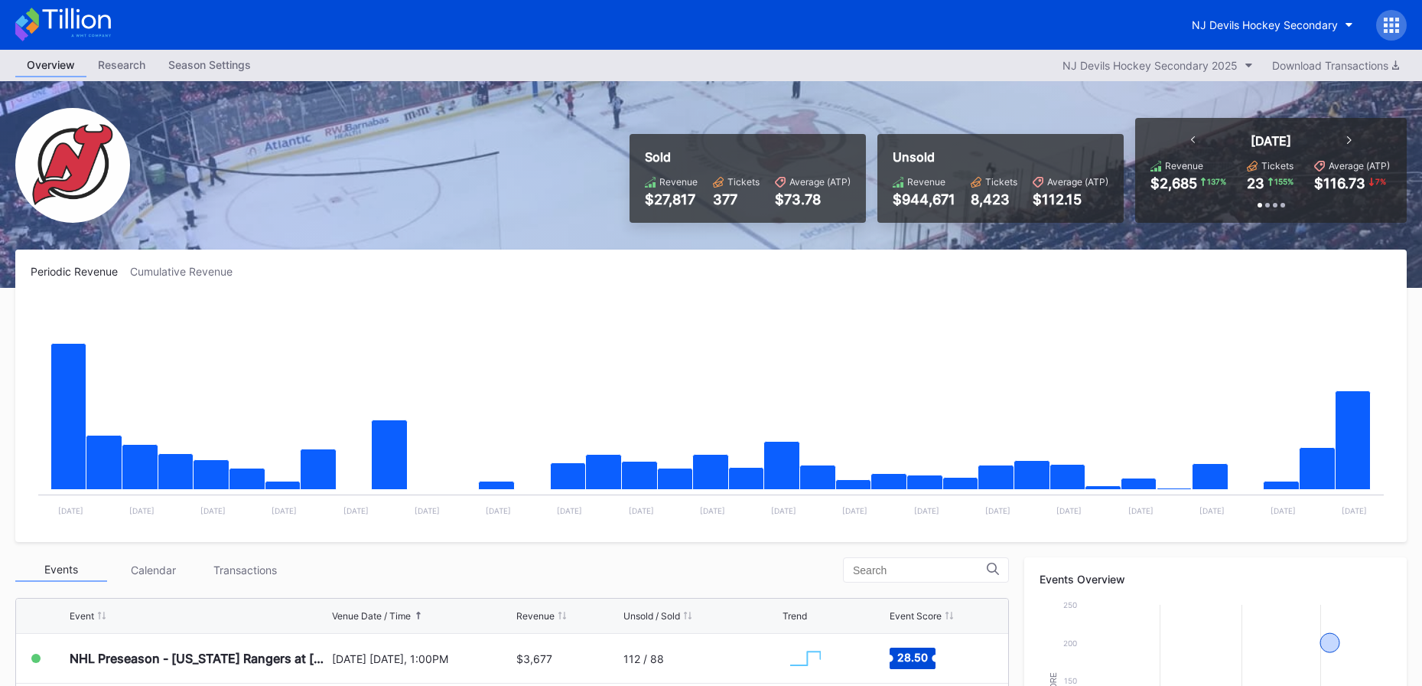
click at [84, 22] on icon at bounding box center [63, 25] width 96 height 34
click at [70, 27] on icon at bounding box center [63, 25] width 96 height 34
click at [1321, 21] on div "NJ Devils Hockey Secondary" at bounding box center [1265, 24] width 146 height 13
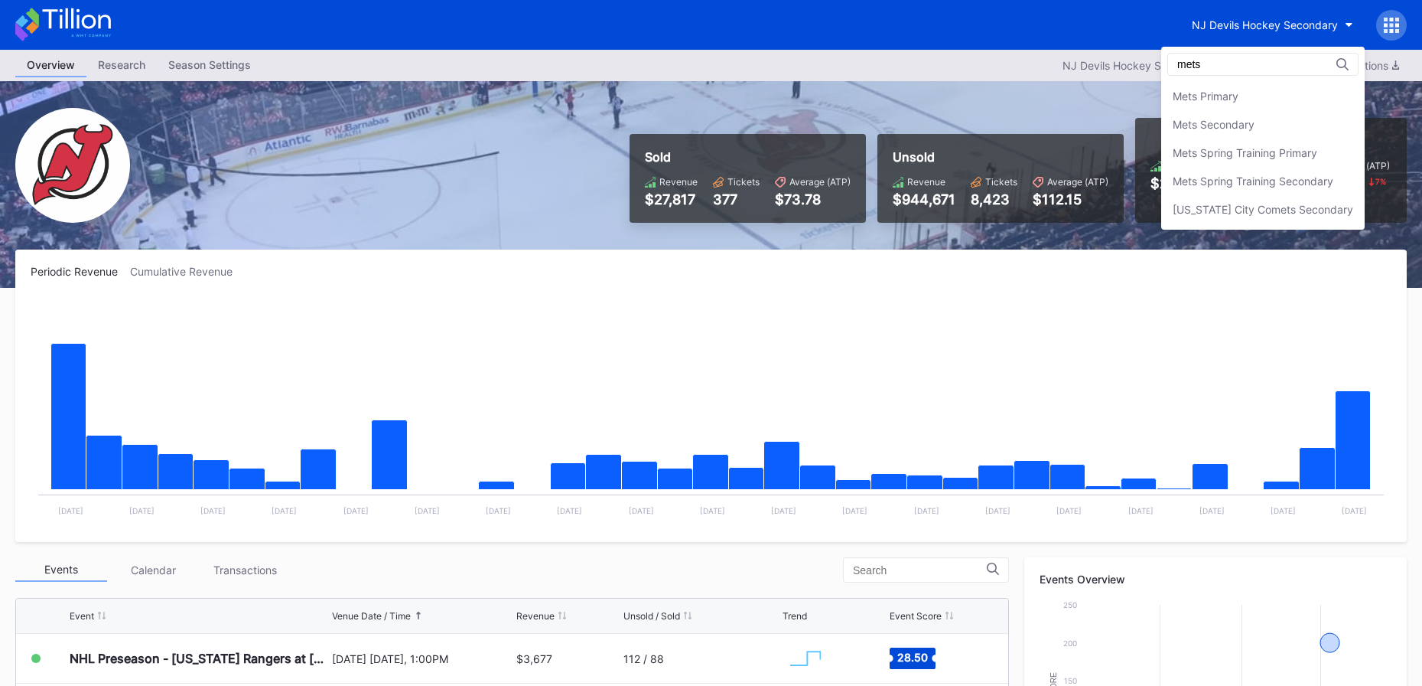
click at [1238, 58] on input "mets" at bounding box center [1244, 64] width 134 height 12
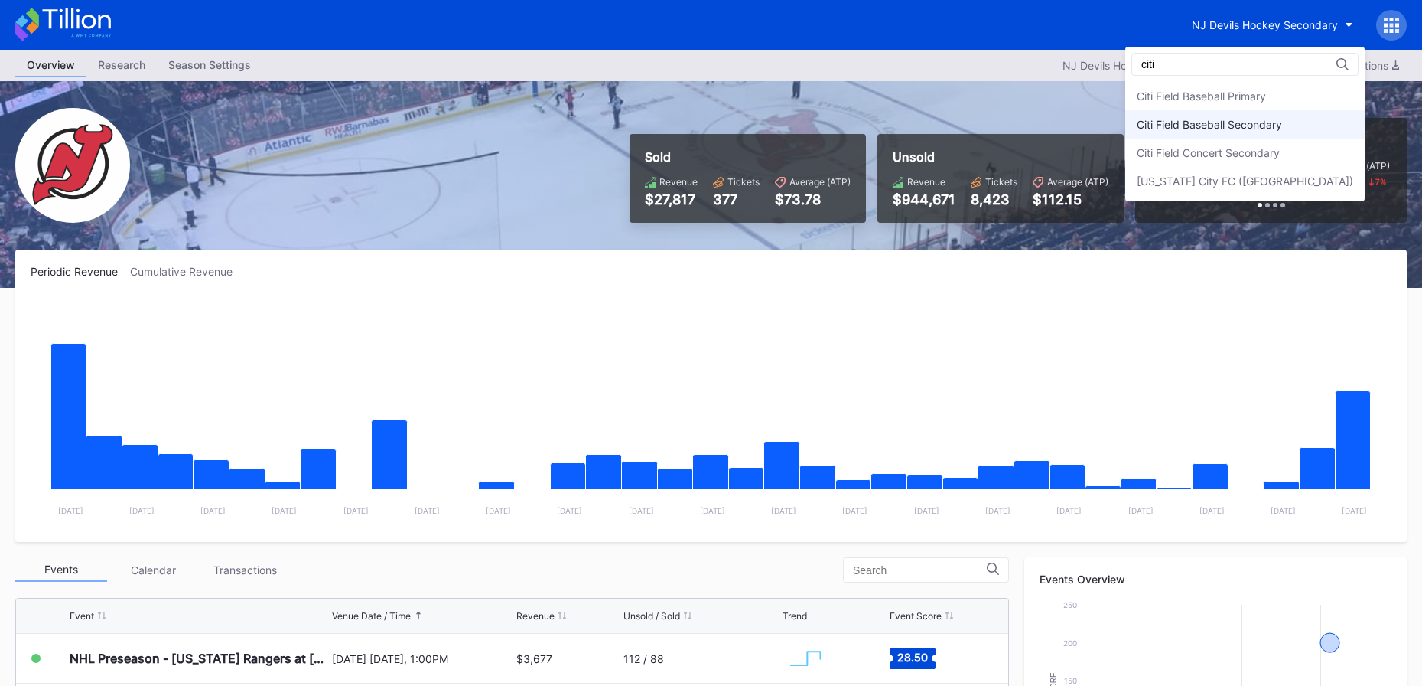
type input "citi"
click at [1243, 126] on div "Citi Field Baseball Secondary" at bounding box center [1209, 124] width 145 height 13
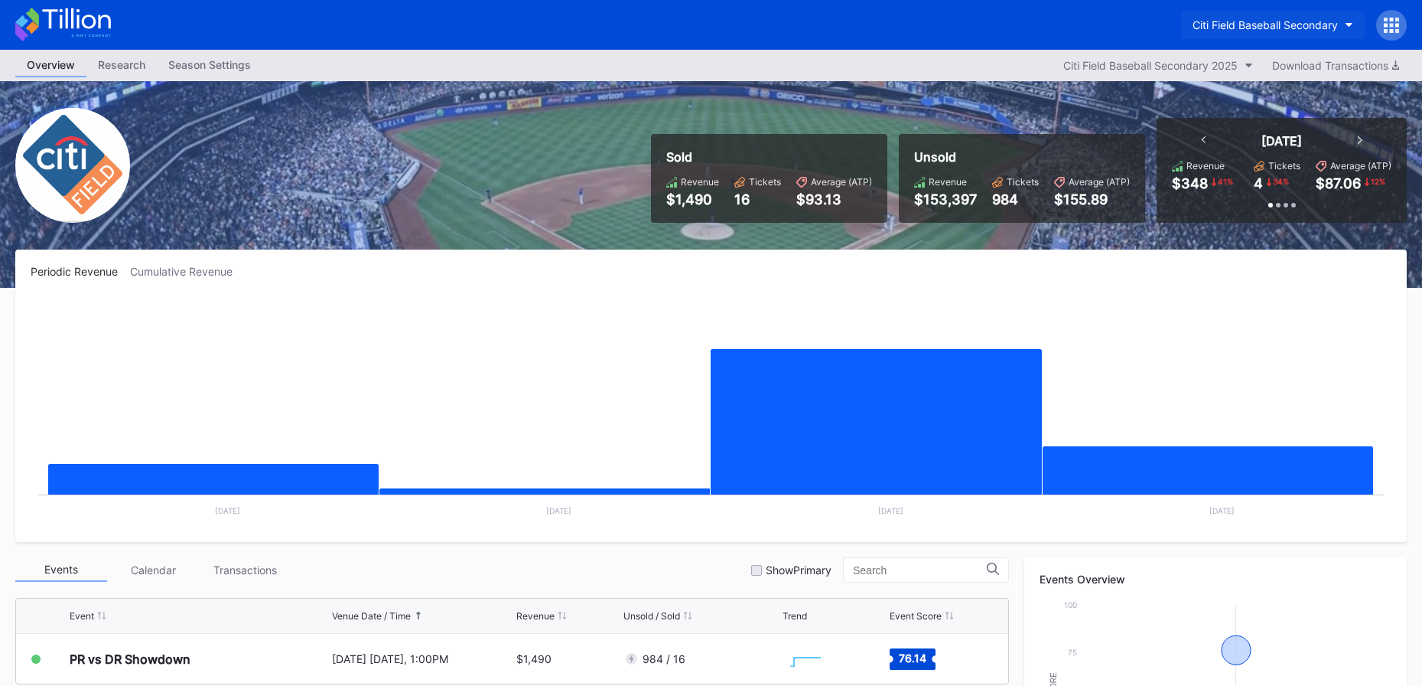
click at [1234, 26] on div "Citi Field Baseball Secondary" at bounding box center [1265, 24] width 145 height 13
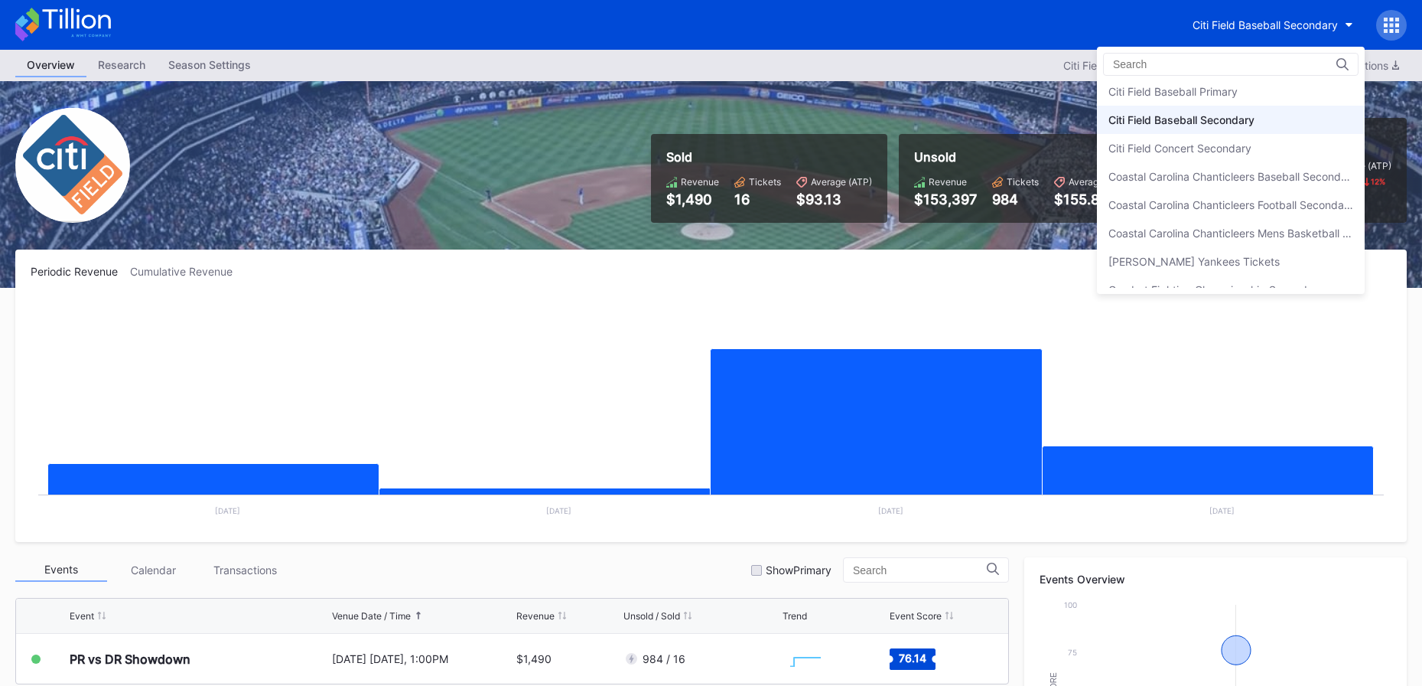
scroll to position [851, 0]
click at [1217, 95] on div "Citi Field Baseball Primary" at bounding box center [1173, 94] width 129 height 13
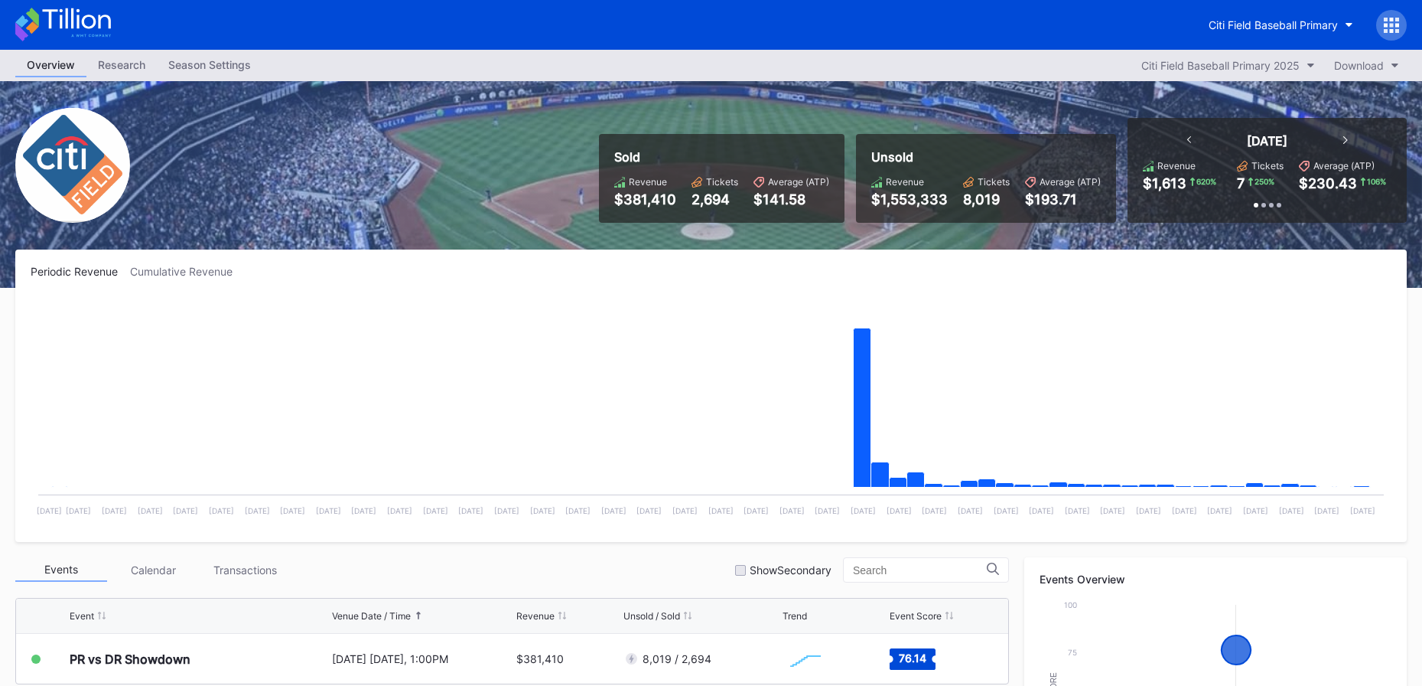
click at [80, 31] on icon at bounding box center [63, 25] width 96 height 34
click at [98, 26] on icon at bounding box center [63, 25] width 96 height 34
click at [77, 18] on icon at bounding box center [76, 18] width 68 height 21
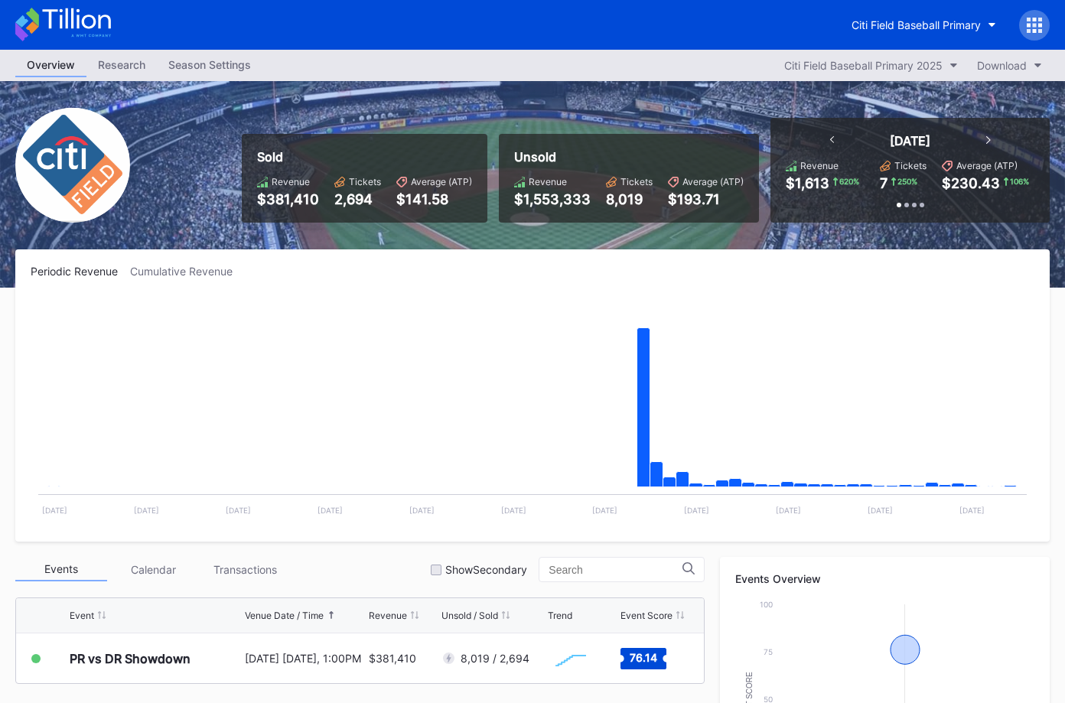
click at [99, 22] on icon at bounding box center [76, 18] width 68 height 21
click at [897, 19] on div "Citi Field Baseball Primary" at bounding box center [916, 24] width 129 height 13
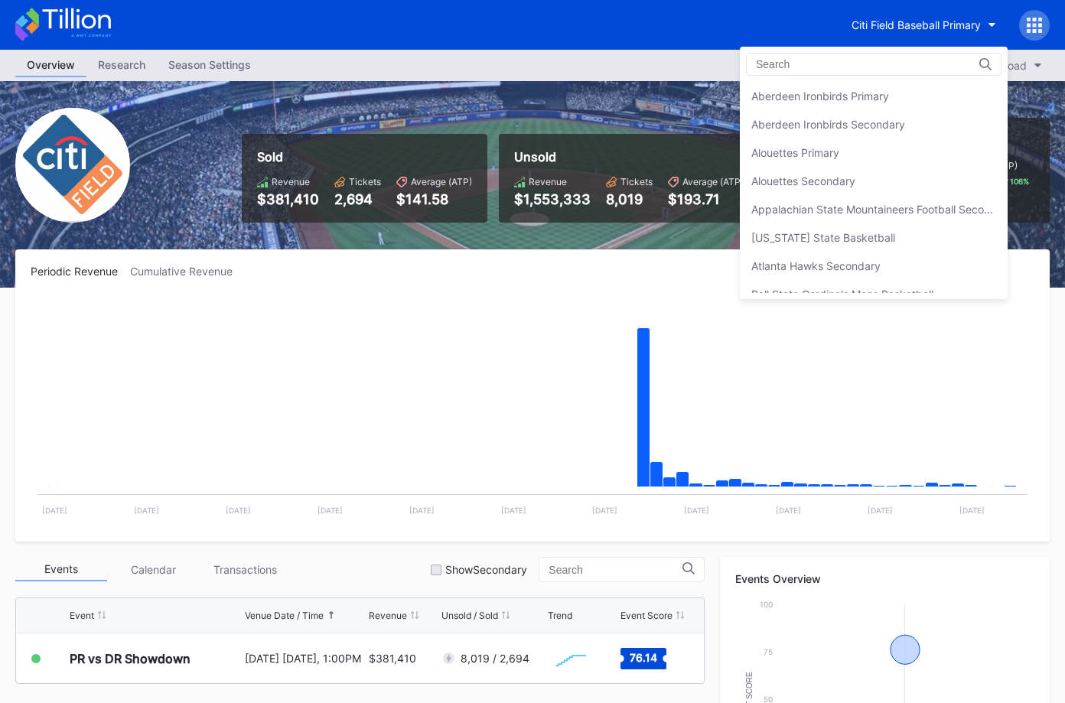
scroll to position [849, 0]
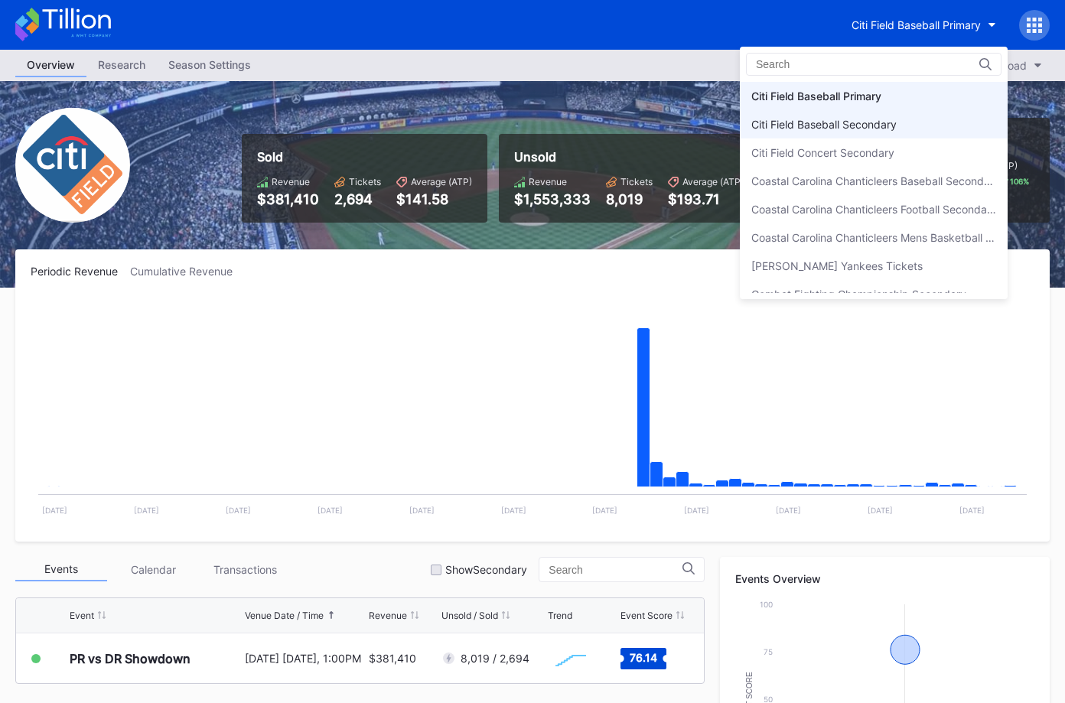
click at [894, 123] on div "Citi Field Baseball Secondary" at bounding box center [823, 124] width 145 height 13
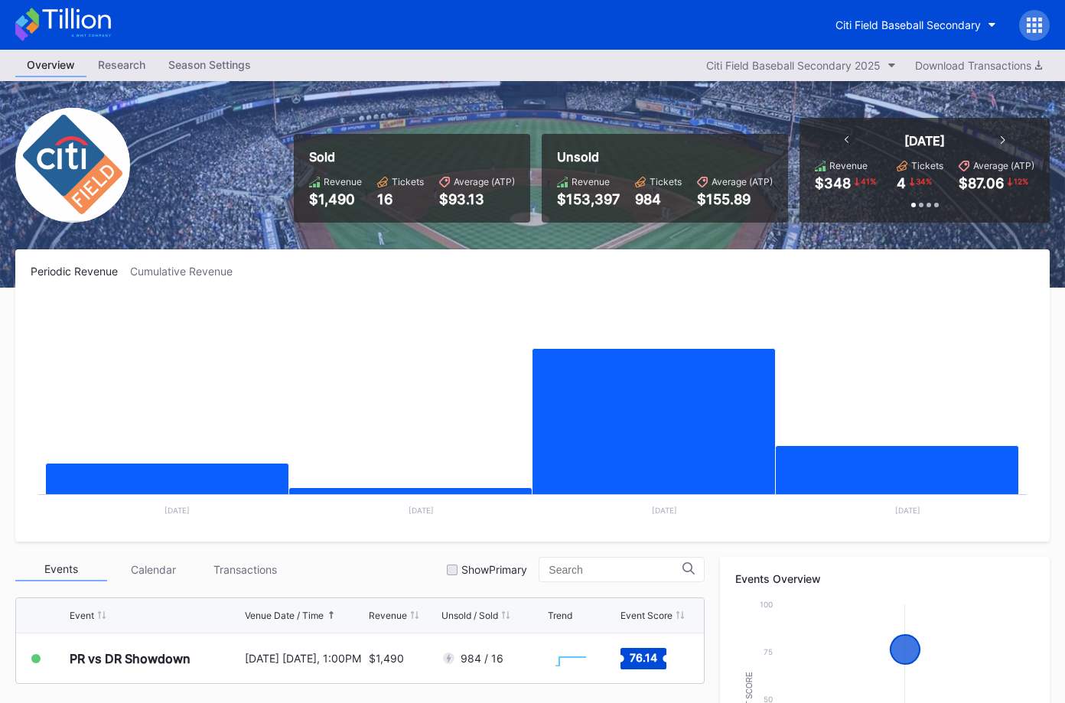
click at [1042, 27] on div at bounding box center [1034, 25] width 31 height 31
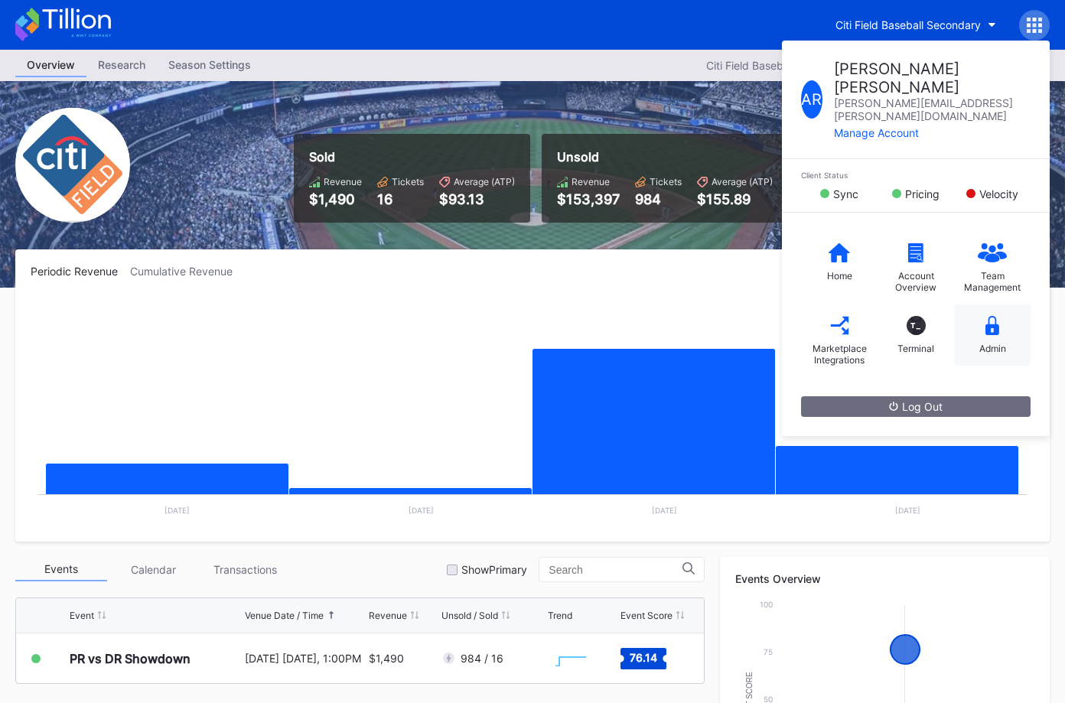
click at [991, 316] on icon at bounding box center [992, 325] width 14 height 19
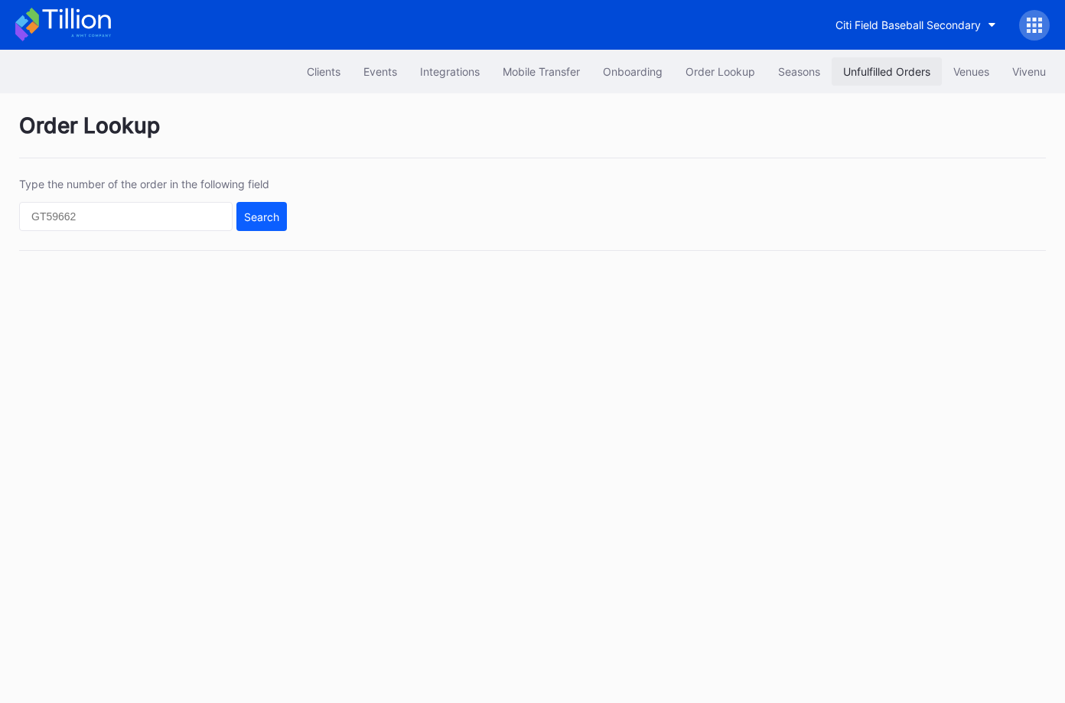
click at [884, 71] on div "Unfulfilled Orders" at bounding box center [886, 71] width 87 height 13
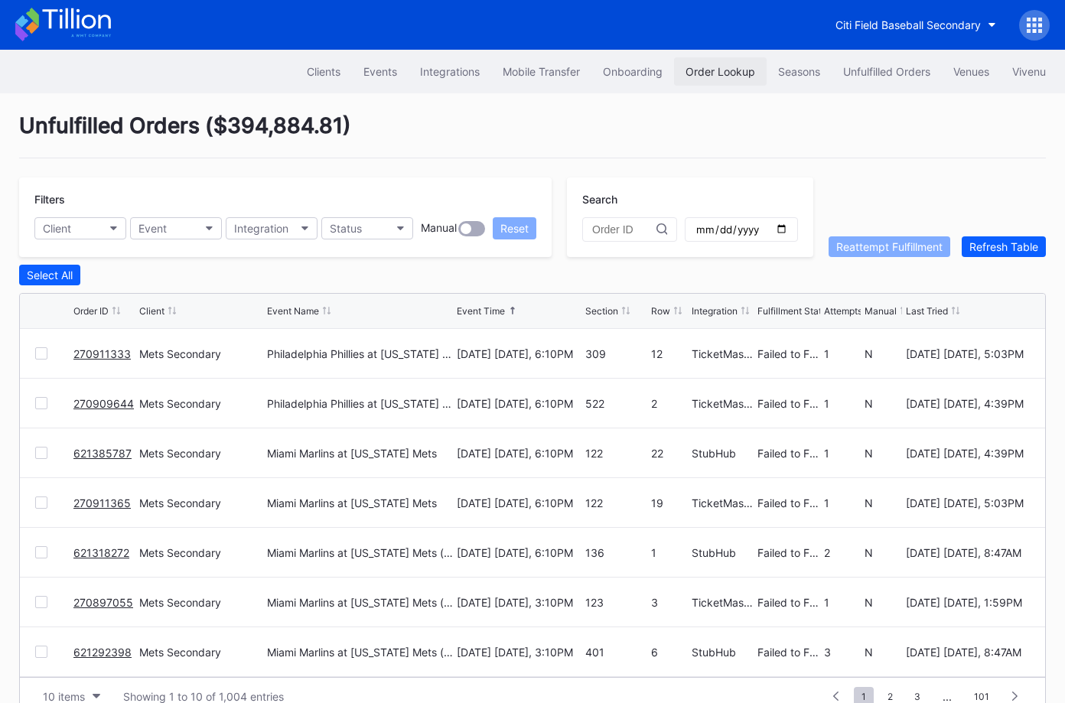
click at [722, 80] on button "Order Lookup" at bounding box center [720, 71] width 93 height 28
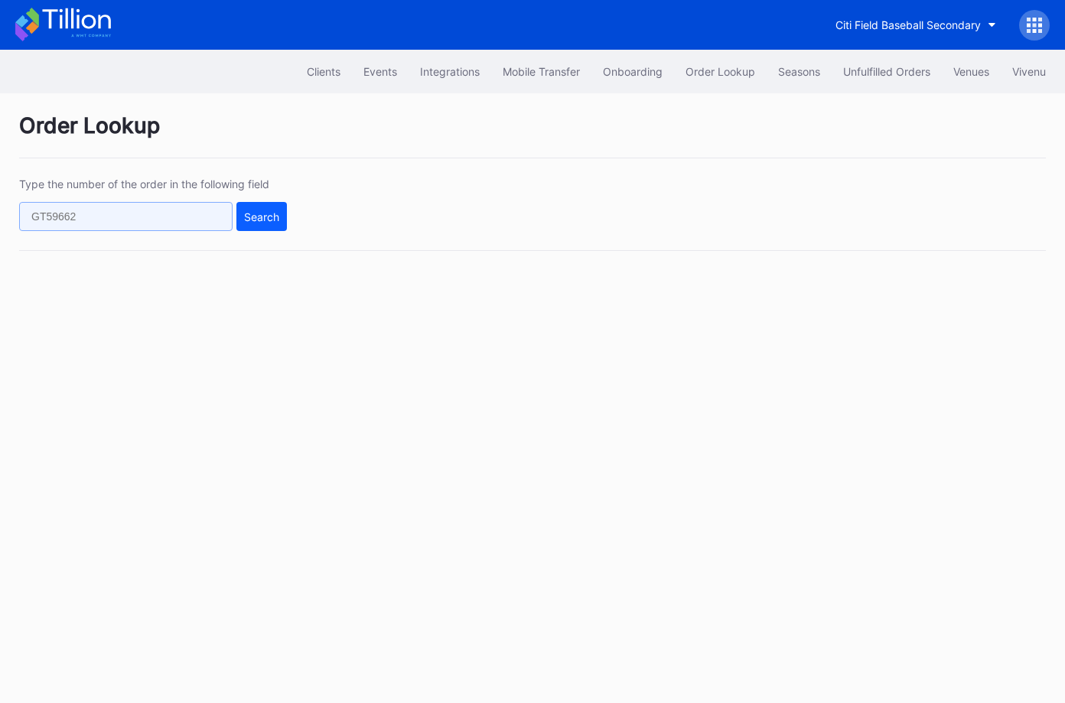
click at [136, 220] on input "text" at bounding box center [125, 216] width 213 height 29
paste input "75040107"
type input "75040107"
click at [296, 220] on div "Type the number of the order in the following field 75040107 Search" at bounding box center [532, 213] width 1027 height 73
click at [277, 218] on div "Search" at bounding box center [261, 216] width 35 height 13
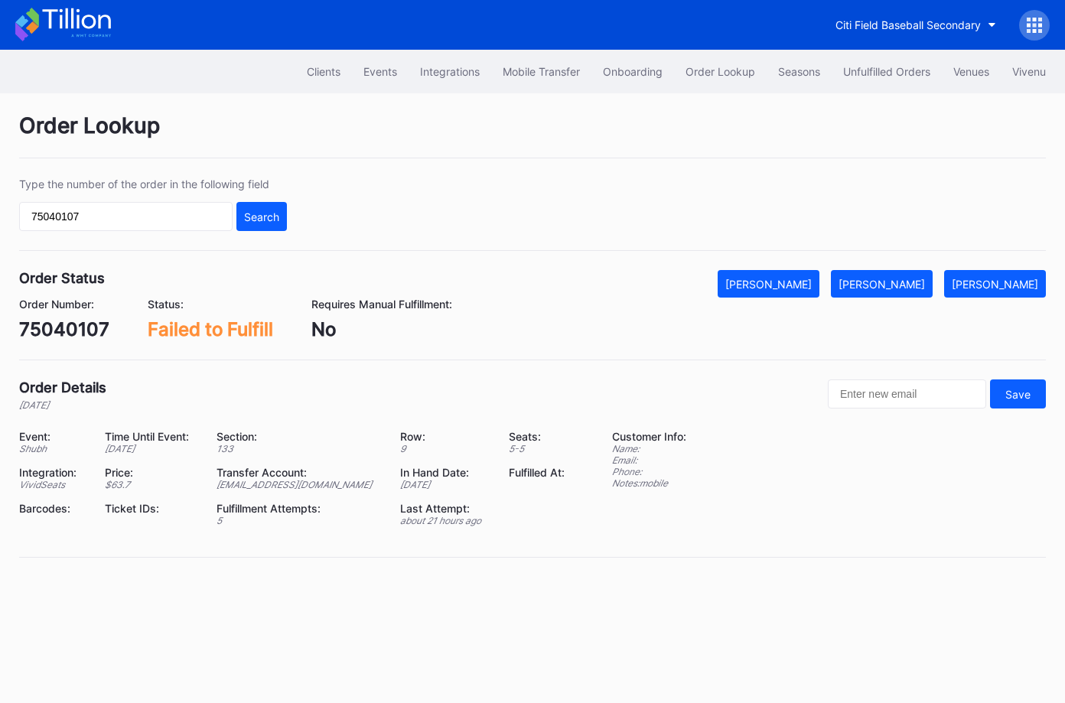
click at [51, 19] on icon at bounding box center [63, 25] width 96 height 34
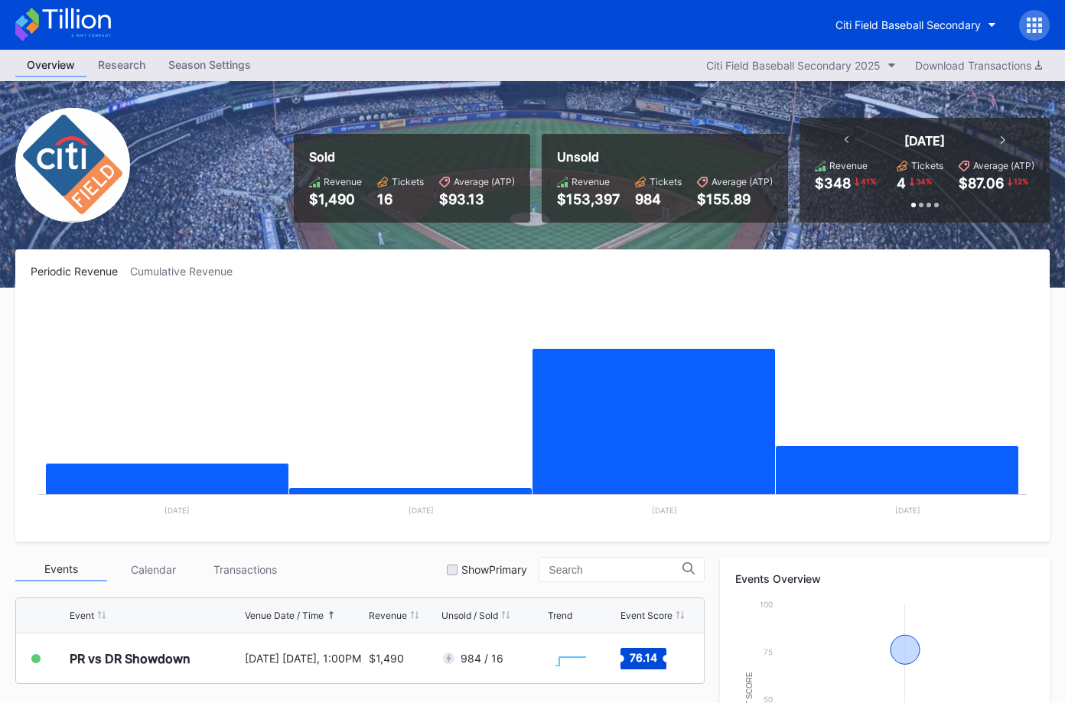
click at [72, 15] on icon at bounding box center [76, 18] width 68 height 21
click at [519, 184] on div "Sold Revenue $1,490 Tickets 16 Average (ATP) $93.13" at bounding box center [412, 178] width 236 height 89
